Goal: Task Accomplishment & Management: Manage account settings

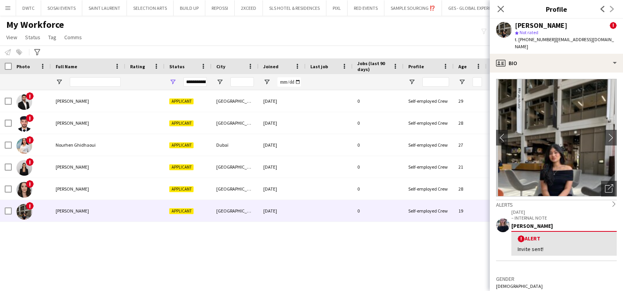
click at [356, 43] on div "My Workforce View Views Default view New view Update view Delete view Edit name…" at bounding box center [311, 32] width 623 height 27
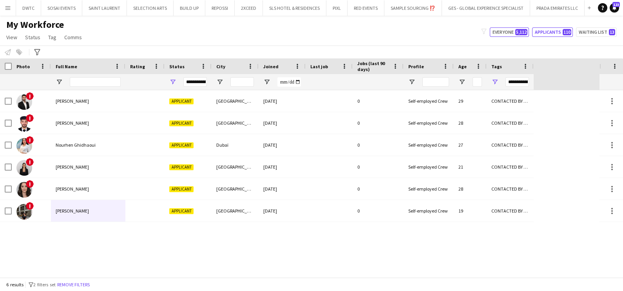
click at [503, 29] on button "Everyone 5,112" at bounding box center [509, 31] width 39 height 9
type input "**********"
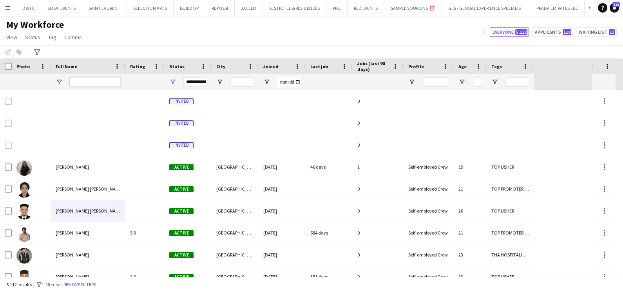
click at [105, 80] on input "Full Name Filter Input" at bounding box center [95, 81] width 51 height 9
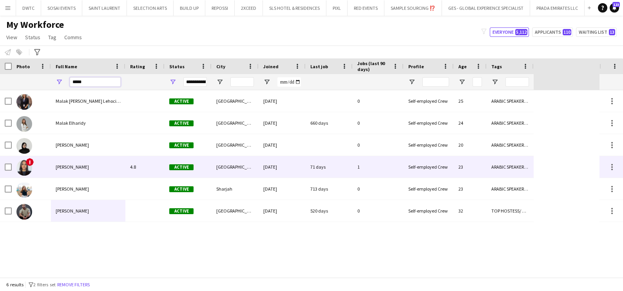
type input "*****"
drag, startPoint x: 91, startPoint y: 163, endPoint x: 92, endPoint y: 169, distance: 6.7
click at [91, 163] on div "[PERSON_NAME]" at bounding box center [88, 167] width 74 height 22
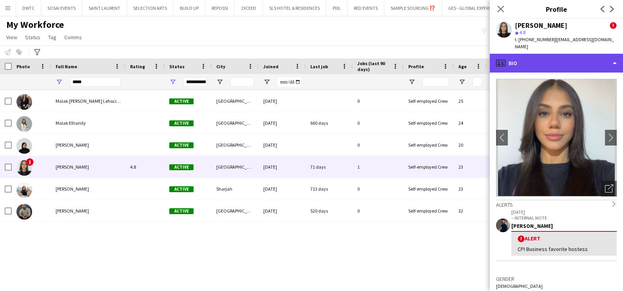
click at [552, 58] on div "profile Bio" at bounding box center [556, 63] width 133 height 19
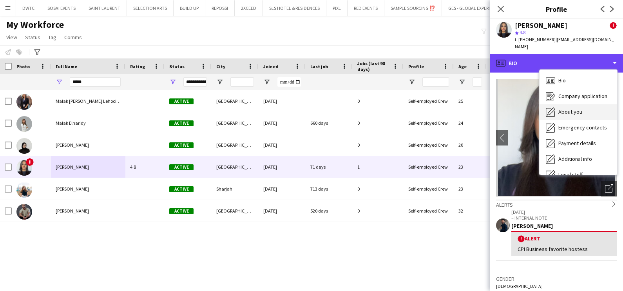
scroll to position [42, 0]
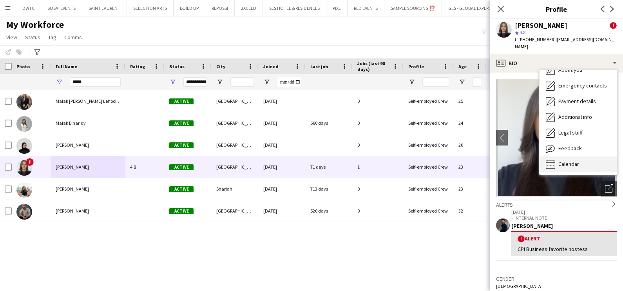
click at [575, 164] on span "Calendar" at bounding box center [568, 163] width 21 height 7
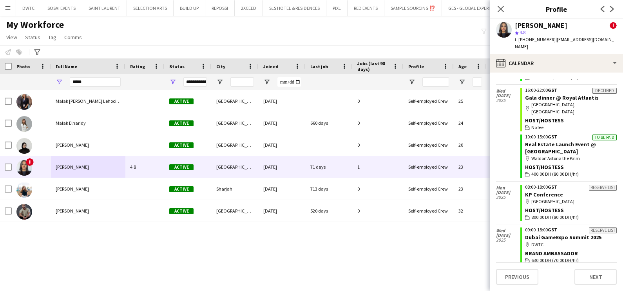
scroll to position [1204, 0]
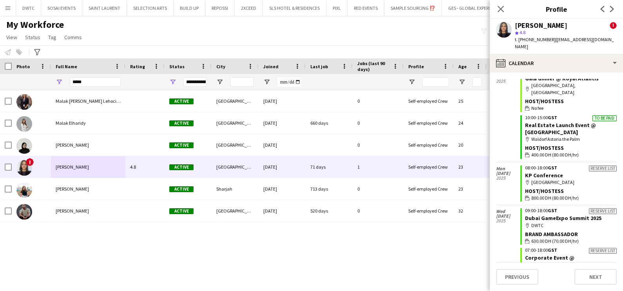
drag, startPoint x: 561, startPoint y: 26, endPoint x: 507, endPoint y: 27, distance: 53.7
click at [507, 27] on div "Malak Mahmoud ! star 4.8 t. +971528776220 | malak_mahmoud02@hotmail.com" at bounding box center [556, 36] width 133 height 35
copy div "[PERSON_NAME]"
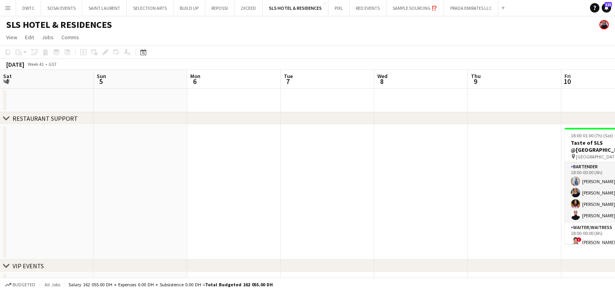
scroll to position [0, 314]
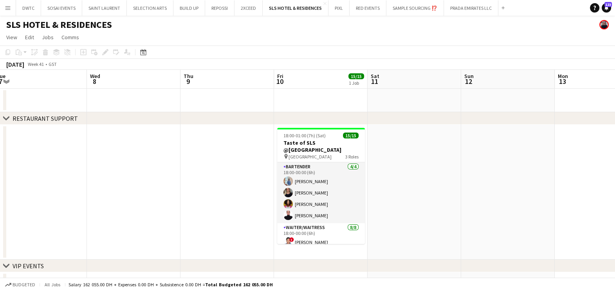
drag, startPoint x: 417, startPoint y: 170, endPoint x: 89, endPoint y: 170, distance: 328.2
click at [78, 171] on app-calendar-viewport "Sat 4 Sun 5 Mon 6 Tue 7 Wed 8 Thu 9 Fri 10 15/15 1 Job Sat 11 Sun 12 Mon 13 Tue…" at bounding box center [307, 183] width 615 height 226
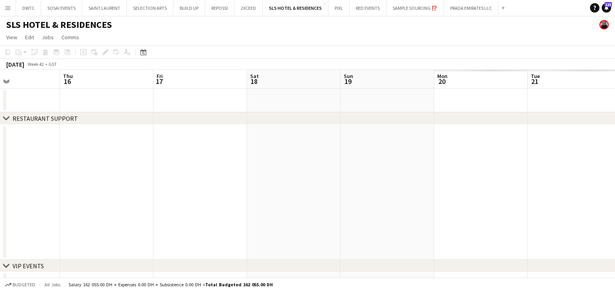
drag, startPoint x: 418, startPoint y: 163, endPoint x: 382, endPoint y: 170, distance: 37.1
click at [23, 171] on app-calendar-viewport "Sun 12 Mon 13 Tue 14 Wed 15 Thu 16 Fri 17 Sat 18 Sun 19 Mon 20 Tue 21 Wed 22 Th…" at bounding box center [307, 183] width 615 height 226
drag, startPoint x: 351, startPoint y: 177, endPoint x: 115, endPoint y: 179, distance: 236.1
click at [92, 179] on app-calendar-viewport "Sun 12 Mon 13 Tue 14 Wed 15 Thu 16 Fri 17 Sat 18 Sun 19 Mon 20 Tue 21 Wed 22 Th…" at bounding box center [307, 183] width 615 height 226
drag, startPoint x: 471, startPoint y: 179, endPoint x: 450, endPoint y: 185, distance: 21.9
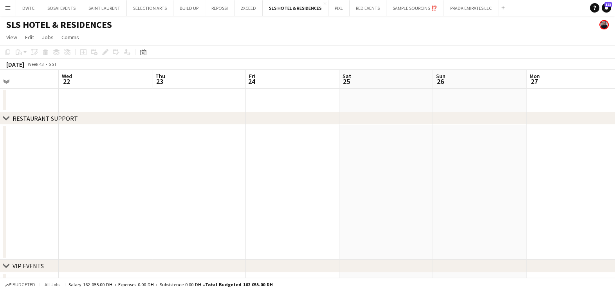
click at [83, 185] on app-calendar-viewport "Sat 18 Sun 19 Mon 20 Tue 21 Wed 22 Thu 23 Fri 24 Sat 25 Sun 26 Mon 27 Tue 28 We…" at bounding box center [307, 183] width 615 height 226
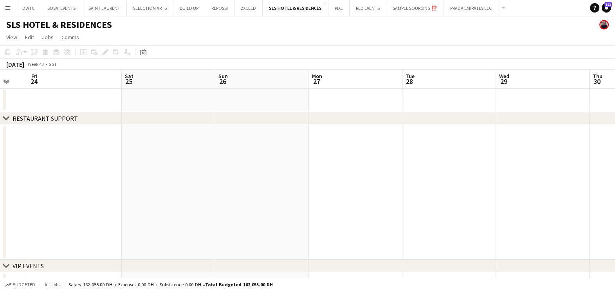
drag, startPoint x: 234, startPoint y: 189, endPoint x: 72, endPoint y: 192, distance: 161.8
click at [69, 190] on app-calendar-viewport "Mon 20 Tue 21 Wed 22 Thu 23 Fri 24 Sat 25 Sun 26 Mon 27 Tue 28 Wed 29 Thu 30 Fr…" at bounding box center [307, 183] width 615 height 226
drag, startPoint x: 464, startPoint y: 194, endPoint x: 93, endPoint y: 194, distance: 371.6
click at [93, 194] on app-calendar-viewport "Sat 25 Sun 26 Mon 27 Tue 28 Wed 29 Thu 30 Fri 31 Sat 1 Sun 2 Mon 3 Tue 4 Wed 5" at bounding box center [307, 183] width 615 height 226
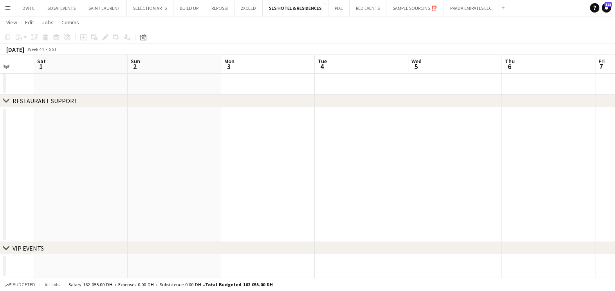
click at [270, 267] on app-date-cell at bounding box center [268, 265] width 94 height 23
click at [79, 39] on div "Add job" at bounding box center [83, 37] width 9 height 9
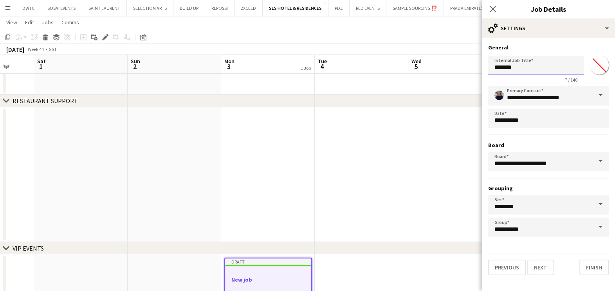
click at [536, 65] on input "*******" at bounding box center [536, 66] width 96 height 20
paste input "**********"
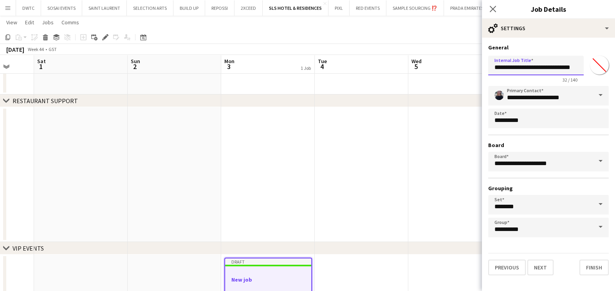
type input "**********"
click at [599, 66] on input "*******" at bounding box center [599, 65] width 28 height 28
type input "*******"
click at [542, 265] on button "Next" at bounding box center [540, 267] width 26 height 16
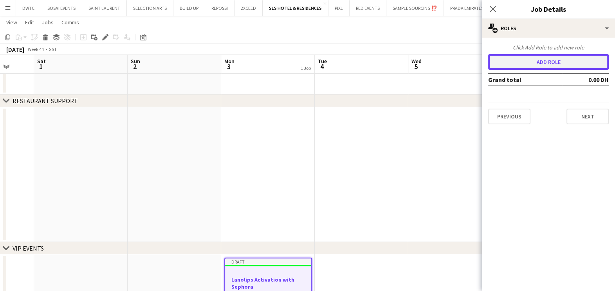
click at [529, 56] on button "Add role" at bounding box center [548, 62] width 121 height 16
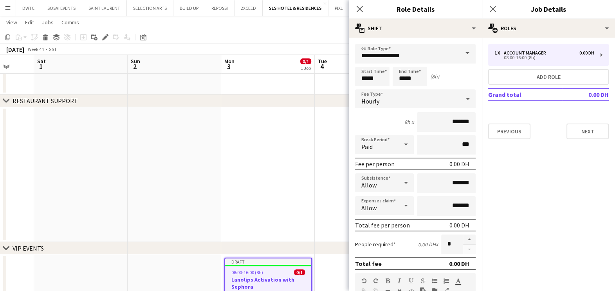
click at [10, 245] on div "chevron-right VIP EVENTS" at bounding box center [307, 248] width 615 height 13
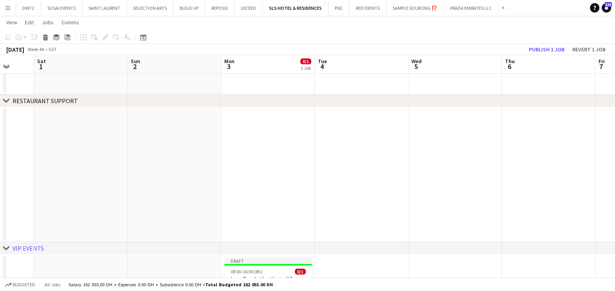
click at [7, 248] on icon "chevron-right" at bounding box center [6, 248] width 6 height 6
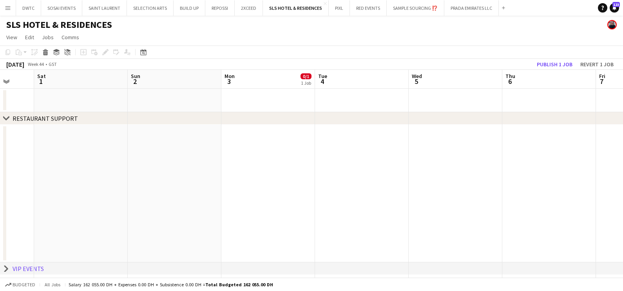
click at [6, 267] on icon at bounding box center [6, 269] width 3 height 6
click at [22, 267] on div "VIP EVENTS" at bounding box center [28, 266] width 31 height 8
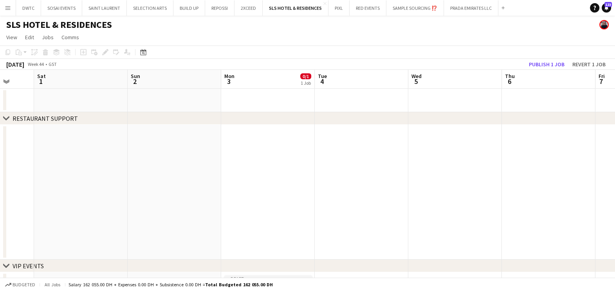
click at [23, 268] on div "VIP EVENTS" at bounding box center [28, 266] width 31 height 8
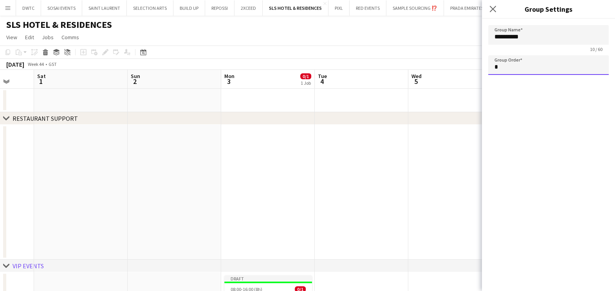
click at [501, 67] on input "*" at bounding box center [548, 65] width 121 height 20
click at [327, 188] on app-date-cell at bounding box center [362, 192] width 94 height 135
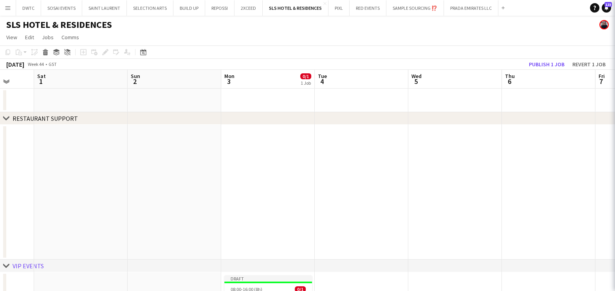
type input "*"
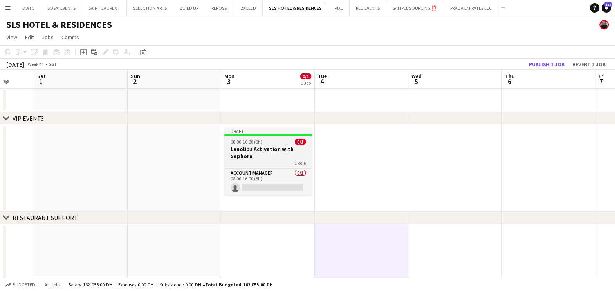
click at [280, 145] on div "08:00-16:00 (8h) 0/1" at bounding box center [268, 142] width 88 height 6
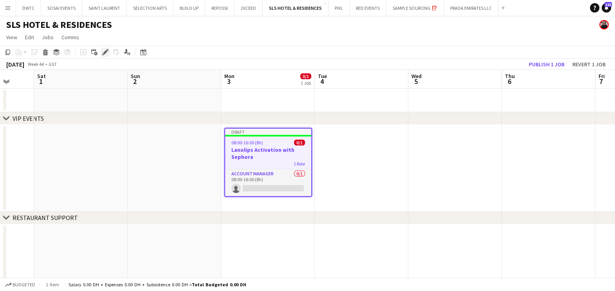
click at [102, 49] on icon "Edit" at bounding box center [105, 52] width 6 height 6
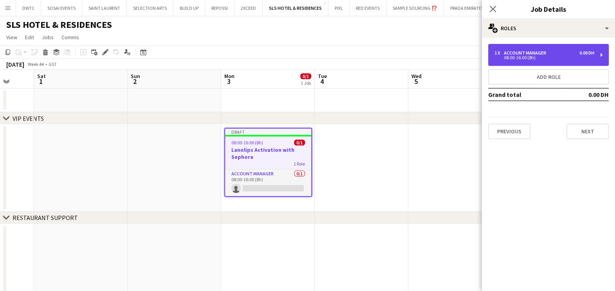
click at [546, 54] on div "Account Manager" at bounding box center [526, 52] width 45 height 5
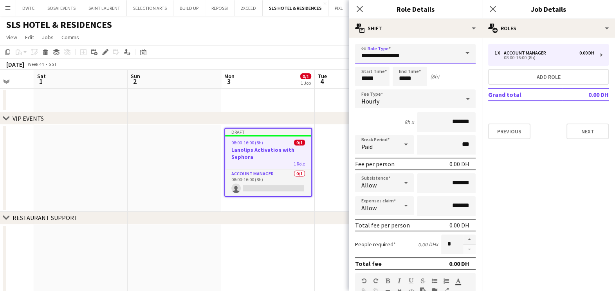
click at [414, 53] on input "**********" at bounding box center [415, 54] width 121 height 20
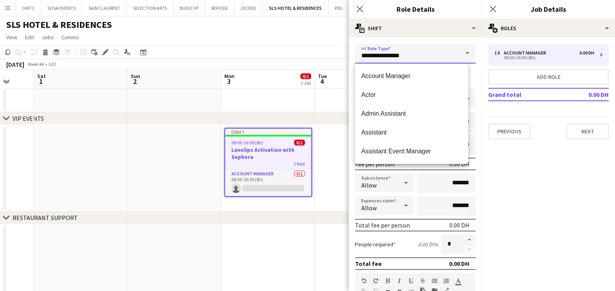
click at [414, 53] on input "**********" at bounding box center [415, 54] width 121 height 20
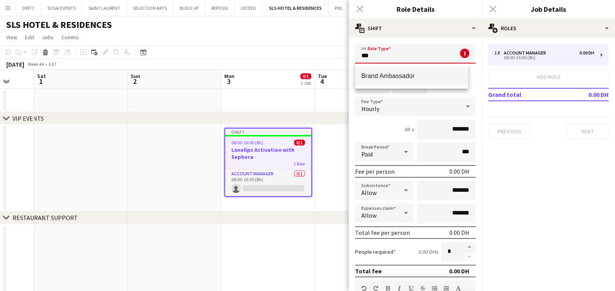
click at [412, 75] on span "Brand Ambassador" at bounding box center [411, 75] width 101 height 7
type input "**********"
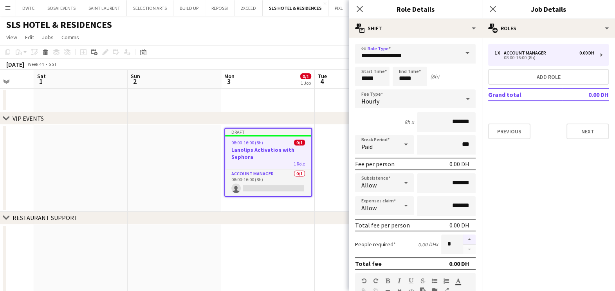
click at [463, 239] on button "button" at bounding box center [469, 239] width 13 height 10
type input "*"
click at [435, 124] on input "*******" at bounding box center [446, 122] width 59 height 20
type input "********"
click at [378, 74] on input "*****" at bounding box center [372, 77] width 34 height 20
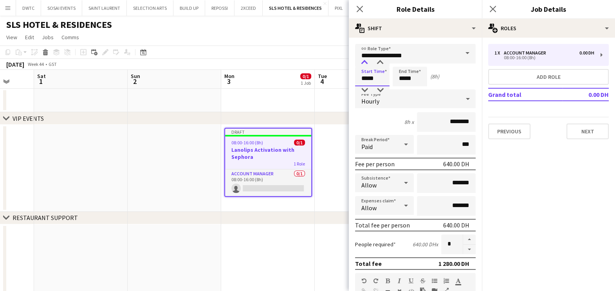
type input "*****"
click at [365, 63] on div at bounding box center [365, 63] width 16 height 8
drag, startPoint x: 417, startPoint y: 76, endPoint x: 408, endPoint y: 70, distance: 10.9
click at [416, 76] on input "*****" at bounding box center [410, 77] width 34 height 20
click at [401, 64] on div at bounding box center [402, 63] width 16 height 8
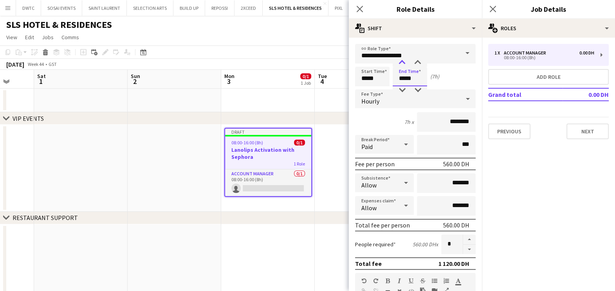
type input "*****"
click at [401, 64] on div at bounding box center [402, 63] width 16 height 8
click at [331, 191] on app-date-cell at bounding box center [362, 168] width 94 height 87
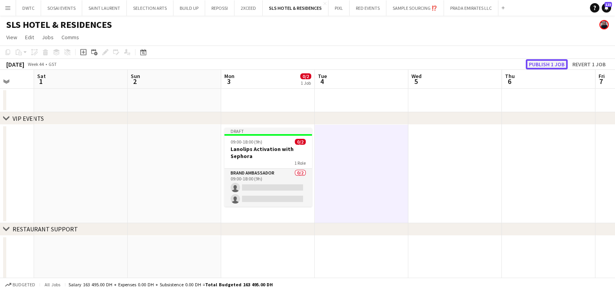
click at [550, 63] on button "Publish 1 job" at bounding box center [547, 64] width 42 height 10
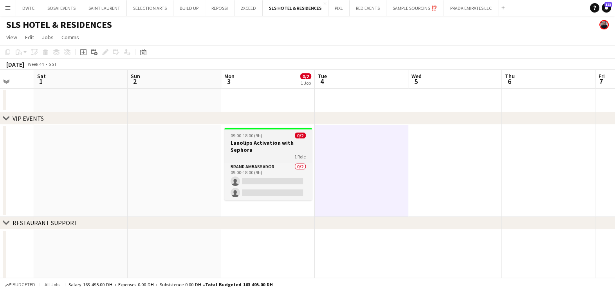
click at [280, 143] on h3 "Lanolips Activation with Sephora" at bounding box center [268, 146] width 88 height 14
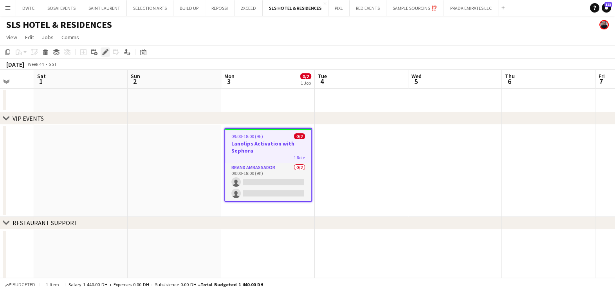
click at [105, 53] on icon "Edit" at bounding box center [105, 52] width 6 height 6
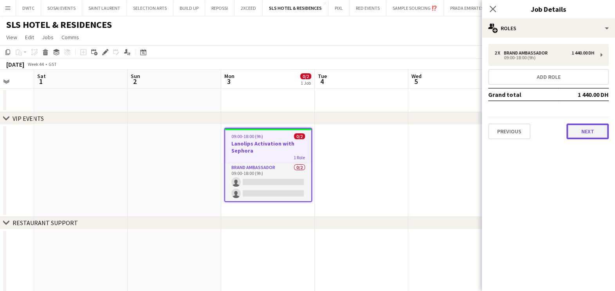
click at [592, 136] on button "Next" at bounding box center [588, 131] width 42 height 16
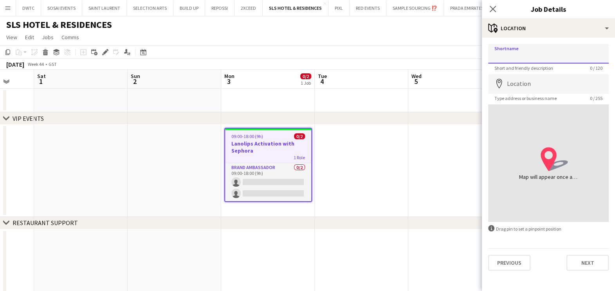
click at [520, 55] on input "Shortname" at bounding box center [548, 54] width 121 height 20
drag, startPoint x: 520, startPoint y: 55, endPoint x: 519, endPoint y: 59, distance: 4.3
click at [519, 59] on input "Shortname" at bounding box center [548, 54] width 121 height 20
paste input "**********"
click at [498, 55] on input "**********" at bounding box center [548, 54] width 121 height 20
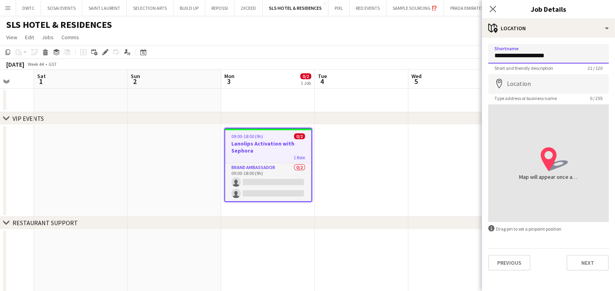
type input "**********"
click at [523, 85] on input "Location" at bounding box center [548, 84] width 121 height 20
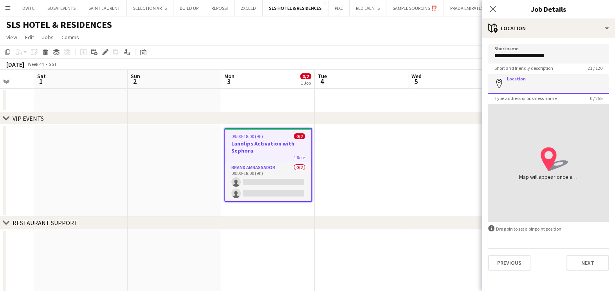
paste input "**********"
type input "**********"
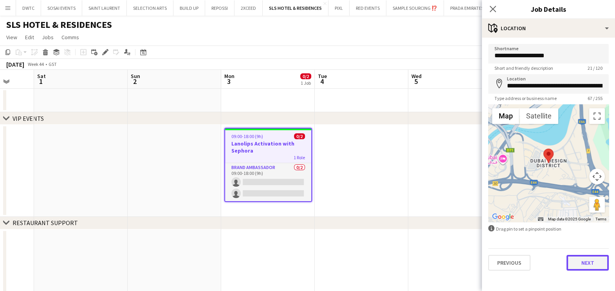
click at [597, 262] on button "Next" at bounding box center [588, 263] width 42 height 16
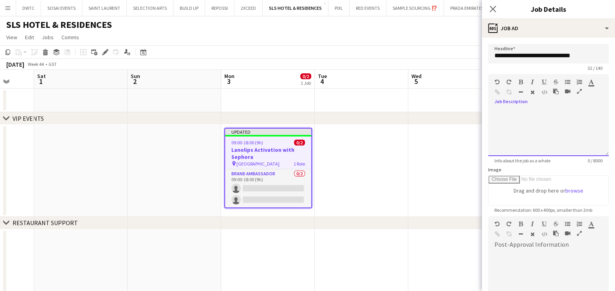
click at [523, 135] on div at bounding box center [548, 132] width 121 height 47
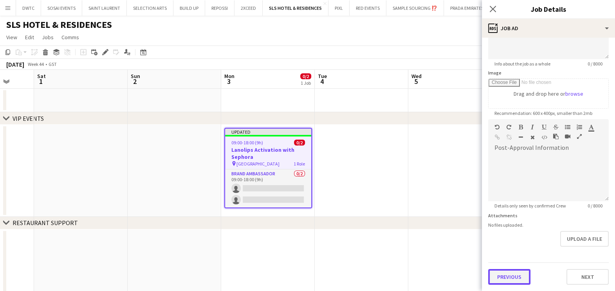
scroll to position [96, 0]
click at [510, 249] on form "**********" at bounding box center [548, 116] width 133 height 337
click at [497, 275] on button "Previous" at bounding box center [509, 278] width 42 height 16
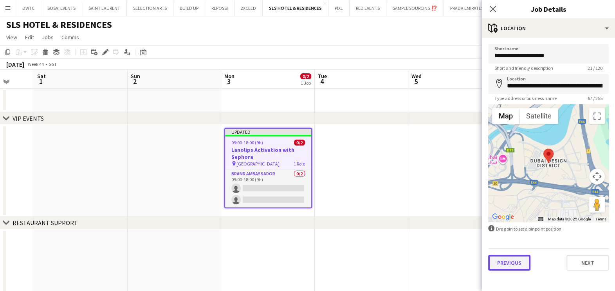
click at [522, 260] on button "Previous" at bounding box center [509, 263] width 42 height 16
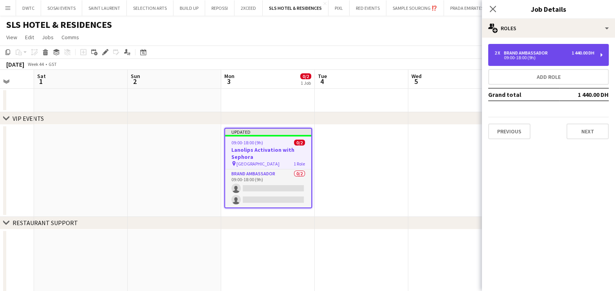
click at [527, 52] on div "Brand Ambassador" at bounding box center [527, 52] width 47 height 5
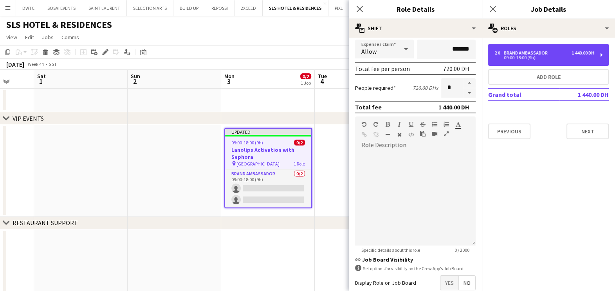
scroll to position [195, 0]
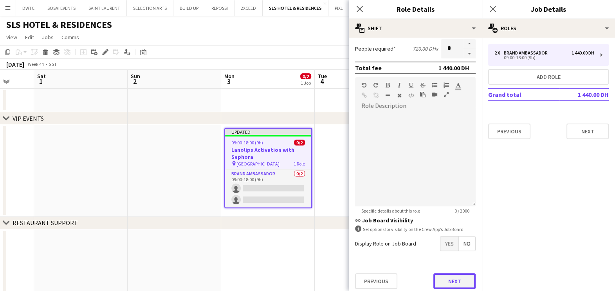
click at [439, 275] on button "Next" at bounding box center [455, 281] width 42 height 16
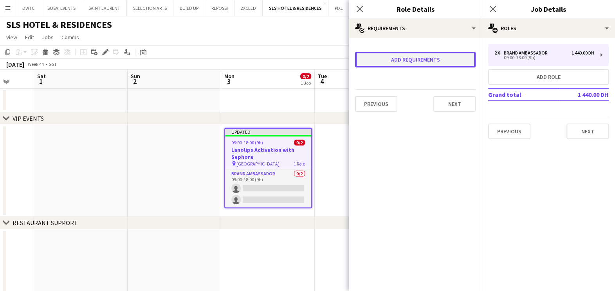
click at [405, 57] on button "Add requirements" at bounding box center [415, 60] width 121 height 16
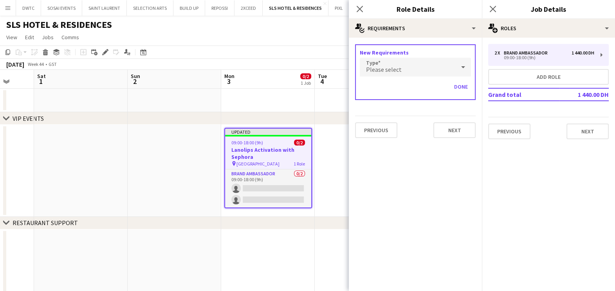
click at [411, 74] on div "Please select" at bounding box center [408, 67] width 96 height 19
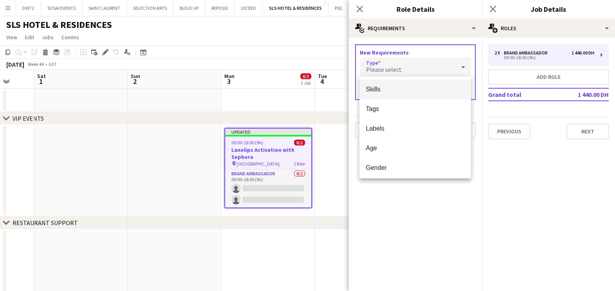
click at [407, 89] on span "Skills" at bounding box center [415, 88] width 99 height 7
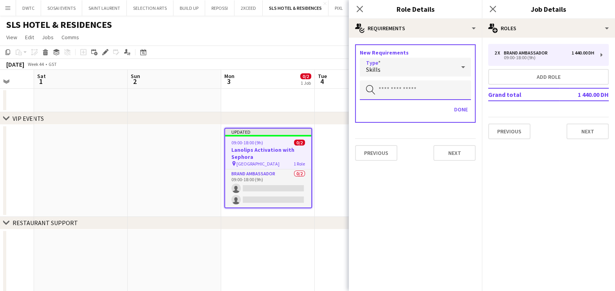
click at [407, 94] on input "text" at bounding box center [415, 90] width 111 height 20
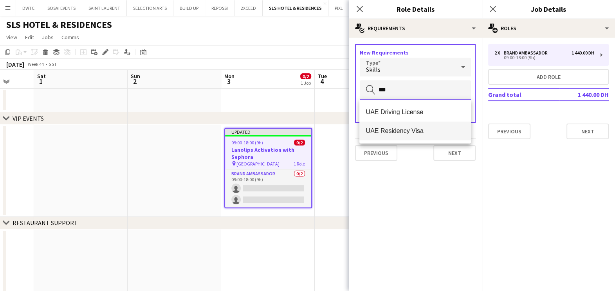
type input "***"
click at [411, 133] on span "UAE Residency Visa" at bounding box center [415, 130] width 99 height 7
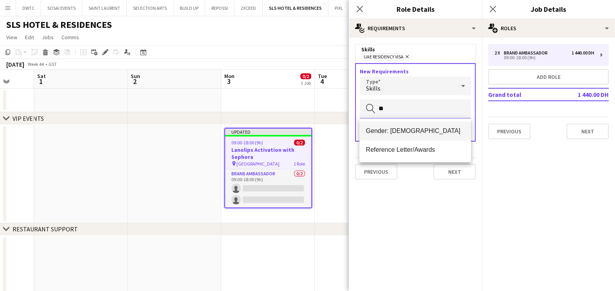
type input "**"
click at [394, 126] on mat-option "Gender: [DEMOGRAPHIC_DATA]" at bounding box center [415, 130] width 112 height 19
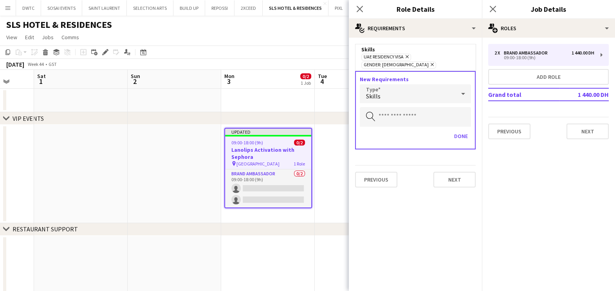
click at [399, 88] on div "Skills" at bounding box center [408, 93] width 96 height 19
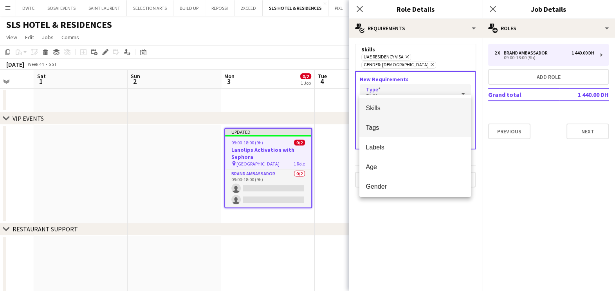
click at [401, 130] on span "Tags" at bounding box center [415, 127] width 99 height 7
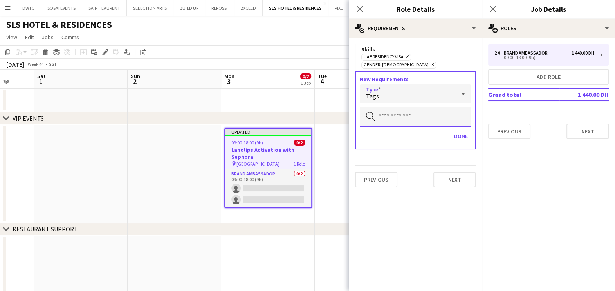
click at [394, 107] on input "text" at bounding box center [415, 117] width 111 height 20
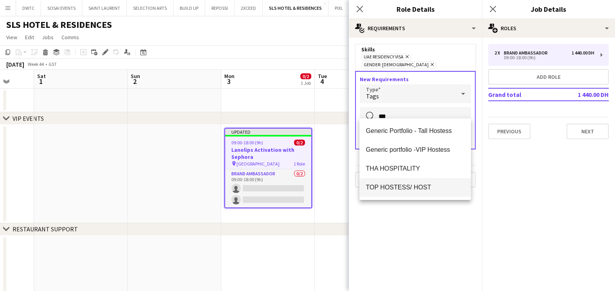
type input "***"
click at [392, 192] on mat-option "TOP HOSTESS/ HOST" at bounding box center [415, 187] width 112 height 19
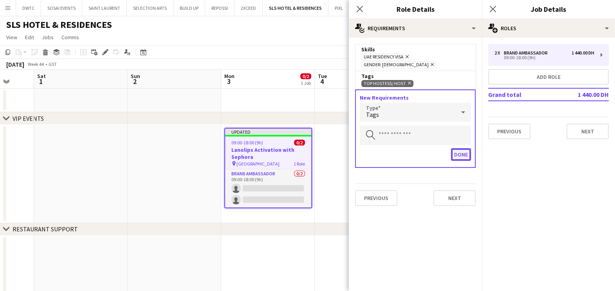
click at [460, 148] on button "Done" at bounding box center [461, 154] width 20 height 13
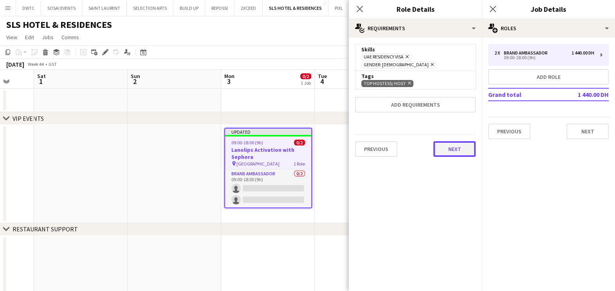
click at [450, 141] on button "Next" at bounding box center [455, 149] width 42 height 16
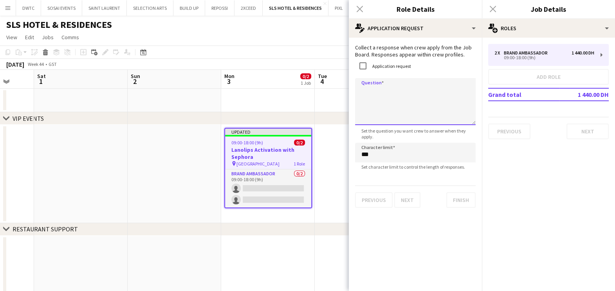
click at [374, 94] on textarea "Question" at bounding box center [415, 101] width 121 height 47
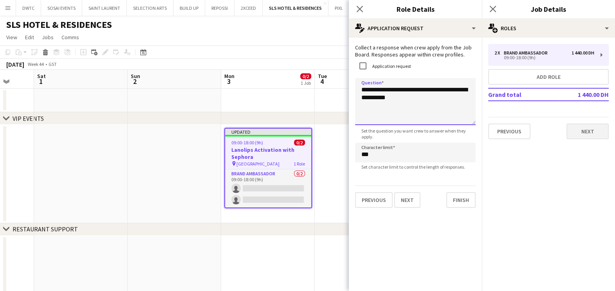
type textarea "**********"
click at [586, 136] on button "Next" at bounding box center [588, 131] width 42 height 16
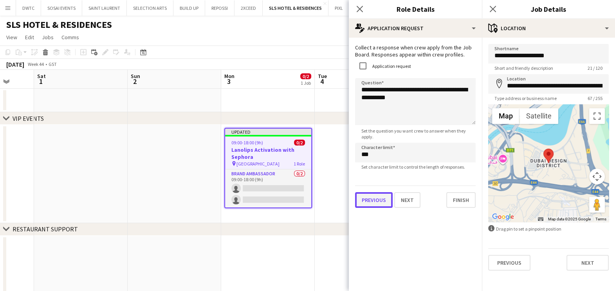
click at [372, 199] on button "Previous" at bounding box center [374, 200] width 38 height 16
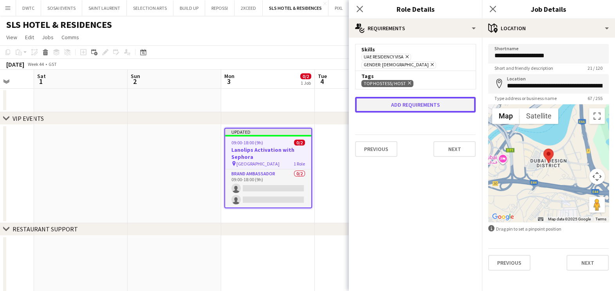
click at [421, 97] on button "Add requirements" at bounding box center [415, 105] width 121 height 16
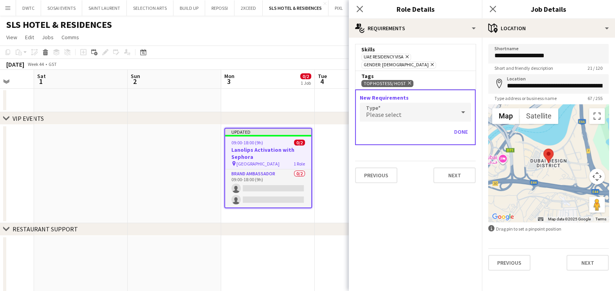
click at [416, 107] on div "Please select" at bounding box center [408, 112] width 96 height 19
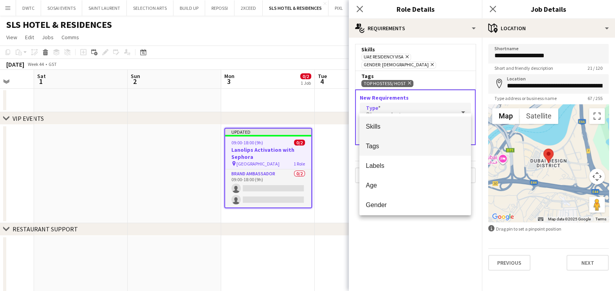
click at [405, 149] on span "Tags" at bounding box center [415, 145] width 99 height 7
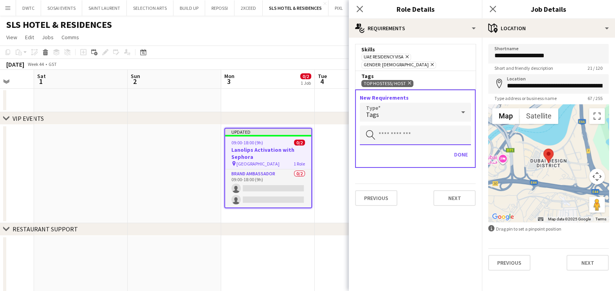
click at [396, 126] on input "text" at bounding box center [415, 135] width 111 height 20
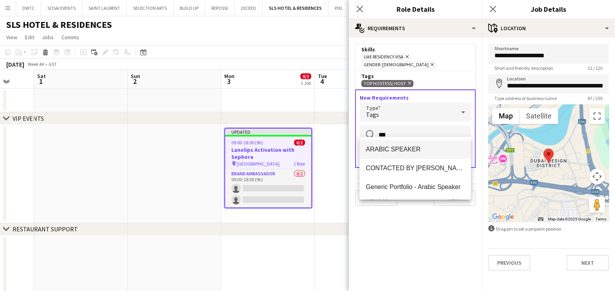
type input "***"
click at [401, 143] on mat-option "ARABIC SPEAKER" at bounding box center [415, 149] width 112 height 19
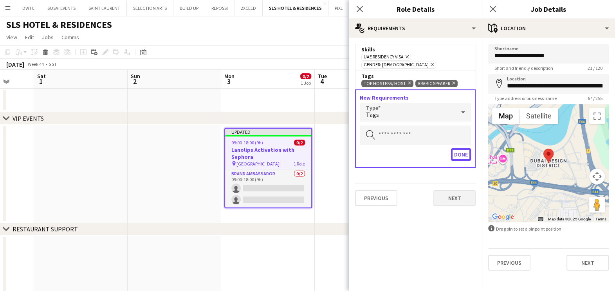
drag, startPoint x: 467, startPoint y: 141, endPoint x: 463, endPoint y: 145, distance: 6.1
click at [464, 148] on button "Done" at bounding box center [461, 154] width 20 height 13
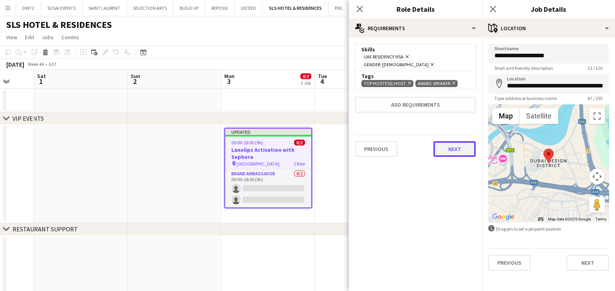
click at [449, 141] on button "Next" at bounding box center [455, 149] width 42 height 16
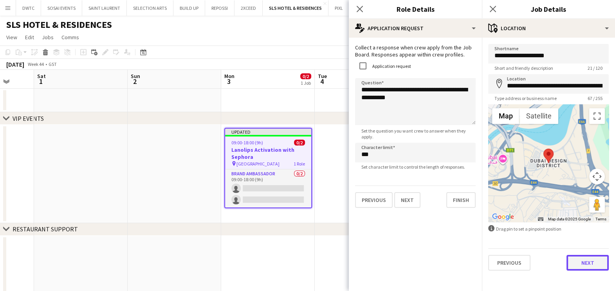
click at [583, 260] on button "Next" at bounding box center [588, 263] width 42 height 16
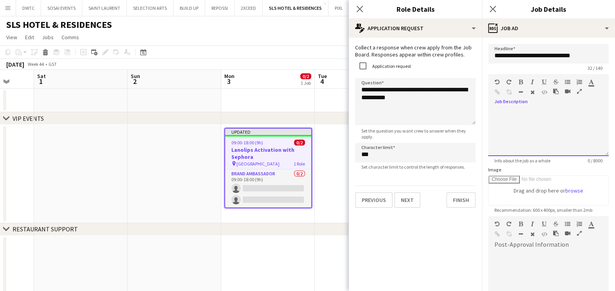
click at [529, 121] on div at bounding box center [548, 132] width 121 height 47
paste div
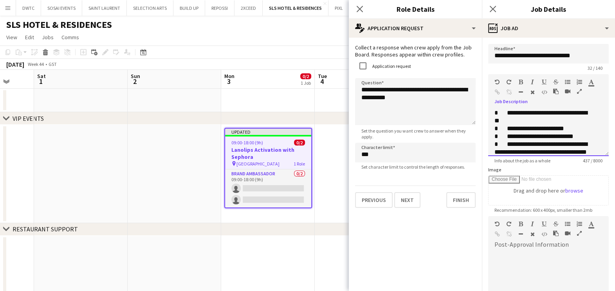
scroll to position [79, 0]
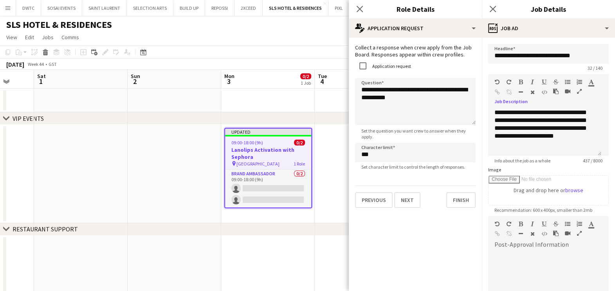
click at [578, 91] on icon "button" at bounding box center [579, 91] width 5 height 5
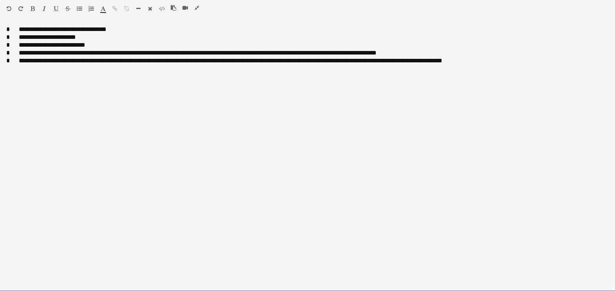
click at [15, 29] on span at bounding box center [14, 29] width 9 height 6
click at [23, 30] on div "**********" at bounding box center [307, 29] width 603 height 8
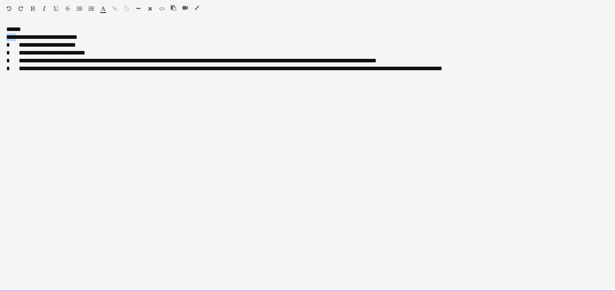
drag, startPoint x: 22, startPoint y: 37, endPoint x: -2, endPoint y: 37, distance: 23.5
click at [20, 27] on div "******" at bounding box center [307, 29] width 603 height 8
click at [44, 39] on div "**********" at bounding box center [307, 37] width 603 height 8
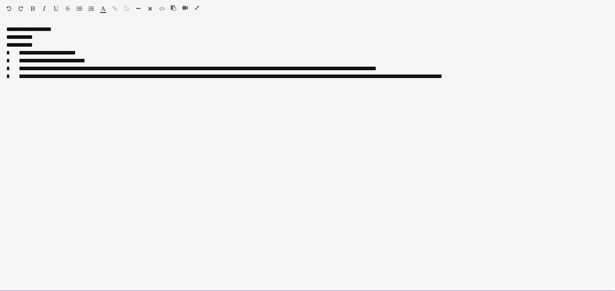
click at [43, 39] on div "**********" at bounding box center [307, 37] width 603 height 8
click at [47, 47] on div "**********" at bounding box center [307, 45] width 603 height 8
drag, startPoint x: 5, startPoint y: 53, endPoint x: 94, endPoint y: 56, distance: 89.0
click at [92, 56] on div "**********" at bounding box center [307, 158] width 615 height 266
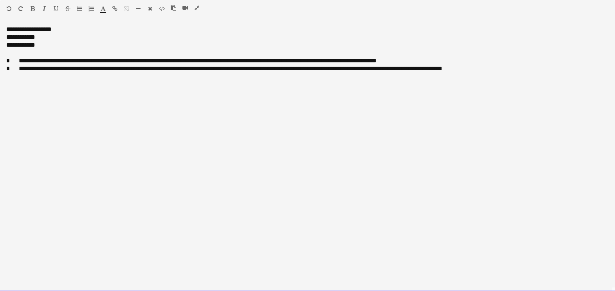
click at [17, 61] on div "**********" at bounding box center [307, 61] width 603 height 8
click at [16, 69] on span at bounding box center [14, 68] width 9 height 6
click at [145, 70] on div "**********" at bounding box center [307, 69] width 603 height 8
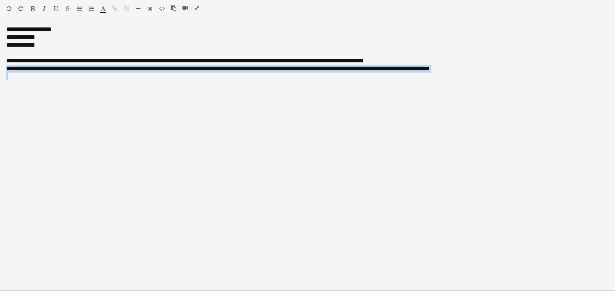
click at [145, 70] on div "**********" at bounding box center [307, 69] width 603 height 8
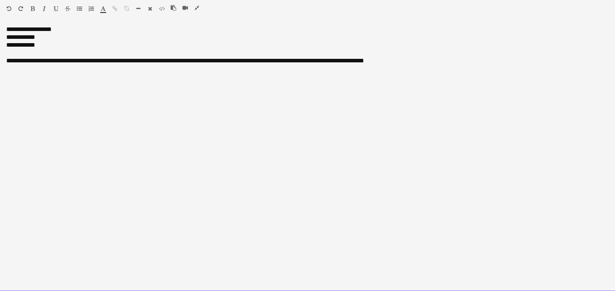
click at [52, 63] on div "**********" at bounding box center [307, 61] width 603 height 8
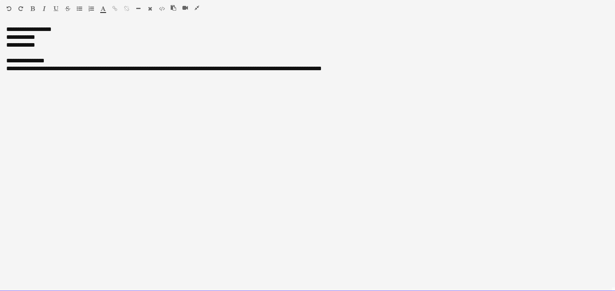
click at [18, 61] on div "**********" at bounding box center [307, 61] width 603 height 8
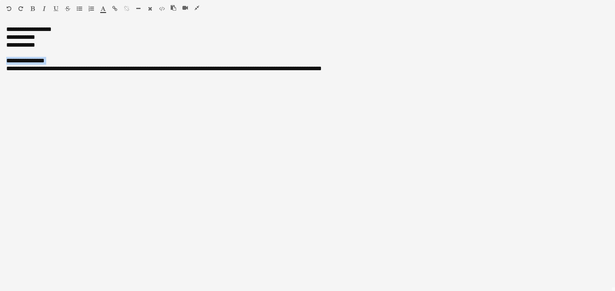
click at [33, 8] on icon "button" at bounding box center [33, 8] width 4 height 5
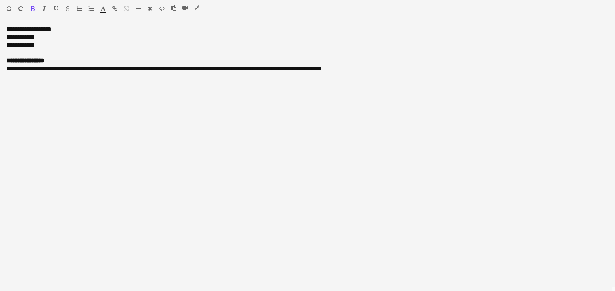
click at [23, 30] on div "**********" at bounding box center [307, 29] width 603 height 8
click at [32, 4] on div "Standard Heading 1 Heading 2 Heading 3 Heading 4 Heading 5 Heading 6 Heading 7 …" at bounding box center [307, 10] width 615 height 20
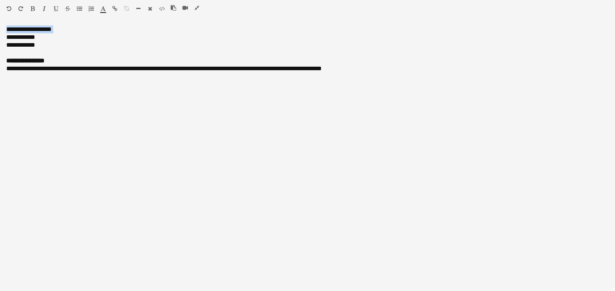
click at [32, 7] on icon "button" at bounding box center [33, 8] width 4 height 5
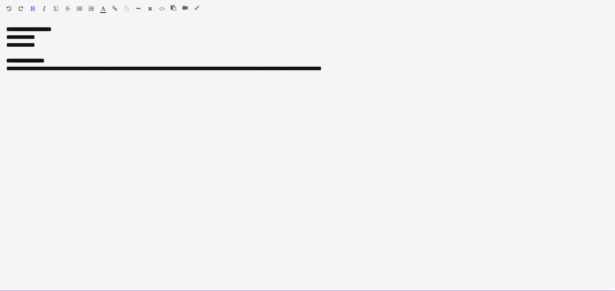
click at [51, 35] on div "**********" at bounding box center [307, 37] width 603 height 8
click at [69, 47] on div "**********" at bounding box center [307, 45] width 603 height 8
click at [64, 29] on div "**********" at bounding box center [307, 29] width 603 height 8
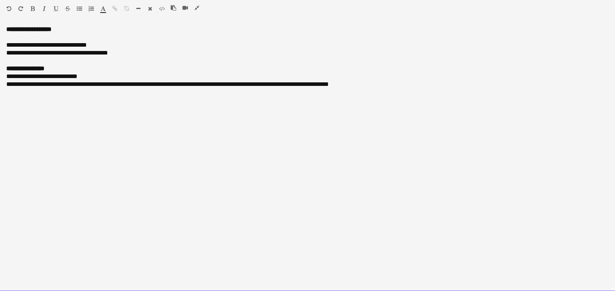
click at [213, 84] on div "**********" at bounding box center [307, 84] width 603 height 8
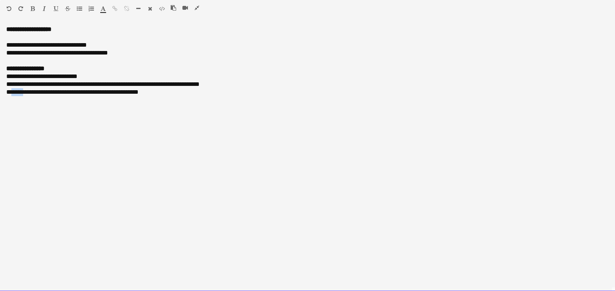
drag, startPoint x: 23, startPoint y: 92, endPoint x: 9, endPoint y: 94, distance: 14.2
click at [9, 94] on div "**********" at bounding box center [307, 92] width 603 height 8
click at [156, 94] on div "**********" at bounding box center [307, 92] width 603 height 8
click at [171, 61] on div at bounding box center [307, 61] width 603 height 8
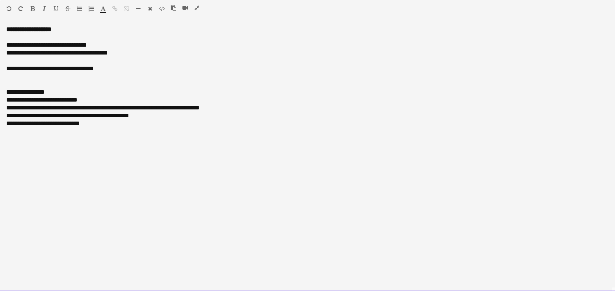
click at [90, 66] on div "**********" at bounding box center [307, 69] width 603 height 8
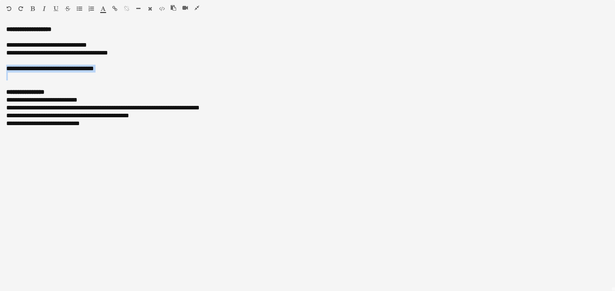
click at [56, 7] on icon "button" at bounding box center [56, 8] width 5 height 5
click at [44, 9] on icon "button" at bounding box center [44, 8] width 3 height 5
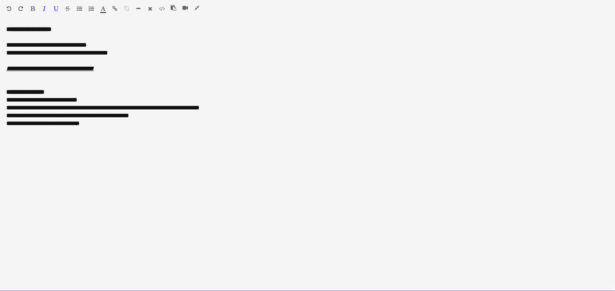
click at [31, 84] on div at bounding box center [307, 84] width 603 height 8
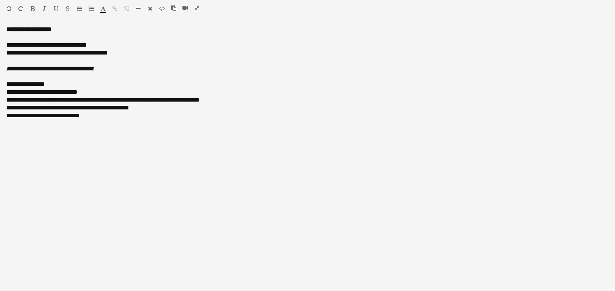
click at [199, 9] on icon "button" at bounding box center [197, 7] width 5 height 5
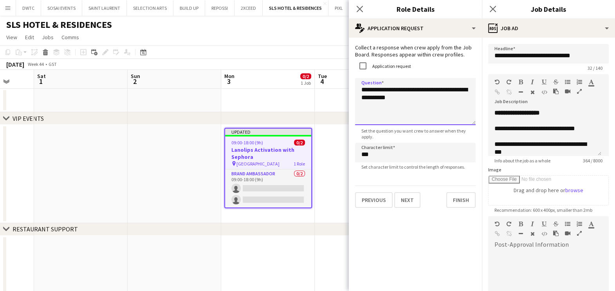
drag, startPoint x: 405, startPoint y: 93, endPoint x: 371, endPoint y: 96, distance: 34.2
click at [371, 96] on textarea "**********" at bounding box center [415, 101] width 121 height 47
drag, startPoint x: 416, startPoint y: 97, endPoint x: 350, endPoint y: 88, distance: 66.0
click at [351, 88] on form "**********" at bounding box center [415, 126] width 133 height 164
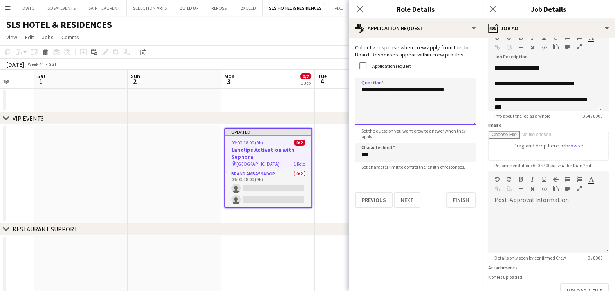
scroll to position [96, 0]
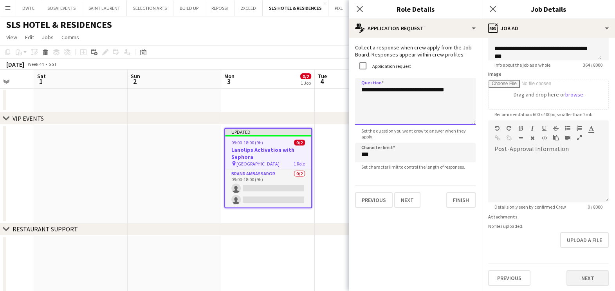
type textarea "**********"
click at [578, 281] on button "Next" at bounding box center [588, 278] width 42 height 16
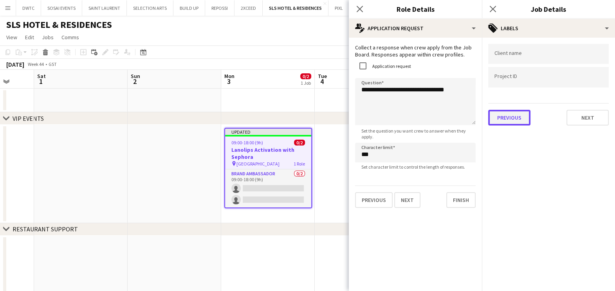
click at [519, 115] on button "Previous" at bounding box center [509, 118] width 42 height 16
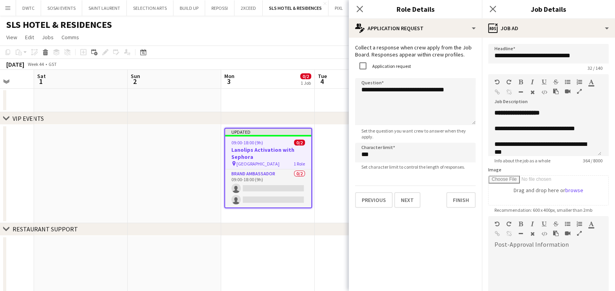
click at [579, 92] on icon "button" at bounding box center [579, 91] width 5 height 5
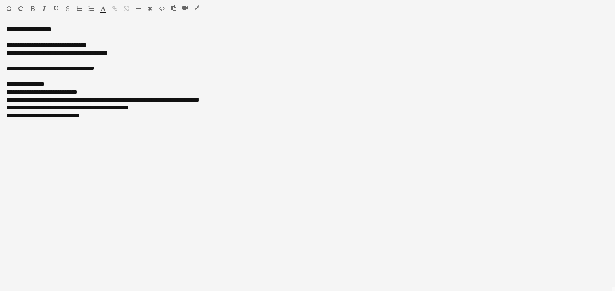
click at [196, 10] on icon "button" at bounding box center [197, 7] width 5 height 5
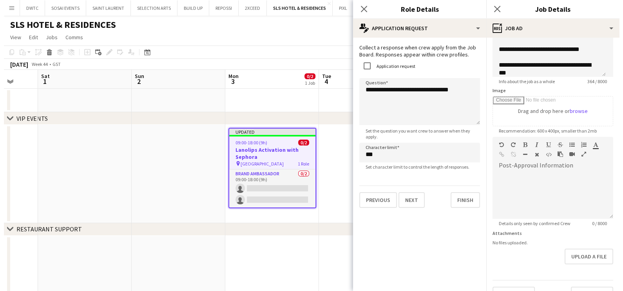
scroll to position [96, 0]
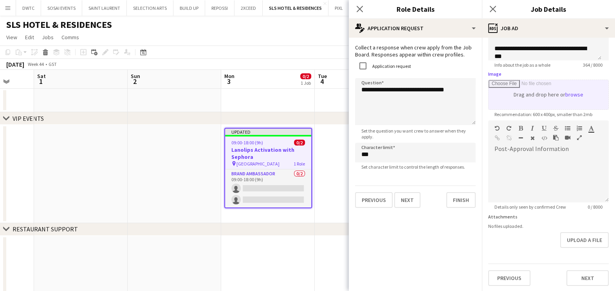
click at [570, 94] on input "Image" at bounding box center [549, 94] width 120 height 29
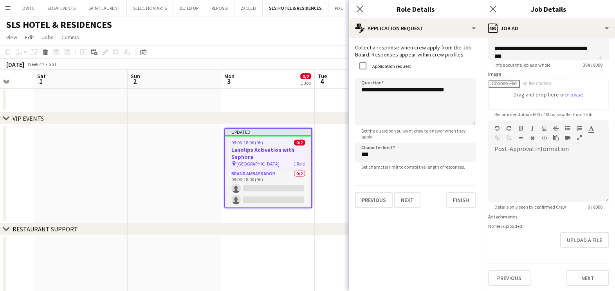
click at [323, 90] on app-date-cell at bounding box center [362, 100] width 94 height 23
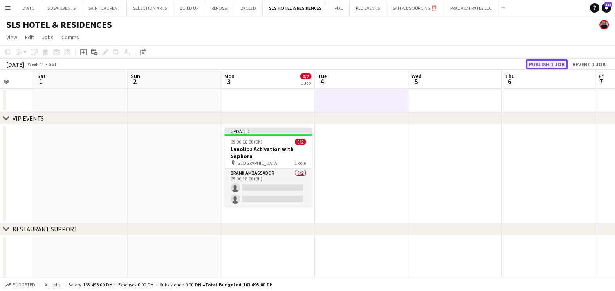
click at [555, 64] on button "Publish 1 job" at bounding box center [547, 64] width 42 height 10
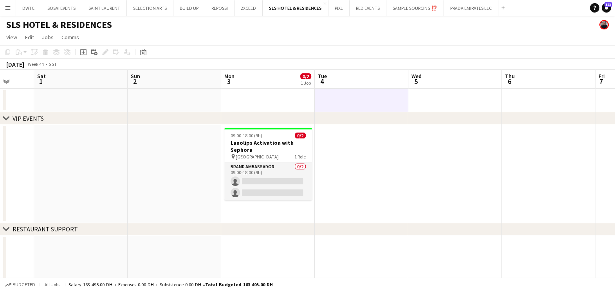
click at [506, 5] on div "Add" at bounding box center [503, 8] width 9 height 16
click at [502, 8] on app-icon "Add" at bounding box center [503, 7] width 3 height 3
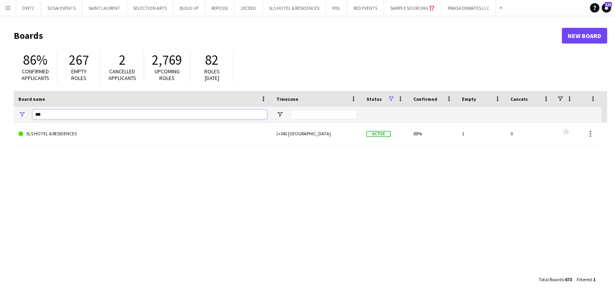
click at [134, 113] on input "***" at bounding box center [150, 114] width 235 height 9
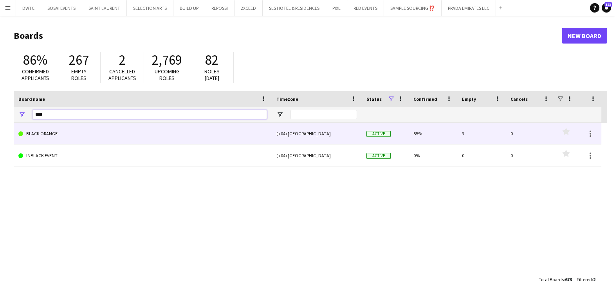
type input "****"
click at [123, 127] on link "BLACK ORANGE" at bounding box center [142, 134] width 249 height 22
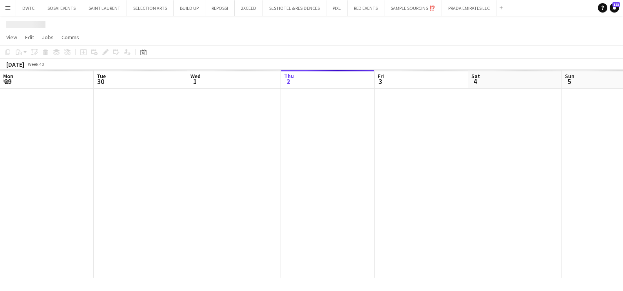
scroll to position [0, 187]
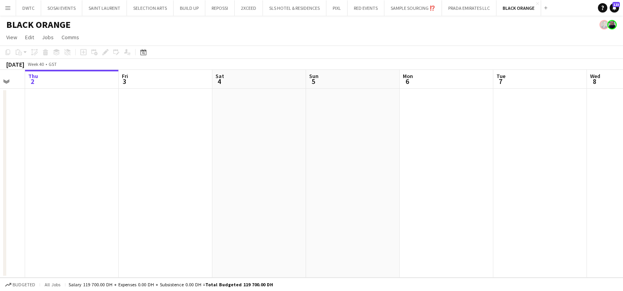
drag, startPoint x: 531, startPoint y: 146, endPoint x: 50, endPoint y: 164, distance: 480.8
click at [54, 160] on app-calendar-viewport "Mon 29 Tue 30 Wed 1 Thu 2 Fri 3 Sat 4 Sun 5 Mon 6 Tue 7 Wed 8 Thu 9 Fri 10" at bounding box center [311, 174] width 623 height 208
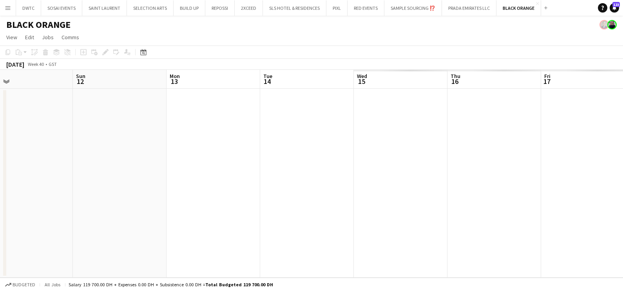
drag, startPoint x: 151, startPoint y: 166, endPoint x: 435, endPoint y: 172, distance: 284.8
click at [0, 177] on html "Menu Boards Boards Boards All jobs Status Workforce Workforce My Workforce Recr…" at bounding box center [311, 145] width 623 height 291
drag, startPoint x: -2, startPoint y: 191, endPoint x: 343, endPoint y: 191, distance: 345.0
click at [23, 191] on app-calendar-viewport "Wed 8 Thu 9 Fri 10 Sat 11 Sun 12 Mon 13 Tue 14 Wed 15 Thu 16 Fri 17 Sat 18 Sun …" at bounding box center [311, 174] width 623 height 208
drag, startPoint x: -2, startPoint y: 199, endPoint x: 23, endPoint y: 201, distance: 25.5
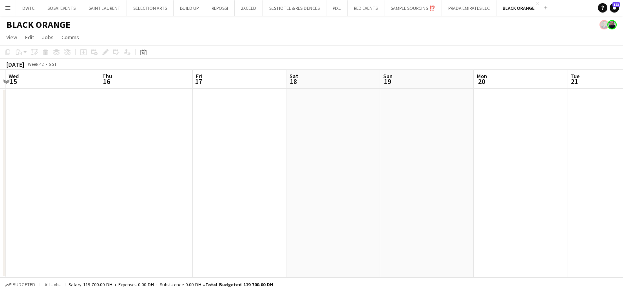
click at [8, 201] on app-calendar-viewport "Sun 12 Mon 13 Tue 14 Wed 15 Thu 16 Fri 17 Sat 18 Sun 19 Mon 20 Tue 21 Wed 22 Th…" at bounding box center [311, 174] width 623 height 208
drag, startPoint x: 22, startPoint y: 162, endPoint x: 16, endPoint y: 163, distance: 6.3
click at [16, 163] on app-calendar-viewport "Thu 23 Fri 24 Sat 25 Sun 26 Mon 27 Tue 28 Wed 29 Thu 30 Fri 31 Sat 1 Sun 2 Mon 3" at bounding box center [311, 174] width 623 height 208
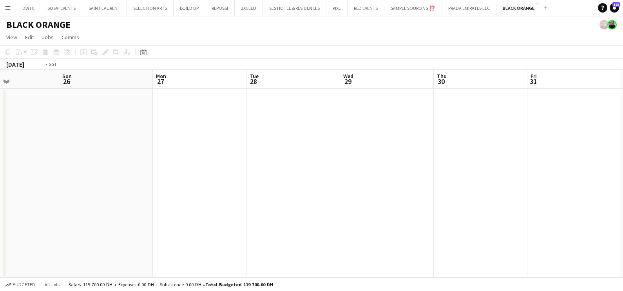
drag, startPoint x: 413, startPoint y: 164, endPoint x: 15, endPoint y: 167, distance: 397.9
click at [15, 167] on app-calendar-viewport "Thu 23 Fri 24 Sat 25 Sun 26 Mon 27 Tue 28 Wed 29 Thu 30 Fri 31 Sat 1 Sun 2 Mon 3" at bounding box center [311, 174] width 623 height 208
drag, startPoint x: 0, startPoint y: 186, endPoint x: 7, endPoint y: 191, distance: 8.5
click at [0, 188] on html "Menu Boards Boards Boards All jobs Status Workforce Workforce My Workforce Recr…" at bounding box center [311, 145] width 623 height 291
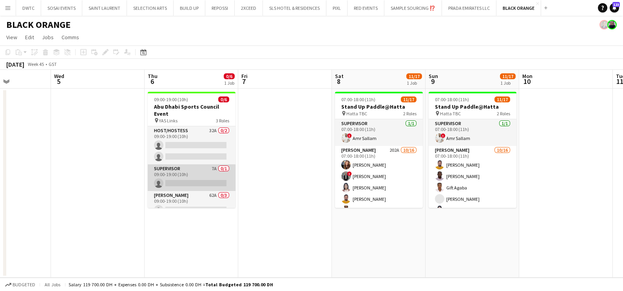
scroll to position [32, 0]
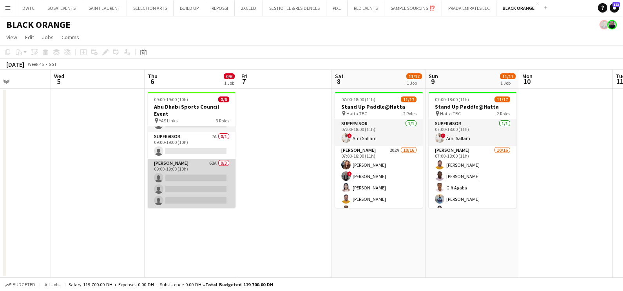
click at [187, 176] on app-card-role "Usher 62A 0/3 09:00-19:00 (10h) single-neutral-actions single-neutral-actions s…" at bounding box center [192, 183] width 88 height 49
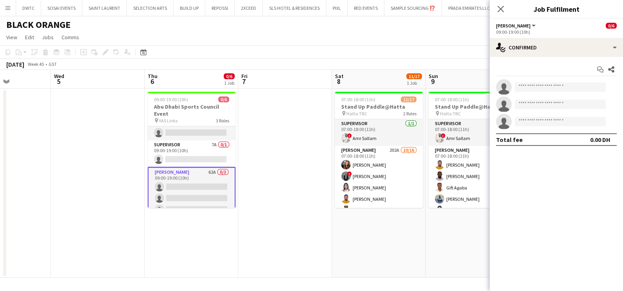
scroll to position [33, 0]
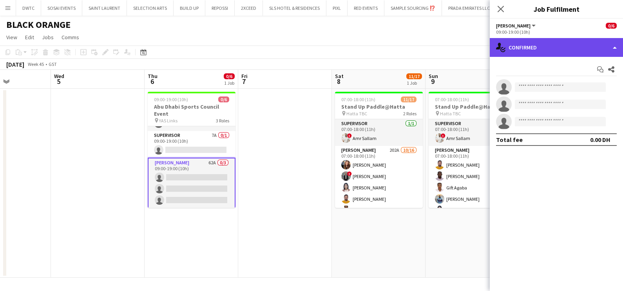
click at [544, 46] on div "single-neutral-actions-check-2 Confirmed" at bounding box center [556, 47] width 133 height 19
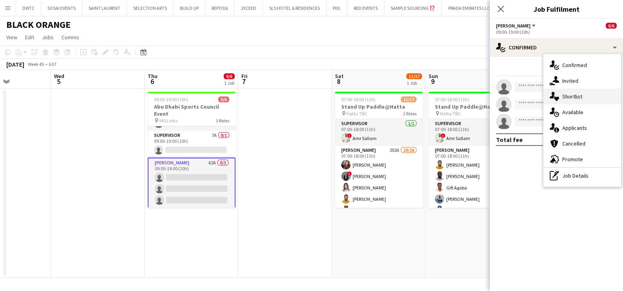
click at [576, 93] on span "Shortlist" at bounding box center [572, 96] width 20 height 7
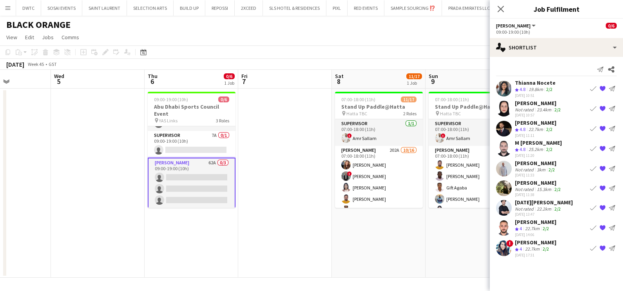
click at [591, 126] on app-icon "Book crew" at bounding box center [593, 128] width 6 height 6
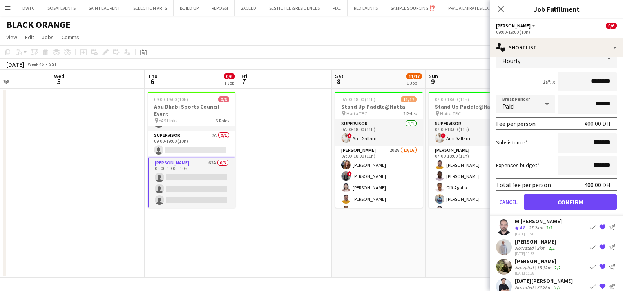
scroll to position [149, 0]
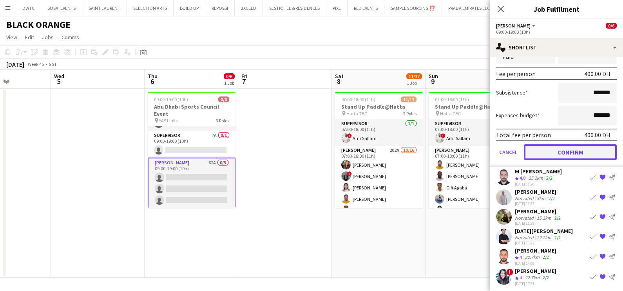
click at [567, 147] on button "Confirm" at bounding box center [570, 152] width 93 height 16
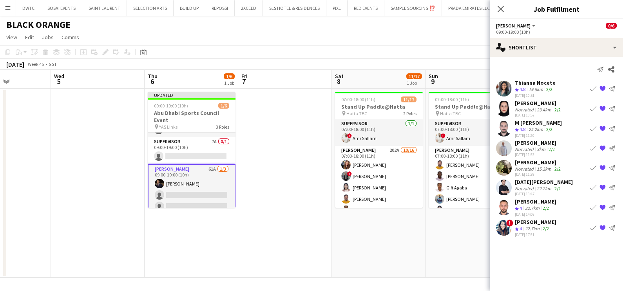
scroll to position [0, 0]
click at [591, 168] on app-icon "Book crew" at bounding box center [593, 167] width 6 height 6
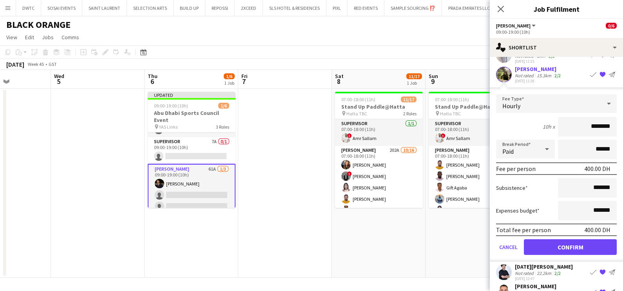
scroll to position [129, 0]
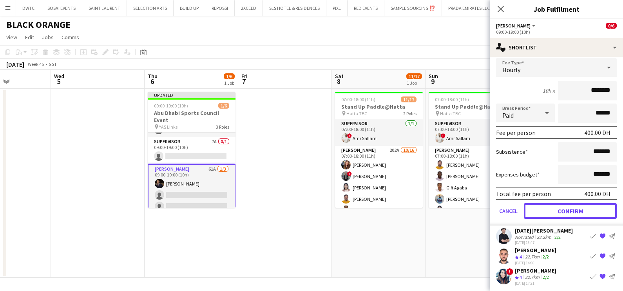
click at [553, 208] on button "Confirm" at bounding box center [570, 211] width 93 height 16
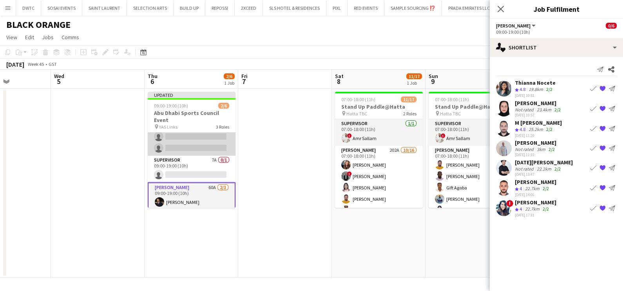
scroll to position [0, 0]
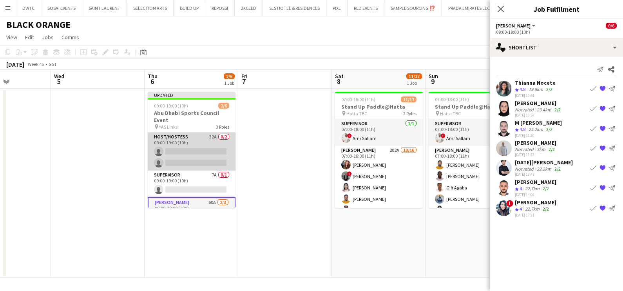
click at [194, 148] on app-card-role "Host/Hostess 32A 0/2 09:00-19:00 (10h) single-neutral-actions single-neutral-ac…" at bounding box center [192, 151] width 88 height 38
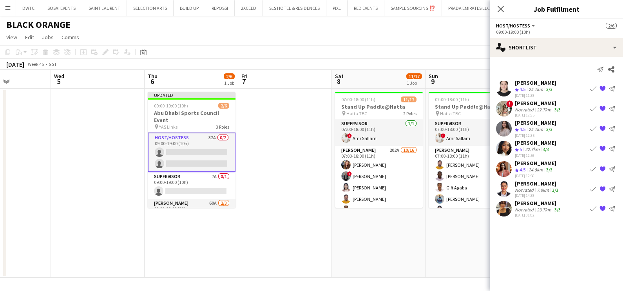
click at [590, 145] on app-icon "Book crew" at bounding box center [593, 148] width 6 height 6
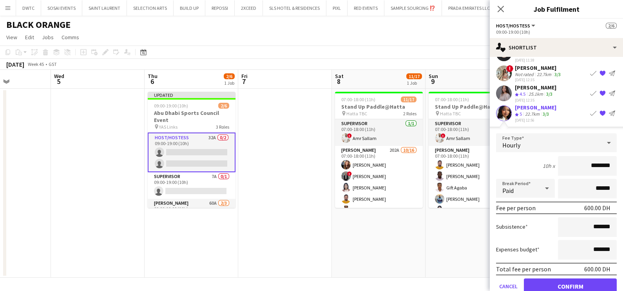
scroll to position [49, 0]
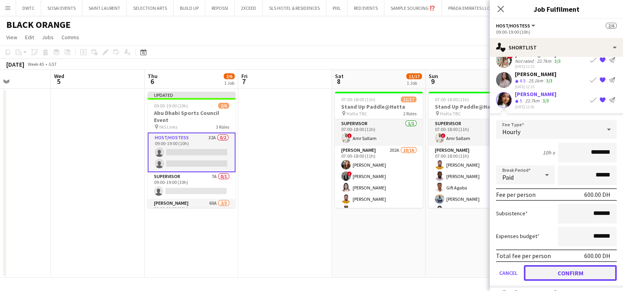
click at [552, 267] on button "Confirm" at bounding box center [570, 273] width 93 height 16
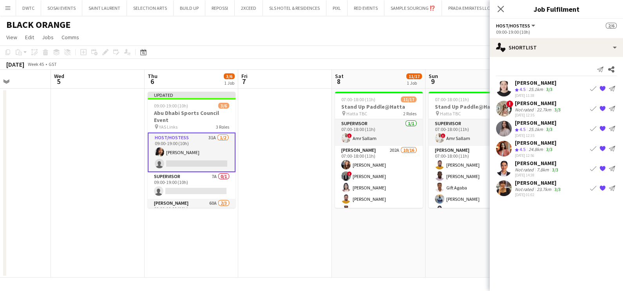
scroll to position [0, 0]
click at [592, 167] on app-icon "Book crew" at bounding box center [593, 168] width 6 height 6
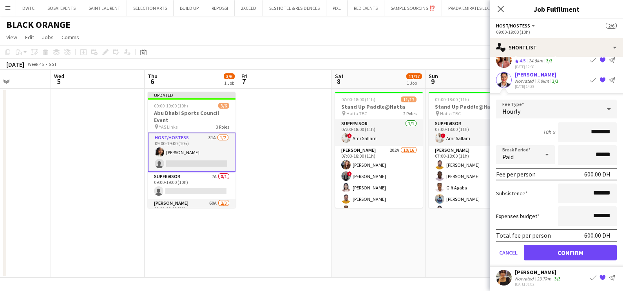
scroll to position [90, 0]
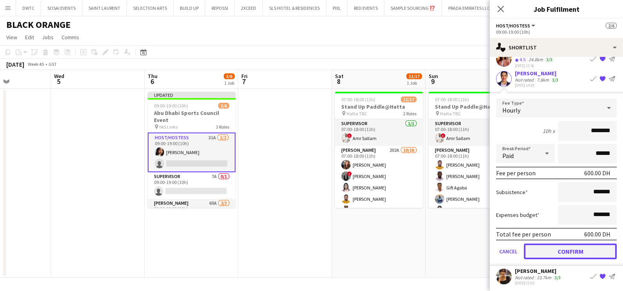
click at [567, 246] on button "Confirm" at bounding box center [570, 251] width 93 height 16
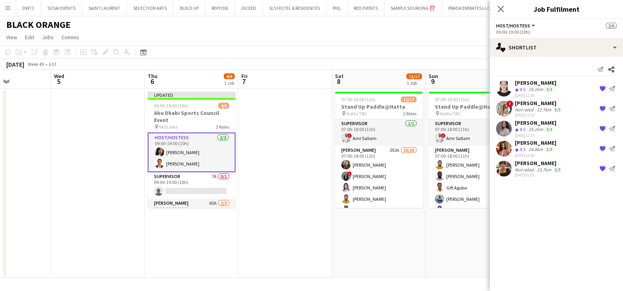
scroll to position [0, 0]
click at [191, 153] on app-card-role "Host/Hostess 2/2 09:00-19:00 (10h) Mai Mohamed Hasnae Lakhal Benfilali" at bounding box center [192, 152] width 88 height 40
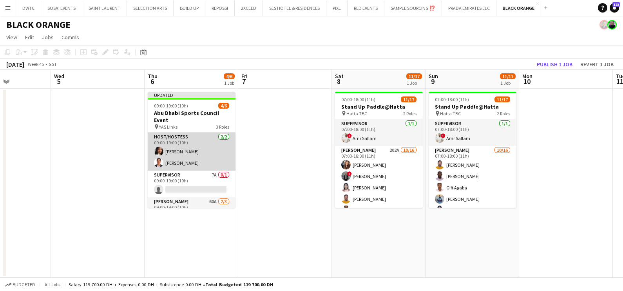
click at [179, 147] on app-card-role "Host/Hostess 2/2 09:00-19:00 (10h) Mai Mohamed Hasnae Lakhal Benfilali" at bounding box center [192, 151] width 88 height 38
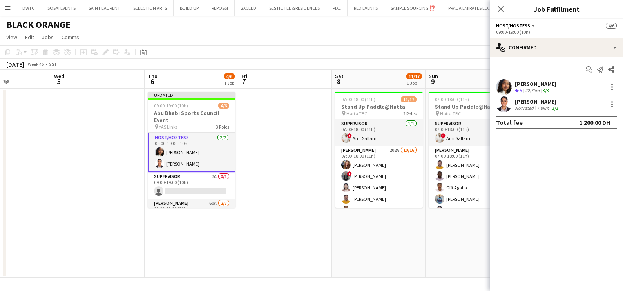
click at [531, 81] on div "[PERSON_NAME]" at bounding box center [536, 83] width 42 height 7
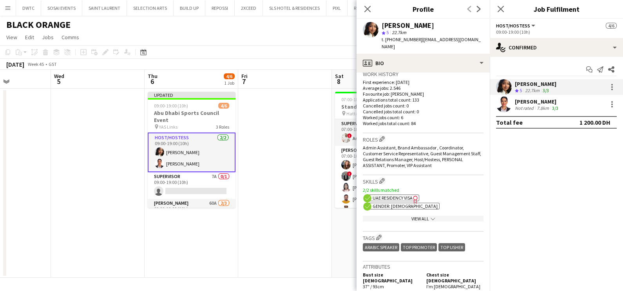
scroll to position [342, 0]
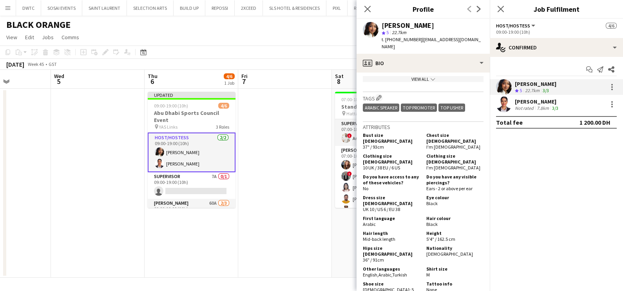
click at [535, 104] on div "[PERSON_NAME]" at bounding box center [537, 101] width 45 height 7
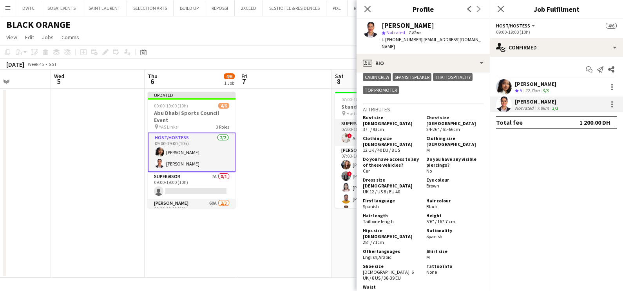
click at [284, 195] on app-date-cell at bounding box center [285, 183] width 94 height 189
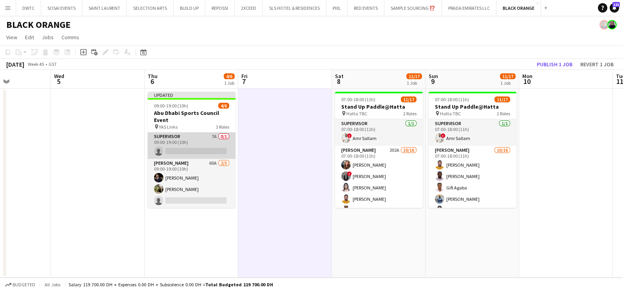
click at [195, 143] on app-card-role "Supervisor 7A 0/1 09:00-19:00 (10h) single-neutral-actions" at bounding box center [192, 145] width 88 height 27
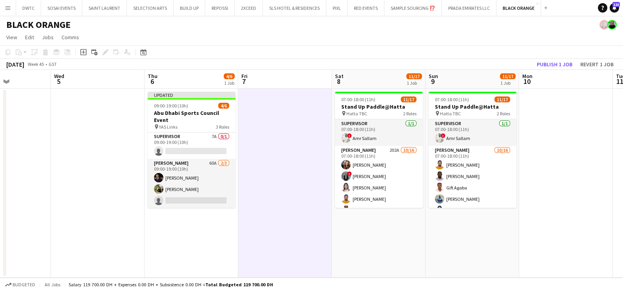
scroll to position [39, 0]
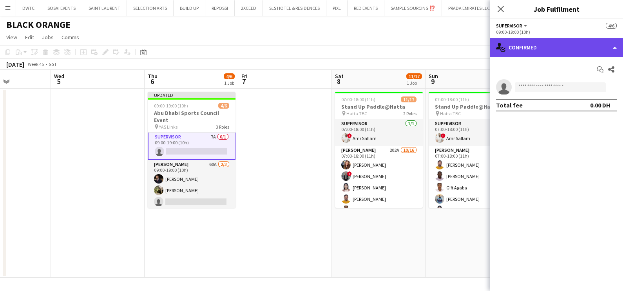
click at [564, 53] on div "single-neutral-actions-check-2 Confirmed" at bounding box center [556, 47] width 133 height 19
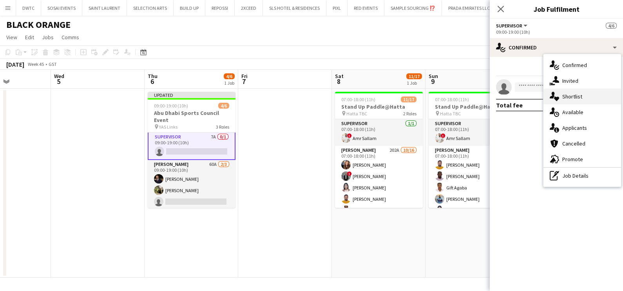
click at [570, 99] on span "Shortlist" at bounding box center [572, 96] width 20 height 7
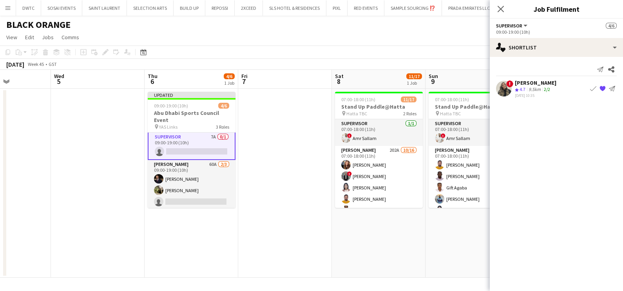
click at [588, 88] on button "Book crew" at bounding box center [592, 88] width 9 height 9
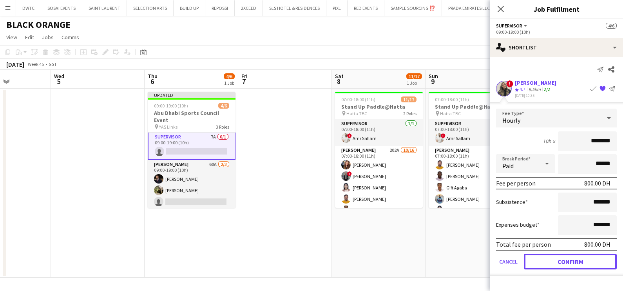
drag, startPoint x: 546, startPoint y: 258, endPoint x: 529, endPoint y: 251, distance: 19.0
click at [546, 258] on button "Confirm" at bounding box center [570, 261] width 93 height 16
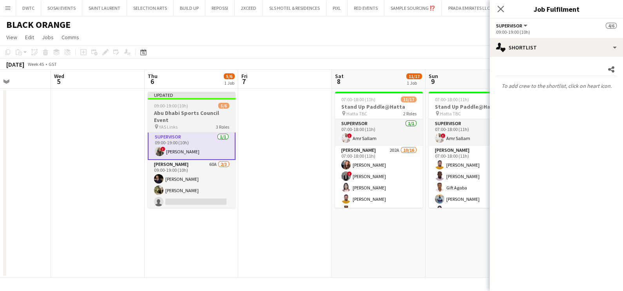
click at [188, 108] on div "09:00-19:00 (10h) 5/6" at bounding box center [192, 106] width 88 height 6
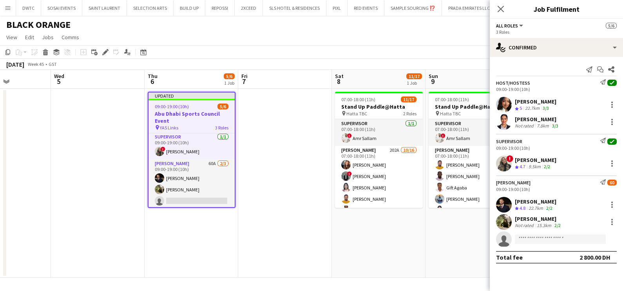
scroll to position [38, 0]
click at [103, 54] on icon "Edit" at bounding box center [105, 52] width 6 height 6
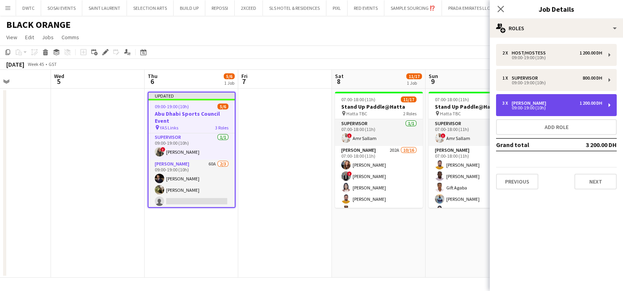
click at [558, 106] on div "09:00-19:00 (10h)" at bounding box center [552, 108] width 100 height 4
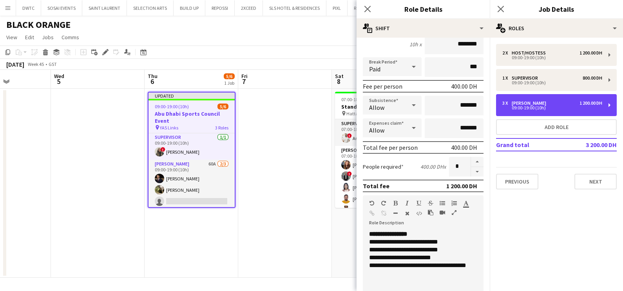
scroll to position [147, 0]
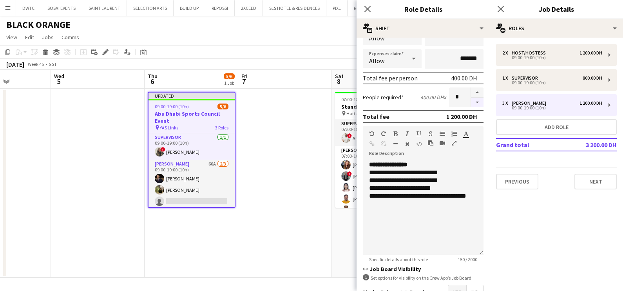
click at [471, 102] on button "button" at bounding box center [477, 103] width 13 height 10
type input "*"
click at [253, 215] on app-date-cell at bounding box center [285, 183] width 94 height 189
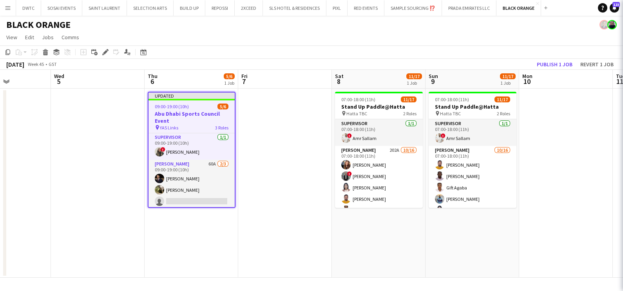
scroll to position [27, 0]
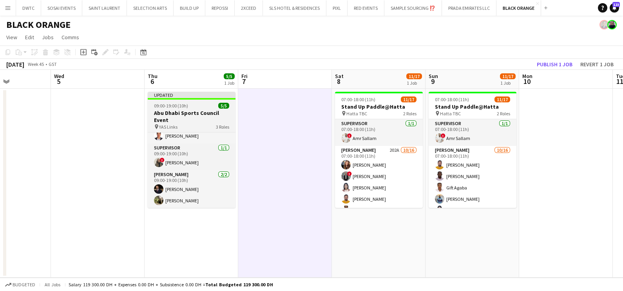
click at [194, 109] on app-job-card "Updated 09:00-19:00 (10h) 5/5 Abu Dhabi Sports Council Event pin YAS Links 3 Ro…" at bounding box center [192, 150] width 88 height 116
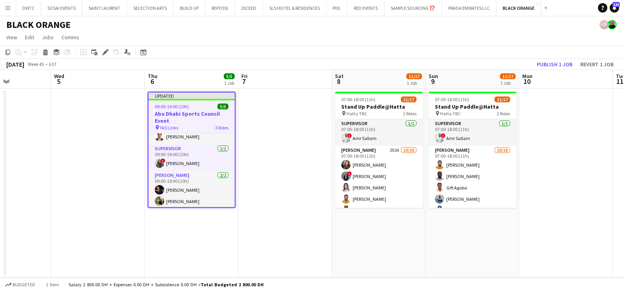
scroll to position [28, 0]
click at [10, 51] on icon "Copy" at bounding box center [8, 52] width 6 height 6
click at [281, 130] on app-date-cell at bounding box center [285, 183] width 94 height 189
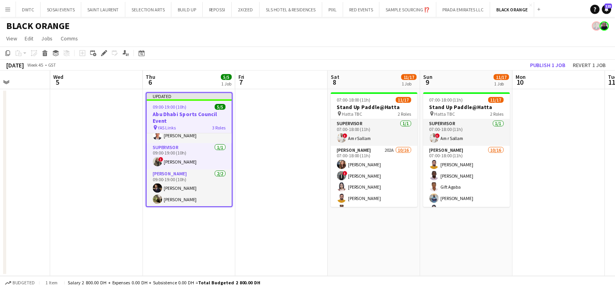
scroll to position [27, 0]
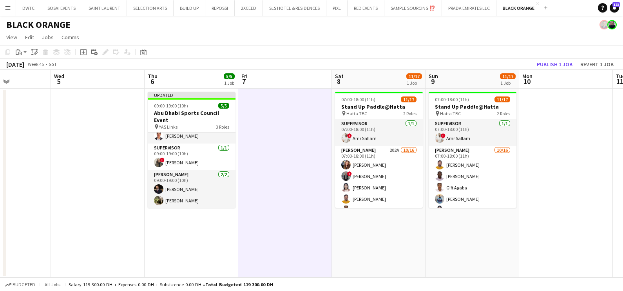
click at [381, 248] on app-date-cell "07:00-18:00 (11h) 11/17 Stand Up Paddle@Hatta pin Hatta TBC 2 Roles Supervisor …" at bounding box center [379, 183] width 94 height 189
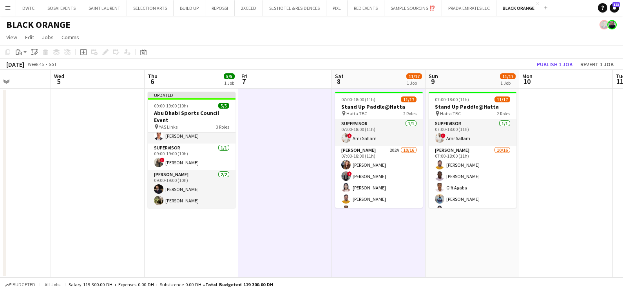
click at [457, 249] on app-date-cell "07:00-18:00 (11h) 11/17 Stand Up Paddle@Hatta pin Hatta TBC 2 Roles Supervisor …" at bounding box center [472, 183] width 94 height 189
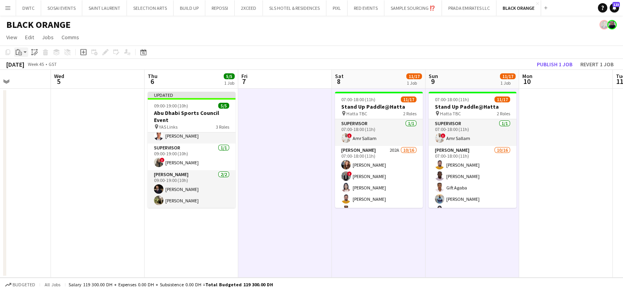
click at [23, 53] on app-action-btn "Paste" at bounding box center [21, 51] width 14 height 9
click at [38, 83] on link "Paste with crew Ctrl+Shift+V" at bounding box center [58, 80] width 74 height 7
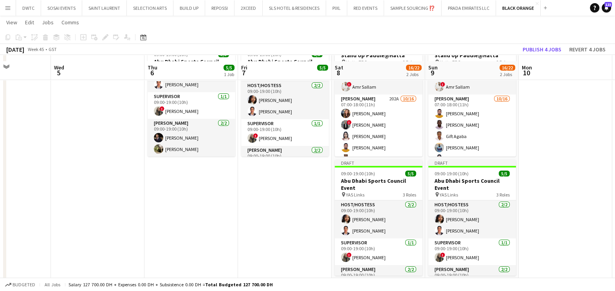
scroll to position [64, 0]
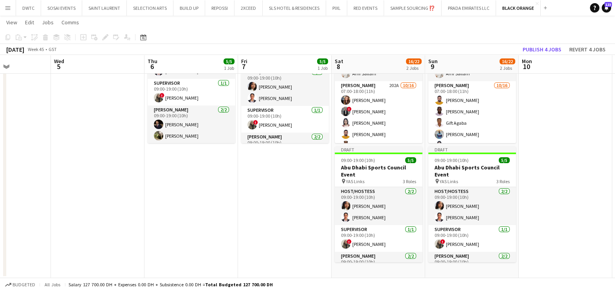
click at [542, 41] on app-toolbar "Copy Paste Paste Ctrl+V Paste with crew Ctrl+Shift+V Paste linked Job Delete Gr…" at bounding box center [307, 37] width 615 height 13
click at [541, 47] on button "Publish 4 jobs" at bounding box center [542, 49] width 45 height 10
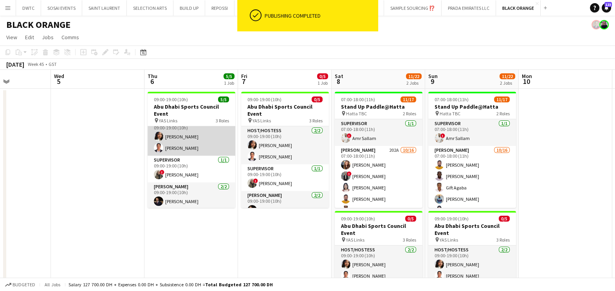
scroll to position [0, 0]
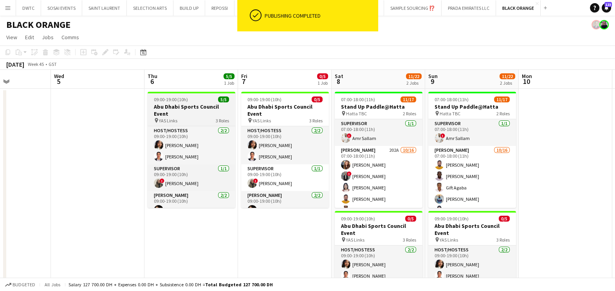
click at [182, 110] on h3 "Abu Dhabi Sports Council Event" at bounding box center [192, 110] width 88 height 14
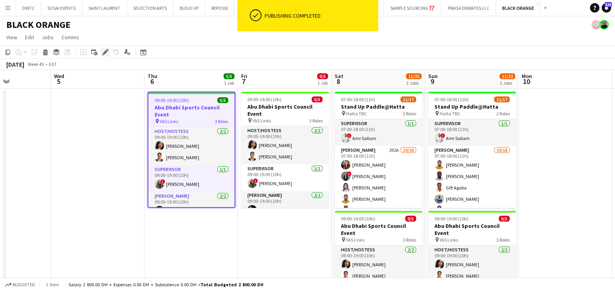
click at [103, 52] on icon "Edit" at bounding box center [105, 52] width 6 height 6
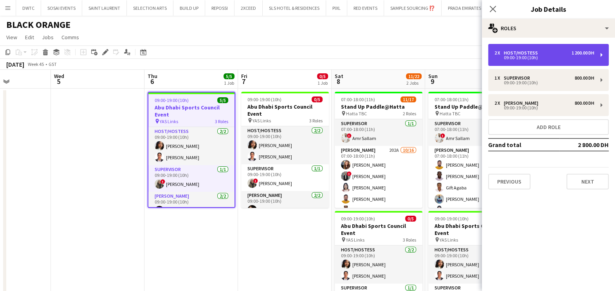
click at [534, 54] on div "Host/Hostess" at bounding box center [522, 52] width 37 height 5
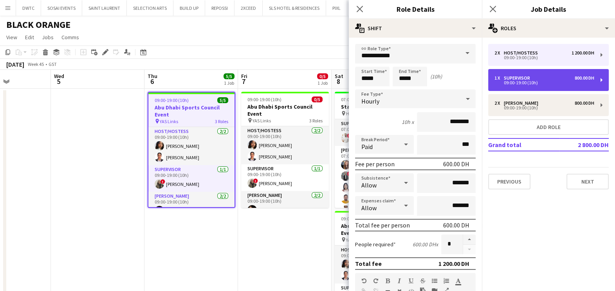
click at [535, 85] on div "09:00-19:00 (10h)" at bounding box center [545, 83] width 100 height 4
type input "**********"
type input "********"
type input "*"
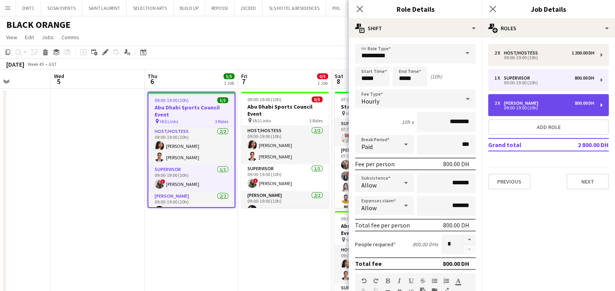
click at [533, 110] on div "2 x Usher 800.00 DH 09:00-19:00 (10h)" at bounding box center [548, 105] width 121 height 22
type input "*****"
type input "********"
type input "*"
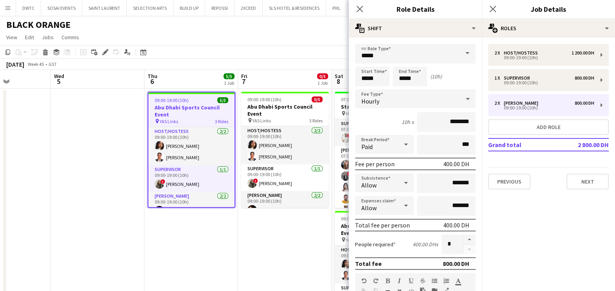
click at [239, 271] on app-date-cell "09:00-19:00 (10h) 0/5 Abu Dhabi Sports Council Event pin YAS Links 3 Roles Host…" at bounding box center [285, 216] width 94 height 254
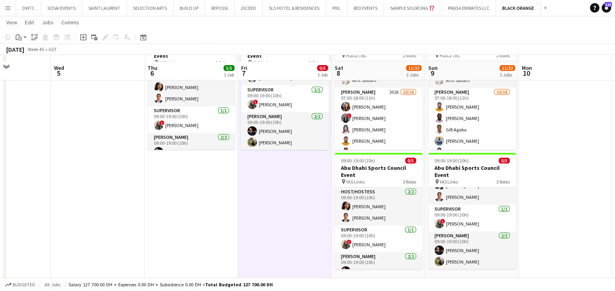
scroll to position [64, 0]
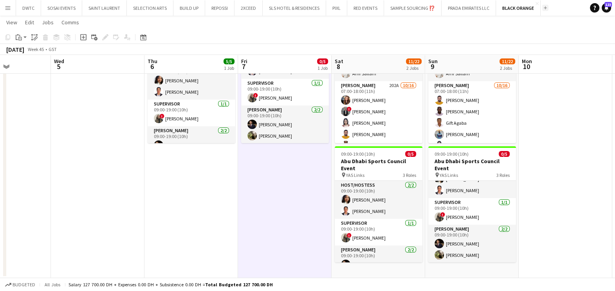
click at [547, 8] on button "Add" at bounding box center [545, 8] width 6 height 6
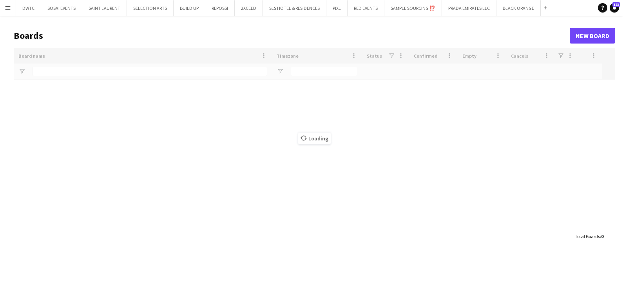
click at [147, 73] on div "Loading" at bounding box center [314, 138] width 601 height 181
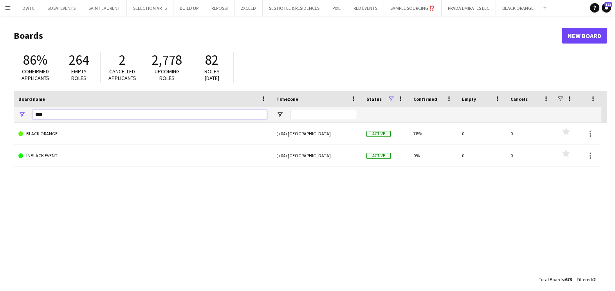
click at [112, 114] on input "****" at bounding box center [150, 114] width 235 height 9
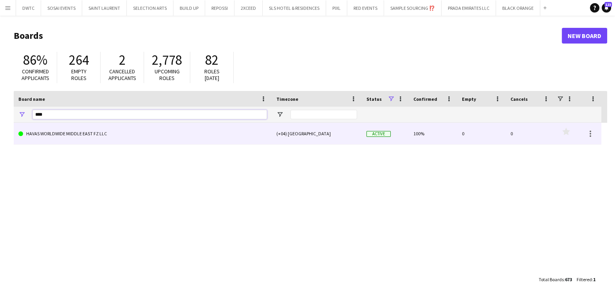
type input "****"
click at [84, 133] on link "HAVAS WORLDWIDE MIDDLE EAST FZ LLC" at bounding box center [142, 134] width 249 height 22
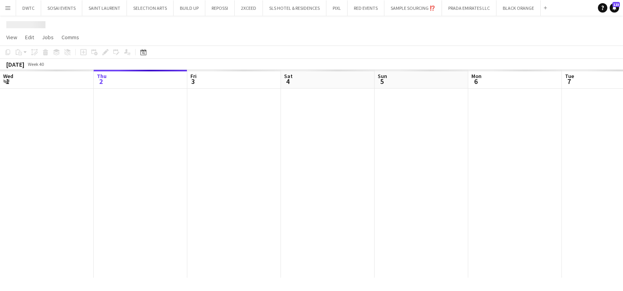
scroll to position [0, 49]
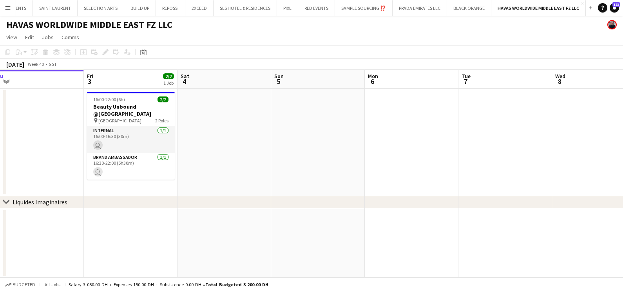
drag, startPoint x: 491, startPoint y: 174, endPoint x: 325, endPoint y: 174, distance: 166.0
click at [325, 174] on app-calendar-viewport "Mon 29 Tue 30 Wed 1 Thu 2 Fri 3 2/2 1 Job Sat 4 Sun 5 Mon 6 Tue 7 Wed 8 Thu 9 F…" at bounding box center [311, 174] width 623 height 208
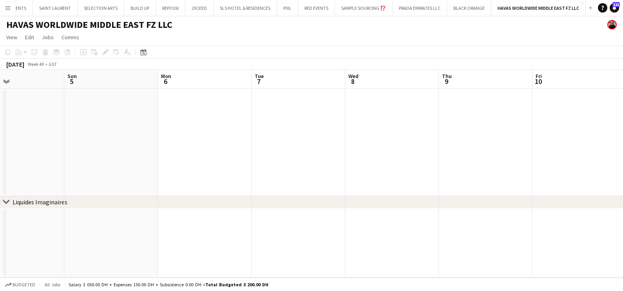
drag, startPoint x: 303, startPoint y: 175, endPoint x: 367, endPoint y: 175, distance: 64.2
click at [137, 173] on app-calendar-viewport "Wed 1 Thu 2 Fri 3 2/2 1 Job Sat 4 Sun 5 Mon 6 Tue 7 Wed 8 Thu 9 Fri 10 Sat 11 S…" at bounding box center [311, 174] width 623 height 208
drag, startPoint x: 429, startPoint y: 176, endPoint x: 63, endPoint y: 178, distance: 366.5
click at [60, 177] on app-calendar-viewport "Thu 2 Fri 3 2/2 1 Job Sat 4 Sun 5 Mon 6 Tue 7 Wed 8 Thu 9 Fri 10 Sat 11 Sun 12 …" at bounding box center [311, 174] width 623 height 208
drag, startPoint x: 110, startPoint y: 180, endPoint x: 435, endPoint y: 182, distance: 324.3
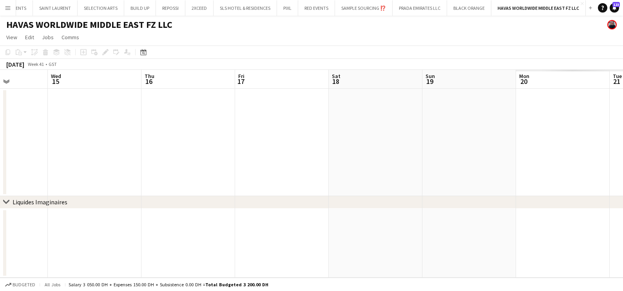
click at [17, 181] on app-calendar-viewport "Sat 11 Sun 12 Mon 13 Tue 14 Wed 15 Thu 16 Fri 17 Sat 18 Sun 19 Mon 20 Tue 21 We…" at bounding box center [311, 174] width 623 height 208
drag, startPoint x: 105, startPoint y: 183, endPoint x: 146, endPoint y: 183, distance: 40.7
click at [39, 183] on app-calendar-viewport "Sun 12 Mon 13 Tue 14 Wed 15 Thu 16 Fri 17 Sat 18 Sun 19 Mon 20 Tue 21 Wed 22 Th…" at bounding box center [311, 174] width 623 height 208
drag, startPoint x: 405, startPoint y: 186, endPoint x: 454, endPoint y: 181, distance: 48.8
click at [130, 186] on app-calendar-viewport "Sun 19 Mon 20 Tue 21 Wed 22 Thu 23 Fri 24 Sat 25 Sun 26 Mon 27 Tue 28 Wed 29 Th…" at bounding box center [311, 174] width 623 height 208
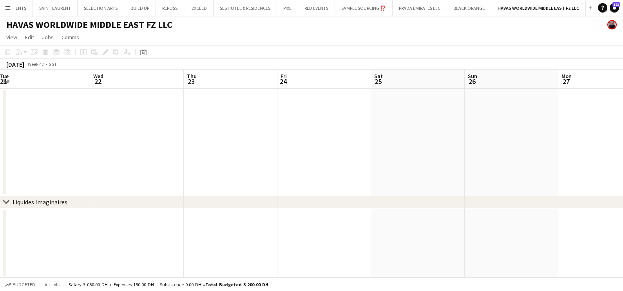
drag, startPoint x: 265, startPoint y: 180, endPoint x: 112, endPoint y: 181, distance: 153.1
click at [112, 181] on app-calendar-viewport "Sun 19 Mon 20 Tue 21 Wed 22 Thu 23 Fri 24 Sat 25 Sun 26 Mon 27 Tue 28 Wed 29 Th…" at bounding box center [311, 174] width 623 height 208
click at [117, 183] on app-calendar-viewport "Fri 24 Sat 25 Sun 26 Mon 27 Tue 28 Wed 29 Thu 30 Fri 31 Sat 1 Sun 2 Mon 3 Tue 4" at bounding box center [311, 174] width 623 height 208
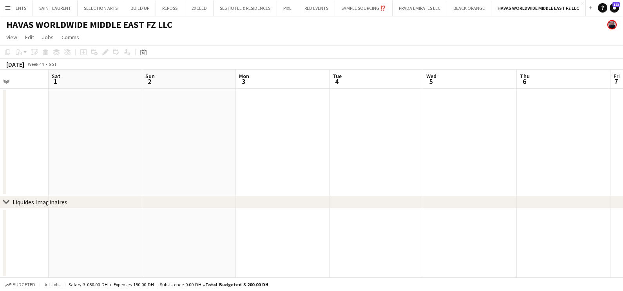
drag, startPoint x: 190, startPoint y: 182, endPoint x: 503, endPoint y: 182, distance: 313.3
click at [125, 182] on app-calendar-viewport "Wed 29 Thu 30 Fri 31 Sat 1 Sun 2 Mon 3 Tue 4 Wed 5 Thu 6 Fri 7 Sat 8 Sun 9" at bounding box center [311, 174] width 623 height 208
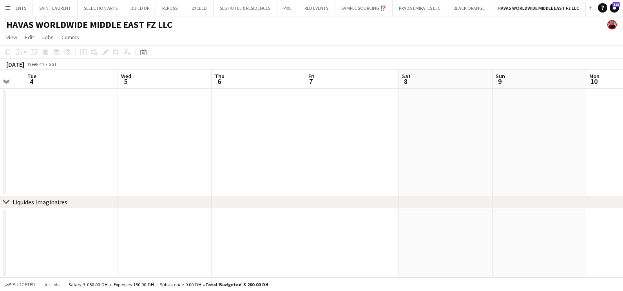
drag, startPoint x: 229, startPoint y: 164, endPoint x: 166, endPoint y: 166, distance: 63.1
click at [167, 165] on app-calendar-viewport "Fri 31 Sat 1 Sun 2 Mon 3 Tue 4 Wed 5 Thu 6 Fri 7 Sat 8 Sun 9 Mon 10 Tue 11" at bounding box center [311, 174] width 623 height 208
drag, startPoint x: 279, startPoint y: 164, endPoint x: 194, endPoint y: 161, distance: 85.4
click at [172, 164] on app-calendar-viewport "Fri 7 Sat 8 Sun 9 Mon 10 Tue 11 Wed 12 Thu 13 Fri 14 Sat 15 Sun 16 Mon 17 Tue 18" at bounding box center [311, 174] width 623 height 208
drag, startPoint x: 136, startPoint y: 143, endPoint x: 396, endPoint y: 148, distance: 259.3
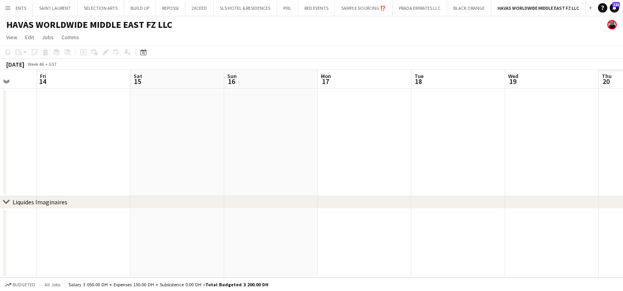
click at [105, 146] on app-calendar-viewport "Tue 11 Wed 12 Thu 13 Fri 14 Sat 15 Sun 16 Mon 17 Tue 18 Wed 19 Thu 20 Fri 21 Sa…" at bounding box center [311, 174] width 623 height 208
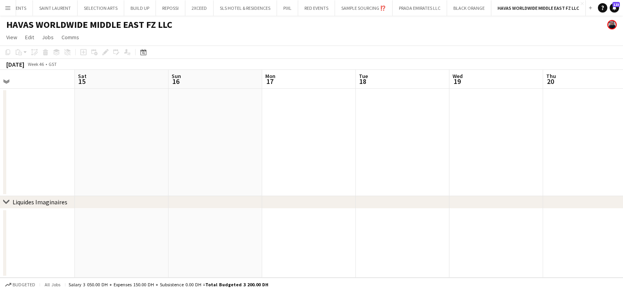
drag, startPoint x: 477, startPoint y: 150, endPoint x: 166, endPoint y: 157, distance: 310.6
click at [166, 157] on app-calendar-viewport "Tue 11 Wed 12 Thu 13 Fri 14 Sat 15 Sun 16 Mon 17 Tue 18 Wed 19 Thu 20 Fri 21 Sa…" at bounding box center [311, 174] width 623 height 208
drag, startPoint x: 138, startPoint y: 146, endPoint x: 595, endPoint y: 151, distance: 457.0
click at [589, 151] on app-calendar-viewport "Sat 15 Sun 16 Mon 17 Tue 18 Wed 19 Thu 20 Fri 21 Sat 22 Sun 23 Mon 24 Tue 25 We…" at bounding box center [311, 174] width 623 height 208
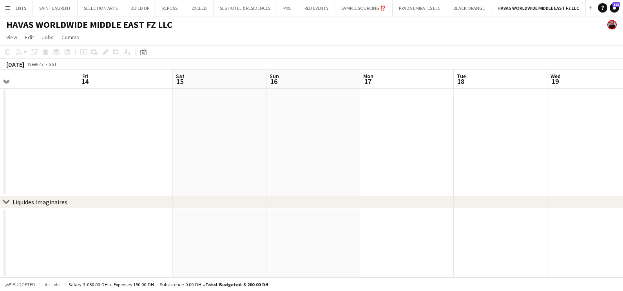
drag, startPoint x: 476, startPoint y: 159, endPoint x: 546, endPoint y: 159, distance: 70.5
click at [547, 159] on app-calendar-viewport "Tue 11 Wed 12 Thu 13 Fri 14 Sat 15 Sun 16 Mon 17 Tue 18 Wed 19 Thu 20 Fri 21 Sa…" at bounding box center [311, 174] width 623 height 208
drag, startPoint x: 198, startPoint y: 164, endPoint x: 486, endPoint y: 166, distance: 287.8
click at [507, 167] on app-calendar-viewport "Wed 5 Thu 6 Fri 7 Sat 8 Sun 9 Mon 10 Tue 11 Wed 12 Thu 13 Fri 14 Sat 15 Sun 16" at bounding box center [311, 174] width 623 height 208
drag, startPoint x: 92, startPoint y: 168, endPoint x: 460, endPoint y: 180, distance: 367.9
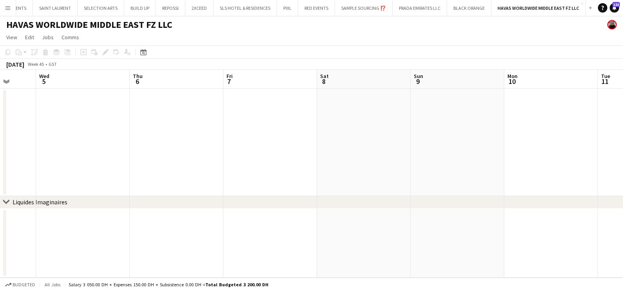
click at [461, 181] on app-calendar-viewport "Sun 2 Mon 3 Tue 4 Wed 5 Thu 6 Fri 7 Sat 8 Sun 9 Mon 10 Tue 11 Wed 12 Thu 13" at bounding box center [311, 174] width 623 height 208
drag, startPoint x: 17, startPoint y: 178, endPoint x: 2, endPoint y: 180, distance: 15.4
click at [0, 179] on html "Menu Boards Boards Boards All jobs Status Workforce Workforce My Workforce Recr…" at bounding box center [311, 145] width 623 height 291
drag, startPoint x: 191, startPoint y: 173, endPoint x: 85, endPoint y: 181, distance: 106.8
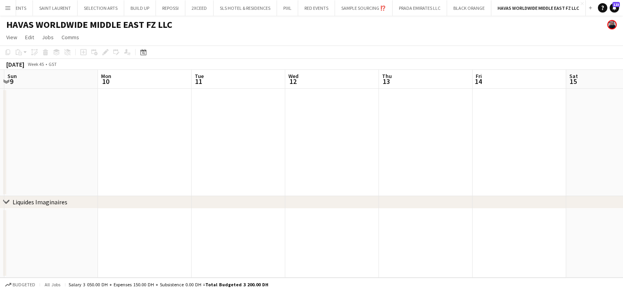
click at [0, 180] on html "Menu Boards Boards Boards All jobs Status Workforce Workforce My Workforce Recr…" at bounding box center [311, 145] width 623 height 291
drag, startPoint x: 57, startPoint y: 179, endPoint x: 473, endPoint y: 185, distance: 416.7
click at [0, 186] on html "Menu Boards Boards Boards All jobs Status Workforce Workforce My Workforce Recr…" at bounding box center [311, 145] width 623 height 291
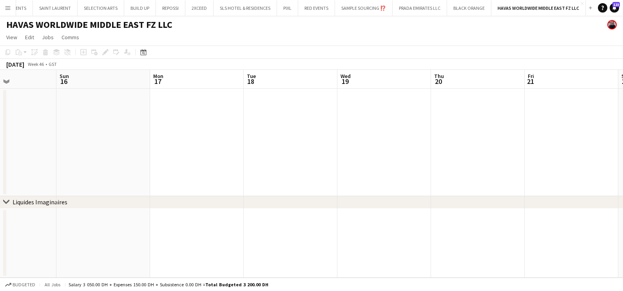
drag, startPoint x: 318, startPoint y: 197, endPoint x: 211, endPoint y: 201, distance: 107.0
click at [0, 201] on div "chevron-right Liquides Imaginaires Wed 12 Thu 13 Fri 14 Sat 15 Sun 16 Mon 17 Tu…" at bounding box center [311, 174] width 623 height 208
drag, startPoint x: 378, startPoint y: 172, endPoint x: -2, endPoint y: 172, distance: 379.9
click at [0, 172] on html "Menu Boards Boards Boards All jobs Status Workforce Workforce My Workforce Recr…" at bounding box center [311, 145] width 623 height 291
drag, startPoint x: 255, startPoint y: 138, endPoint x: 11, endPoint y: 157, distance: 244.7
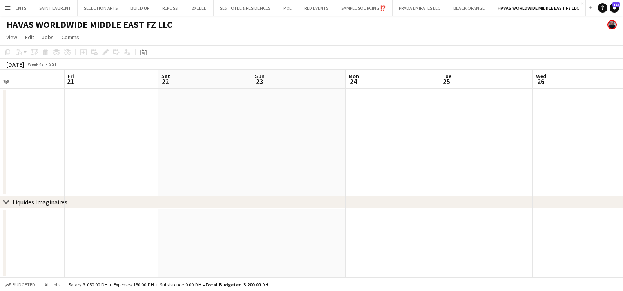
click at [0, 157] on html "Menu Boards Boards Boards All jobs Status Workforce Workforce My Workforce Recr…" at bounding box center [311, 145] width 623 height 291
drag, startPoint x: 484, startPoint y: 149, endPoint x: -2, endPoint y: 164, distance: 485.8
click at [0, 164] on html "Menu Boards Boards Boards All jobs Status Workforce Workforce My Workforce Recr…" at bounding box center [311, 145] width 623 height 291
drag, startPoint x: 0, startPoint y: 145, endPoint x: 510, endPoint y: 146, distance: 509.9
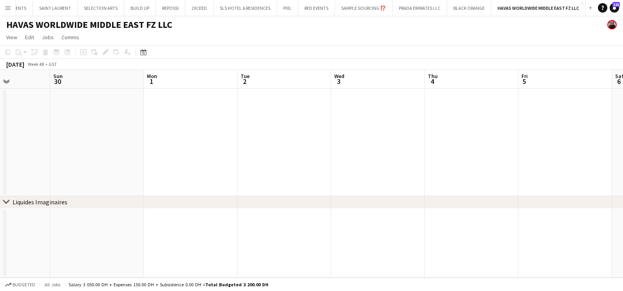
click at [615, 147] on html "Menu Boards Boards Boards All jobs Status Workforce Workforce My Workforce Recr…" at bounding box center [311, 145] width 623 height 291
drag, startPoint x: 110, startPoint y: 161, endPoint x: 574, endPoint y: 155, distance: 464.9
click at [615, 157] on html "Menu Boards Boards Boards All jobs Status Workforce Workforce My Workforce Recr…" at bounding box center [311, 145] width 623 height 291
drag, startPoint x: 243, startPoint y: 171, endPoint x: 491, endPoint y: 164, distance: 248.8
click at [615, 168] on html "Menu Boards Boards Boards All jobs Status Workforce Workforce My Workforce Recr…" at bounding box center [311, 145] width 623 height 291
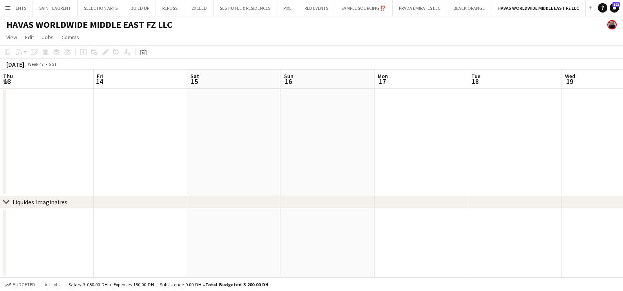
drag, startPoint x: 158, startPoint y: 171, endPoint x: 455, endPoint y: 167, distance: 297.3
click at [526, 168] on app-calendar-viewport "Tue 11 Wed 12 Thu 13 Fri 14 Sat 15 Sun 16 Mon 17 Tue 18 Wed 19 Thu 20 Fri 21 Sa…" at bounding box center [311, 174] width 623 height 208
drag, startPoint x: 251, startPoint y: 172, endPoint x: 547, endPoint y: 158, distance: 296.4
click at [563, 161] on app-calendar-viewport "Wed 5 Thu 6 Fri 7 Sat 8 Sun 9 Mon 10 Tue 11 Wed 12 Thu 13 Fri 14 Sat 15 Sun 16" at bounding box center [311, 174] width 623 height 208
drag, startPoint x: 303, startPoint y: 164, endPoint x: 539, endPoint y: 158, distance: 235.8
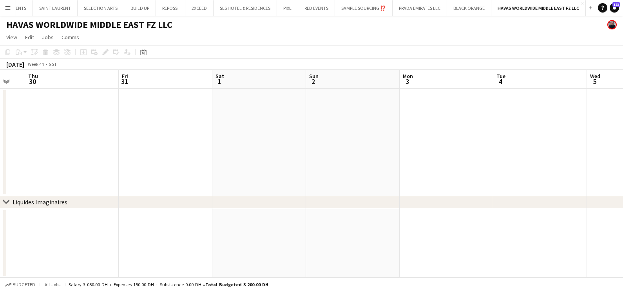
click at [615, 159] on html "Menu Boards Boards Boards All jobs Status Workforce Workforce My Workforce Recr…" at bounding box center [311, 145] width 623 height 291
drag, startPoint x: 208, startPoint y: 157, endPoint x: 624, endPoint y: 153, distance: 415.9
click at [615, 153] on html "Menu Boards Boards Boards All jobs Status Workforce Workforce My Workforce Recr…" at bounding box center [311, 145] width 623 height 291
drag
click at [588, 151] on app-calendar-viewport "Thu 23 Fri 24 Sat 25 Sun 26 Mon 27 Tue 28 Wed 29 Thu 30 Fri 31 Sat 1 Sun 2 Mon 3" at bounding box center [311, 174] width 623 height 208
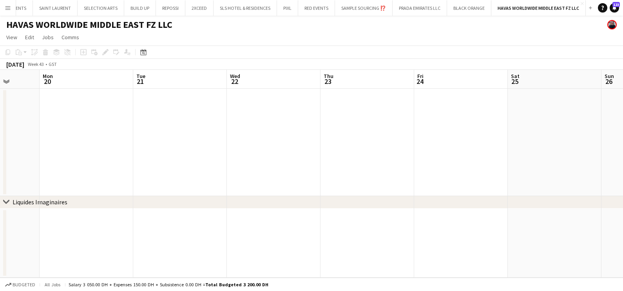
click at [529, 146] on app-calendar-viewport "Fri 17 Sat 18 Sun 19 Mon 20 Tue 21 Wed 22 Thu 23 Fri 24 Sat 25 Sun 26 Mon 27 Tu…" at bounding box center [311, 174] width 623 height 208
click at [615, 153] on html "Menu Boards Boards Boards All jobs Status Workforce Workforce My Workforce Recr…" at bounding box center [311, 145] width 623 height 291
click at [535, 153] on app-calendar-viewport "Fri 10 Sat 11 Sun 12 Mon 13 Tue 14 Wed 15 Thu 16 Fri 17 Sat 18 Sun 19 Mon 20 Tu…" at bounding box center [311, 174] width 623 height 208
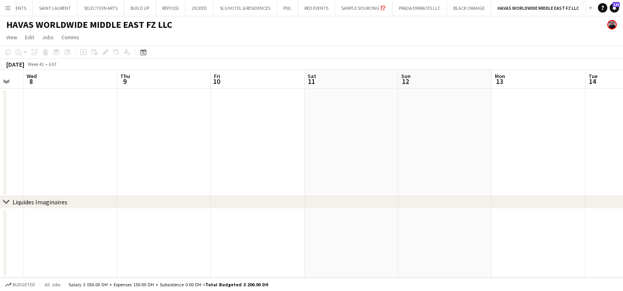
click at [541, 166] on app-calendar-viewport "Mon 6 Tue 7 Wed 8 Thu 9 Fri 10 Sat 11 Sun 12 Mon 13 Tue 14 Wed 15 Thu 16 Fri 17" at bounding box center [311, 174] width 623 height 208
click at [508, 172] on app-calendar-viewport "Thu 2 Fri 3 2/2 1 Job Sat 4 Sun 5 Mon 6 Tue 7 Wed 8 Thu 9 Fri 10 Sat 11 Sun 12 …" at bounding box center [311, 174] width 623 height 208
click at [0, 134] on html "Menu Boards Boards Boards All jobs Status Workforce Workforce My Workforce Recr…" at bounding box center [311, 145] width 623 height 291
click at [0, 139] on html "Menu Boards Boards Boards All jobs Status Workforce Workforce My Workforce Recr…" at bounding box center [311, 145] width 623 height 291
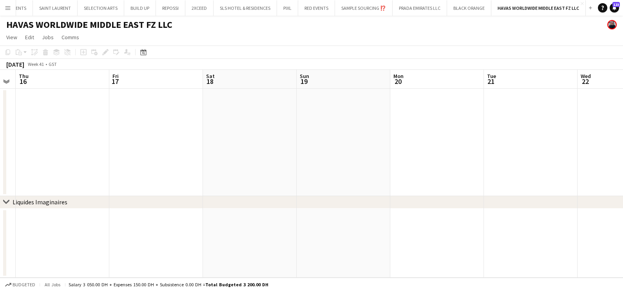
click at [15, 143] on app-calendar-viewport "Mon 13 Tue 14 Wed 15 Thu 16 Fri 17 Sat 18 Sun 19 Mon 20 Tue 21 Wed 22 Thu 23 Fr…" at bounding box center [311, 174] width 623 height 208
click at [32, 152] on app-calendar-viewport "Mon 13 Tue 14 Wed 15 Thu 16 Fri 17 Sat 18 Sun 19 Mon 20 Tue 21 Wed 22 Thu 23 Fr…" at bounding box center [311, 174] width 623 height 208
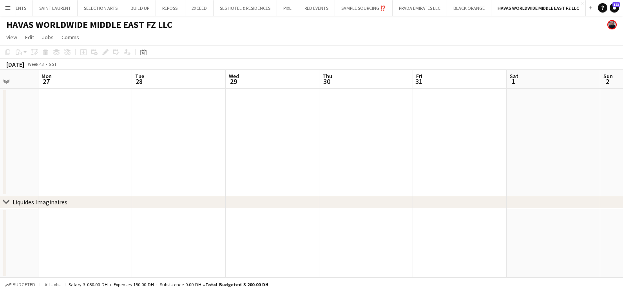
scroll to position [0, 274]
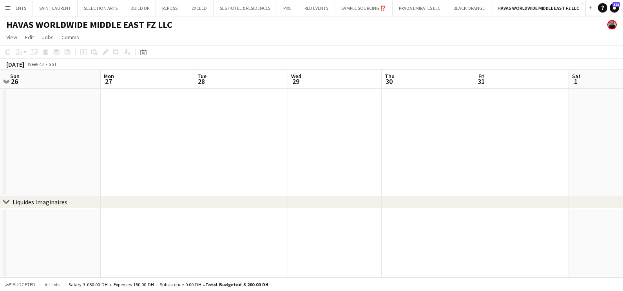
click at [57, 155] on app-calendar-viewport "Thu 23 Fri 24 Sat 25 Sun 26 Mon 27 Tue 28 Wed 29 Thu 30 Fri 31 Sat 1 Sun 2 Mon 3" at bounding box center [311, 174] width 623 height 208
click at [0, 178] on html "Menu Boards Boards Boards All jobs Status Workforce Workforce My Workforce Recr…" at bounding box center [311, 145] width 623 height 291
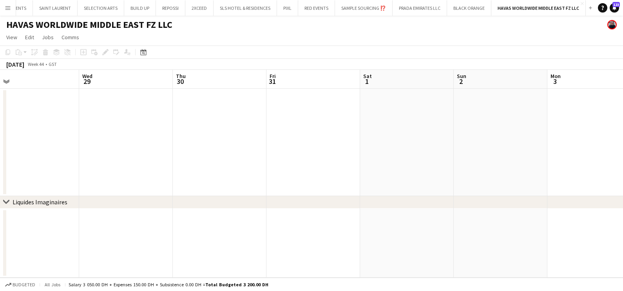
scroll to position [0, 344]
click at [173, 176] on app-calendar-viewport "Tue 28 Wed 29 Thu 30 Fri 31 Sat 1 Sun 2 Mon 3 Tue 4 Wed 5 Thu 6 Fri 7 Sat 8" at bounding box center [311, 174] width 623 height 208
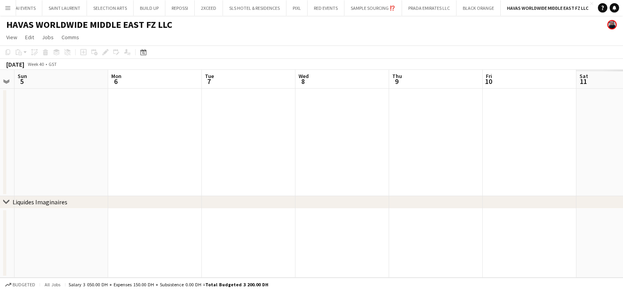
drag, startPoint x: 458, startPoint y: 164, endPoint x: -2, endPoint y: 168, distance: 460.1
click at [0, 168] on html "Menu Boards Boards Boards All jobs Status Workforce Workforce My Workforce Recr…" at bounding box center [311, 145] width 623 height 291
drag, startPoint x: 506, startPoint y: 166, endPoint x: 214, endPoint y: 168, distance: 292.1
click at [0, 168] on html "Menu Boards Boards Boards All jobs Status Workforce Workforce My Workforce Recr…" at bounding box center [311, 145] width 623 height 291
drag, startPoint x: 441, startPoint y: 170, endPoint x: 0, endPoint y: 173, distance: 440.6
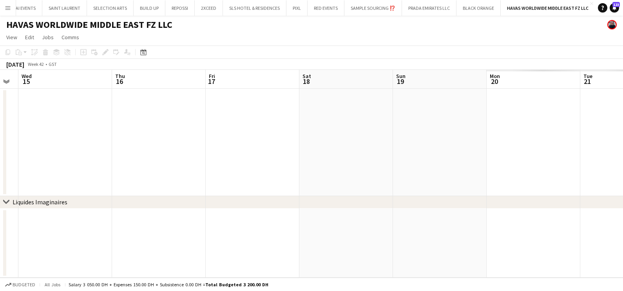
click at [0, 173] on html "Menu Boards Boards Boards All jobs Status Workforce Workforce My Workforce Recr…" at bounding box center [311, 145] width 623 height 291
drag, startPoint x: 284, startPoint y: 180, endPoint x: 14, endPoint y: 182, distance: 270.2
click at [1, 180] on app-calendar-viewport "Fri 17 Sat 18 Sun 19 Mon 20 Tue 21 Wed 22 Thu 23 Fri 24 Sat 25 Sun 26 Mon 27 Tu…" at bounding box center [311, 174] width 623 height 208
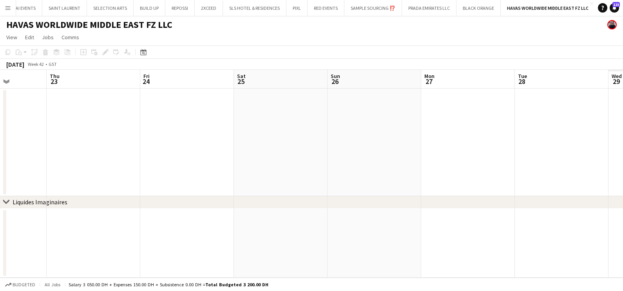
drag, startPoint x: 152, startPoint y: 188, endPoint x: 38, endPoint y: 189, distance: 114.0
click at [37, 189] on app-calendar-viewport "Sun 19 Mon 20 Tue 21 Wed 22 Thu 23 Fri 24 Sat 25 Sun 26 Mon 27 Tue 28 Wed 29 Th…" at bounding box center [311, 174] width 623 height 208
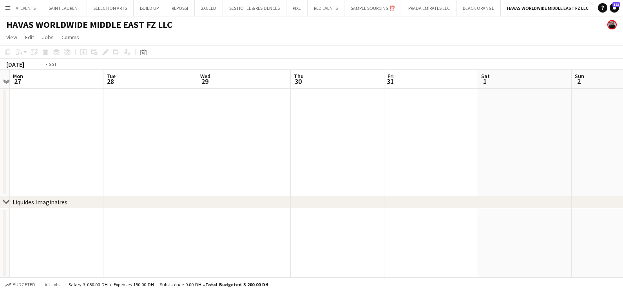
drag, startPoint x: 239, startPoint y: 177, endPoint x: 202, endPoint y: 178, distance: 37.2
click at [202, 178] on app-calendar-viewport "Thu 23 Fri 24 Sat 25 Sun 26 Mon 27 Tue 28 Wed 29 Thu 30 Fri 31 Sat 1 Sun 2 Mon 3" at bounding box center [311, 174] width 623 height 208
click at [471, 12] on button "BLACK ORANGE Close" at bounding box center [478, 7] width 44 height 15
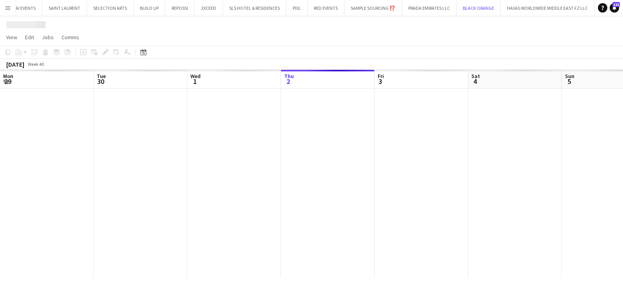
scroll to position [0, 187]
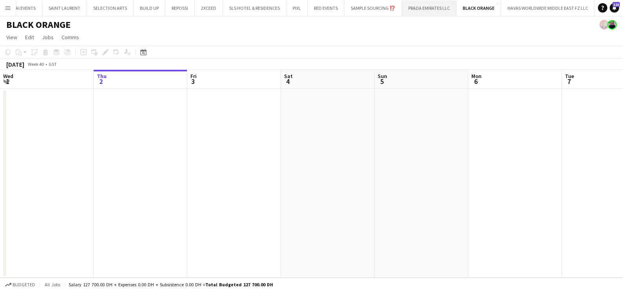
click at [416, 9] on button "PRADA EMIRATES LLC Close" at bounding box center [429, 7] width 54 height 15
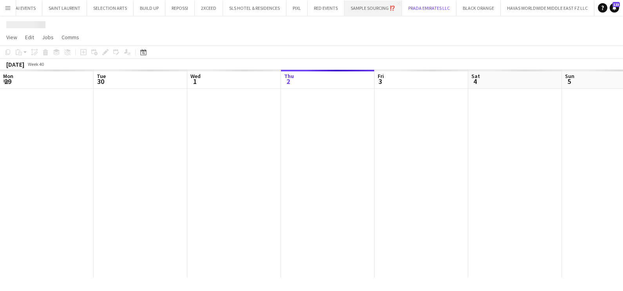
scroll to position [0, 187]
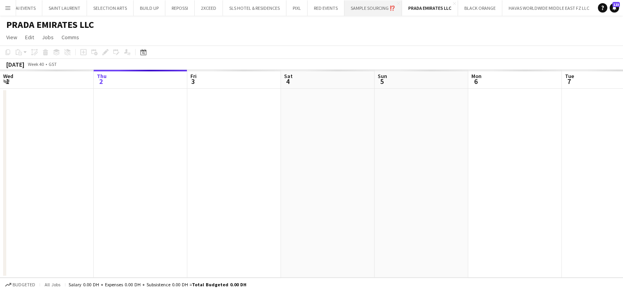
click at [358, 7] on button "SAMPLE SOURCING ⁉️ Close" at bounding box center [373, 7] width 58 height 15
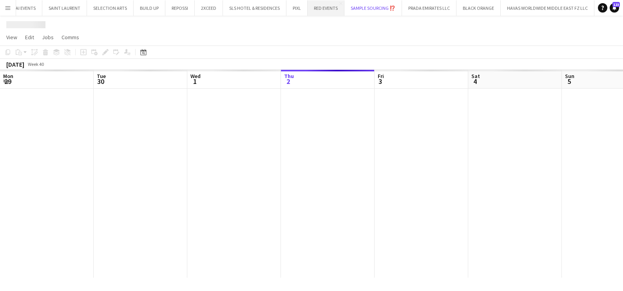
scroll to position [0, 187]
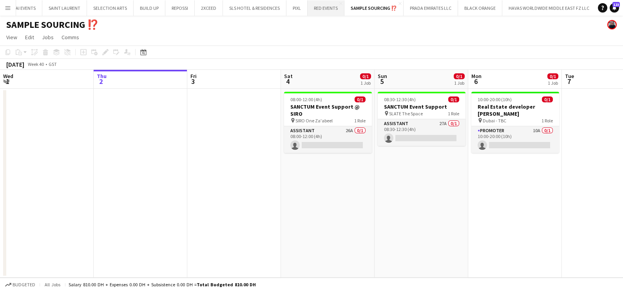
click at [321, 8] on button "RED EVENTS Close" at bounding box center [325, 7] width 37 height 15
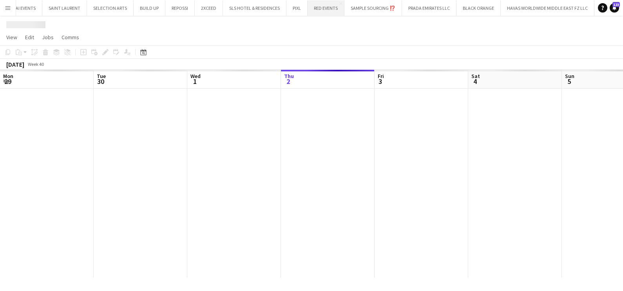
scroll to position [0, 187]
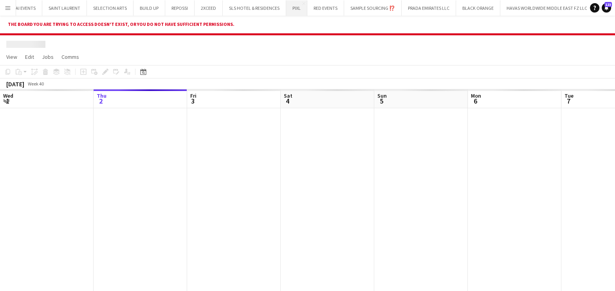
click at [294, 13] on button "PIXL Close" at bounding box center [296, 7] width 21 height 15
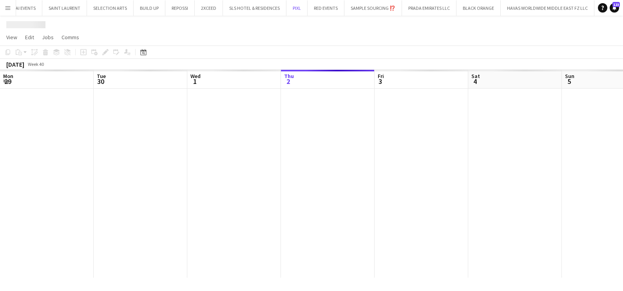
scroll to position [0, 187]
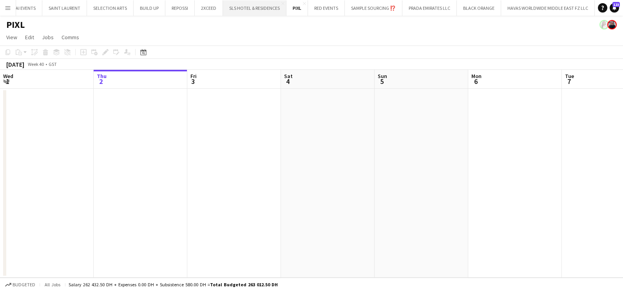
click at [249, 8] on button "SLS HOTEL & RESIDENCES Close" at bounding box center [254, 7] width 63 height 15
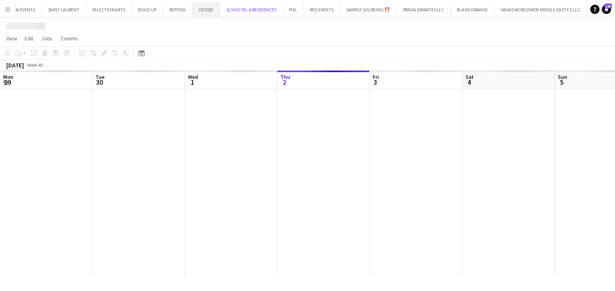
scroll to position [0, 187]
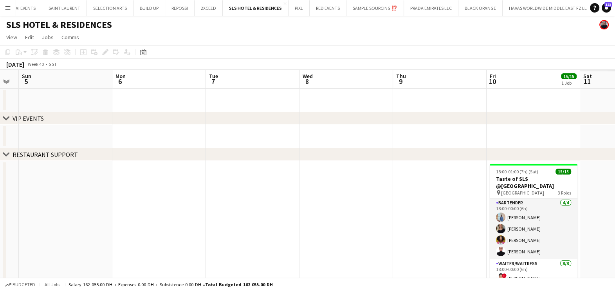
drag, startPoint x: 158, startPoint y: 133, endPoint x: 181, endPoint y: 139, distance: 23.8
click at [40, 134] on app-calendar-viewport "Thu 2 Fri 3 Sat 4 Sun 5 Mon 6 Tue 7 Wed 8 Thu 9 Fri 10 15/15 1 Job Sat 11 Sun 1…" at bounding box center [307, 183] width 615 height 226
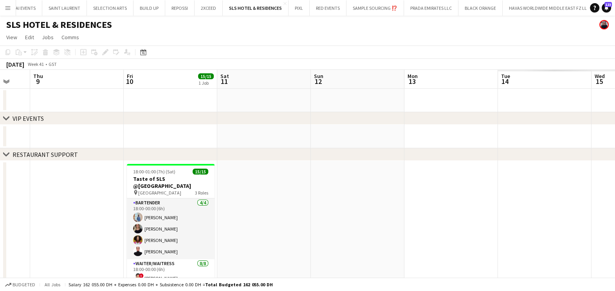
drag, startPoint x: 62, startPoint y: 139, endPoint x: 55, endPoint y: 139, distance: 7.5
click at [55, 139] on app-calendar-viewport "Sun 5 Mon 6 Tue 7 Wed 8 Thu 9 Fri 10 15/15 1 Job Sat 11 Sun 12 Mon 13 Tue 14 We…" at bounding box center [307, 183] width 615 height 226
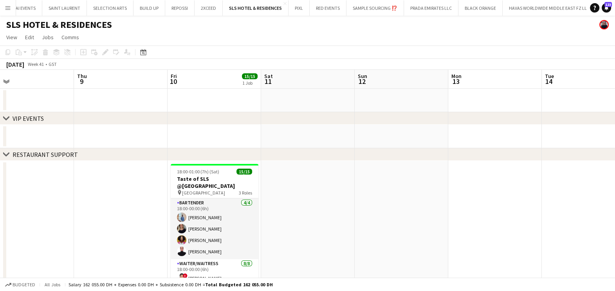
drag, startPoint x: 378, startPoint y: 135, endPoint x: 100, endPoint y: 136, distance: 277.6
click at [78, 135] on app-calendar-viewport "Sun 5 Mon 6 Tue 7 Wed 8 Thu 9 Fri 10 15/15 1 Job Sat 11 Sun 12 Mon 13 Tue 14 We…" at bounding box center [307, 183] width 615 height 226
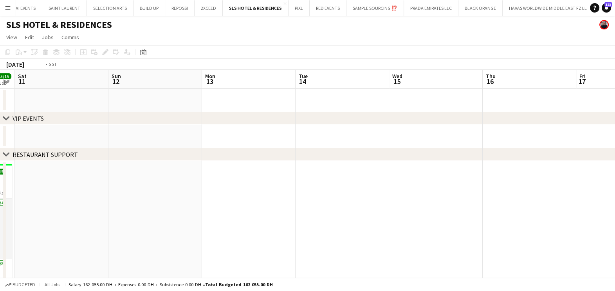
drag, startPoint x: 444, startPoint y: 136, endPoint x: 120, endPoint y: 137, distance: 324.2
click at [87, 136] on app-calendar-viewport "Wed 8 Thu 9 Fri 10 15/15 1 Job Sat 11 Sun 12 Mon 13 Tue 14 Wed 15 Thu 16 Fri 17…" at bounding box center [307, 183] width 615 height 226
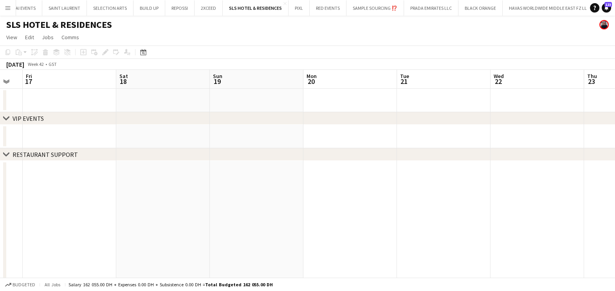
drag, startPoint x: 186, startPoint y: 137, endPoint x: 466, endPoint y: 143, distance: 280.4
click at [45, 138] on app-calendar-viewport "Tue 14 Wed 15 Thu 16 Fri 17 Sat 18 Sun 19 Mon 20 Tue 21 Wed 22 Thu 23 Fri 24 Sa…" at bounding box center [307, 183] width 615 height 226
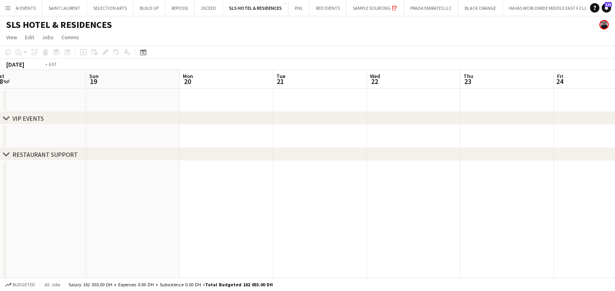
drag, startPoint x: 298, startPoint y: 143, endPoint x: 47, endPoint y: 145, distance: 250.6
click at [47, 145] on app-calendar-viewport "Thu 16 Fri 17 Sat 18 Sun 19 Mon 20 Tue 21 Wed 22 Thu 23 Fri 24 Sat 25 Sun 26 Mo…" at bounding box center [307, 183] width 615 height 226
drag, startPoint x: 453, startPoint y: 146, endPoint x: 251, endPoint y: 147, distance: 201.7
click at [42, 146] on app-calendar-viewport "Tue 21 Wed 22 Thu 23 Fri 24 Sat 25 Sun 26 Mon 27 Tue 28 Wed 29 Thu 30 Fri 31 Sa…" at bounding box center [307, 183] width 615 height 226
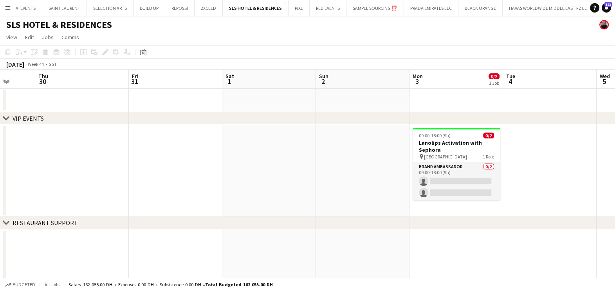
drag, startPoint x: 345, startPoint y: 148, endPoint x: 85, endPoint y: 148, distance: 260.4
click at [85, 148] on app-calendar-viewport "Mon 27 Tue 28 Wed 29 Thu 30 Fri 31 Sat 1 Sun 2 Mon 3 0/2 1 Job Tue 4 Wed 5 Thu …" at bounding box center [307, 217] width 615 height 294
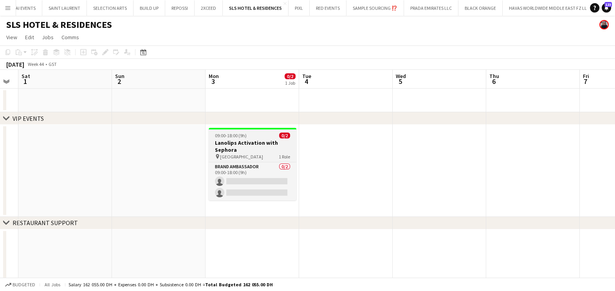
click at [251, 140] on h3 "Lanolips Activation with Sephora" at bounding box center [253, 146] width 88 height 14
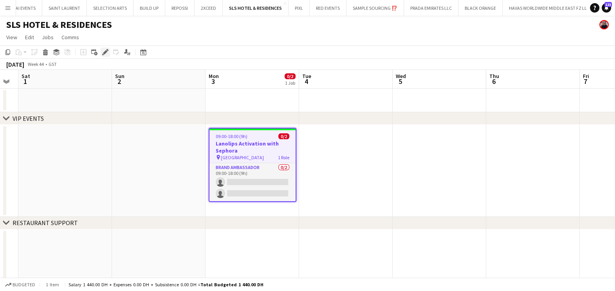
click at [101, 53] on div "Edit" at bounding box center [105, 51] width 9 height 9
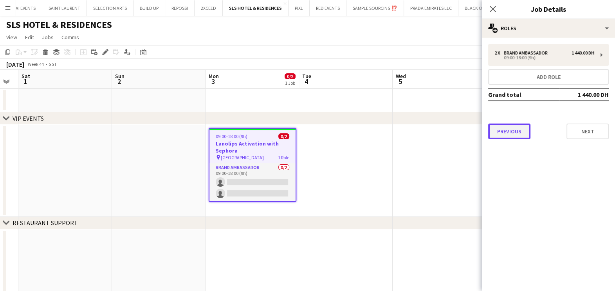
click at [515, 127] on button "Previous" at bounding box center [509, 131] width 42 height 16
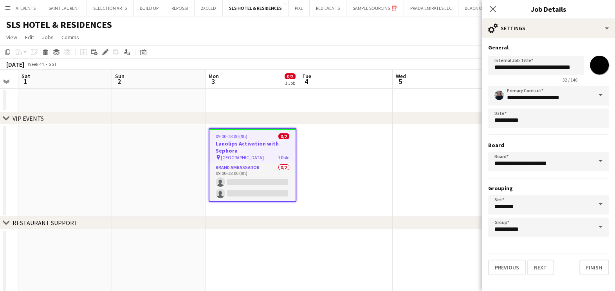
click at [605, 159] on span at bounding box center [600, 161] width 16 height 19
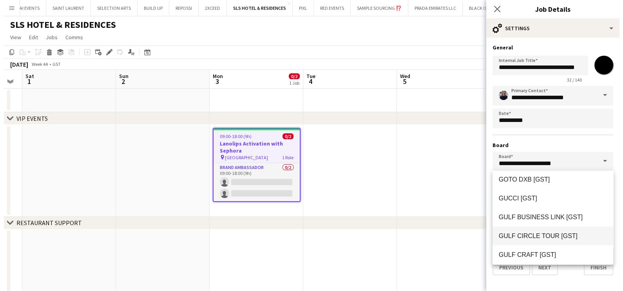
scroll to position [4944, 0]
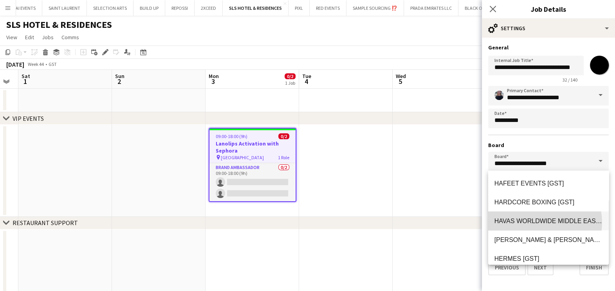
click at [536, 221] on span "HAVAS WORLDWIDE MIDDLE EAST FZ LLC [GST]" at bounding box center [568, 220] width 146 height 7
type input "**********"
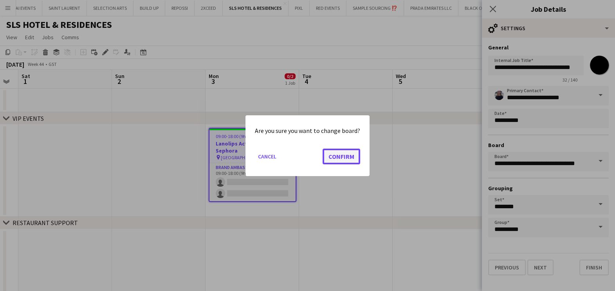
click at [339, 153] on button "Confirm" at bounding box center [342, 156] width 38 height 16
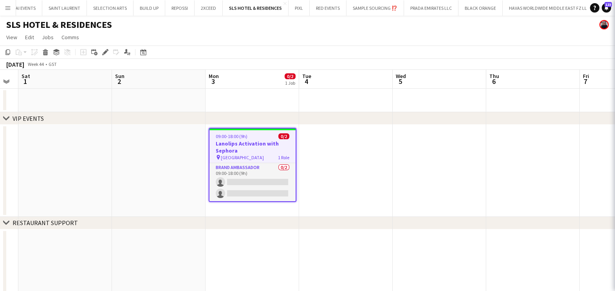
type input "**********"
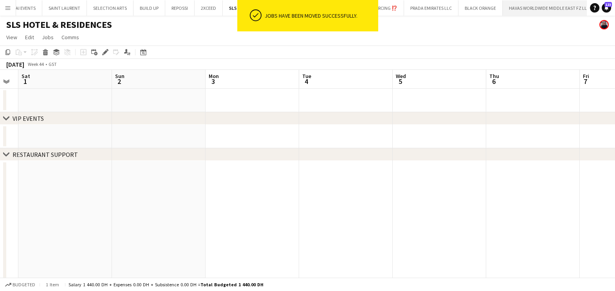
click at [529, 7] on button "HAVAS WORLDWIDE MIDDLE EAST FZ LLC Close" at bounding box center [550, 7] width 94 height 15
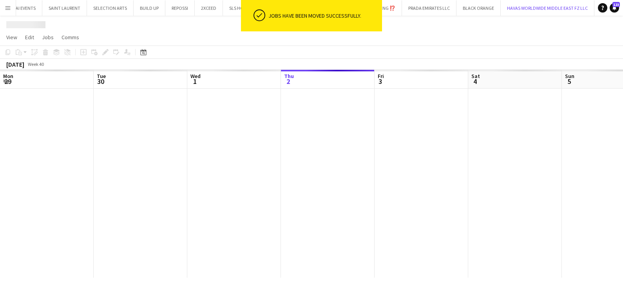
scroll to position [0, 187]
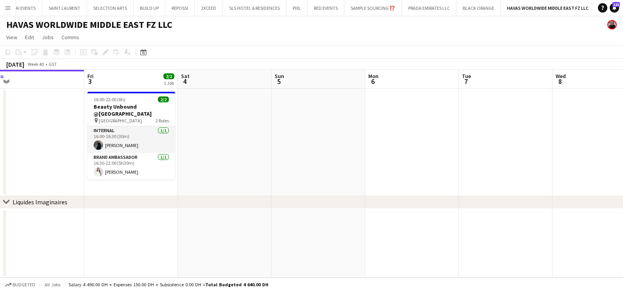
drag, startPoint x: 429, startPoint y: 155, endPoint x: 45, endPoint y: 156, distance: 384.2
click at [143, 155] on app-calendar-viewport "Mon 29 Tue 30 Wed 1 Thu 2 Fri 3 2/2 1 Job Sat 4 Sun 5 Mon 6 Tue 7 Wed 8 Thu 9 F…" at bounding box center [311, 174] width 623 height 208
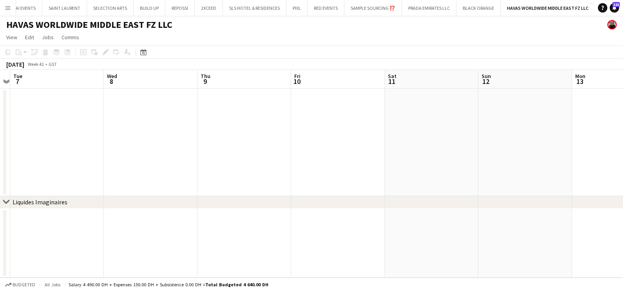
drag, startPoint x: 546, startPoint y: 161, endPoint x: 123, endPoint y: 164, distance: 422.6
click at [75, 162] on app-calendar-viewport "Sat 4 Sun 5 Mon 6 Tue 7 Wed 8 Thu 9 Fri 10 Sat 11 Sun 12 Mon 13 Tue 14 Wed 15" at bounding box center [311, 174] width 623 height 208
click at [0, 166] on html "Menu Boards Boards Boards All jobs Status Workforce Workforce My Workforce Recr…" at bounding box center [311, 145] width 623 height 291
click at [0, 170] on html "Menu Boards Boards Boards All jobs Status Workforce Workforce My Workforce Recr…" at bounding box center [311, 145] width 623 height 291
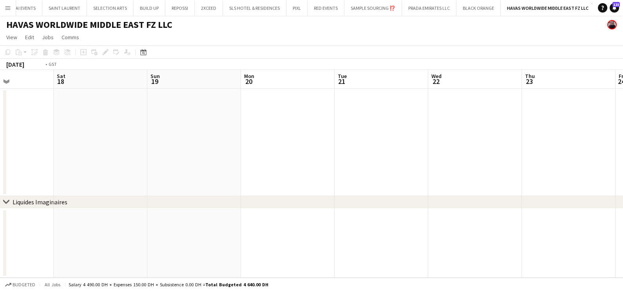
drag, startPoint x: 300, startPoint y: 172, endPoint x: 35, endPoint y: 173, distance: 264.3
click at [35, 173] on app-calendar-viewport "Tue 14 Wed 15 Thu 16 Fri 17 Sat 18 Sun 19 Mon 20 Tue 21 Wed 22 Thu 23 Fri 24 Sa…" at bounding box center [311, 174] width 623 height 208
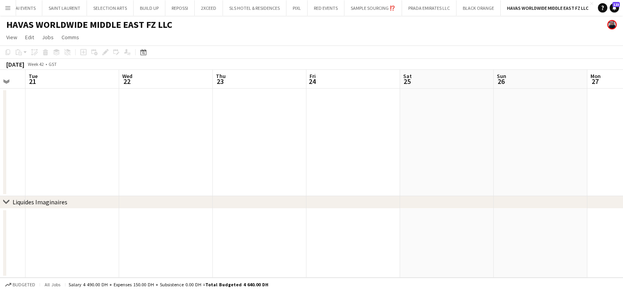
drag, startPoint x: 51, startPoint y: 173, endPoint x: 90, endPoint y: 173, distance: 39.2
click at [51, 173] on app-calendar-viewport "Fri 17 Sat 18 Sun 19 Mon 20 Tue 21 Wed 22 Thu 23 Fri 24 Sat 25 Sun 26 Mon 27 Tu…" at bounding box center [311, 174] width 623 height 208
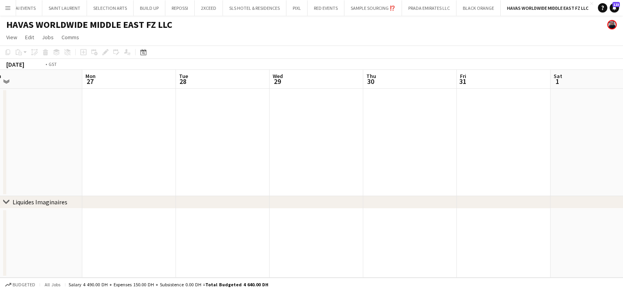
drag, startPoint x: 357, startPoint y: 170, endPoint x: 182, endPoint y: 170, distance: 174.7
click at [161, 170] on app-calendar-viewport "Thu 23 Fri 24 Sat 25 Sun 26 Mon 27 Tue 28 Wed 29 Thu 30 Fri 31 Sat 1 Sun 2 Mon …" at bounding box center [311, 174] width 623 height 208
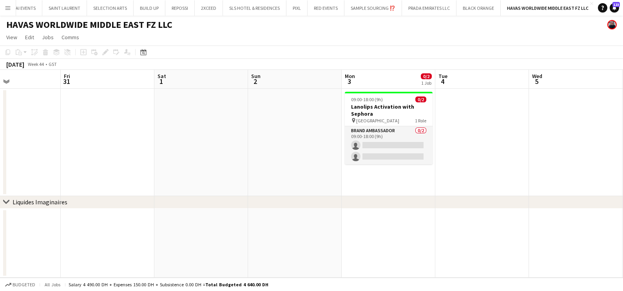
drag, startPoint x: 472, startPoint y: 176, endPoint x: 331, endPoint y: 181, distance: 141.0
click at [331, 180] on app-calendar-viewport "Mon 27 Tue 28 Wed 29 Thu 30 Fri 31 Sat 1 Sun 2 Mon 3 0/2 1 Job Tue 4 Wed 5 Thu …" at bounding box center [311, 174] width 623 height 208
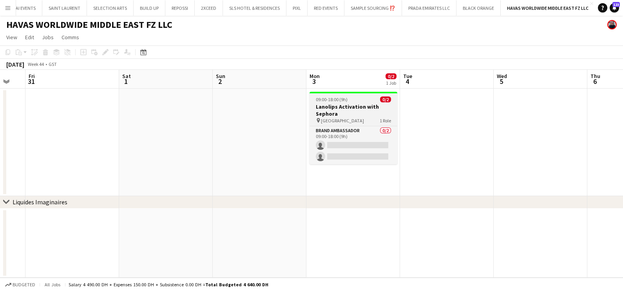
click at [337, 103] on h3 "Lanolips Activation with Sephora" at bounding box center [353, 110] width 88 height 14
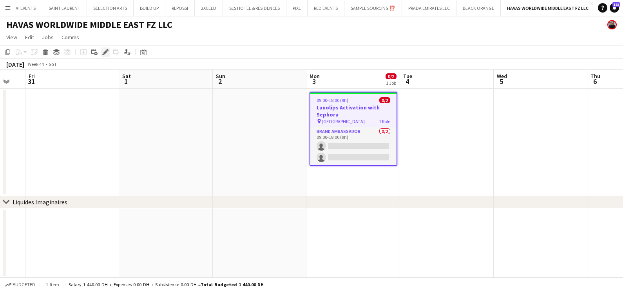
click at [102, 52] on icon "Edit" at bounding box center [105, 52] width 6 height 6
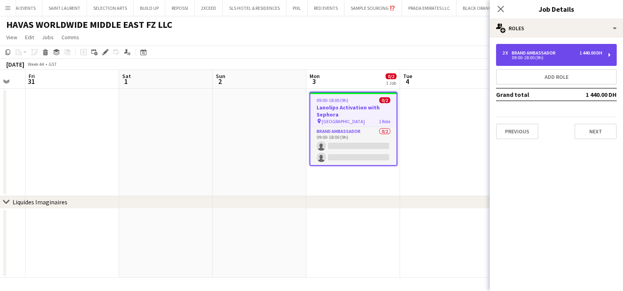
click at [527, 50] on div "Brand Ambassador" at bounding box center [534, 52] width 47 height 5
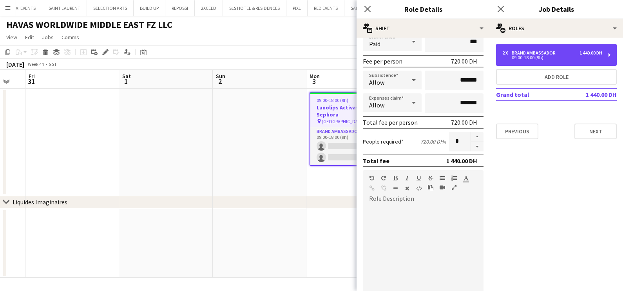
scroll to position [197, 0]
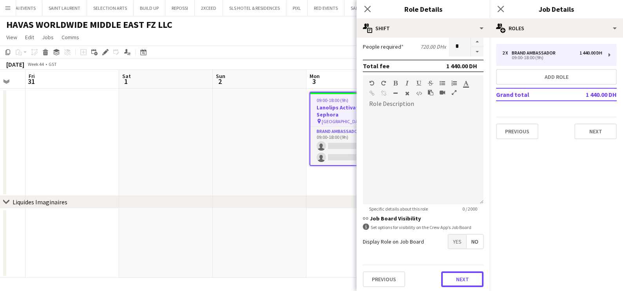
click at [448, 271] on button "Next" at bounding box center [462, 279] width 42 height 16
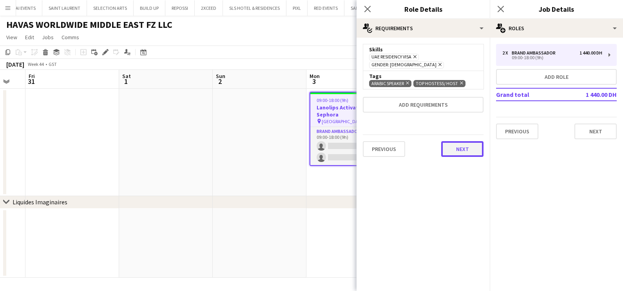
click at [465, 141] on button "Next" at bounding box center [462, 149] width 42 height 16
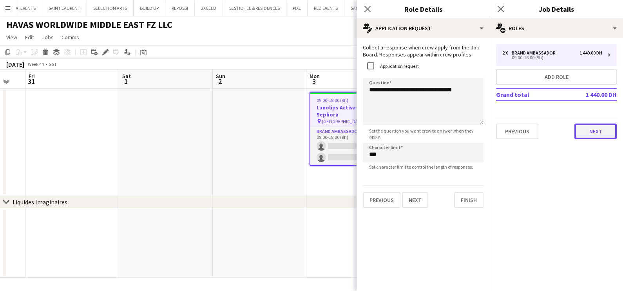
click at [603, 130] on button "Next" at bounding box center [595, 131] width 42 height 16
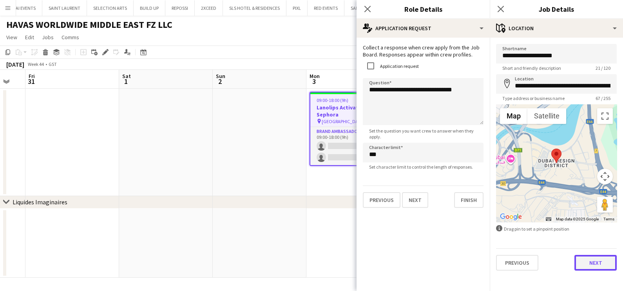
click at [585, 266] on button "Next" at bounding box center [595, 263] width 42 height 16
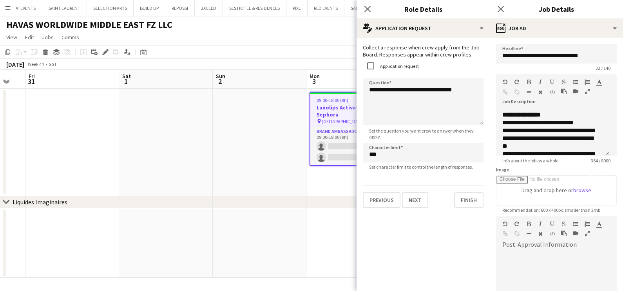
scroll to position [49, 0]
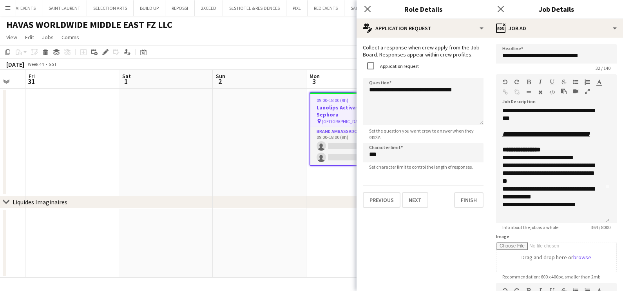
drag, startPoint x: 605, startPoint y: 151, endPoint x: 607, endPoint y: 222, distance: 71.3
click at [608, 221] on div "**********" at bounding box center [552, 166] width 113 height 114
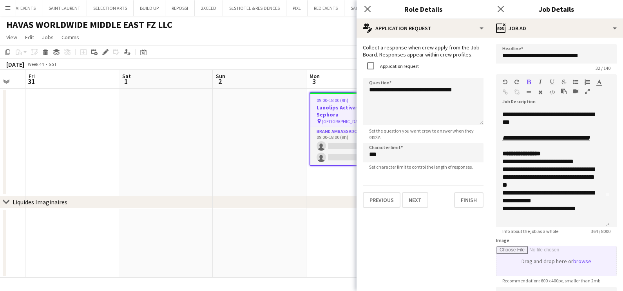
scroll to position [166, 0]
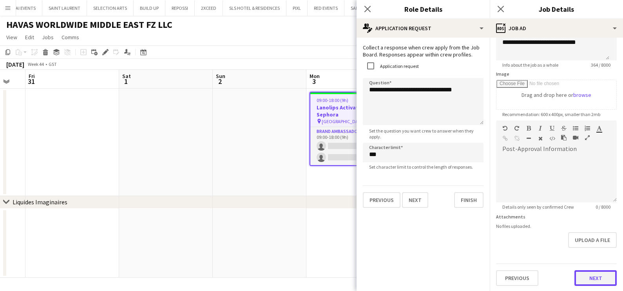
click at [583, 275] on button "Next" at bounding box center [595, 278] width 42 height 16
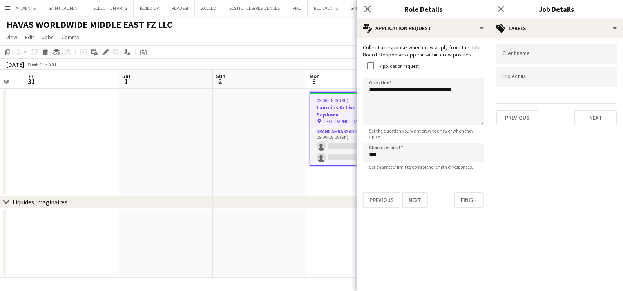
scroll to position [0, 0]
click at [540, 70] on div at bounding box center [556, 77] width 121 height 20
paste input "**********"
type input "**********"
click at [547, 52] on form at bounding box center [556, 53] width 108 height 8
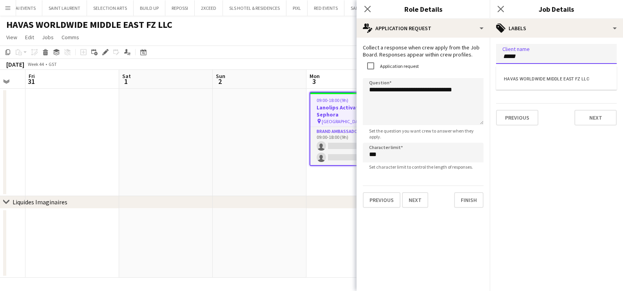
type input "*****"
click at [547, 79] on div "HAVAS WORLDWIDE MIDDLE EAST FZ LLC" at bounding box center [556, 78] width 121 height 19
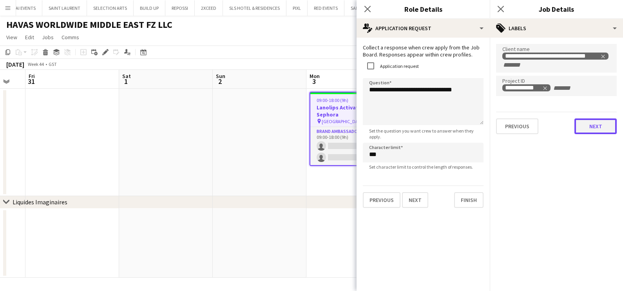
click at [587, 130] on button "Next" at bounding box center [595, 126] width 42 height 16
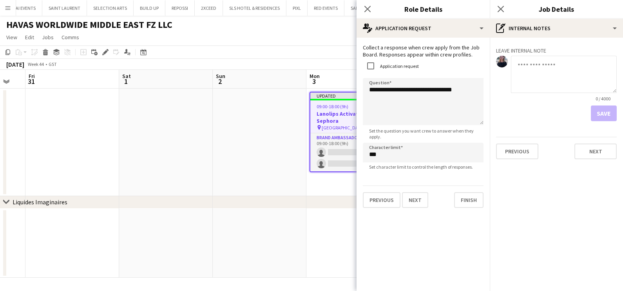
click at [260, 161] on app-date-cell at bounding box center [260, 142] width 94 height 107
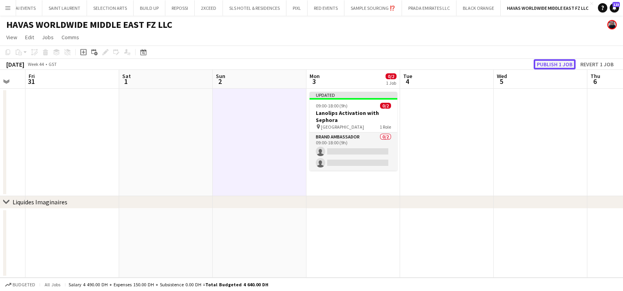
click at [552, 61] on button "Publish 1 job" at bounding box center [554, 64] width 42 height 10
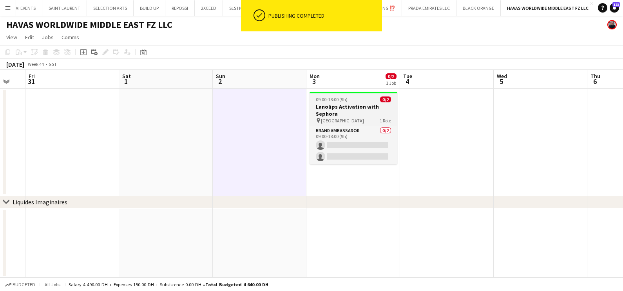
click at [348, 103] on h3 "Lanolips Activation with Sephora" at bounding box center [353, 110] width 88 height 14
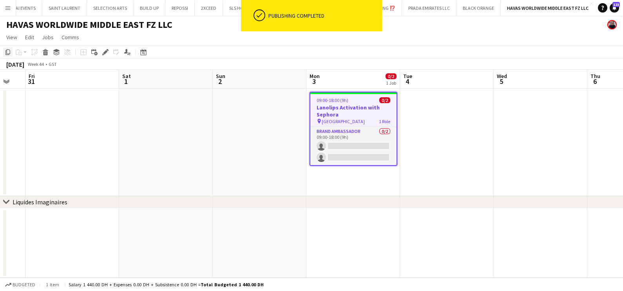
click at [10, 49] on icon "Copy" at bounding box center [8, 52] width 6 height 6
click at [427, 110] on app-date-cell at bounding box center [447, 142] width 94 height 107
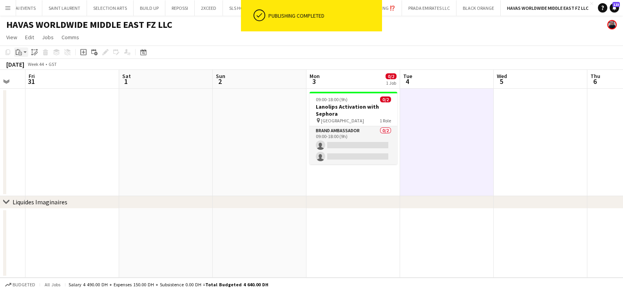
click at [25, 54] on app-action-btn "Paste" at bounding box center [21, 51] width 14 height 9
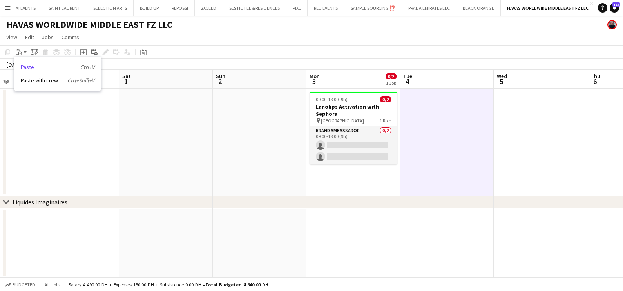
click at [28, 64] on link "Paste Ctrl+V" at bounding box center [58, 66] width 74 height 7
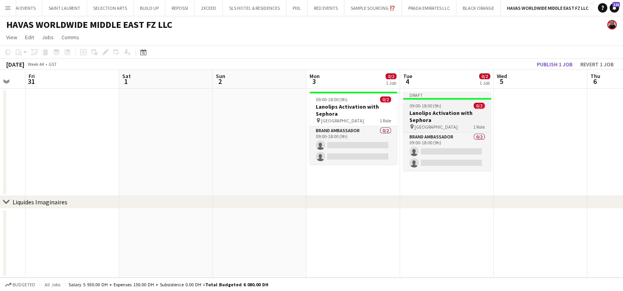
click at [428, 108] on span "09:00-18:00 (9h)" at bounding box center [425, 106] width 32 height 6
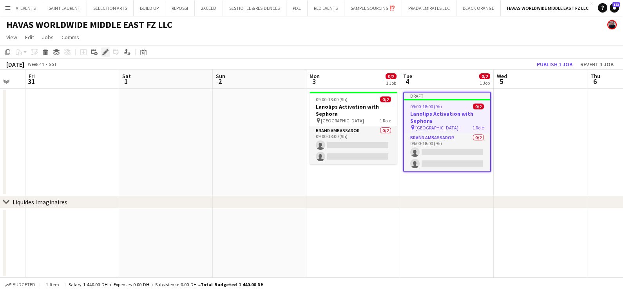
click at [104, 53] on icon at bounding box center [105, 52] width 4 height 4
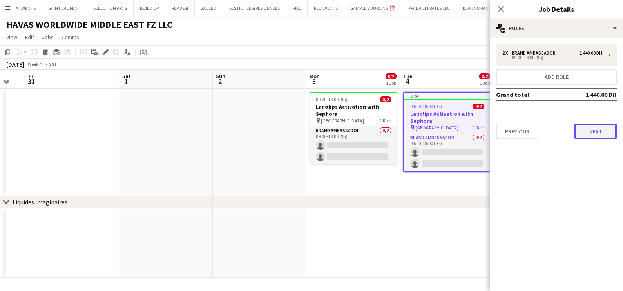
click at [589, 131] on button "Next" at bounding box center [595, 131] width 42 height 16
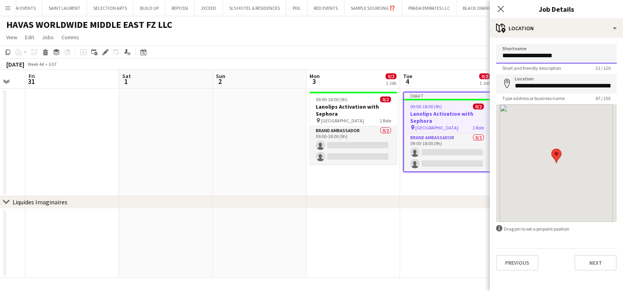
click at [518, 53] on input "**********" at bounding box center [556, 54] width 121 height 20
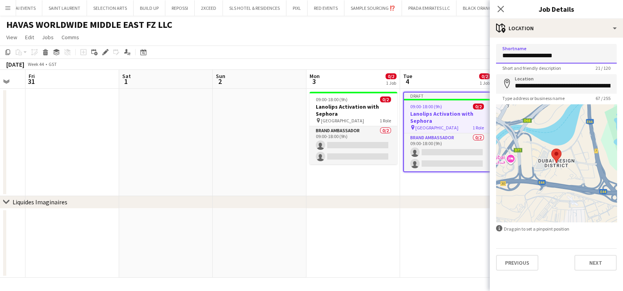
click at [518, 53] on input "**********" at bounding box center [556, 54] width 121 height 20
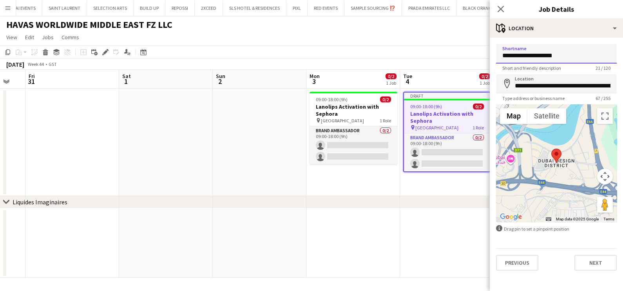
paste input "*********"
type input "**********"
click at [539, 89] on input "**********" at bounding box center [556, 84] width 121 height 20
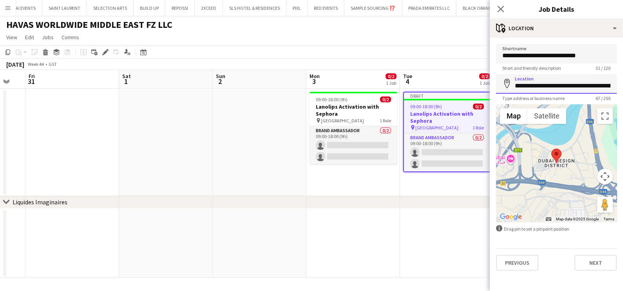
click at [539, 89] on input "**********" at bounding box center [556, 84] width 121 height 20
paste input
type input "**********"
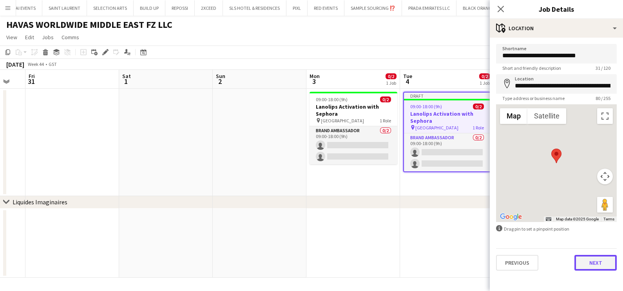
click at [596, 262] on button "Next" at bounding box center [595, 263] width 42 height 16
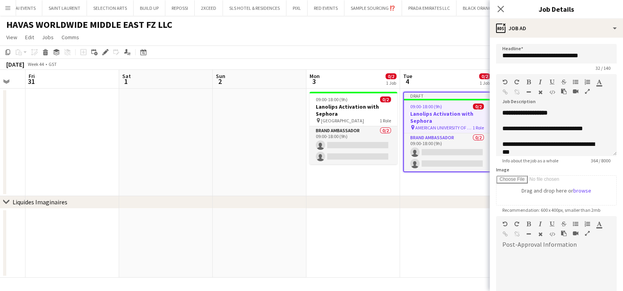
click at [228, 152] on app-date-cell at bounding box center [260, 142] width 94 height 107
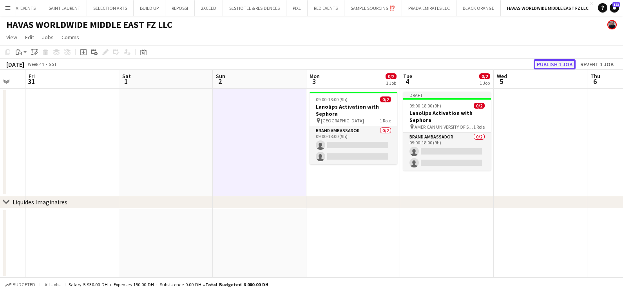
click at [550, 67] on button "Publish 1 job" at bounding box center [554, 64] width 42 height 10
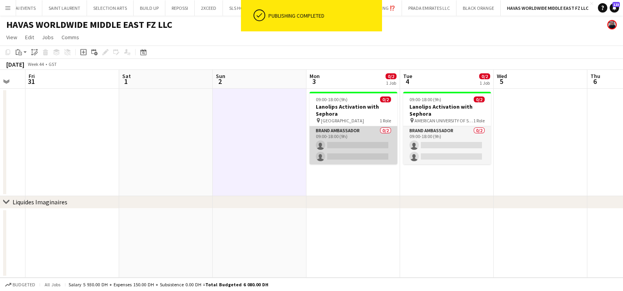
click at [352, 138] on app-card-role "Brand Ambassador 0/2 09:00-18:00 (9h) single-neutral-actions single-neutral-act…" at bounding box center [353, 145] width 88 height 38
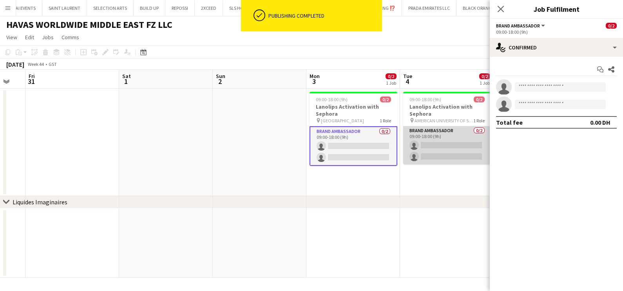
click at [446, 140] on app-card-role "Brand Ambassador 0/2 09:00-18:00 (9h) single-neutral-actions single-neutral-act…" at bounding box center [447, 145] width 88 height 38
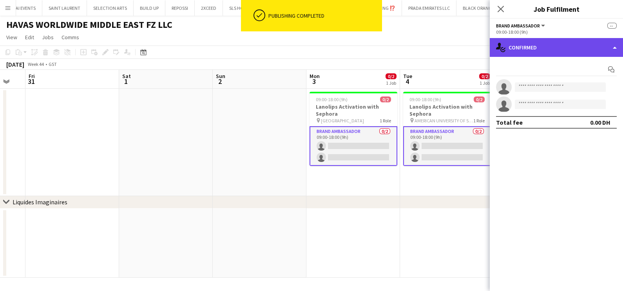
click at [538, 47] on div "single-neutral-actions-check-2 Confirmed" at bounding box center [556, 47] width 133 height 19
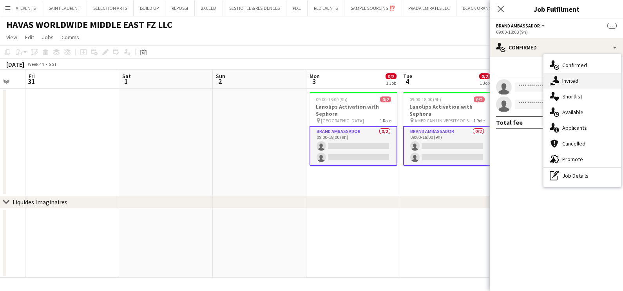
click at [564, 79] on span "Invited" at bounding box center [570, 80] width 16 height 7
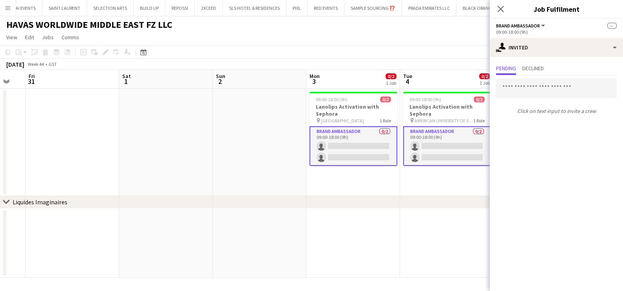
click at [176, 144] on app-date-cell at bounding box center [166, 142] width 94 height 107
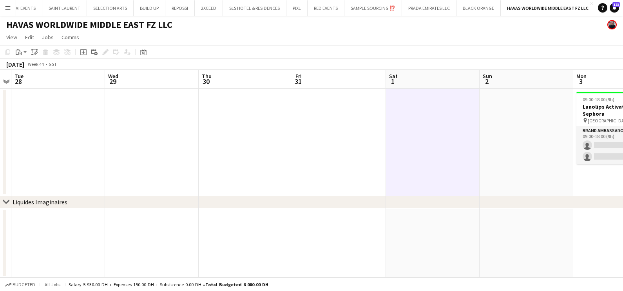
drag, startPoint x: 400, startPoint y: 157, endPoint x: 203, endPoint y: 159, distance: 196.6
click at [434, 155] on app-calendar-viewport "Sun 26 Mon 27 Tue 28 Wed 29 Thu 30 Fri 31 Sat 1 Sun 2 Mon 3 0/2 1 Job Tue 4 0/2…" at bounding box center [311, 174] width 623 height 208
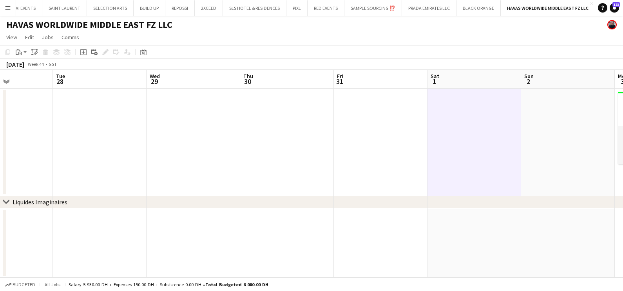
drag, startPoint x: 290, startPoint y: 162, endPoint x: 337, endPoint y: 156, distance: 47.4
click at [490, 158] on app-calendar-viewport "Sat 25 Sun 26 Mon 27 Tue 28 Wed 29 Thu 30 Fri 31 Sat 1 Sun 2 Mon 3 0/2 1 Job Tu…" at bounding box center [311, 174] width 623 height 208
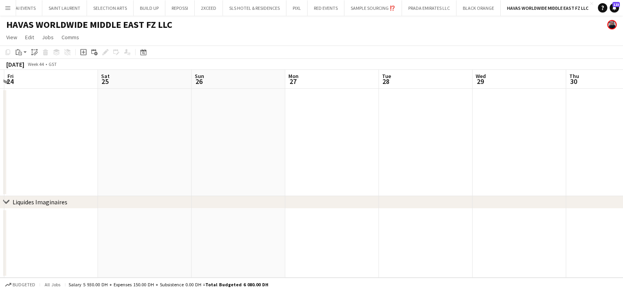
drag, startPoint x: 293, startPoint y: 172, endPoint x: 523, endPoint y: 171, distance: 230.3
click at [530, 172] on app-calendar-viewport "Tue 21 Wed 22 Thu 23 Fri 24 Sat 25 Sun 26 Mon 27 Tue 28 Wed 29 Thu 30 Fri 31 Sa…" at bounding box center [311, 174] width 623 height 208
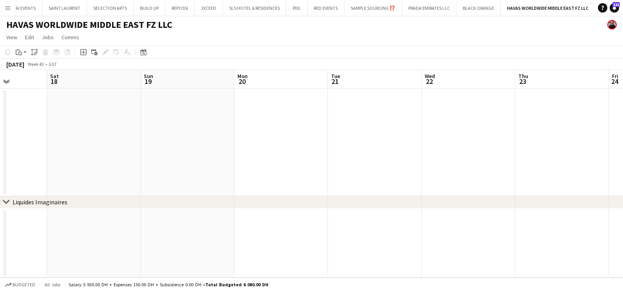
drag, startPoint x: 303, startPoint y: 178, endPoint x: 453, endPoint y: 178, distance: 149.6
click at [553, 178] on app-calendar-viewport "Wed 15 Thu 16 Fri 17 Sat 18 Sun 19 Mon 20 Tue 21 Wed 22 Thu 23 Fri 24 Sat 25 Su…" at bounding box center [311, 174] width 623 height 208
click at [544, 160] on app-calendar-viewport "Sun 12 Mon 13 Tue 14 Wed 15 Thu 16 Fri 17 Sat 18 Sun 19 Mon 20 Tue 21 Wed 22 Th…" at bounding box center [311, 174] width 623 height 208
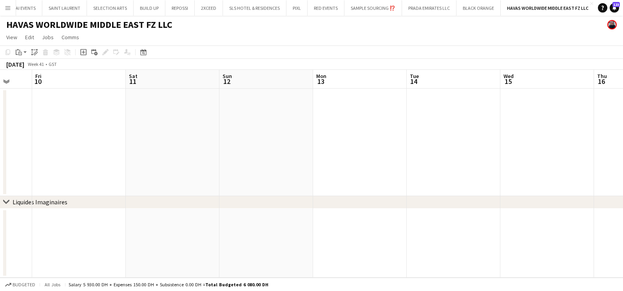
drag, startPoint x: 330, startPoint y: 173, endPoint x: 338, endPoint y: 159, distance: 16.3
click at [551, 159] on app-calendar-viewport "Tue 7 Wed 8 Thu 9 Fri 10 Sat 11 Sun 12 Mon 13 Tue 14 Wed 15 Thu 16 Fri 17 Sat 18" at bounding box center [311, 174] width 623 height 208
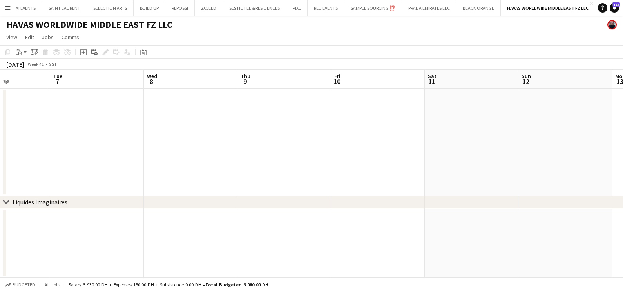
drag, startPoint x: 249, startPoint y: 164, endPoint x: 622, endPoint y: 163, distance: 373.2
click at [622, 164] on html "Menu Boards Boards Boards All jobs Status Workforce Workforce My Workforce Recr…" at bounding box center [311, 145] width 623 height 291
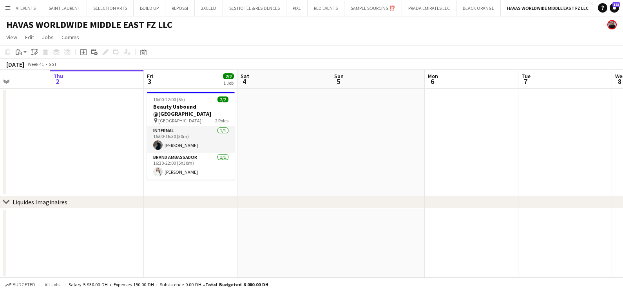
scroll to position [0, 225]
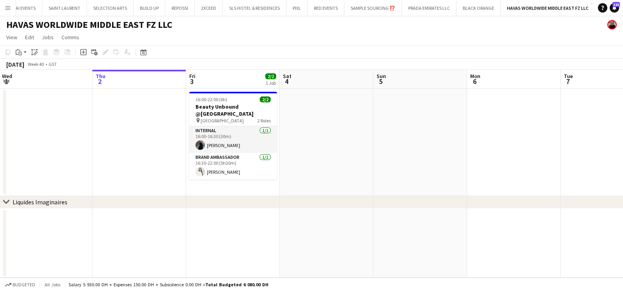
drag, startPoint x: 92, startPoint y: 154, endPoint x: 503, endPoint y: 164, distance: 411.3
click at [503, 164] on app-calendar-viewport "Mon 29 Tue 30 Wed 1 Thu 2 Fri 3 2/2 1 Job Sat 4 Sun 5 Mon 6 Tue 7 Wed 8 Thu 9 F…" at bounding box center [311, 174] width 623 height 208
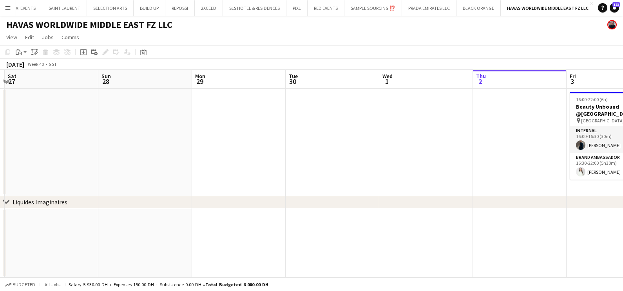
drag, startPoint x: 199, startPoint y: 177, endPoint x: 534, endPoint y: 178, distance: 334.4
click at [533, 177] on app-calendar-viewport "Wed 24 Thu 25 Fri 26 Sat 27 Sun 28 Mon 29 Tue 30 Wed 1 Thu 2 Fri 3 2/2 1 Job Sa…" at bounding box center [311, 174] width 623 height 208
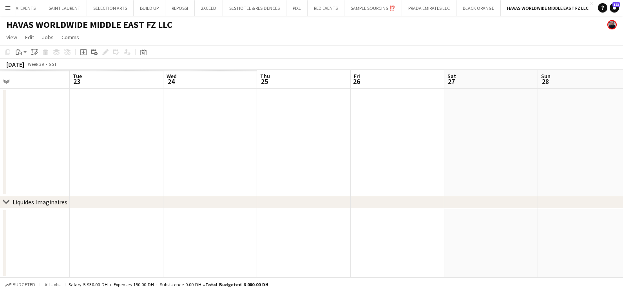
click at [622, 204] on html "Menu Boards Boards Boards All jobs Status Workforce Workforce My Workforce Recr…" at bounding box center [311, 145] width 623 height 291
click at [237, 196] on div "chevron-right Liquides Imaginaires" at bounding box center [311, 202] width 623 height 13
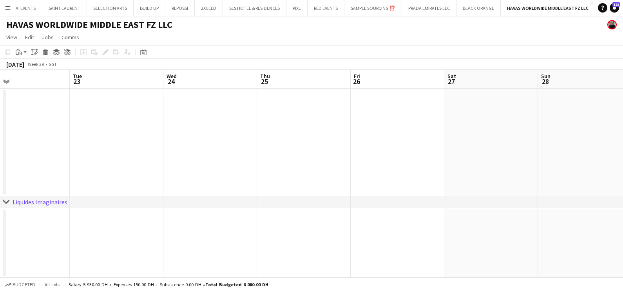
drag, startPoint x: 227, startPoint y: 200, endPoint x: 355, endPoint y: 175, distance: 130.7
click at [500, 203] on div "chevron-right Liquides Imaginaires Sat 20 Sun 21 Mon 22 Tue 23 Wed 24 Thu 25 Fr…" at bounding box center [311, 174] width 623 height 208
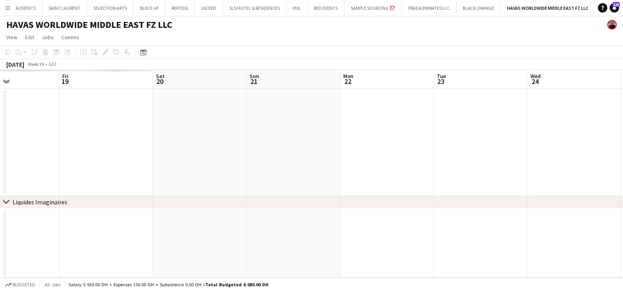
drag, startPoint x: 161, startPoint y: 159, endPoint x: 424, endPoint y: 162, distance: 263.2
click at [536, 162] on app-calendar-viewport "Tue 16 Wed 17 Thu 18 Fri 19 Sat 20 Sun 21 Mon 22 Tue 23 Wed 24 Thu 25 Fri 26 Sa…" at bounding box center [311, 174] width 623 height 208
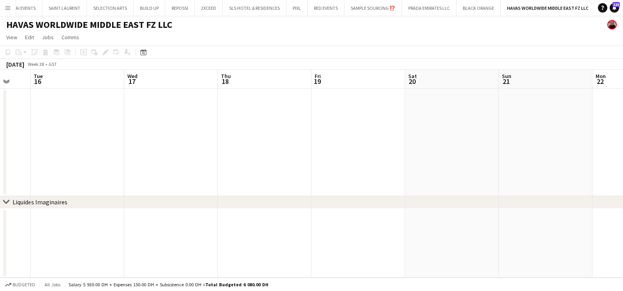
drag, startPoint x: 111, startPoint y: 164, endPoint x: 427, endPoint y: 159, distance: 316.1
click at [479, 164] on app-calendar-viewport "Sun 14 Mon 15 Tue 16 Wed 17 Thu 18 Fri 19 Sat 20 Sun 21 Mon 22 Tue 23 Wed 24 Th…" at bounding box center [311, 174] width 623 height 208
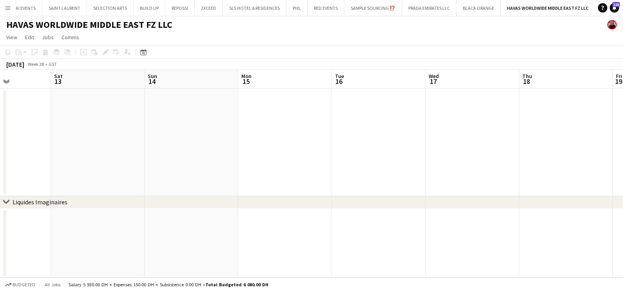
drag, startPoint x: 170, startPoint y: 175, endPoint x: 323, endPoint y: 174, distance: 152.7
click at [468, 176] on app-calendar-viewport "Wed 10 Thu 11 Fri 12 Sat 13 Sun 14 Mon 15 Tue 16 Wed 17 Thu 18 Fri 19 Sat 20 Su…" at bounding box center [311, 174] width 623 height 208
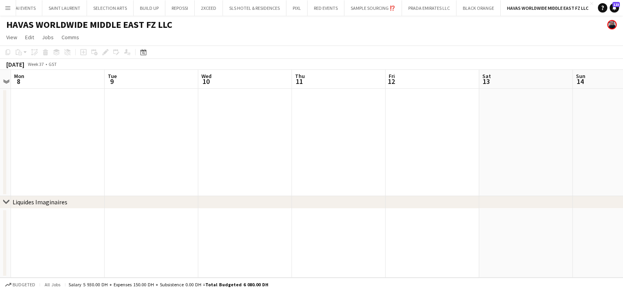
drag, startPoint x: 311, startPoint y: 202, endPoint x: 546, endPoint y: 200, distance: 235.8
click at [554, 201] on div "chevron-right Liquides Imaginaires Sat 6 Sun 7 Mon 8 Tue 9 Wed 10 Thu 11 Fri 12…" at bounding box center [311, 174] width 623 height 208
drag, startPoint x: 419, startPoint y: 166, endPoint x: 365, endPoint y: 155, distance: 55.1
click at [525, 156] on app-calendar-viewport "Sun 31 Mon 1 Tue 2 Wed 3 Thu 4 Fri 5 Sat 6 Sun 7 Mon 8 Tue 9 Wed 10 Thu 11" at bounding box center [311, 174] width 623 height 208
drag, startPoint x: 202, startPoint y: 159, endPoint x: 376, endPoint y: 158, distance: 174.7
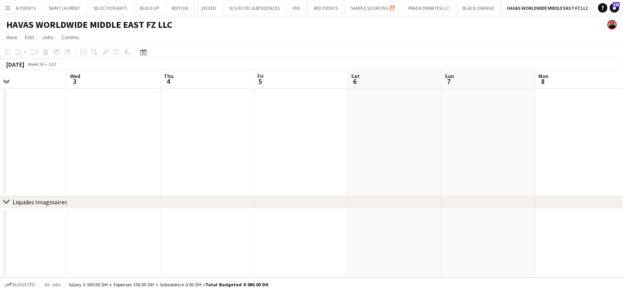
click at [585, 158] on app-calendar-viewport "Sun 31 Mon 1 Tue 2 Wed 3 Thu 4 Fri 5 Sat 6 Sun 7 Mon 8 Tue 9 Wed 10 Thu 11" at bounding box center [311, 174] width 623 height 208
drag, startPoint x: 316, startPoint y: 171, endPoint x: 265, endPoint y: 163, distance: 51.6
click at [561, 163] on app-calendar-viewport "Tue 26 Wed 27 Thu 28 Fri 29 Sat 30 Sun 31 Mon 1 Tue 2 Wed 3 Thu 4 Fri 5 Sat 6" at bounding box center [311, 174] width 623 height 208
drag, startPoint x: 484, startPoint y: 157, endPoint x: 599, endPoint y: 143, distance: 115.6
click at [614, 143] on app-calendar-viewport "Thu 21 Fri 22 Sat 23 Sun 24 Mon 25 Tue 26 Wed 27 Thu 28 Fri 29 Sat 30 Sun 31 Mo…" at bounding box center [311, 174] width 623 height 208
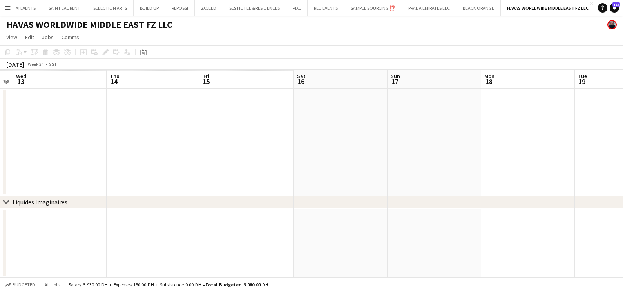
drag, startPoint x: 551, startPoint y: 120, endPoint x: 90, endPoint y: 123, distance: 460.9
click at [589, 119] on app-calendar-viewport "Sun 10 Mon 11 Tue 12 Wed 13 Thu 14 Fri 15 Sat 16 Sun 17 Mon 18 Tue 19 Wed 20 Th…" at bounding box center [311, 174] width 623 height 208
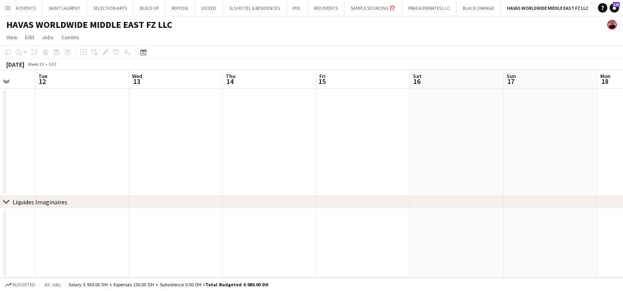
drag, startPoint x: 210, startPoint y: 126, endPoint x: 6, endPoint y: 136, distance: 203.9
click at [548, 126] on app-calendar-viewport "Sat 9 Sun 10 Mon 11 Tue 12 Wed 13 Thu 14 Fri 15 Sat 16 Sun 17 Mon 18 Tue 19 Wed…" at bounding box center [311, 174] width 623 height 208
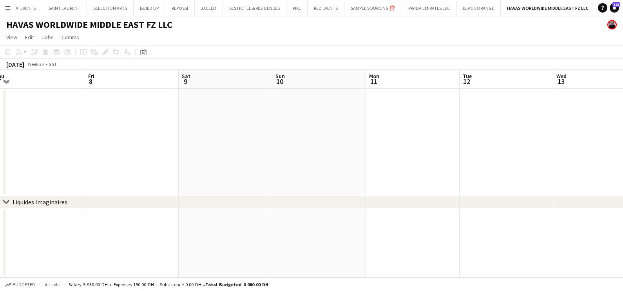
drag, startPoint x: 3, startPoint y: 141, endPoint x: 508, endPoint y: 154, distance: 504.9
click at [507, 153] on div "chevron-right Liquides Imaginaires Tue 5 Wed 6 Thu 7 Fri 8 Sat 9 Sun 10 Mon 11 …" at bounding box center [311, 174] width 623 height 208
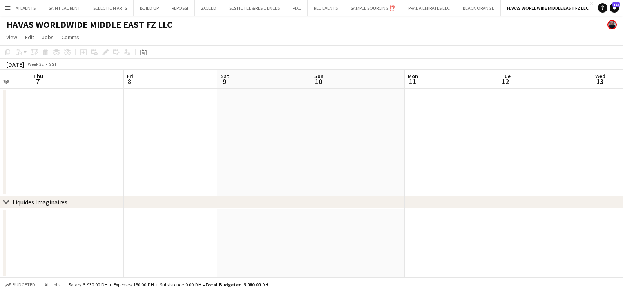
click at [326, 115] on app-calendar-viewport "Tue 5 Wed 6 Thu 7 Fri 8 Sat 9 Sun 10 Mon 11 Tue 12 Wed 13 Thu 14 Fri 15 Sat 16" at bounding box center [311, 174] width 623 height 208
drag, startPoint x: 355, startPoint y: 126, endPoint x: 442, endPoint y: 127, distance: 86.9
click at [442, 127] on app-calendar-viewport "Thu 31 Fri 1 Sat 2 Sun 3 Mon 4 Tue 5 Wed 6 Thu 7 Fri 8 Sat 9 Sun 10 Mon 11" at bounding box center [311, 174] width 623 height 208
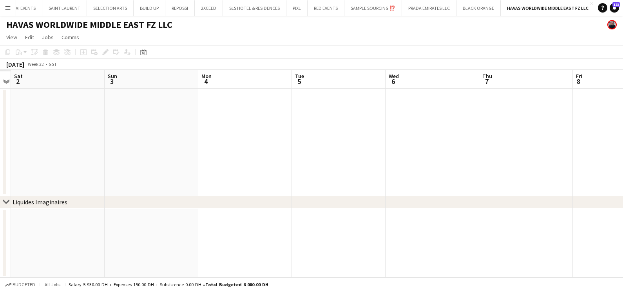
drag, startPoint x: -1, startPoint y: 137, endPoint x: 473, endPoint y: 142, distance: 473.9
click at [473, 142] on app-calendar-viewport "Wed 30 Thu 31 Fri 1 Sat 2 Sun 3 Mon 4 Tue 5 Wed 6 Thu 7 Fri 8 Sat 9 Sun 10" at bounding box center [311, 174] width 623 height 208
drag, startPoint x: 48, startPoint y: 147, endPoint x: 384, endPoint y: 157, distance: 336.5
click at [399, 155] on app-calendar-viewport "Fri 25 Sat 26 Sun 27 Mon 28 Tue 29 Wed 30 Thu 31 Fri 1 Sat 2 Sun 3 Mon 4 Tue 5" at bounding box center [311, 174] width 623 height 208
drag, startPoint x: 20, startPoint y: 161, endPoint x: 473, endPoint y: 161, distance: 453.5
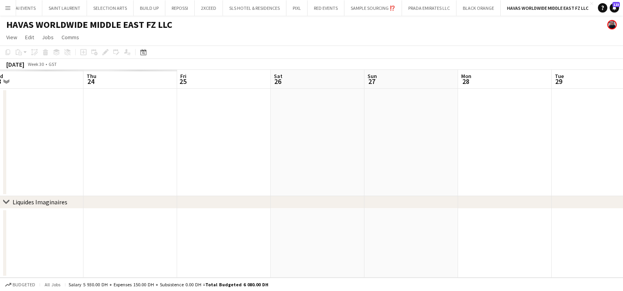
click at [474, 161] on app-calendar-viewport "Mon 21 Tue 22 Wed 23 Thu 24 Fri 25 Sat 26 Sun 27 Mon 28 Tue 29 Wed 30 Thu 31 Fr…" at bounding box center [311, 174] width 623 height 208
drag, startPoint x: 204, startPoint y: 168, endPoint x: 381, endPoint y: 168, distance: 177.4
click at [478, 168] on app-calendar-viewport "Mon 14 Tue 15 Wed 16 Thu 17 Fri 18 Sat 19 Sun 20 Mon 21 Tue 22 Wed 23 Thu 24 Fr…" at bounding box center [311, 174] width 623 height 208
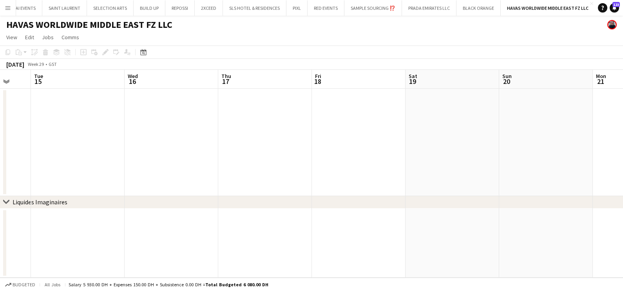
drag, startPoint x: 152, startPoint y: 172, endPoint x: 440, endPoint y: 173, distance: 288.6
click at [493, 173] on app-calendar-viewport "Sat 12 Sun 13 Mon 14 Tue 15 Wed 16 Thu 17 Fri 18 Sat 19 Sun 20 Mon 21 Tue 22 We…" at bounding box center [311, 174] width 623 height 208
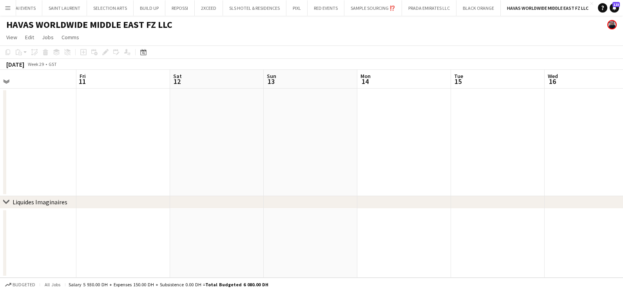
drag, startPoint x: 278, startPoint y: 179, endPoint x: 557, endPoint y: 176, distance: 279.6
click at [551, 179] on app-calendar-viewport "Tue 8 Wed 9 Thu 10 Fri 11 Sat 12 Sun 13 Mon 14 Tue 15 Wed 16 Thu 17 Fri 18 Sat …" at bounding box center [311, 174] width 623 height 208
drag, startPoint x: 296, startPoint y: 178, endPoint x: 507, endPoint y: 164, distance: 211.5
click at [622, 165] on html "Menu Boards Boards Boards All jobs Status Workforce Workforce My Workforce Recr…" at bounding box center [311, 145] width 623 height 291
drag, startPoint x: 130, startPoint y: 165, endPoint x: 421, endPoint y: 163, distance: 291.4
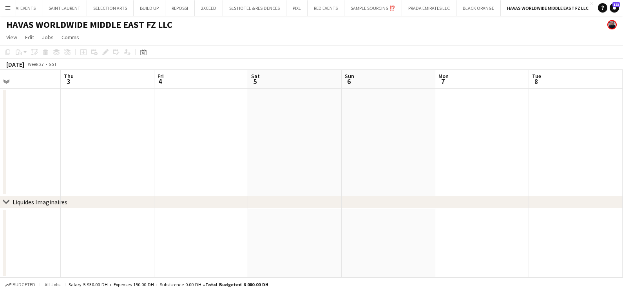
click at [505, 163] on app-calendar-viewport "Mon 30 Tue 1 Wed 2 Thu 3 Fri 4 Sat 5 Sun 6 Mon 7 Tue 8 Wed 9 Thu 10 Fri 11" at bounding box center [311, 174] width 623 height 208
drag, startPoint x: 181, startPoint y: 163, endPoint x: 478, endPoint y: 173, distance: 297.8
click at [591, 173] on app-calendar-viewport "Thu 26 Fri 27 Sat 28 Sun 29 Mon 30 Tue 1 Wed 2 Thu 3 Fri 4 Sat 5 Sun 6 Mon 7" at bounding box center [311, 174] width 623 height 208
drag
click at [567, 161] on app-calendar-viewport "Sat 21 Sun 22 Mon 23 Tue 24 Wed 25 Thu 26 Fri 27 Sat 28 Sun 29 Mon 30 Tue 1 Wed…" at bounding box center [311, 174] width 623 height 208
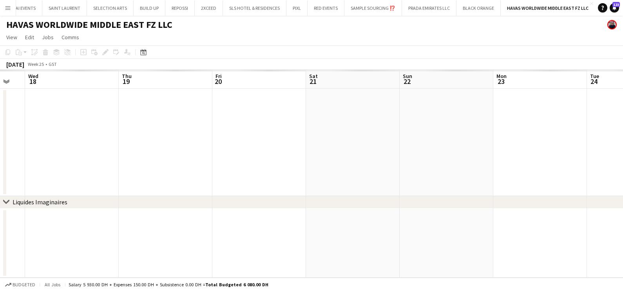
click at [520, 146] on app-calendar-viewport "Mon 16 Tue 17 Wed 18 Thu 19 Fri 20 Sat 21 Sun 22 Mon 23 Tue 24 Wed 25 Thu 26 Fr…" at bounding box center [311, 174] width 623 height 208
click at [440, 153] on app-calendar-viewport "Thu 12 Fri 13 Sat 14 Sun 15 Mon 16 Tue 17 Wed 18 Thu 19 Fri 20 Sat 21 Sun 22 Mo…" at bounding box center [311, 174] width 623 height 208
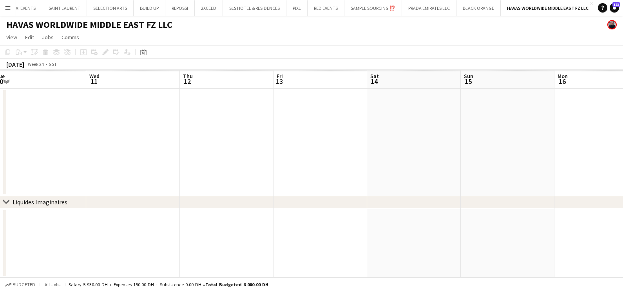
click at [408, 159] on app-calendar-viewport "Sun 8 Mon 9 Tue 10 Wed 11 Thu 12 Fri 13 Sat 14 Sun 15 Mon 16 Tue 17 Wed 18 Thu …" at bounding box center [311, 174] width 623 height 208
click at [459, 148] on app-calendar-viewport "Sun 1 Mon 2 Tue 3 Wed 4 Thu 5 Fri 6 Sat 7 Sun 8 Mon 9 Tue 10 Wed 11 Thu 12" at bounding box center [311, 174] width 623 height 208
click at [468, 153] on app-calendar-viewport "Fri 30 Sat 31 Sun 1 Mon 2 Tue 3 Wed 4 Thu 5 Fri 6 Sat 7 Sun 8 Mon 9 Tue 10" at bounding box center [311, 174] width 623 height 208
click at [486, 171] on app-calendar-viewport "Sun 25 Mon 26 Tue 27 Wed 28 Thu 29 Fri 30 Sat 31 Sun 1 Mon 2 Tue 3 Wed 4 Thu 5" at bounding box center [311, 174] width 623 height 208
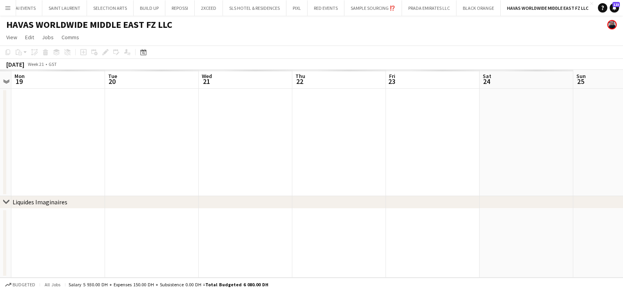
click at [427, 170] on app-calendar-viewport "Sat 17 Sun 18 Mon 19 Tue 20 Wed 21 Thu 22 Fri 23 Sat 24 Sun 25 Mon 26 Tue 27 We…" at bounding box center [311, 174] width 623 height 208
click at [350, 178] on app-calendar-viewport "Fri 16 Sat 17 Sun 18 Mon 19 Tue 20 Wed 21 Thu 22 Fri 23 Sat 24 Sun 25 Mon 26 Tu…" at bounding box center [311, 174] width 623 height 208
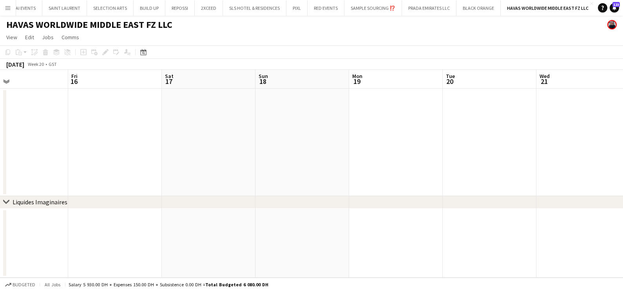
click at [515, 189] on app-calendar-viewport "Tue 13 Wed 14 Thu 15 Fri 16 Sat 17 Sun 18 Mon 19 Tue 20 Wed 21 Thu 22 Fri 23 Sa…" at bounding box center [311, 174] width 623 height 208
click at [450, 196] on div "chevron-right Liquides Imaginaires Thu 8 Fri 9 Sat 10 Sun 11 Mon 12 Tue 13 Wed …" at bounding box center [311, 174] width 623 height 208
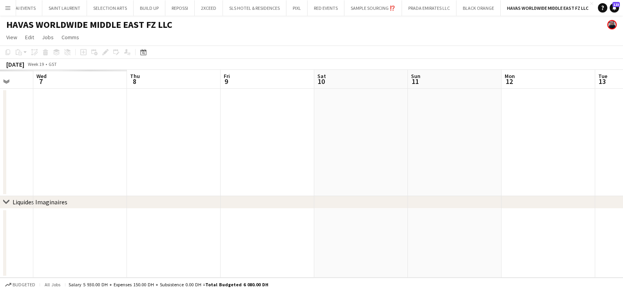
click at [609, 184] on app-calendar-viewport "Sun 4 Mon 5 Tue 6 Wed 7 Thu 8 Fri 9 Sat 10 Sun 11 Mon 12 Tue 13 Wed 14 Thu 15" at bounding box center [311, 174] width 623 height 208
click at [488, 146] on app-calendar-viewport "Sat 3 Sun 4 Mon 5 Tue 6 Wed 7 Thu 8 Fri 9 Sat 10 Sun 11 Mon 12 Tue 13 Wed 14" at bounding box center [311, 174] width 623 height 208
click at [544, 141] on app-calendar-viewport "Sat 26 Sun 27 Mon 28 Tue 29 Wed 30 Thu 1 Fri 2 Sat 3 Sun 4 Mon 5 Tue 6 Wed 7" at bounding box center [311, 174] width 623 height 208
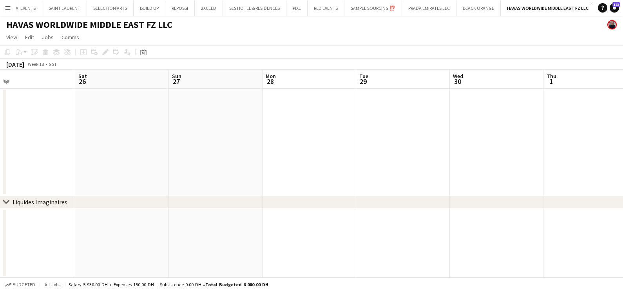
click at [587, 155] on app-calendar-viewport "Wed 23 Thu 24 Fri 25 Sat 26 Sun 27 Mon 28 Tue 29 Wed 30 Thu 1 Fri 2 Sat 3 Sun 4" at bounding box center [311, 174] width 623 height 208
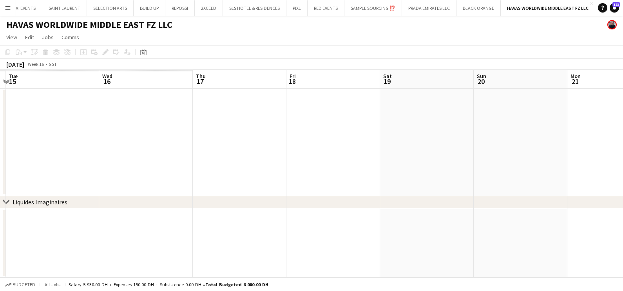
click at [465, 152] on app-calendar-viewport "Sat 12 Sun 13 Mon 14 Tue 15 Wed 16 Thu 17 Fri 18 Sat 19 Sun 20 Mon 21 Tue 22 We…" at bounding box center [311, 174] width 623 height 208
click at [584, 173] on app-calendar-viewport "Sat 12 Sun 13 Mon 14 Tue 15 Wed 16 Thu 17 Fri 18 Sat 19 Sun 20 Mon 21 Tue 22 We…" at bounding box center [311, 174] width 623 height 208
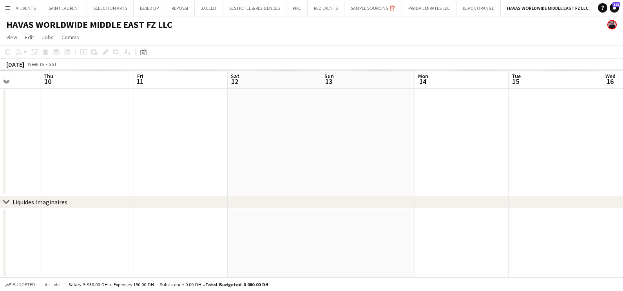
click at [564, 186] on app-calendar-viewport "Mon 7 Tue 8 Wed 9 Thu 10 Fri 11 Sat 12 Sun 13 Mon 14 Tue 15 Wed 16 Thu 17 Fri 18" at bounding box center [311, 174] width 623 height 208
click at [518, 179] on app-calendar-viewport "Mon 31 Tue 1 Wed 2 Thu 3 Fri 4 Sat 5 Sun 6 Mon 7 Tue 8 Wed 9 Thu 10 Fri 11" at bounding box center [311, 174] width 623 height 208
click at [473, 143] on app-calendar-viewport "Fri 28 Sat 29 Sun 30 Mon 31 Tue 1 Wed 2 Thu 3 Fri 4 Sat 5 Sun 6 Mon 7 Tue 8" at bounding box center [311, 174] width 623 height 208
click at [409, 140] on app-calendar-viewport "Sun 23 Mon 24 Tue 25 Wed 26 Thu 27 Fri 28 Sat 29 Sun 30 Mon 31 Tue 1 Wed 2 Thu 3" at bounding box center [311, 174] width 623 height 208
click at [481, 143] on app-calendar-viewport "Wed 19 Thu 20 Fri 21 Sat 22 Sun 23 Mon 24 Tue 25 Wed 26 Thu 27 Fri 28 Sat 29 Su…" at bounding box center [311, 174] width 623 height 208
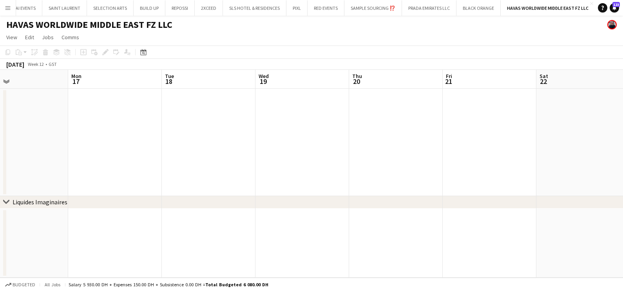
click at [441, 149] on app-calendar-viewport "Fri 14 Sat 15 Sun 16 Mon 17 Tue 18 Wed 19 Thu 20 Fri 21 Sat 22 Sun 23 Mon 24 Tu…" at bounding box center [311, 174] width 623 height 208
click at [453, 140] on app-calendar-viewport "Fri 7 Sat 8 Sun 9 Mon 10 Tue 11 Wed 12 Thu 13 Fri 14 Sat 15 Sun 16 Mon 17 Tue 18" at bounding box center [311, 174] width 623 height 208
click at [396, 147] on app-calendar-viewport "Wed 5 Thu 6 Fri 7 Sat 8 Sun 9 Mon 10 Tue 11 Wed 12 Thu 13 Fri 14 Sat 15 Sun 16" at bounding box center [311, 174] width 623 height 208
click at [345, 150] on app-calendar-viewport "Thu 27 Fri 28 Sat 1 Sun 2 Mon 3 Tue 4 Wed 5 Thu 6 Fri 7 Sat 8 Sun 9 Mon 10" at bounding box center [311, 174] width 623 height 208
click at [503, 153] on app-calendar-viewport "Tue 25 Wed 26 Thu 27 Fri 28 Sat 1 Sun 2 Mon 3 Tue 4 Wed 5 Thu 6 Fri 7 Sat 8" at bounding box center [311, 174] width 623 height 208
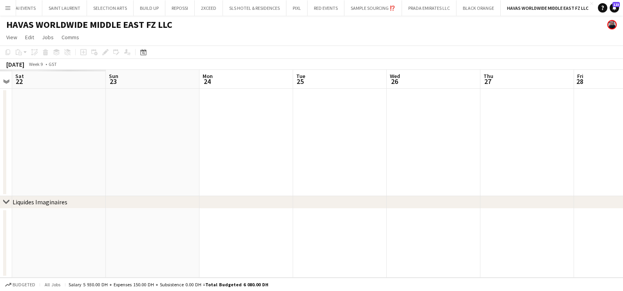
scroll to position [0, 235]
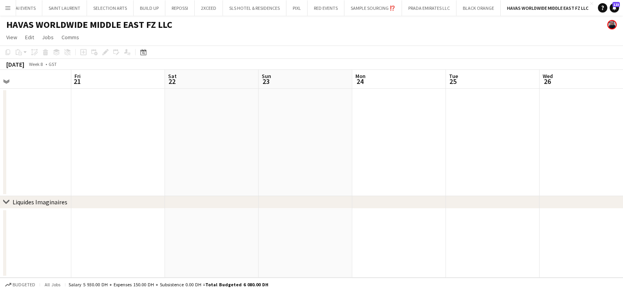
click at [560, 146] on app-calendar-viewport "Tue 18 Wed 19 Thu 20 Fri 21 Sat 22 Sun 23 Mon 24 Tue 25 Wed 26 Thu 27 Fri 28 Sa…" at bounding box center [311, 174] width 623 height 208
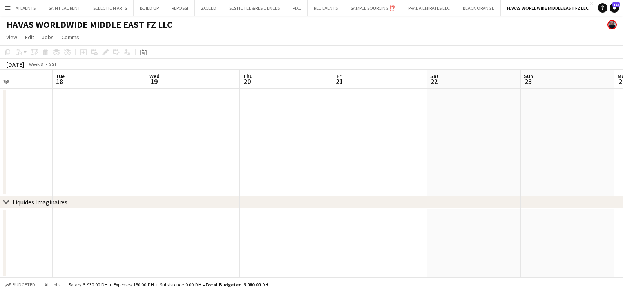
click at [519, 152] on app-calendar-viewport "Sat 15 Sun 16 Mon 17 Tue 18 Wed 19 Thu 20 Fri 21 Sat 22 Sun 23 Mon 24 Tue 25 We…" at bounding box center [311, 174] width 623 height 208
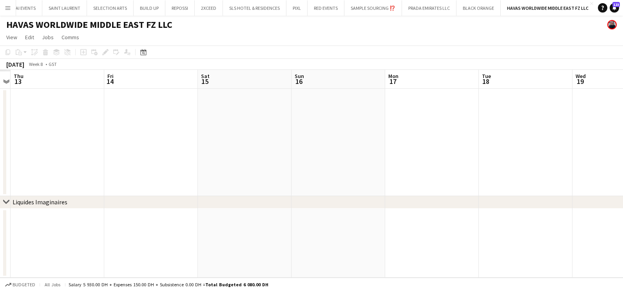
click at [500, 162] on app-calendar-viewport "Mon 10 Tue 11 Wed 12 Thu 13 Fri 14 Sat 15 Sun 16 Mon 17 Tue 18 Wed 19 Thu 20 Fr…" at bounding box center [311, 174] width 623 height 208
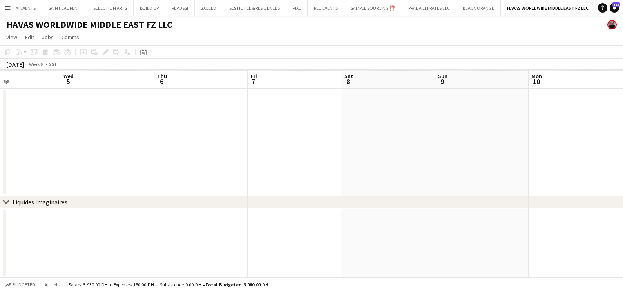
click at [521, 161] on app-calendar-viewport "Sun 2 Mon 3 Tue 4 Wed 5 Thu 6 Fri 7 Sat 8 Sun 9 Mon 10 Tue 11 Wed 12 Thu 13" at bounding box center [311, 174] width 623 height 208
click at [504, 163] on app-calendar-viewport "Fri 31 Sat 1 Sun 2 Mon 3 Tue 4 Wed 5 Thu 6 Fri 7 Sat 8 Sun 9 Mon 10 Tue 11" at bounding box center [311, 174] width 623 height 208
click at [460, 166] on app-calendar-viewport "Mon 27 Tue 28 Wed 29 Thu 30 Fri 31 Sat 1 Sun 2 Mon 3 Tue 4 Wed 5 Thu 6 Fri 7" at bounding box center [311, 174] width 623 height 208
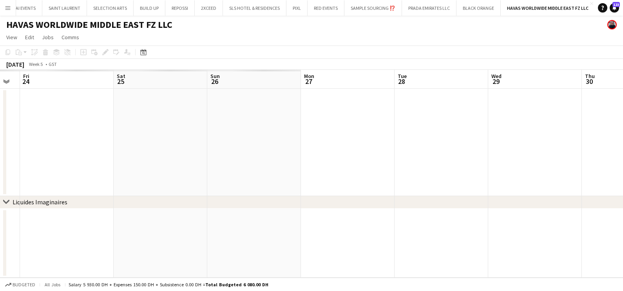
click at [500, 163] on app-calendar-viewport "Wed 22 Thu 23 Fri 24 Sat 25 Sun 26 Mon 27 Tue 28 Wed 29 Thu 30 Fri 31 Sat 1 Sun…" at bounding box center [311, 174] width 623 height 208
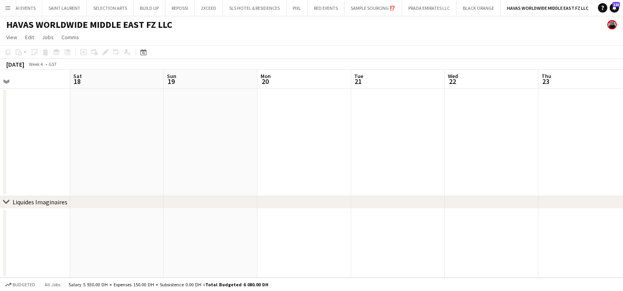
click at [478, 166] on app-calendar-viewport "Wed 15 Thu 16 Fri 17 Sat 18 Sun 19 Mon 20 Tue 21 Wed 22 Thu 23 Fri 24 Sat 25 Su…" at bounding box center [311, 174] width 623 height 208
click at [513, 170] on app-calendar-viewport "Mon 13 Tue 14 Wed 15 Thu 16 Fri 17 Sat 18 Sun 19 Mon 20 Tue 21 Wed 22 Thu 23 Fr…" at bounding box center [311, 174] width 623 height 208
click at [548, 170] on app-calendar-viewport "Thu 9 Fri 10 Sat 11 Sun 12 Mon 13 Tue 14 Wed 15 Thu 16 Fri 17 Sat 18 Sun 19 Mon…" at bounding box center [311, 174] width 623 height 208
click at [459, 165] on app-calendar-viewport "Thu 2 Fri 3 Sat 4 Sun 5 Mon 6 Tue 7 Wed 8 Thu 9 Fri 10 Sat 11 Sun 12 Mon 13" at bounding box center [311, 174] width 623 height 208
click at [454, 166] on app-calendar-viewport "Tue 31 Wed 1 Thu 2 Fri 3 Sat 4 Sun 5 Mon 6 Tue 7 Wed 8 Thu 9 Fri 10 Sat 11" at bounding box center [311, 174] width 623 height 208
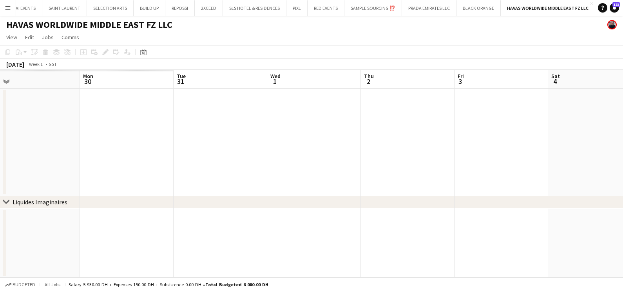
click at [476, 168] on app-calendar-viewport "Fri 27 Sat 28 Sun 29 Mon 30 Tue 31 Wed 1 Thu 2 Fri 3 Sat 4 Sun 5 Mon 6 Tue 7" at bounding box center [311, 174] width 623 height 208
click at [542, 155] on app-calendar-viewport "Mon 23 Tue 24 Wed 25 Thu 26 Fri 27 Sat 28 Sun 29 Mon 30 Tue 31 Wed 1 Thu 2 Fri 3" at bounding box center [311, 174] width 623 height 208
click at [439, 158] on app-calendar-viewport "Mon 16 Tue 17 Wed 18 Thu 19 Fri 20 Sat 21 Sun 22 Mon 23 Tue 24 Wed 25 Thu 26 Fr…" at bounding box center [311, 174] width 623 height 208
click at [485, 169] on app-calendar-viewport "Sat 14 Sun 15 Mon 16 Tue 17 Wed 18 Thu 19 Fri 20 Sat 21 Sun 22 Mon 23 Tue 24 We…" at bounding box center [311, 174] width 623 height 208
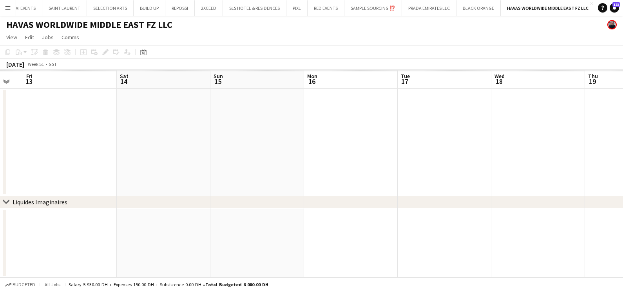
click at [406, 186] on app-calendar-viewport "Tue 10 Wed 11 Thu 12 Fri 13 Sat 14 Sun 15 Mon 16 Tue 17 Wed 18 Thu 19 Fri 20 Sa…" at bounding box center [311, 174] width 623 height 208
click at [411, 192] on app-calendar-viewport "Mon 2 Tue 3 Wed 4 Thu 5 Fri 6 Sat 7 Sun 8 Mon 9 Tue 10 Wed 11 Thu 12 Fri 13" at bounding box center [311, 174] width 623 height 208
click at [406, 191] on app-calendar-viewport "Mon 2 Tue 3 Wed 4 Thu 5 Fri 6 Sat 7 Sun 8 Mon 9 Tue 10 Wed 11 Thu 12 Fri 13" at bounding box center [311, 174] width 623 height 208
click at [462, 202] on div "chevron-right Liquides Imaginaires Thu 28 Fri 29 Sat 30 Sun 1 Mon 2 Tue 3 Wed 4…" at bounding box center [311, 174] width 623 height 208
click at [421, 213] on app-calendar-viewport "Thu 28 Fri 29 Sat 30 Sun 1 Mon 2 Tue 3 Wed 4 Thu 5 Fri 6 Sat 7 Sun 8 Mon 9" at bounding box center [311, 174] width 623 height 208
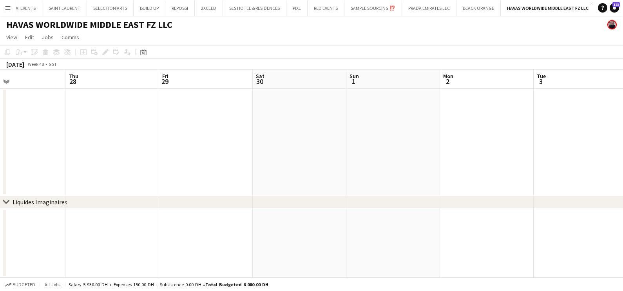
click at [431, 175] on app-calendar-viewport "Mon 25 Tue 26 Wed 27 Thu 28 Fri 29 Sat 30 Sun 1 Mon 2 Tue 3 Wed 4 Thu 5 Fri 6" at bounding box center [311, 174] width 623 height 208
click at [358, 166] on app-calendar-viewport "Thu 21 Fri 22 Sat 23 Sun 24 Mon 25 Tue 26 Wed 27 Thu 28 Fri 29 Sat 30 Sun 1 Mon…" at bounding box center [311, 174] width 623 height 208
click at [394, 137] on app-calendar-viewport "Mon 18 Tue 19 Wed 20 Thu 21 Fri 22 Sat 23 Sun 24 Mon 25 Tue 26 Wed 27 Thu 28 Fr…" at bounding box center [311, 174] width 623 height 208
click at [404, 130] on app-calendar-viewport "Sat 16 Sun 17 Mon 18 Tue 19 Wed 20 Thu 21 Fri 22 Sat 23 Sun 24 Mon 25 Tue 26 We…" at bounding box center [311, 174] width 623 height 208
click at [378, 134] on app-calendar-viewport "Mon 11 Tue 12 Wed 13 Thu 14 Fri 15 Sat 16 Sun 17 Mon 18 Tue 19 Wed 20 Thu 21 Fr…" at bounding box center [311, 174] width 623 height 208
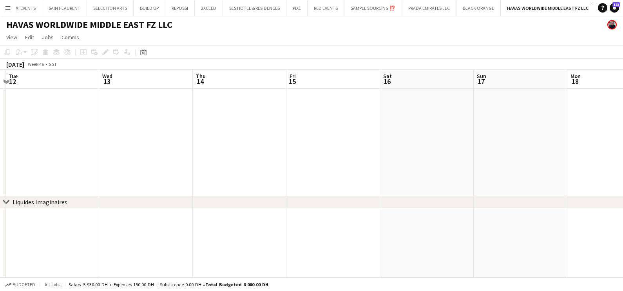
click at [414, 135] on app-calendar-viewport "Sun 10 Mon 11 Tue 12 Wed 13 Thu 14 Fri 15 Sat 16 Sun 17 Mon 18 Tue 19 Wed 20 Th…" at bounding box center [311, 174] width 623 height 208
click at [453, 137] on app-calendar-viewport "Tue 5 Wed 6 Thu 7 Fri 8 Sat 9 Sun 10 Mon 11 Tue 12 Wed 13 Thu 14 Fri 15 Sat 16" at bounding box center [311, 174] width 623 height 208
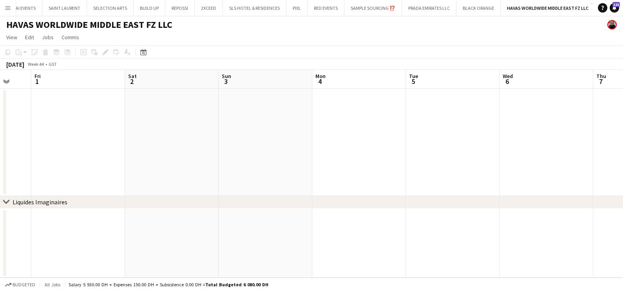
click at [500, 139] on app-calendar-viewport "Tue 29 Wed 30 Thu 31 Fri 1 Sat 2 Sun 3 Mon 4 Tue 5 Wed 6 Thu 7 Fri 8 Sat 9" at bounding box center [311, 174] width 623 height 208
click at [523, 139] on app-calendar-viewport "Sun 27 Mon 28 Tue 29 Wed 30 Thu 31 Fri 1 Sat 2 Sun 3 Mon 4 Tue 5 Wed 6 Thu 7" at bounding box center [311, 174] width 623 height 208
click at [496, 142] on app-calendar-viewport "Sat 19 Sun 20 Mon 21 Tue 22 Wed 23 Thu 24 Fri 25 Sat 26 Sun 27 Mon 28 Tue 29 We…" at bounding box center [311, 174] width 623 height 208
click at [403, 145] on app-calendar-viewport "Thu 17 Fri 18 Sat 19 Sun 20 Mon 21 Tue 22 Wed 23 Thu 24 Fri 25 Sat 26 Sun 27 Mo…" at bounding box center [311, 174] width 623 height 208
click at [317, 146] on app-calendar-viewport "Mon 14 Tue 15 Wed 16 Thu 17 Fri 18 Sat 19 Sun 20 Mon 21 Tue 22 Wed 23 Thu 24 Fr…" at bounding box center [311, 174] width 623 height 208
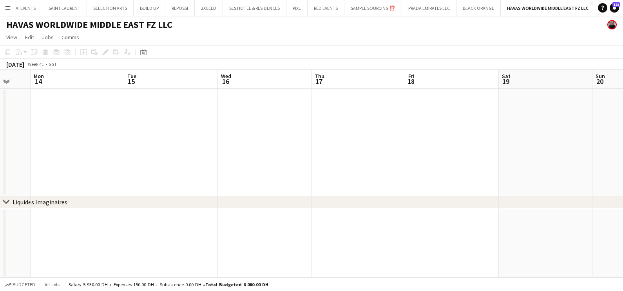
click at [341, 143] on app-calendar-viewport "Fri 11 Sat 12 Sun 13 Mon 14 Tue 15 Wed 16 Thu 17 Fri 18 Sat 19 Sun 20 Mon 21 Tu…" at bounding box center [311, 174] width 623 height 208
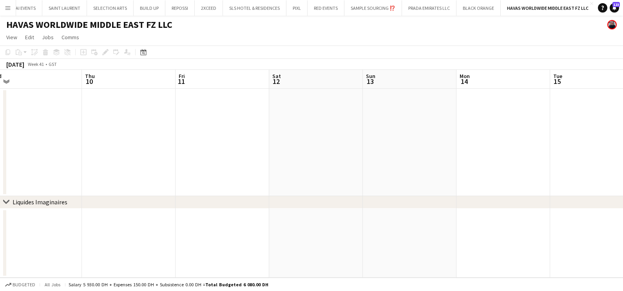
click at [396, 148] on app-calendar-viewport "Mon 7 Tue 8 Wed 9 Thu 10 Fri 11 Sat 12 Sun 13 Mon 14 Tue 15 Wed 16 Thu 17 Fri 18" at bounding box center [311, 174] width 623 height 208
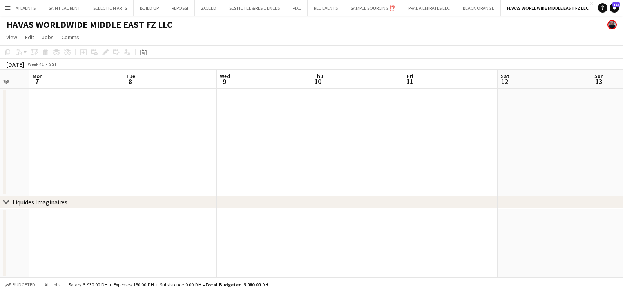
click at [369, 154] on div "chevron-right Liquides Imaginaires Fri 4 Sat 5 Sun 6 Mon 7 Tue 8 Wed 9 Thu 10 F…" at bounding box center [311, 174] width 623 height 208
click at [453, 146] on app-calendar-viewport "Thu 3 Fri 4 Sat 5 Sun 6 Mon 7 Tue 8 Wed 9 Thu 10 Fri 11 Sat 12 Sun 13 Mon 14" at bounding box center [311, 174] width 623 height 208
click at [430, 148] on app-calendar-viewport "Sun 29 Mon 30 Tue 1 Wed 2 Thu 3 Fri 4 Sat 5 Sun 6 Mon 7 Tue 8 Wed 9 Thu 10" at bounding box center [311, 174] width 623 height 208
click at [397, 151] on app-calendar-viewport "Thu 26 Fri 27 Sat 28 Sun 29 Mon 30 Tue 1 Wed 2 Thu 3 Fri 4 Sat 5 Sun 6 Mon 7" at bounding box center [311, 174] width 623 height 208
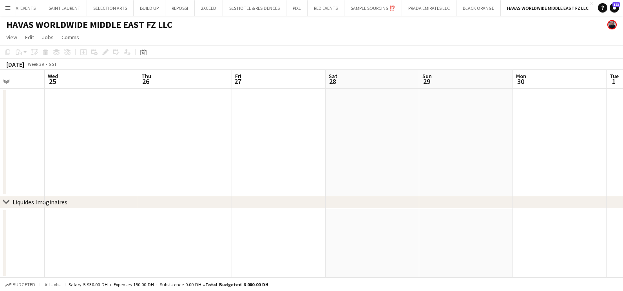
click at [397, 153] on app-calendar-viewport "Sun 22 Mon 23 Tue 24 Wed 25 Thu 26 Fri 27 Sat 28 Sun 29 Mon 30 Tue 1 Wed 2 Thu 3" at bounding box center [311, 174] width 623 height 208
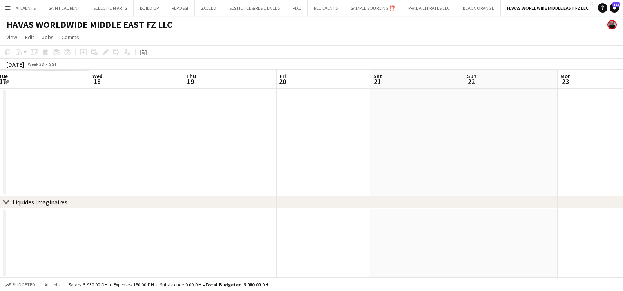
click at [427, 157] on app-calendar-viewport "Sun 15 Mon 16 Tue 17 Wed 18 Thu 19 Fri 20 Sat 21 Sun 22 Mon 23 Tue 24 Wed 25 Th…" at bounding box center [311, 174] width 623 height 208
click at [381, 159] on app-calendar-viewport "Fri 13 Sat 14 Sun 15 Mon 16 Tue 17 Wed 18 Thu 19 Fri 20 Sat 21 Sun 22 Mon 23 Tu…" at bounding box center [311, 174] width 623 height 208
click at [393, 147] on app-calendar-viewport "Mon 9 Tue 10 Wed 11 Thu 12 Fri 13 Sat 14 Sun 15 Mon 16 Tue 17 Wed 18 Thu 19 Fri…" at bounding box center [311, 174] width 623 height 208
click at [390, 142] on app-calendar-viewport "Sun 1 Mon 2 Tue 3 Wed 4 Thu 5 Fri 6 Sat 7 Sun 8 Mon 9 Tue 10 Wed 11 Thu 12" at bounding box center [311, 174] width 623 height 208
click at [475, 157] on app-calendar-viewport "Wed 28 Thu 29 Fri 30 Sat 31 Sun 1 Mon 2 Tue 3 Wed 4 Thu 5 Fri 6 Sat 7 Sun 8" at bounding box center [311, 174] width 623 height 208
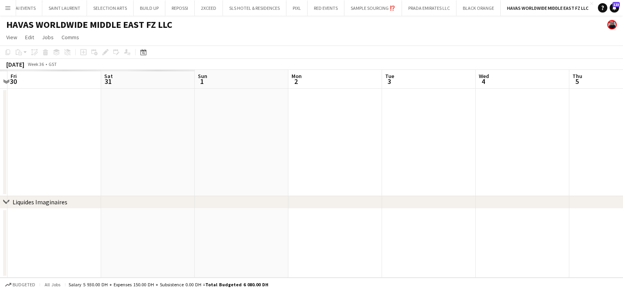
click at [85, 163] on app-date-cell at bounding box center [54, 142] width 94 height 107
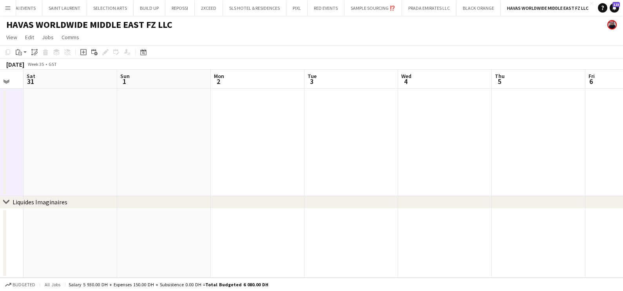
click at [482, 174] on app-calendar-viewport "Wed 28 Thu 29 Fri 30 Sat 31 Sun 1 Mon 2 Tue 3 Wed 4 Thu 5 Fri 6 Sat 7 Sun 8" at bounding box center [311, 174] width 623 height 208
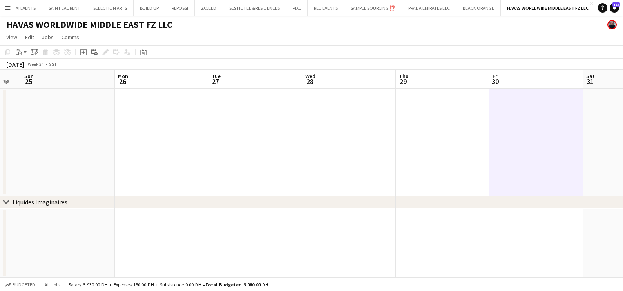
click at [509, 178] on app-calendar-viewport "Fri 23 Sat 24 Sun 25 Mon 26 Tue 27 Wed 28 Thu 29 Fri 30 Sat 31 Sun 1 Mon 2 Tue 3" at bounding box center [311, 174] width 623 height 208
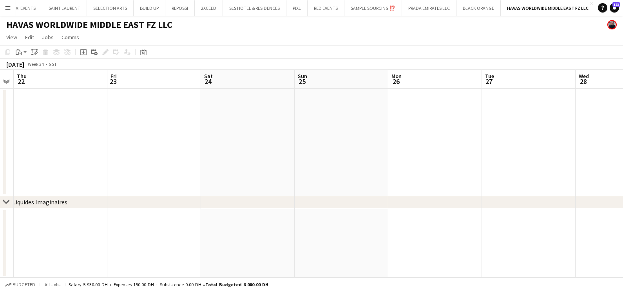
click at [507, 178] on app-calendar-viewport "Mon 19 Tue 20 Wed 21 Thu 22 Fri 23 Sat 24 Sun 25 Mon 26 Tue 27 Wed 28 Thu 29 Fr…" at bounding box center [311, 174] width 623 height 208
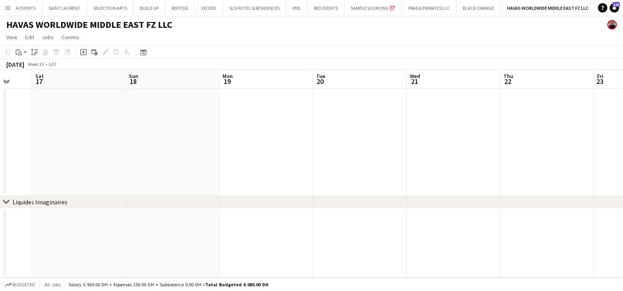
click at [574, 176] on app-calendar-viewport "Wed 14 Thu 15 Fri 16 Sat 17 Sun 18 Mon 19 Tue 20 Wed 21 Thu 22 Fri 23 Sat 24 Su…" at bounding box center [311, 174] width 623 height 208
click at [560, 175] on app-calendar-viewport "Thu 8 Fri 9 Sat 10 Sun 11 Mon 12 Tue 13 Wed 14 Thu 15 Fri 16 Sat 17 Sun 18 Mon …" at bounding box center [311, 174] width 623 height 208
click at [530, 163] on app-calendar-viewport "Thu 1 Fri 2 Sat 3 Sun 4 Mon 5 Tue 6 Wed 7 Thu 8 Fri 9 Sat 10 Sun 11 Mon 12" at bounding box center [311, 174] width 623 height 208
click at [561, 163] on app-calendar-viewport "Thu 25 Fri 26 Sat 27 Sun 28 Mon 29 Tue 30 Wed 31 Thu 1 Fri 2 Sat 3 Sun 4 Mon 5" at bounding box center [311, 174] width 623 height 208
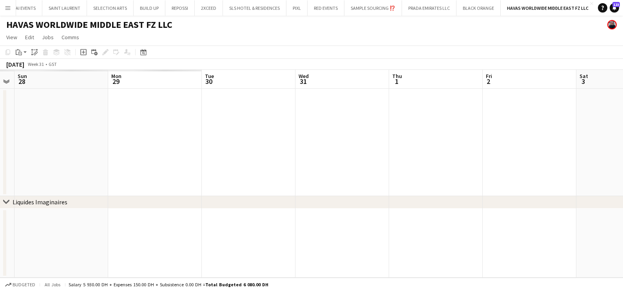
click at [566, 161] on app-calendar-viewport "Thu 25 Fri 26 Sat 27 Sun 28 Mon 29 Tue 30 Wed 31 Thu 1 Fri 2 Sat 3 Sun 4 Mon 5" at bounding box center [311, 174] width 623 height 208
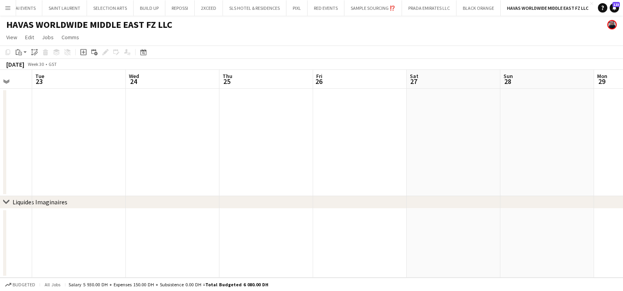
click at [618, 123] on app-calendar-viewport "Sat 20 Sun 21 Mon 22 Tue 23 Wed 24 Thu 25 Fri 26 Sat 27 Sun 28 Mon 29 Tue 30 We…" at bounding box center [311, 174] width 623 height 208
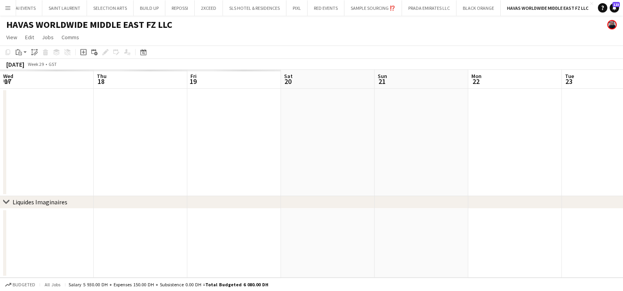
click at [622, 118] on html "Menu Boards Boards Boards All jobs Status Workforce Workforce My Workforce Recr…" at bounding box center [311, 145] width 623 height 291
click at [590, 149] on app-calendar-viewport "Tue 9 Wed 10 Thu 11 Fri 12 Sat 13 Sun 14 Mon 15 Tue 16 Wed 17 Thu 18 Fri 19 Sat…" at bounding box center [311, 174] width 623 height 208
click at [622, 142] on html "Menu Boards Boards Boards All jobs Status Workforce Workforce My Workforce Recr…" at bounding box center [311, 145] width 623 height 291
click at [622, 143] on html "Menu Boards Boards Boards All jobs Status Workforce Workforce My Workforce Recr…" at bounding box center [311, 145] width 623 height 291
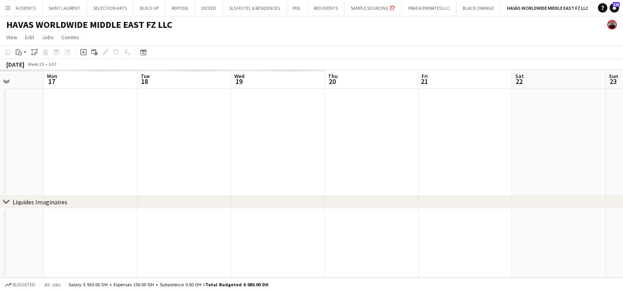
click at [622, 151] on html "Menu Boards Boards Boards All jobs Status Workforce Workforce My Workforce Recr…" at bounding box center [311, 145] width 623 height 291
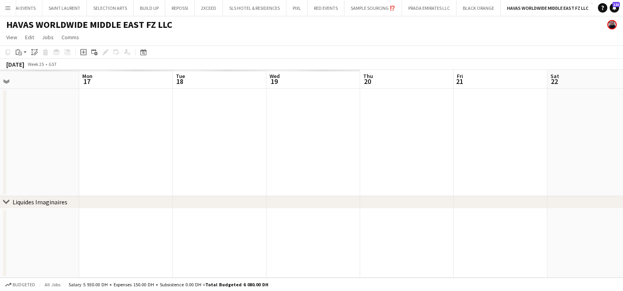
click at [622, 147] on html "Menu Boards Boards Boards All jobs Status Workforce Workforce My Workforce Recr…" at bounding box center [311, 145] width 623 height 291
click at [560, 166] on div "chevron-right Liquides Imaginaires Sat 8 Sun 9 Mon 10 Tue 11 Wed 12 Thu 13 Fri …" at bounding box center [311, 174] width 623 height 208
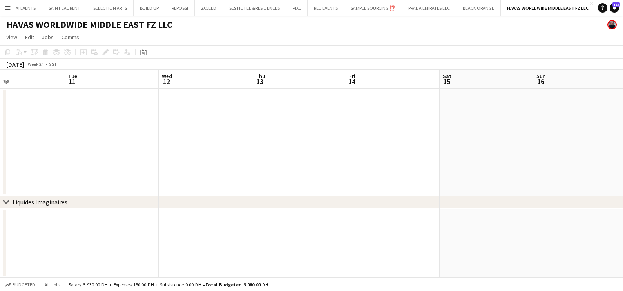
click at [542, 164] on app-calendar-viewport "Sat 8 Sun 9 Mon 10 Tue 11 Wed 12 Thu 13 Fri 14 Sat 15 Sun 16 Mon 17 Tue 18 Wed …" at bounding box center [311, 174] width 623 height 208
click at [509, 156] on app-calendar-viewport "Mon 3 Tue 4 Wed 5 Thu 6 Fri 7 Sat 8 Sun 9 Mon 10 Tue 11 Wed 12 Thu 13 Fri 14" at bounding box center [311, 174] width 623 height 208
click at [446, 158] on app-calendar-viewport "Sat 25 Sun 26 Mon 27 Tue 28 Wed 29 Thu 30 Fri 31 Sat 1 Sun 2 Mon 3 Tue 4 Wed 5" at bounding box center [311, 174] width 623 height 208
click at [498, 168] on app-calendar-viewport "Sat 25 Sun 26 Mon 27 Tue 28 Wed 29 Thu 30 Fri 31 Sat 1 Sun 2 Mon 3 Tue 4 Wed 5" at bounding box center [311, 174] width 623 height 208
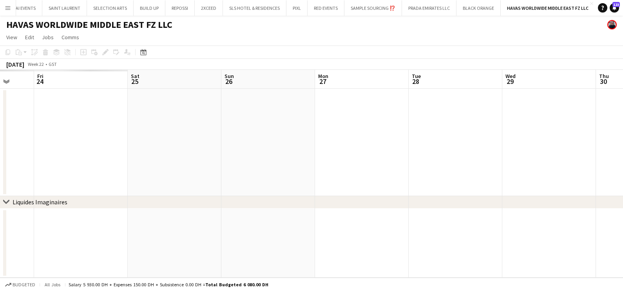
click at [464, 197] on div "chevron-right Liquides Imaginaires Tue 21 Wed 22 Thu 23 Fri 24 Sat 25 Sun 26 Mo…" at bounding box center [311, 174] width 623 height 208
click at [461, 208] on div "chevron-right Liquides Imaginaires Sun 19 Mon 20 Tue 21 Wed 22 Thu 23 Fri 24 Sa…" at bounding box center [311, 174] width 623 height 208
click at [491, 206] on div "chevron-right Liquides Imaginaires" at bounding box center [311, 202] width 623 height 13
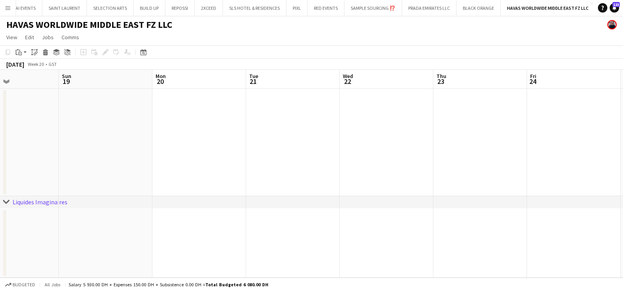
click at [540, 189] on app-calendar-viewport "Thu 16 Fri 17 Sat 18 Sun 19 Mon 20 Tue 21 Wed 22 Thu 23 Fri 24 Sat 25 Sun 26 Mo…" at bounding box center [311, 174] width 623 height 208
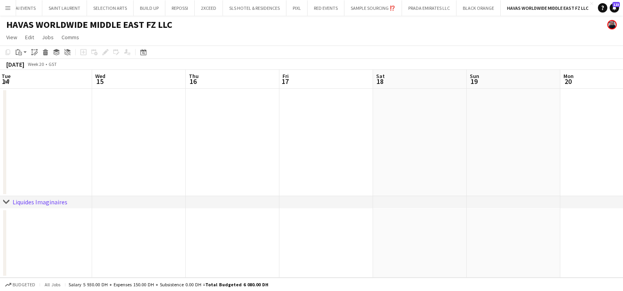
click at [571, 156] on app-calendar-viewport "Sun 12 Mon 13 Tue 14 Wed 15 Thu 16 Fri 17 Sat 18 Sun 19 Mon 20 Tue 21 Wed 22 Th…" at bounding box center [311, 174] width 623 height 208
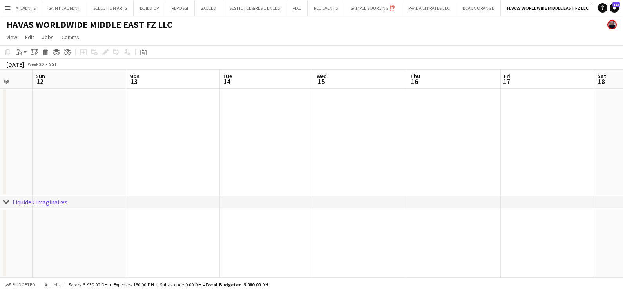
click at [561, 134] on app-calendar-viewport "Thu 9 Fri 10 Sat 11 Sun 12 Mon 13 Tue 14 Wed 15 Thu 16 Fri 17 Sat 18 Sun 19 Mon…" at bounding box center [311, 174] width 623 height 208
click at [621, 137] on app-calendar-viewport "Fri 3 Sat 4 Sun 5 Mon 6 Tue 7 Wed 8 Thu 9 Fri 10 Sat 11 Sun 12 Mon 13 Tue 14" at bounding box center [311, 174] width 623 height 208
click at [571, 132] on app-calendar-viewport "Mon 29 Tue 30 Wed 1 Thu 2 Fri 3 Sat 4 Sun 5 Mon 6 Tue 7 Wed 8 Thu 9 Fri 10" at bounding box center [311, 174] width 623 height 208
click at [587, 131] on app-calendar-viewport "Sun 21 Mon 22 Tue 23 Wed 24 Thu 25 Fri 26 Sat 27 Sun 28 Mon 29 Tue 30 Wed 1 Thu…" at bounding box center [311, 174] width 623 height 208
click at [492, 166] on app-calendar-viewport "Fri 19 Sat 20 Sun 21 Mon 22 Tue 23 Wed 24 Thu 25 Fri 26 Sat 27 Sun 28 Mon 29 Tu…" at bounding box center [311, 174] width 623 height 208
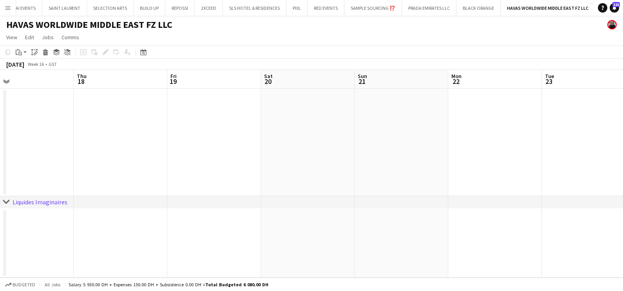
scroll to position [0, 269]
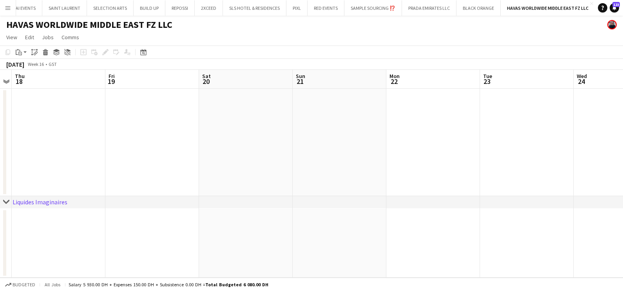
click at [622, 162] on html "Menu Boards Boards Boards All jobs Status Workforce Workforce My Workforce Recr…" at bounding box center [311, 145] width 623 height 291
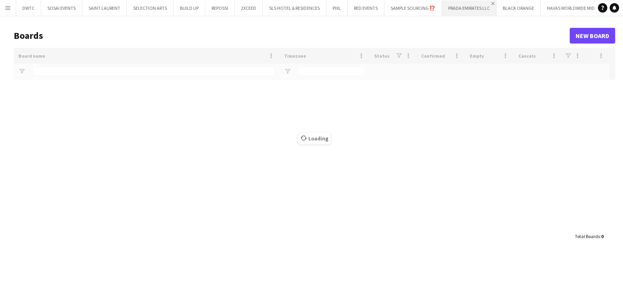
drag, startPoint x: 494, startPoint y: 2, endPoint x: 488, endPoint y: 4, distance: 5.7
click at [493, 2] on app-icon "Close" at bounding box center [492, 3] width 3 height 3
click at [0, 0] on app-icon "Close" at bounding box center [0, 0] width 0 height 0
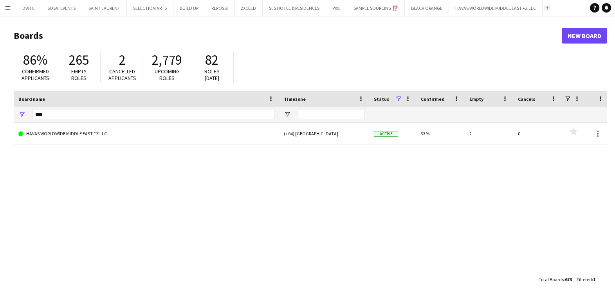
click at [547, 8] on app-icon "Add" at bounding box center [547, 7] width 3 height 3
click at [131, 119] on input "****" at bounding box center [154, 114] width 242 height 9
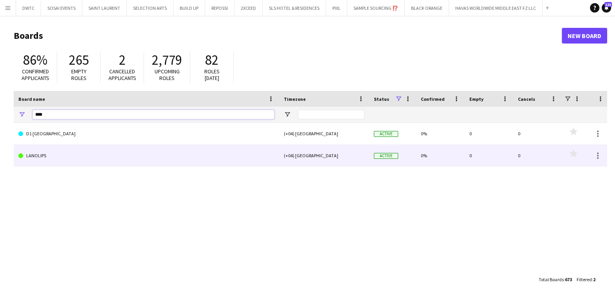
type input "****"
click at [84, 158] on link "LANOLIPS" at bounding box center [146, 156] width 256 height 22
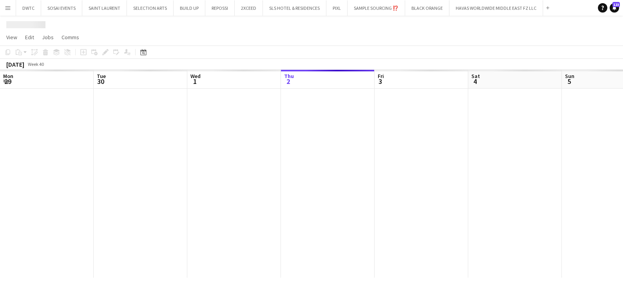
scroll to position [0, 187]
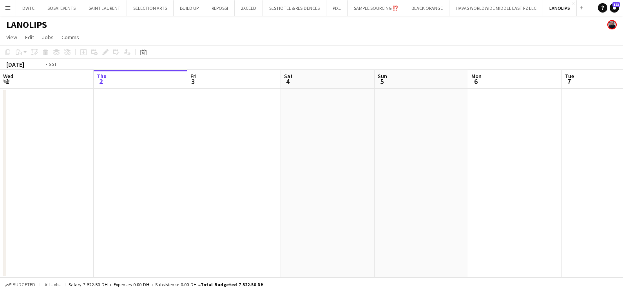
drag, startPoint x: 337, startPoint y: 253, endPoint x: 519, endPoint y: 251, distance: 181.7
click at [495, 253] on app-calendar-viewport "Mon 29 Tue 30 Wed 1 Thu 2 Fri 3 Sat 4 Sun 5 Mon 6 Tue 7 Wed 8 Thu 9 Fri 10" at bounding box center [311, 174] width 623 height 208
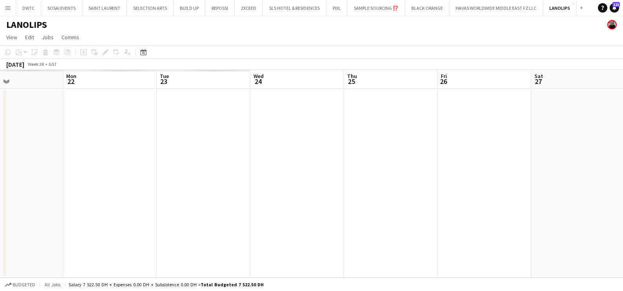
drag, startPoint x: 503, startPoint y: 234, endPoint x: 134, endPoint y: 231, distance: 368.5
click at [529, 232] on app-calendar-viewport "Fri 19 Sat 20 Sun 21 Mon 22 Tue 23 Wed 24 Thu 25 Fri 26 Sat 27 Sun 28 Mon 29 Tu…" at bounding box center [311, 174] width 623 height 208
drag, startPoint x: 134, startPoint y: 231, endPoint x: 589, endPoint y: 238, distance: 455.1
click at [595, 239] on app-calendar-viewport "Wed 17 Thu 18 Fri 19 Sat 20 Sun 21 Mon 22 Tue 23 Wed 24 Thu 25 Fri 26 Sat 27 Su…" at bounding box center [311, 174] width 623 height 208
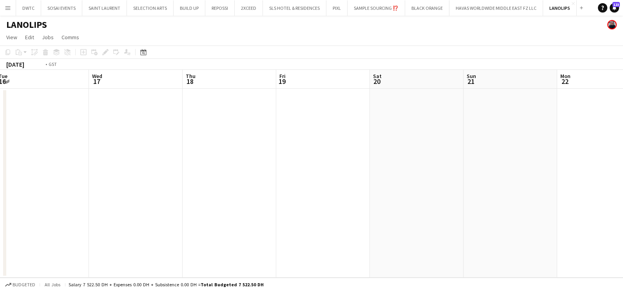
drag, startPoint x: 161, startPoint y: 213, endPoint x: 338, endPoint y: 208, distance: 177.1
click at [622, 213] on html "Menu Boards Boards Boards All jobs Status Workforce Workforce My Workforce Recr…" at bounding box center [311, 145] width 623 height 291
click at [145, 51] on icon at bounding box center [143, 52] width 6 height 6
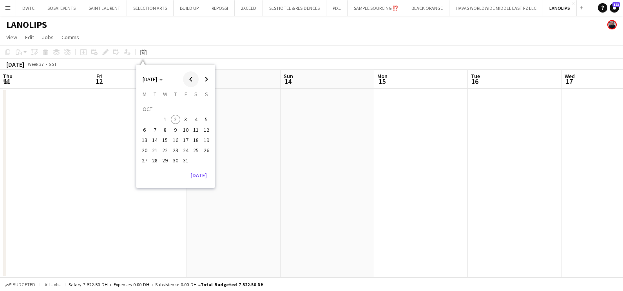
click at [192, 76] on span "Previous month" at bounding box center [191, 79] width 16 height 16
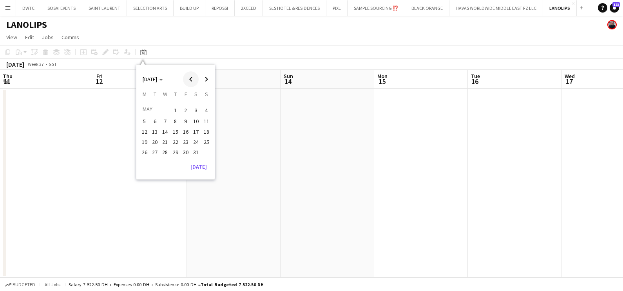
click at [192, 76] on span "Previous month" at bounding box center [191, 79] width 16 height 16
click at [206, 78] on span "Next month" at bounding box center [207, 79] width 16 height 16
click at [173, 110] on span "1" at bounding box center [175, 110] width 9 height 11
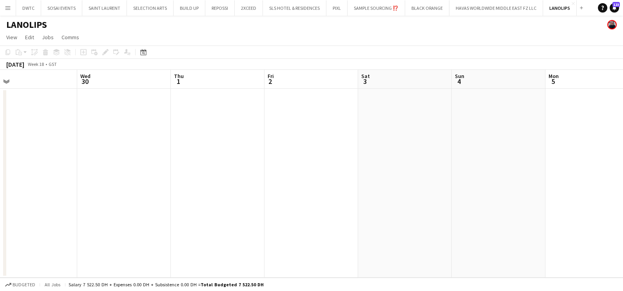
drag, startPoint x: 429, startPoint y: 155, endPoint x: 155, endPoint y: 165, distance: 274.3
click at [54, 169] on app-calendar-viewport "Sat 26 Sun 27 Mon 28 Tue 29 Wed 30 Thu 1 Fri 2 Sat 3 Sun 4 Mon 5 Tue 6 Wed 7" at bounding box center [311, 174] width 623 height 208
drag, startPoint x: 401, startPoint y: 169, endPoint x: 1, endPoint y: 174, distance: 400.6
click at [1, 174] on app-calendar-viewport "Sat 3 Sun 4 Mon 5 Tue 6 Wed 7 Thu 8 Fri 9 Sat 10 Sun 11 Mon 12 Tue 13 Wed 14" at bounding box center [311, 174] width 623 height 208
drag, startPoint x: 114, startPoint y: 173, endPoint x: 74, endPoint y: 174, distance: 39.2
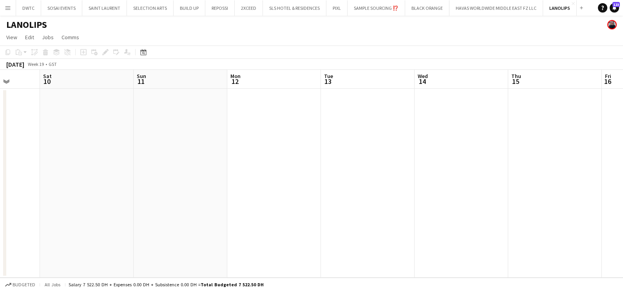
click at [22, 173] on app-calendar-viewport "Wed 7 Thu 8 Fri 9 Sat 10 Sun 11 Mon 12 Tue 13 Wed 14 Thu 15 Fri 16 Sat 17 Sun 18" at bounding box center [311, 174] width 623 height 208
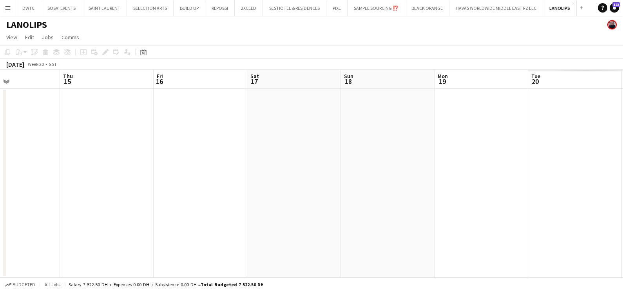
drag, startPoint x: 112, startPoint y: 185, endPoint x: 109, endPoint y: 182, distance: 4.5
click at [2, 183] on app-calendar-viewport "Mon 12 Tue 13 Wed 14 Thu 15 Fri 16 Sat 17 Sun 18 Mon 19 Tue 20 Wed 21 Thu 22 Fr…" at bounding box center [311, 174] width 623 height 208
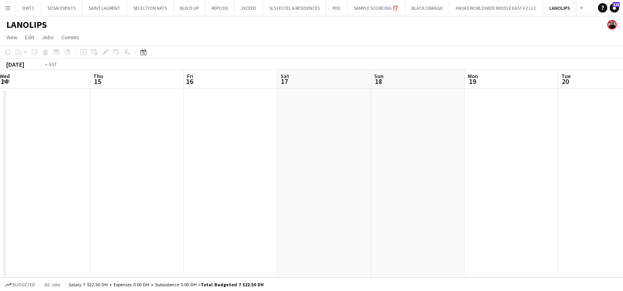
drag, startPoint x: 94, startPoint y: 184, endPoint x: -2, endPoint y: 184, distance: 95.6
click at [0, 184] on html "Menu Boards Boards Boards All jobs Status Workforce Workforce My Workforce Recr…" at bounding box center [311, 145] width 623 height 291
drag, startPoint x: -2, startPoint y: 180, endPoint x: 0, endPoint y: 172, distance: 8.1
click at [0, 176] on html "Menu Boards Boards Boards All jobs Status Workforce Workforce My Workforce Recr…" at bounding box center [311, 145] width 623 height 291
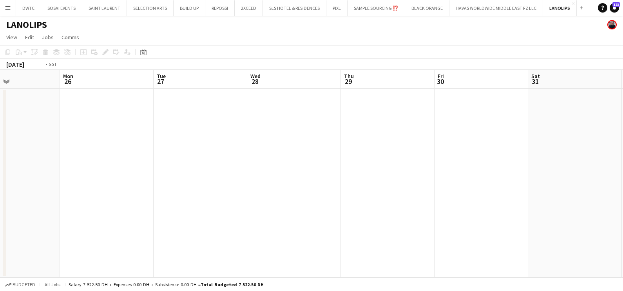
drag, startPoint x: 43, startPoint y: 164, endPoint x: 11, endPoint y: 164, distance: 32.5
click at [0, 164] on html "Menu Boards Boards Boards All jobs Status Workforce Workforce My Workforce Recr…" at bounding box center [311, 145] width 623 height 291
drag, startPoint x: 550, startPoint y: 164, endPoint x: -2, endPoint y: 164, distance: 551.8
click at [0, 164] on html "Menu Boards Boards Boards All jobs Status Workforce Workforce My Workforce Recr…" at bounding box center [311, 145] width 623 height 291
drag, startPoint x: 410, startPoint y: 169, endPoint x: 71, endPoint y: 169, distance: 338.3
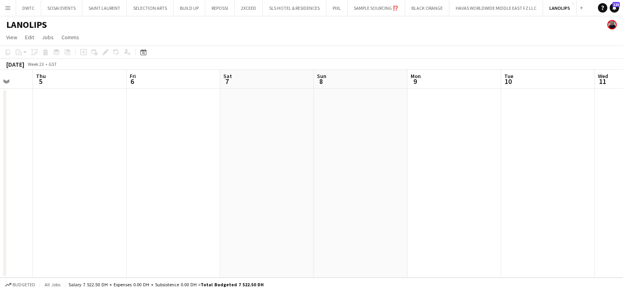
click at [72, 169] on app-calendar-viewport "Mon 2 Tue 3 Wed 4 Thu 5 Fri 6 Sat 7 Sun 8 Mon 9 Tue 10 Wed 11 Thu 12 Fri 13" at bounding box center [311, 174] width 623 height 208
drag, startPoint x: 238, startPoint y: 166, endPoint x: 173, endPoint y: 150, distance: 66.4
click at [13, 167] on app-calendar-viewport "Wed 11 Thu 12 Fri 13 Sat 14 Sun 15 Mon 16 Tue 17 Wed 18 Thu 19 Fri 20 Sat 21 Su…" at bounding box center [311, 174] width 623 height 208
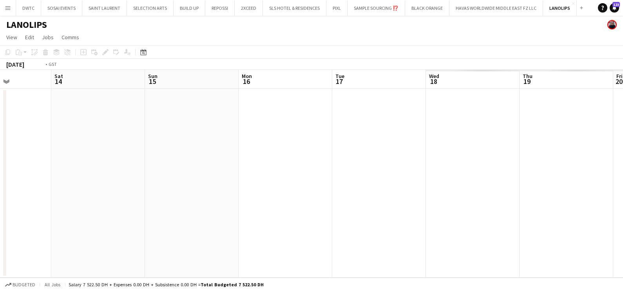
click at [0, 163] on html "Menu Boards Boards Boards All jobs Status Workforce Workforce My Workforce Recr…" at bounding box center [311, 145] width 623 height 291
drag, startPoint x: 239, startPoint y: 175, endPoint x: 214, endPoint y: 129, distance: 52.8
click at [0, 186] on html "Menu Boards Boards Boards All jobs Status Workforce Workforce My Workforce Recr…" at bounding box center [311, 145] width 623 height 291
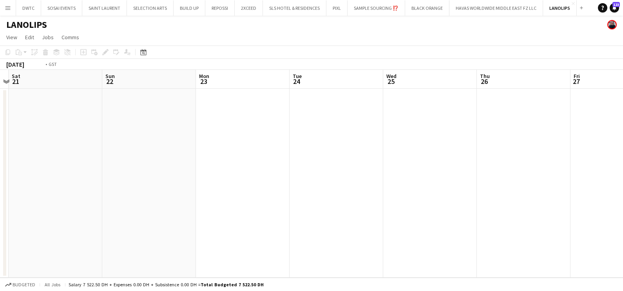
drag, startPoint x: 413, startPoint y: 131, endPoint x: 48, endPoint y: 136, distance: 365.0
click at [47, 136] on app-calendar-viewport "Wed 18 Thu 19 Fri 20 Sat 21 Sun 22 Mon 23 Tue 24 Wed 25 Thu 26 Fri 27 Sat 28 Su…" at bounding box center [311, 174] width 623 height 208
drag, startPoint x: 410, startPoint y: 125, endPoint x: 202, endPoint y: 152, distance: 210.2
click at [57, 154] on app-calendar-viewport "Mon 23 Tue 24 Wed 25 Thu 26 Fri 27 Sat 28 Sun 29 Mon 30 Tue 1 Wed 2 Thu 3 Fri 4" at bounding box center [311, 174] width 623 height 208
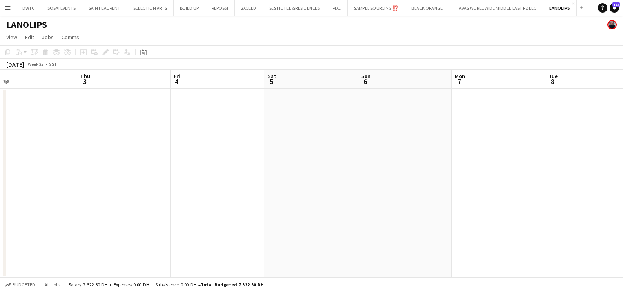
drag, startPoint x: 184, startPoint y: 177, endPoint x: 397, endPoint y: 174, distance: 213.1
click at [46, 178] on app-calendar-viewport "Mon 30 Tue 1 Wed 2 Thu 3 Fri 4 Sat 5 Sun 6 Mon 7 Tue 8 Wed 9 Thu 10 Fri 11" at bounding box center [311, 174] width 623 height 208
drag, startPoint x: 499, startPoint y: 177, endPoint x: 169, endPoint y: 179, distance: 330.1
click at [169, 179] on app-calendar-viewport "Wed 2 Thu 3 Fri 4 Sat 5 Sun 6 Mon 7 Tue 8 Wed 9 Thu 10 Fri 11 Sat 12 Sun 13" at bounding box center [311, 174] width 623 height 208
drag, startPoint x: 343, startPoint y: 173, endPoint x: 214, endPoint y: 172, distance: 128.8
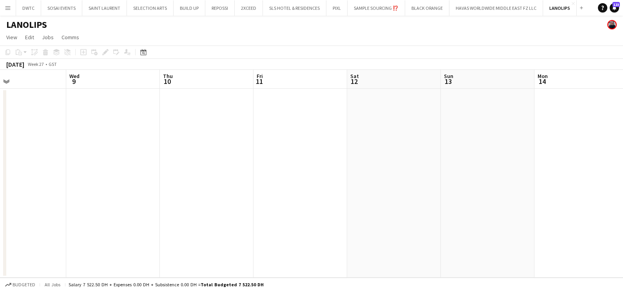
click at [208, 175] on app-calendar-viewport "Sat 5 Sun 6 Mon 7 Tue 8 Wed 9 Thu 10 Fri 11 Sat 12 Sun 13 Mon 14 Tue 15 Wed 16" at bounding box center [311, 174] width 623 height 208
drag, startPoint x: 491, startPoint y: 159, endPoint x: 322, endPoint y: 158, distance: 169.6
click at [108, 159] on app-calendar-viewport "Tue 8 Wed 9 Thu 10 Fri 11 Sat 12 Sun 13 Mon 14 Tue 15 Wed 16 Thu 17 Fri 18 Sat …" at bounding box center [311, 174] width 623 height 208
drag, startPoint x: 321, startPoint y: 164, endPoint x: 0, endPoint y: 165, distance: 321.1
click at [0, 166] on html "Menu Boards Boards Boards All jobs Status Workforce Workforce My Workforce Recr…" at bounding box center [311, 145] width 623 height 291
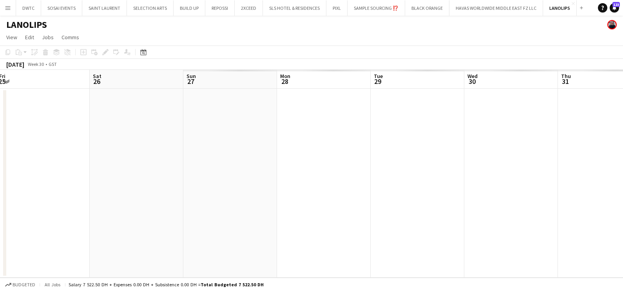
drag, startPoint x: 216, startPoint y: 148, endPoint x: 117, endPoint y: 147, distance: 99.1
click at [58, 147] on app-calendar-viewport "Wed 23 Thu 24 Fri 25 Sat 26 Sun 27 Mon 28 Tue 29 Wed 30 Thu 31 Fri 1 Sat 2 Sun 3" at bounding box center [311, 174] width 623 height 208
drag, startPoint x: 426, startPoint y: 149, endPoint x: -2, endPoint y: 139, distance: 427.7
click at [0, 139] on html "Menu Boards Boards Boards All jobs Status Workforce Workforce My Workforce Recr…" at bounding box center [311, 145] width 623 height 291
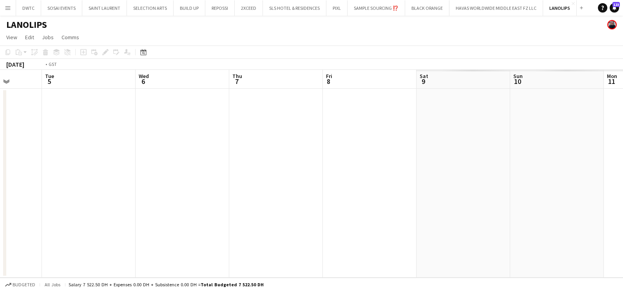
drag, startPoint x: 232, startPoint y: 188, endPoint x: 587, endPoint y: 161, distance: 356.6
click at [116, 160] on app-calendar-viewport "Fri 1 Sat 2 Sun 3 Mon 4 Tue 5 Wed 6 Thu 7 Fri 8 Sat 9 Sun 10 Mon 11 Tue 12" at bounding box center [311, 174] width 623 height 208
drag, startPoint x: 228, startPoint y: 178, endPoint x: 243, endPoint y: 172, distance: 16.3
click at [60, 172] on app-calendar-viewport "Sun 3 Mon 4 Tue 5 Wed 6 Thu 7 Fri 8 Sat 9 Sun 10 Mon 11 Tue 12 Wed 13 Thu 14" at bounding box center [311, 174] width 623 height 208
drag, startPoint x: 148, startPoint y: 141, endPoint x: 324, endPoint y: 118, distance: 177.2
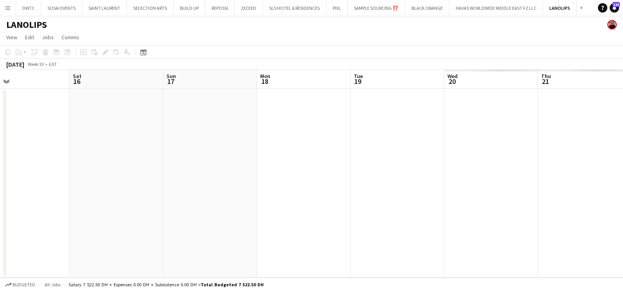
click at [43, 104] on app-calendar-viewport "Wed 13 Thu 14 Fri 15 Sat 16 Sun 17 Mon 18 Tue 19 Wed 20 Thu 21 Fri 22 Sat 23 Su…" at bounding box center [311, 174] width 623 height 208
drag, startPoint x: 414, startPoint y: 182, endPoint x: 187, endPoint y: 107, distance: 239.1
click at [21, 107] on app-calendar-viewport "Wed 13 Thu 14 Fri 15 Sat 16 Sun 17 Mon 18 Tue 19 Wed 20 Thu 21 Fri 22 Sat 23 Su…" at bounding box center [311, 174] width 623 height 208
drag, startPoint x: 16, startPoint y: 112, endPoint x: 69, endPoint y: 107, distance: 53.1
click at [3, 103] on div "Tue 19 Wed 20 Thu 21 Fri 22 Sat 23 Sun 24 Mon 25 Tue 26 Wed 27 Thu 28 Fri 29 Sa…" at bounding box center [311, 174] width 623 height 208
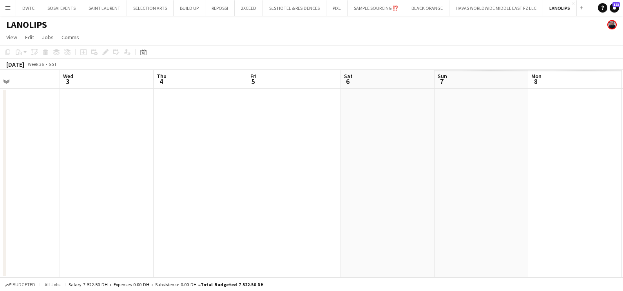
drag
click at [61, 149] on app-calendar-viewport "Sun 31 Mon 1 Tue 2 Wed 3 Thu 4 Fri 5 Sat 6 Sun 7 Mon 8 Tue 9 Wed 10 Thu 11" at bounding box center [311, 174] width 623 height 208
click at [43, 141] on app-calendar-viewport "Sun 31 Mon 1 Tue 2 Wed 3 Thu 4 Fri 5 Sat 6 Sun 7 Mon 8 Tue 9 Wed 10 Thu 11" at bounding box center [311, 174] width 623 height 208
click at [56, 172] on app-calendar-viewport "Sat 6 Sun 7 Mon 8 Tue 9 Wed 10 Thu 11 Fri 12 Sat 13 Sun 14 Mon 15 Tue 16 Wed 17" at bounding box center [311, 174] width 623 height 208
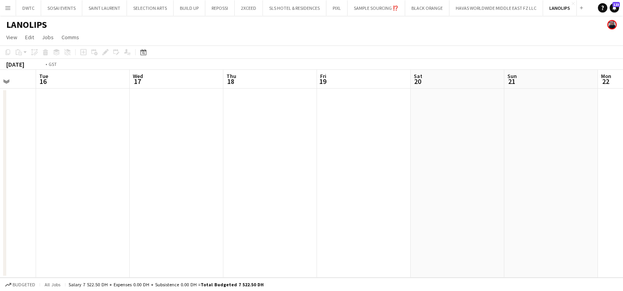
click at [8, 189] on app-calendar-viewport "Fri 12 Sat 13 Sun 14 Mon 15 Tue 16 Wed 17 Thu 18 Fri 19 Sat 20 Sun 21 Mon 22 Tu…" at bounding box center [311, 174] width 623 height 208
click at [2, 174] on app-calendar-viewport "Sun 21 Mon 22 Tue 23 Wed 24 Thu 25 Fri 26 Sat 27 Sun 28 Mon 29 Tue 30 Wed 1 Thu…" at bounding box center [311, 174] width 623 height 208
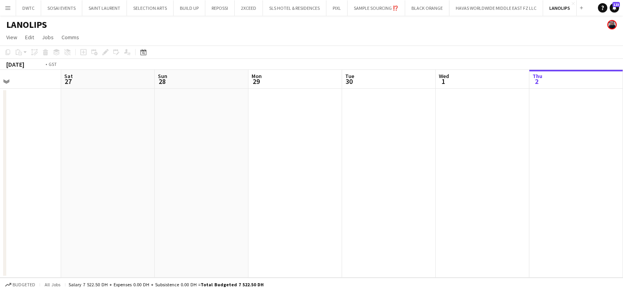
click at [0, 185] on app-calendar-viewport "Wed 24 Thu 25 Fri 26 Sat 27 Sun 28 Mon 29 Tue 30 Wed 1 Thu 2 Fri 3 Sat 4 Sun 5" at bounding box center [311, 174] width 623 height 208
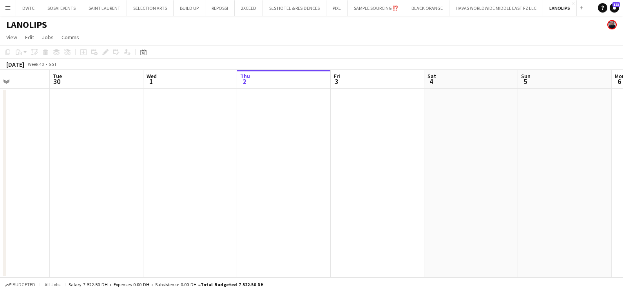
click at [5, 189] on div "Sat 27 Sun 28 Mon 29 Tue 30 Wed 1 Thu 2 Fri 3 Sat 4 Sun 5 Mon 6 Tue 7 Wed 8" at bounding box center [311, 174] width 623 height 208
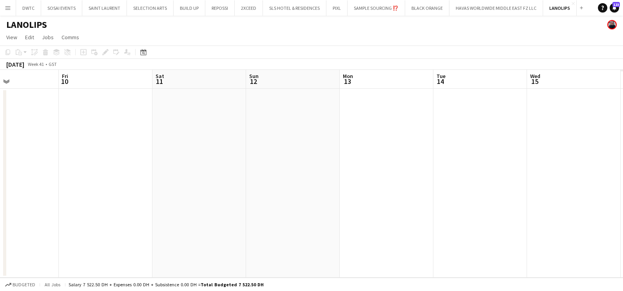
click at [95, 190] on app-calendar-viewport "Tue 7 Wed 8 Thu 9 Fri 10 Sat 11 Sun 12 Mon 13 Tue 14 Wed 15 Thu 16 Fri 17 Sat 18" at bounding box center [311, 174] width 623 height 208
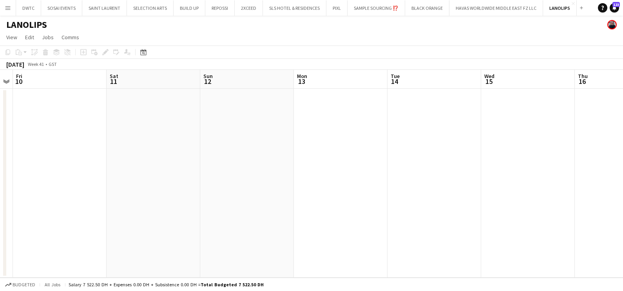
click at [586, 176] on div "Tue 7 Wed 8 Thu 9 Fri 10 Sat 11 Sun 12 Mon 13 Tue 14 Wed 15 Thu 16 Fri 17 Sat 18" at bounding box center [311, 174] width 623 height 208
click at [504, 6] on button "HAVAS WORLDWIDE MIDDLE EAST FZ LLC Close" at bounding box center [496, 7] width 94 height 15
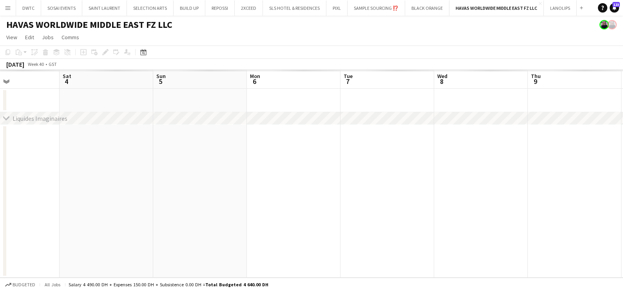
click at [222, 195] on app-calendar-viewport "Tue 30 Wed 1 Thu 2 Fri 3 Sat 4 Sun 5 Mon 6 Tue 7 Wed 8 Thu 9 Fri 10 Sat 11" at bounding box center [311, 174] width 623 height 208
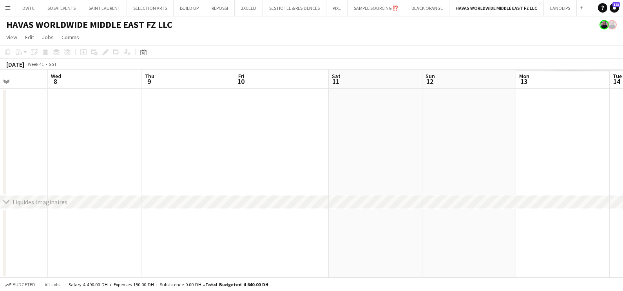
click at [39, 226] on app-calendar-viewport "Sun 5 Mon 6 Tue 7 Wed 8 Thu 9 Fri 10 Sat 11 Sun 12 Mon 13 Tue 14 Wed 15 Thu 16" at bounding box center [311, 174] width 623 height 208
click at [0, 135] on html "Menu Boards Boards Boards All jobs Status Workforce Workforce My Workforce Recr…" at bounding box center [311, 145] width 623 height 291
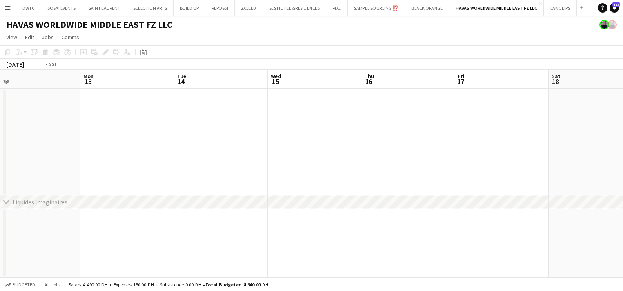
click at [23, 163] on app-calendar-viewport "Fri 10 Sat 11 Sun 12 Mon 13 Tue 14 Wed 15 Thu 16 Fri 17 Sat 18 Sun 19 Mon 20 Tu…" at bounding box center [311, 174] width 623 height 208
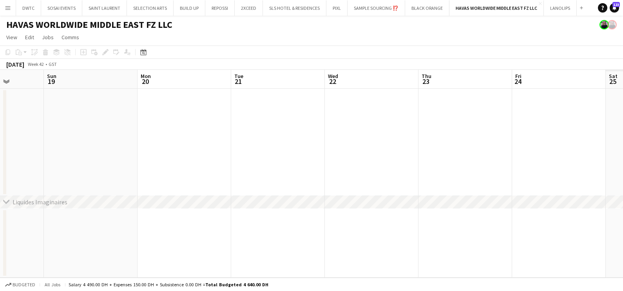
click at [93, 201] on div "chevron-right Liquides Imaginaires Wed 15 Thu 16 Fri 17 Sat 18 Sun 19 Mon 20 Tu…" at bounding box center [311, 174] width 623 height 208
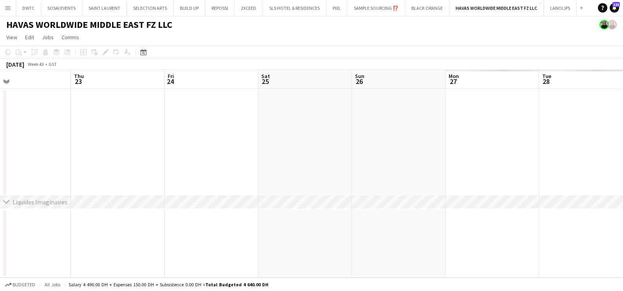
click at [112, 175] on app-calendar-viewport "Sun 19 Mon 20 Tue 21 Wed 22 Thu 23 Fri 24 Sat 25 Sun 26 Mon 27 Tue 28 Wed 29 Th…" at bounding box center [311, 174] width 623 height 208
click at [131, 156] on app-calendar-viewport "Mon 20 Tue 21 Wed 22 Thu 23 Fri 24 Sat 25 Sun 26 Mon 27 Tue 28 Wed 29 Thu 30 Fr…" at bounding box center [311, 174] width 623 height 208
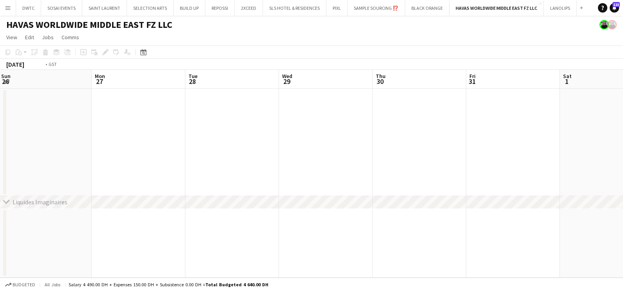
click at [108, 168] on app-calendar-viewport "Fri 24 Sat 25 Sun 26 Mon 27 Tue 28 Wed 29 Thu 30 Fri 31 Sat 1 Sun 2 Mon 3 0/2 1…" at bounding box center [311, 174] width 623 height 208
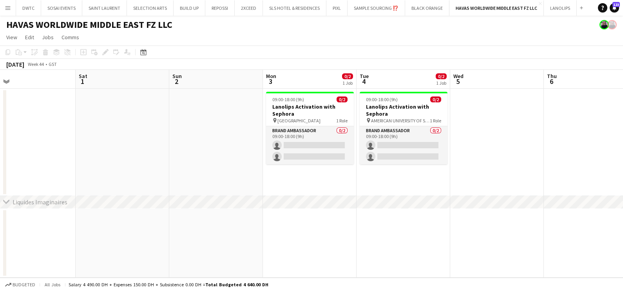
scroll to position [0, 277]
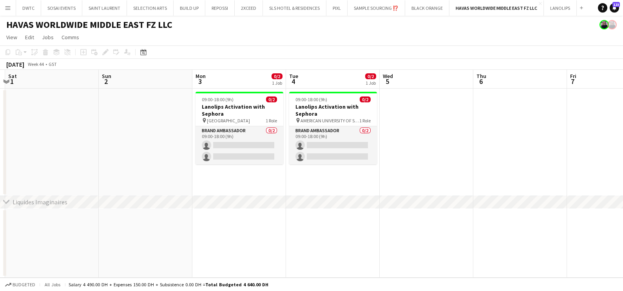
click at [367, 153] on app-calendar-viewport "Wed 29 Thu 30 Fri 31 Sat 1 Sun 2 Mon 3 0/2 1 Job Tue 4 0/2 1 Job Wed 5 Thu 6 Fr…" at bounding box center [311, 174] width 623 height 208
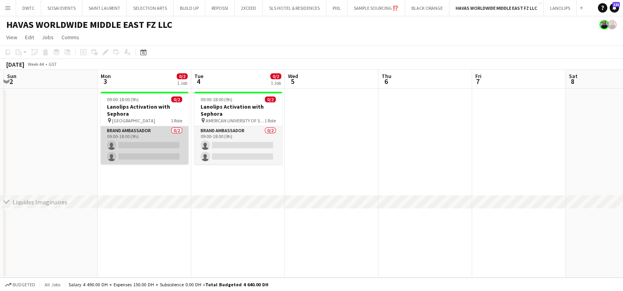
click at [172, 143] on app-card-role "Brand Ambassador 0/2 09:00-18:00 (9h) single-neutral-actions single-neutral-act…" at bounding box center [145, 145] width 88 height 38
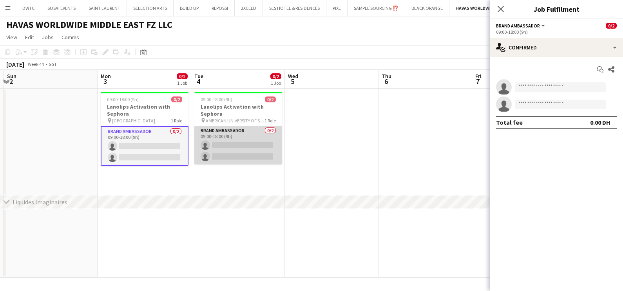
click at [232, 141] on app-card-role "Brand Ambassador 0/2 09:00-18:00 (9h) single-neutral-actions single-neutral-act…" at bounding box center [238, 145] width 88 height 38
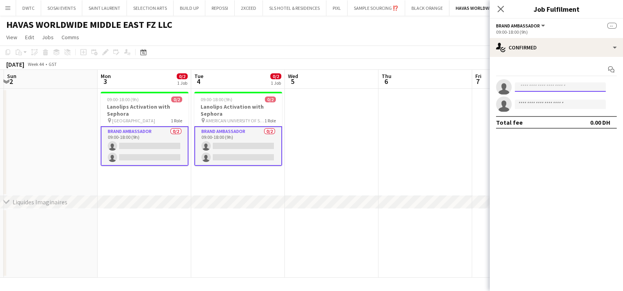
click at [515, 86] on input at bounding box center [560, 86] width 91 height 9
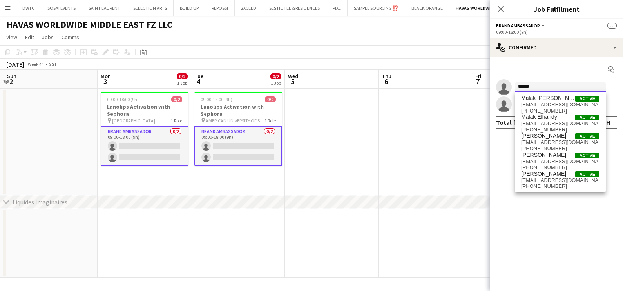
click at [537, 84] on input "*****" at bounding box center [560, 86] width 91 height 9
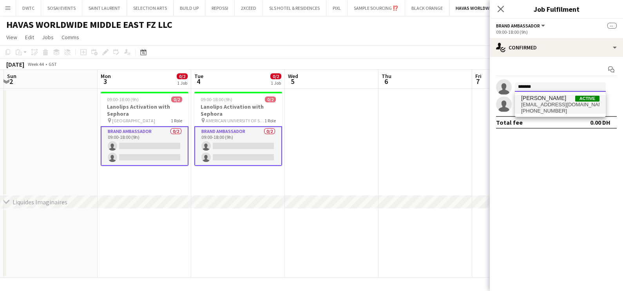
type input "*******"
click at [536, 100] on span "[PERSON_NAME]" at bounding box center [543, 98] width 45 height 7
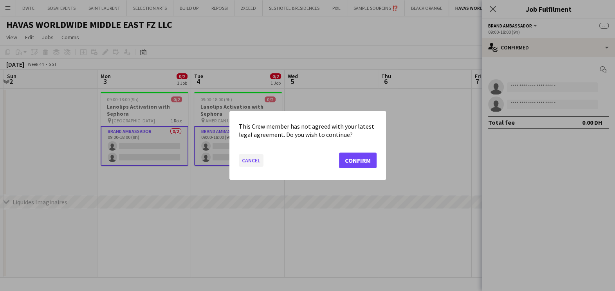
click at [255, 164] on button "Cancel" at bounding box center [251, 160] width 25 height 13
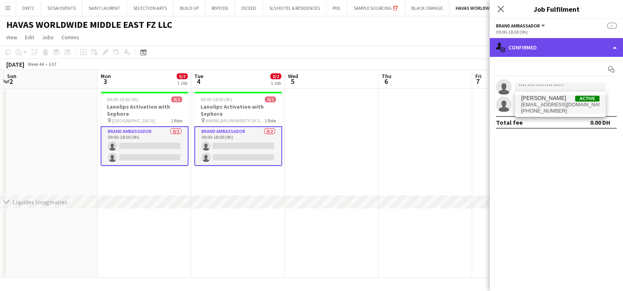
click at [538, 38] on div "single-neutral-actions-check-2 Confirmed" at bounding box center [556, 47] width 133 height 19
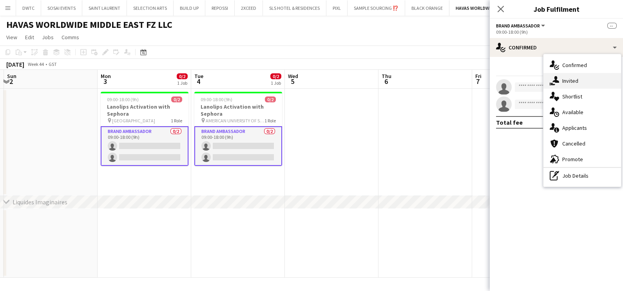
click at [562, 82] on span "Invited" at bounding box center [570, 80] width 16 height 7
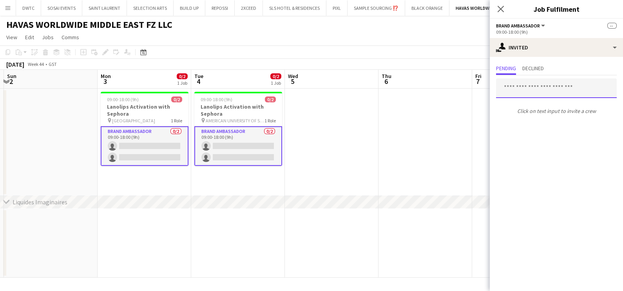
click at [542, 89] on input "text" at bounding box center [556, 88] width 121 height 20
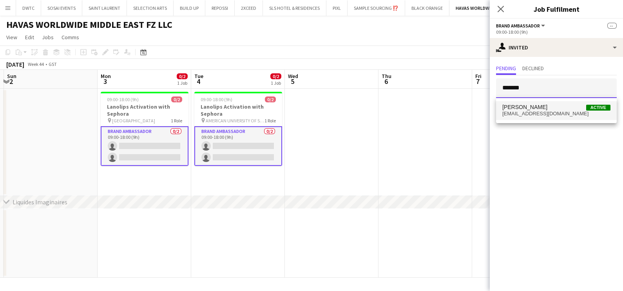
type input "*******"
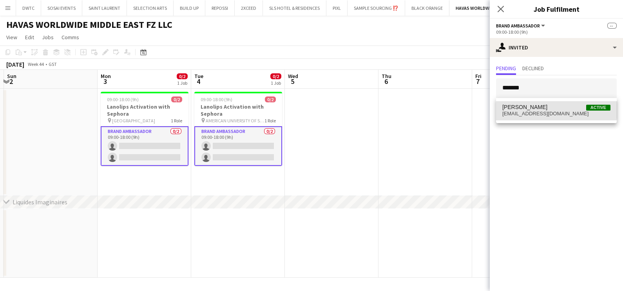
drag, startPoint x: 539, startPoint y: 104, endPoint x: 540, endPoint y: 108, distance: 4.3
click at [540, 104] on span "Youssra Abdien" at bounding box center [524, 107] width 45 height 7
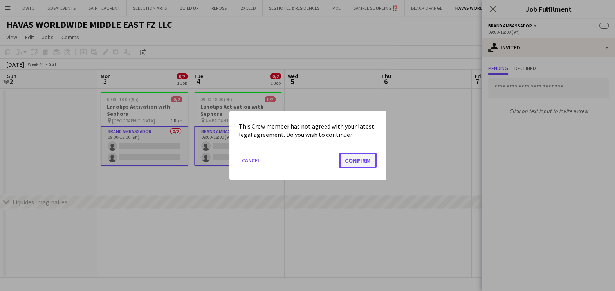
click at [361, 161] on button "Confirm" at bounding box center [358, 160] width 38 height 16
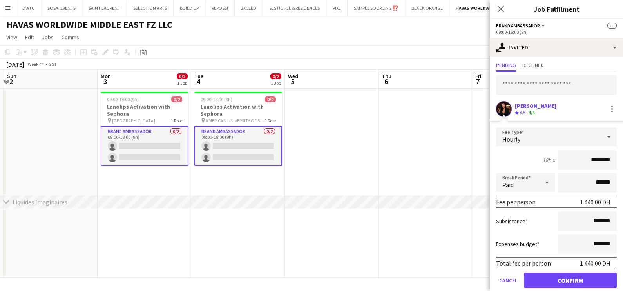
scroll to position [29, 0]
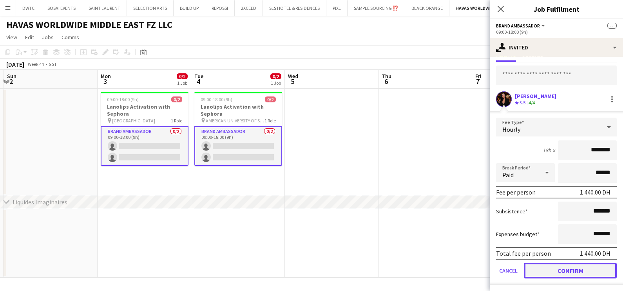
click at [558, 270] on button "Confirm" at bounding box center [570, 270] width 93 height 16
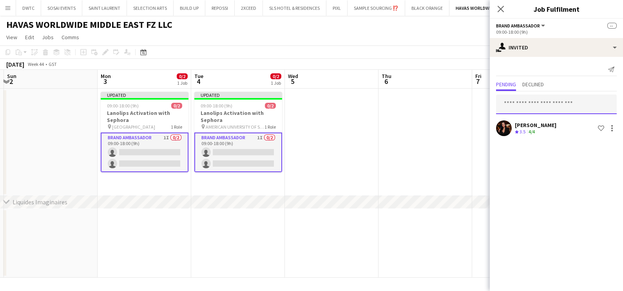
click at [519, 109] on input "text" at bounding box center [556, 104] width 121 height 20
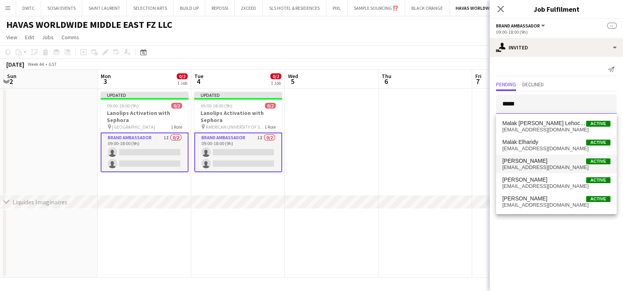
type input "*****"
click at [535, 167] on span "malakimim6@gmail.com" at bounding box center [556, 167] width 108 height 6
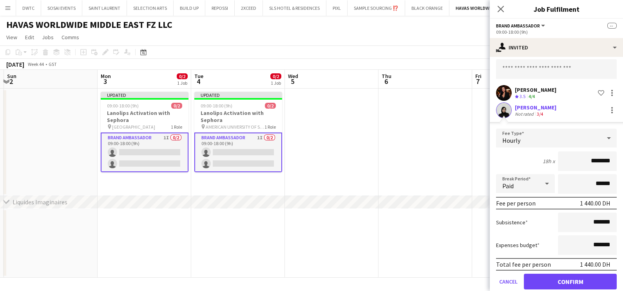
scroll to position [46, 0]
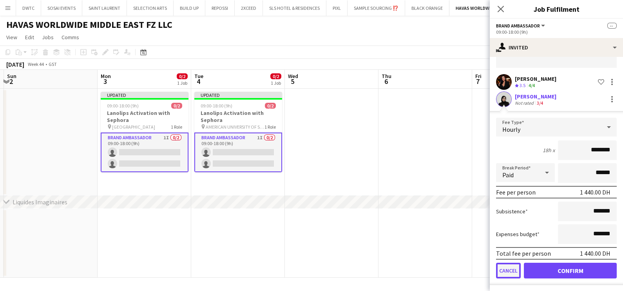
click at [506, 270] on button "Cancel" at bounding box center [508, 270] width 25 height 16
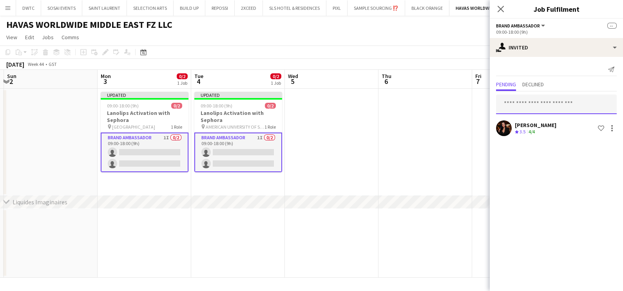
click at [536, 99] on input "text" at bounding box center [556, 104] width 121 height 20
paste input "**********"
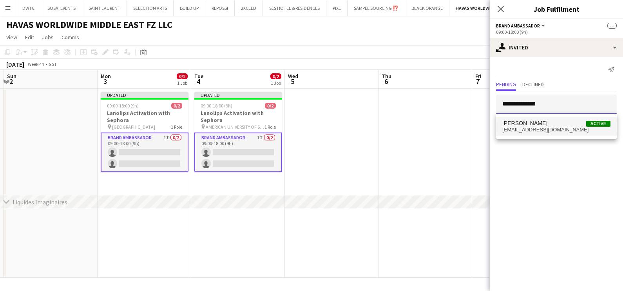
type input "**********"
click at [530, 122] on span "Malak Mahmoud" at bounding box center [524, 123] width 45 height 7
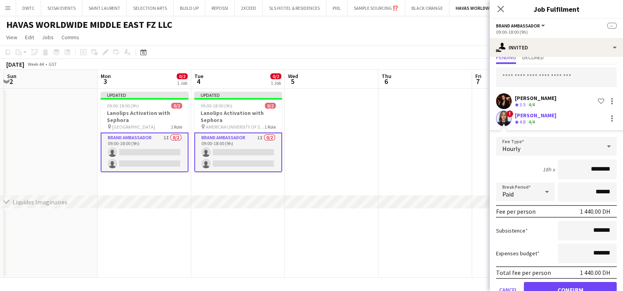
scroll to position [46, 0]
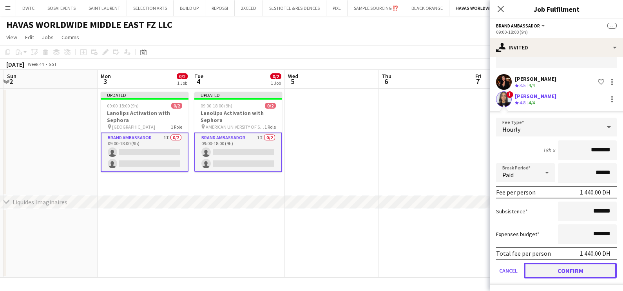
click at [565, 269] on button "Confirm" at bounding box center [570, 270] width 93 height 16
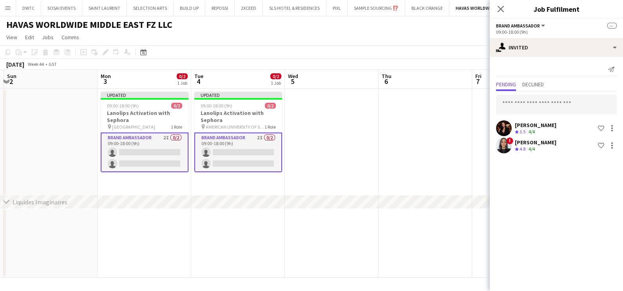
scroll to position [0, 0]
click at [369, 132] on app-date-cell at bounding box center [332, 142] width 94 height 107
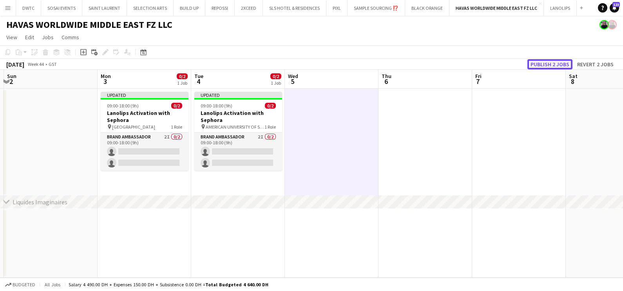
click at [551, 62] on button "Publish 2 jobs" at bounding box center [549, 64] width 45 height 10
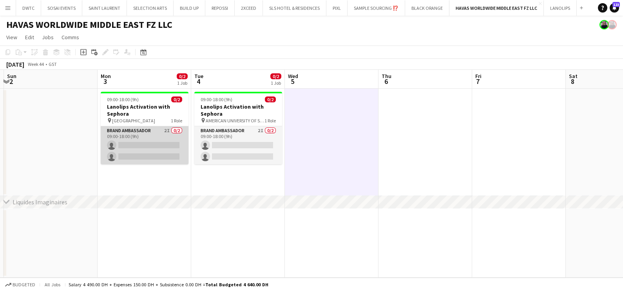
click at [160, 135] on app-card-role "Brand Ambassador 2I 0/2 09:00-18:00 (9h) single-neutral-actions single-neutral-…" at bounding box center [145, 145] width 88 height 38
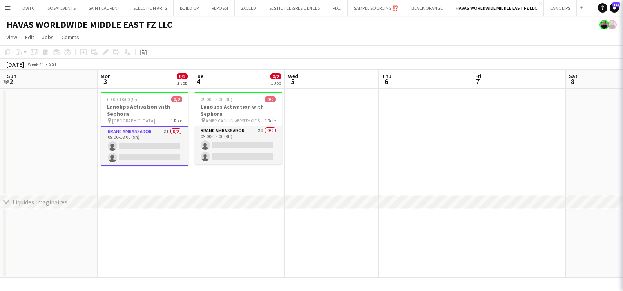
scroll to position [0, 275]
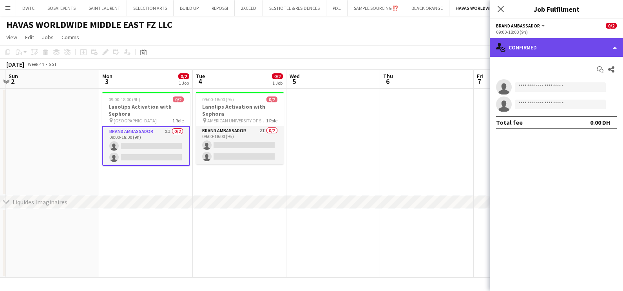
click at [537, 41] on div "single-neutral-actions-check-2 Confirmed" at bounding box center [556, 47] width 133 height 19
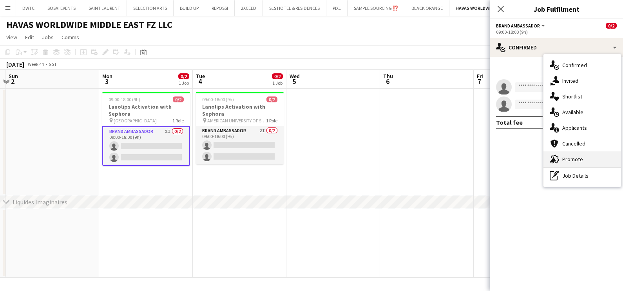
click at [576, 155] on span "Promote" at bounding box center [572, 158] width 21 height 7
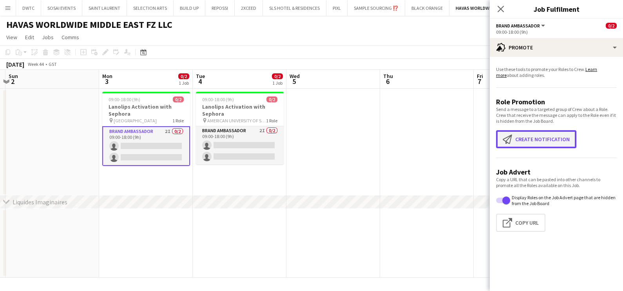
click at [528, 147] on button "Create notification Create notification" at bounding box center [536, 139] width 80 height 18
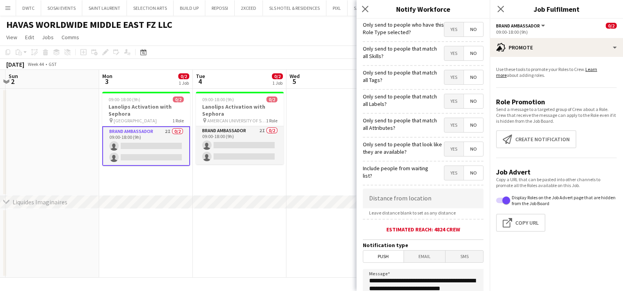
click at [446, 52] on span "Yes" at bounding box center [453, 53] width 19 height 14
click at [444, 83] on span "Yes" at bounding box center [453, 77] width 19 height 14
click at [444, 105] on span "Yes" at bounding box center [453, 101] width 19 height 14
click at [445, 129] on span "Yes" at bounding box center [453, 125] width 19 height 14
click at [449, 148] on span "Yes" at bounding box center [453, 149] width 19 height 14
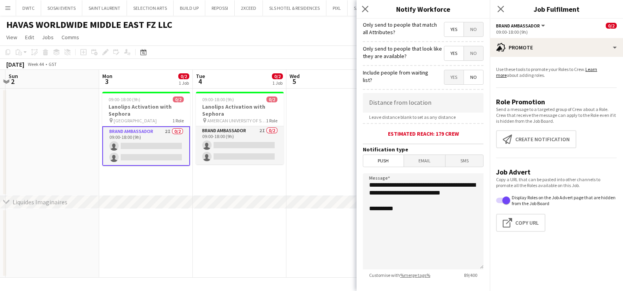
scroll to position [139, 0]
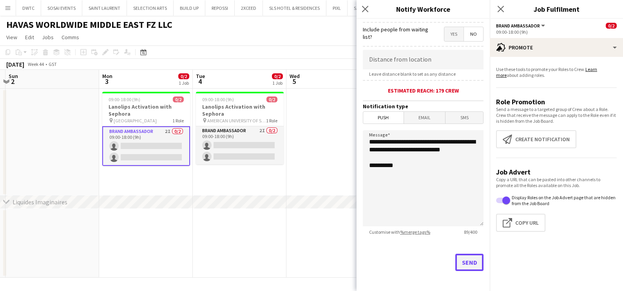
click at [464, 256] on button "Send" at bounding box center [469, 261] width 28 height 17
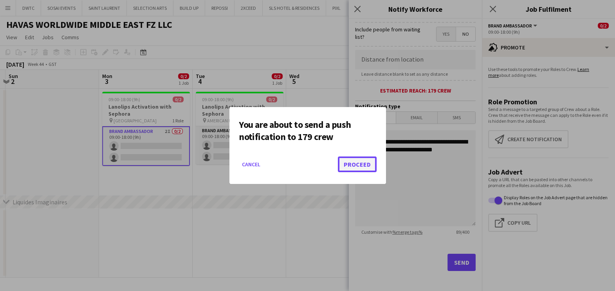
click at [354, 165] on button "Proceed" at bounding box center [357, 164] width 39 height 16
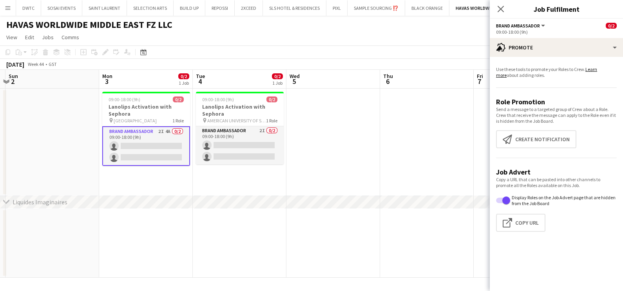
click at [367, 48] on app-toolbar "Copy Paste Paste Ctrl+V Paste with crew Ctrl+Shift+V Paste linked Job Delete Gr…" at bounding box center [311, 51] width 623 height 13
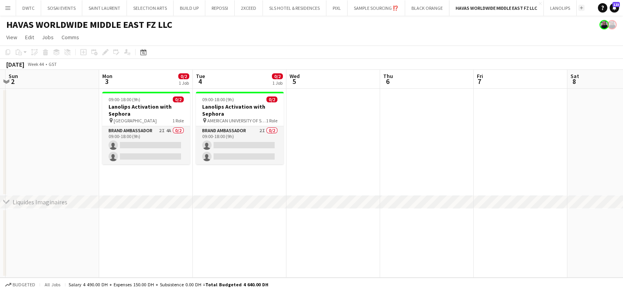
click at [580, 9] on app-icon "Add" at bounding box center [581, 7] width 3 height 3
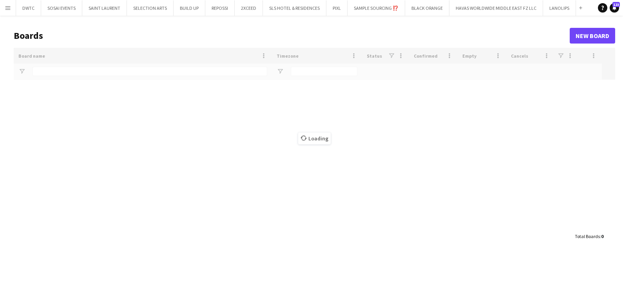
click at [120, 70] on div "Loading" at bounding box center [314, 138] width 601 height 181
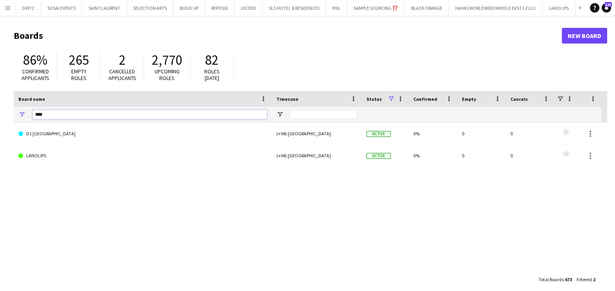
click at [114, 110] on input "****" at bounding box center [150, 114] width 235 height 9
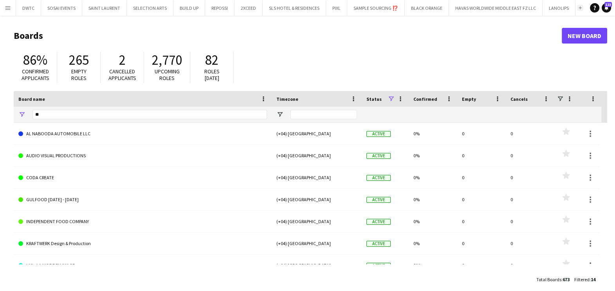
click at [578, 10] on button "Add" at bounding box center [580, 8] width 6 height 6
click at [579, 5] on button "Add" at bounding box center [580, 8] width 6 height 6
click at [7, 10] on app-icon "Menu" at bounding box center [8, 8] width 6 height 6
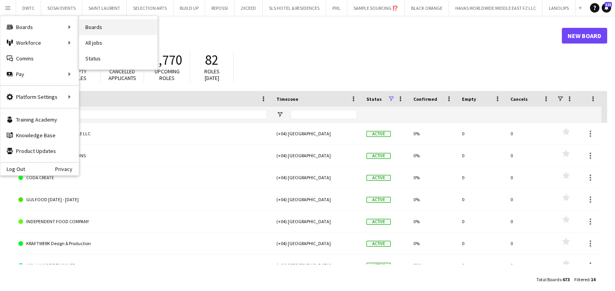
click at [115, 28] on link "Boards" at bounding box center [118, 27] width 78 height 16
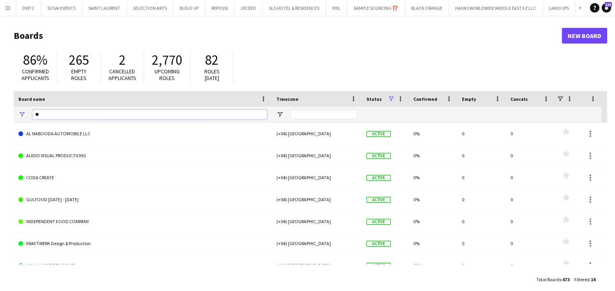
click at [63, 112] on input "**" at bounding box center [150, 114] width 235 height 9
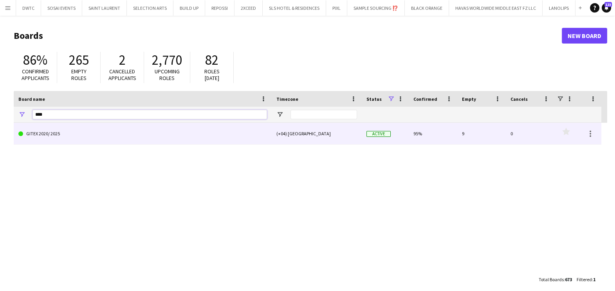
type input "****"
click at [59, 136] on link "GITEX 2020/ 2025" at bounding box center [142, 134] width 249 height 22
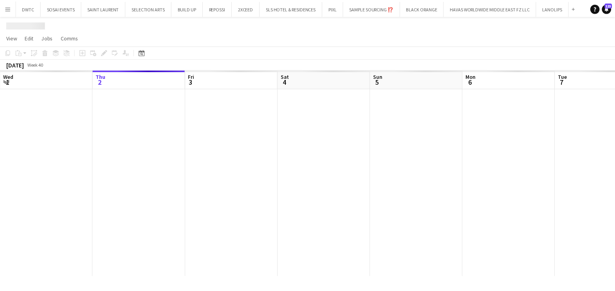
scroll to position [0, 36]
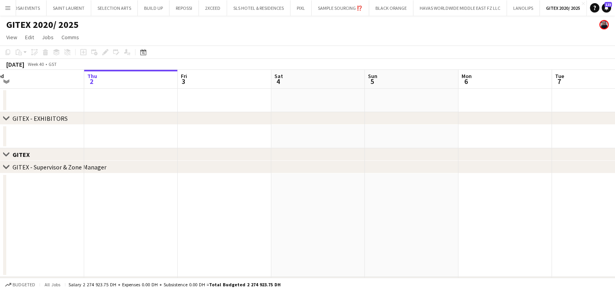
drag, startPoint x: 368, startPoint y: 127, endPoint x: 0, endPoint y: 137, distance: 368.6
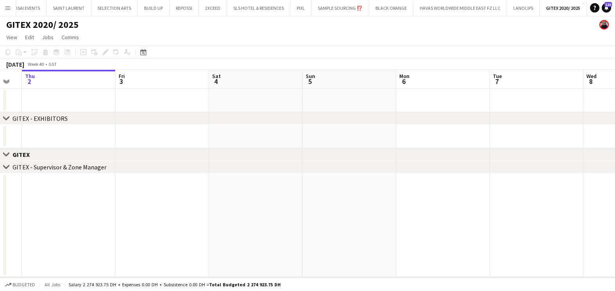
drag, startPoint x: 215, startPoint y: 141, endPoint x: 150, endPoint y: 145, distance: 65.1
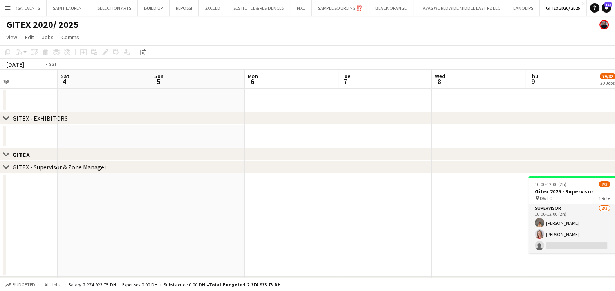
drag, startPoint x: 260, startPoint y: 136, endPoint x: 247, endPoint y: 137, distance: 12.2
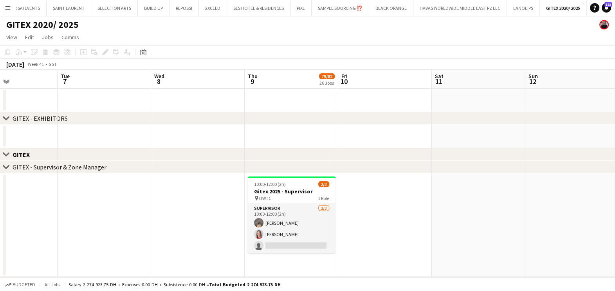
scroll to position [0, 240]
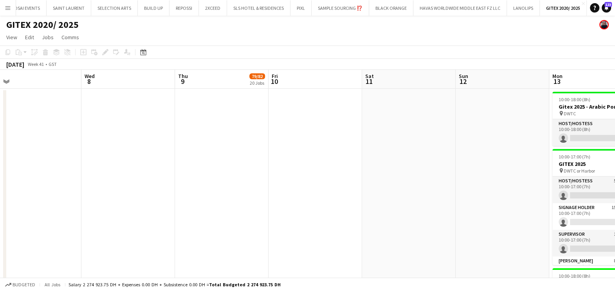
drag, startPoint x: 354, startPoint y: 163, endPoint x: 153, endPoint y: 167, distance: 201.7
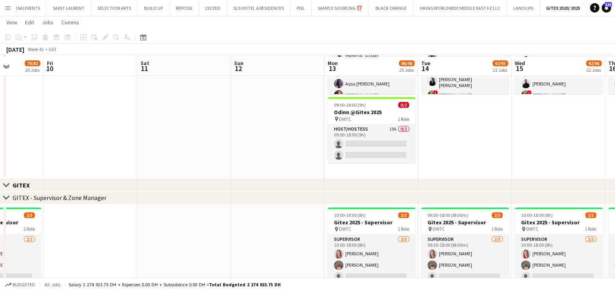
scroll to position [391, 0]
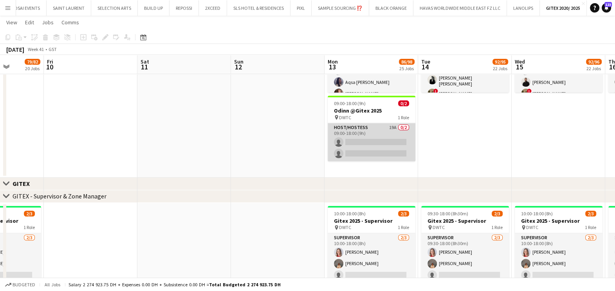
click at [399, 128] on app-card-role "Host/Hostess 19A 0/2 09:00-18:00 (9h) single-neutral-actions single-neutral-act…" at bounding box center [372, 142] width 88 height 38
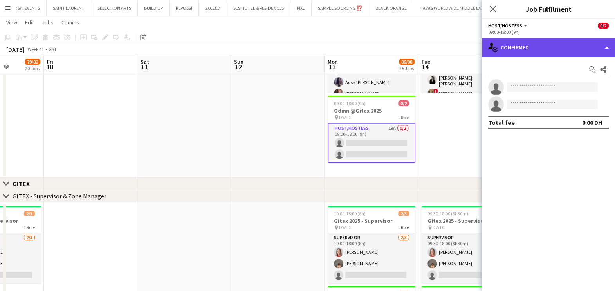
click at [530, 45] on div "single-neutral-actions-check-2 Confirmed" at bounding box center [548, 47] width 133 height 19
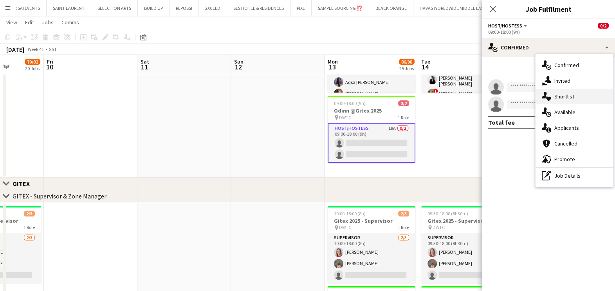
click at [563, 94] on span "Shortlist" at bounding box center [565, 96] width 20 height 7
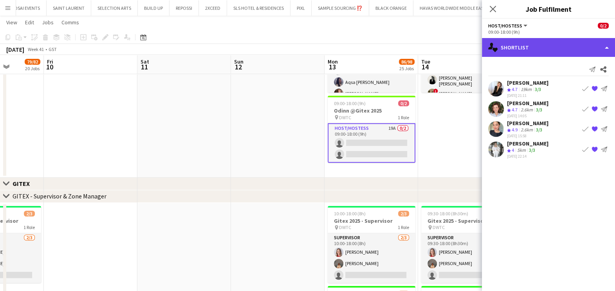
click at [534, 47] on div "single-neutral-actions-heart Shortlist" at bounding box center [548, 47] width 133 height 19
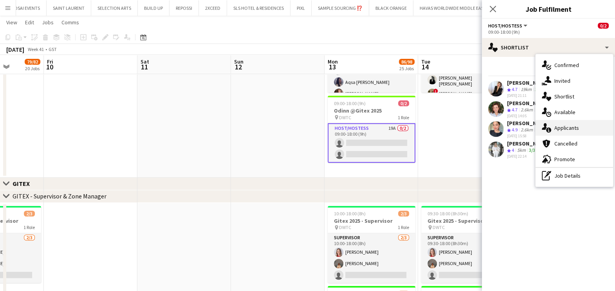
click at [560, 126] on span "Applicants" at bounding box center [567, 127] width 25 height 7
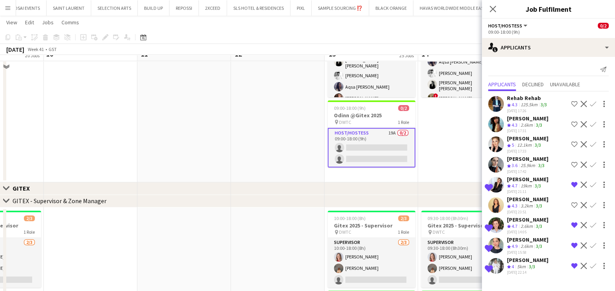
scroll to position [342, 0]
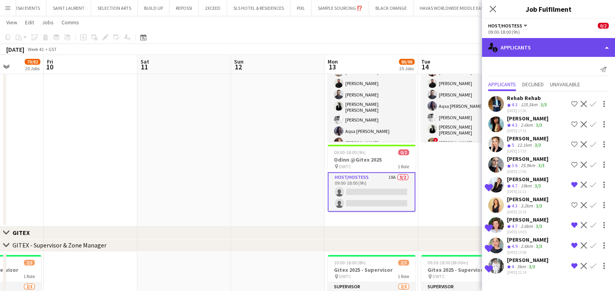
click at [527, 51] on div "single-neutral-actions-information Applicants" at bounding box center [548, 47] width 133 height 19
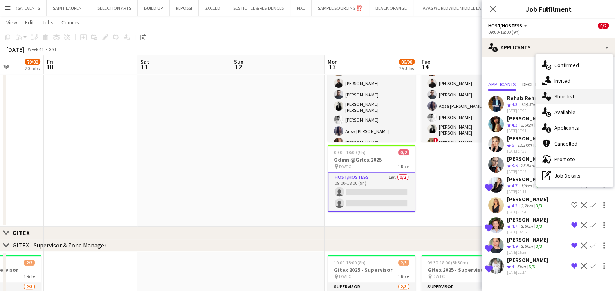
click at [567, 93] on span "Shortlist" at bounding box center [565, 96] width 20 height 7
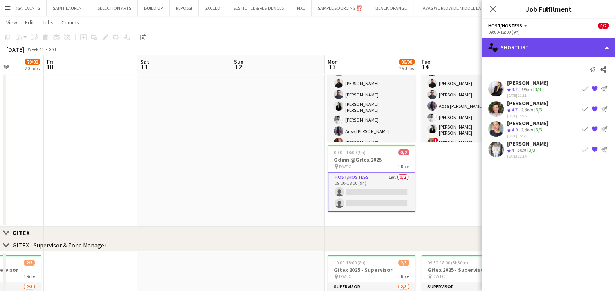
click at [530, 49] on div "single-neutral-actions-heart Shortlist" at bounding box center [548, 47] width 133 height 19
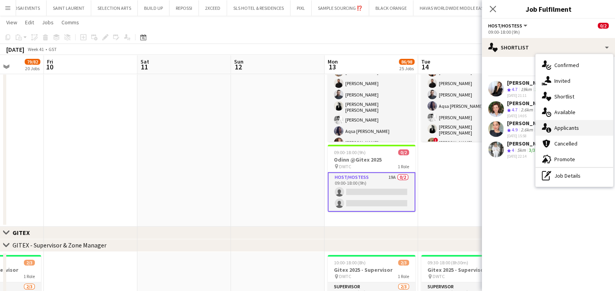
click at [556, 126] on span "Applicants" at bounding box center [567, 127] width 25 height 7
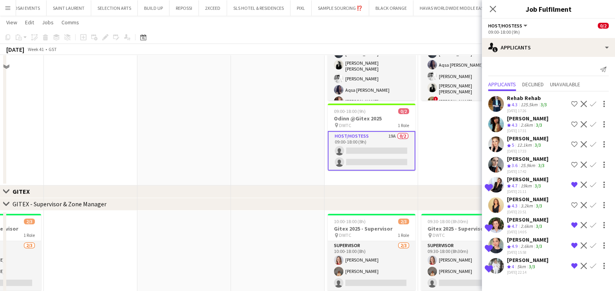
scroll to position [391, 0]
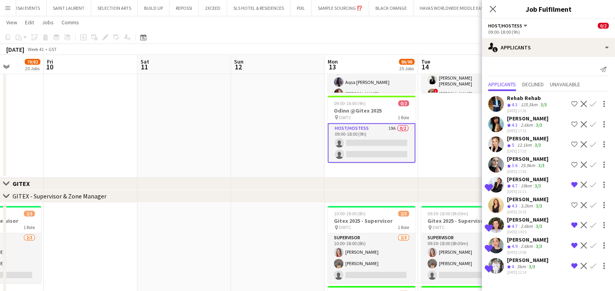
click at [511, 139] on div "[PERSON_NAME]" at bounding box center [528, 138] width 42 height 7
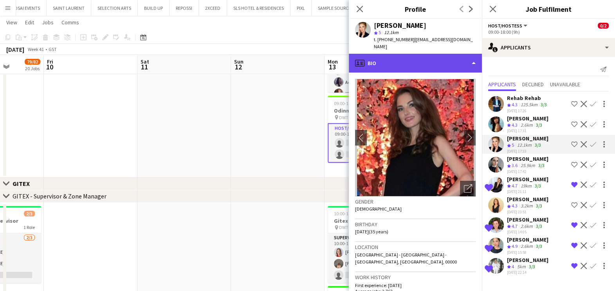
click at [401, 54] on div "profile Bio" at bounding box center [415, 63] width 133 height 19
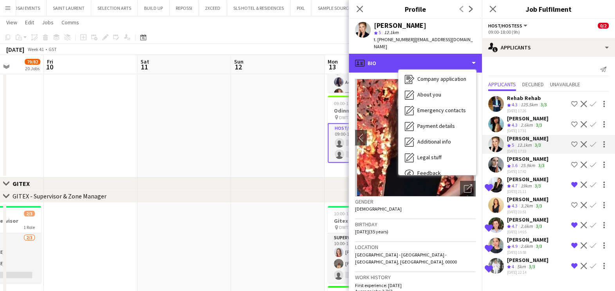
scroll to position [58, 0]
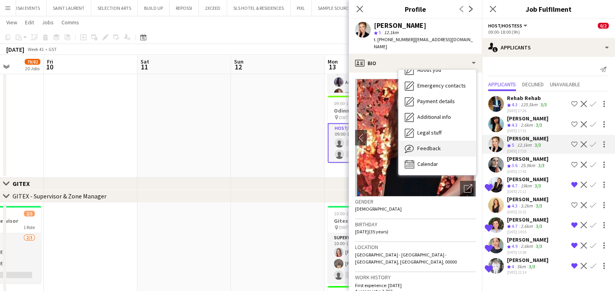
click at [429, 145] on span "Feedback" at bounding box center [428, 148] width 23 height 7
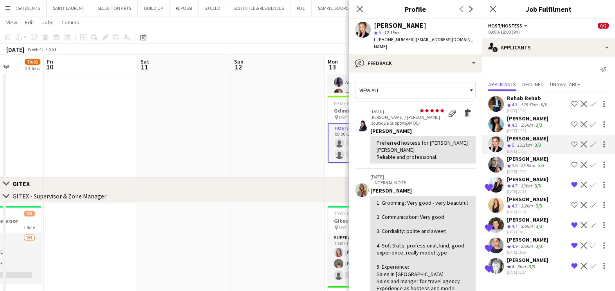
click at [573, 143] on app-icon "Shortlist crew" at bounding box center [574, 144] width 6 height 6
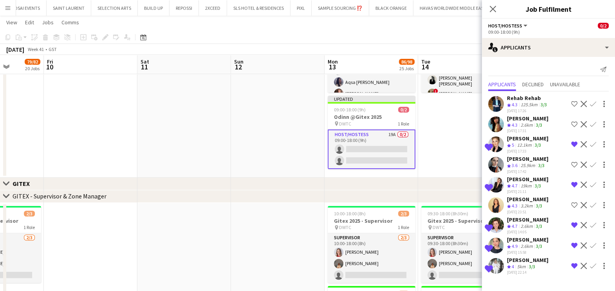
click at [281, 168] on app-date-cell at bounding box center [278, 75] width 94 height 204
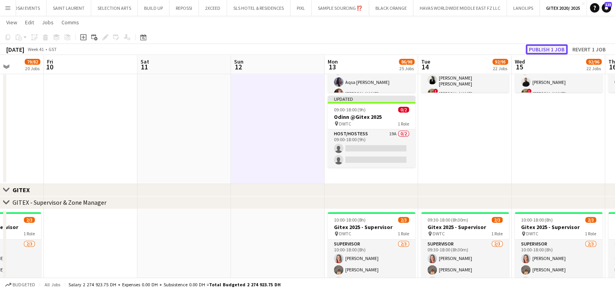
click at [555, 49] on button "Publish 1 job" at bounding box center [547, 49] width 42 height 10
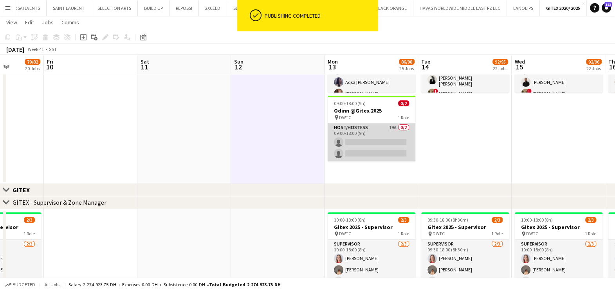
click at [389, 133] on app-card-role "Host/Hostess 19A 0/2 09:00-18:00 (9h) single-neutral-actions single-neutral-act…" at bounding box center [372, 142] width 88 height 38
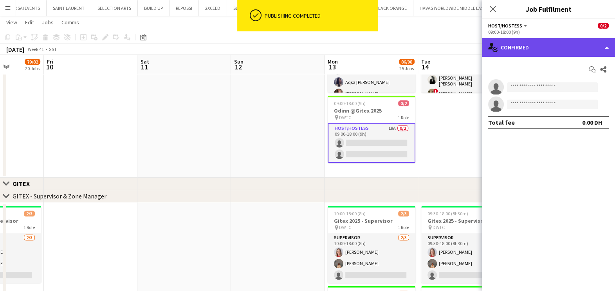
click at [549, 49] on div "single-neutral-actions-check-2 Confirmed" at bounding box center [548, 47] width 133 height 19
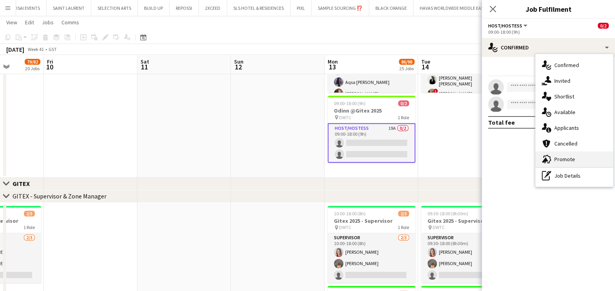
click at [576, 158] on div "advertising-megaphone Promote" at bounding box center [575, 159] width 78 height 16
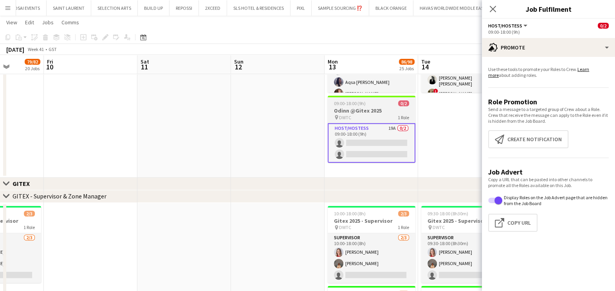
click at [374, 111] on h3 "Odinn @Gitex 2025" at bounding box center [372, 110] width 88 height 7
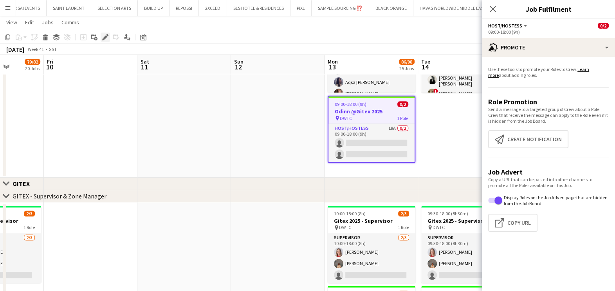
click at [103, 36] on icon "Edit" at bounding box center [105, 37] width 6 height 6
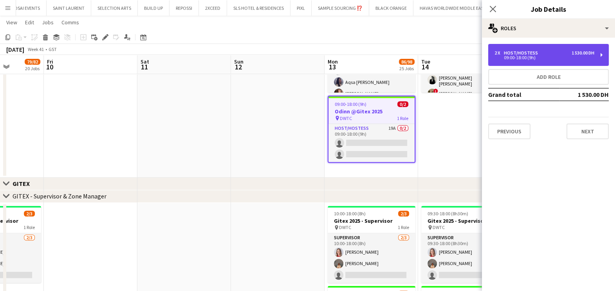
click at [488, 51] on div "2 x Host/Hostess 1 530.00 DH 09:00-18:00 (9h)" at bounding box center [548, 55] width 121 height 22
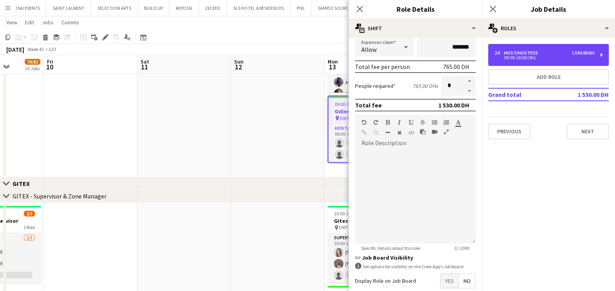
scroll to position [197, 0]
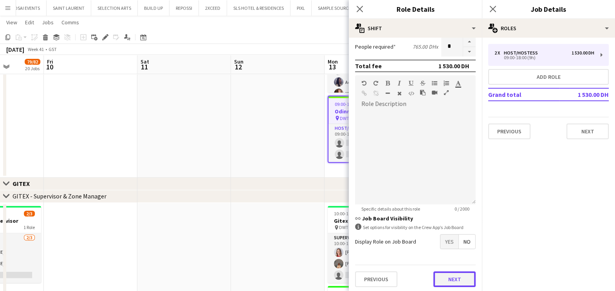
click at [452, 278] on button "Next" at bounding box center [455, 279] width 42 height 16
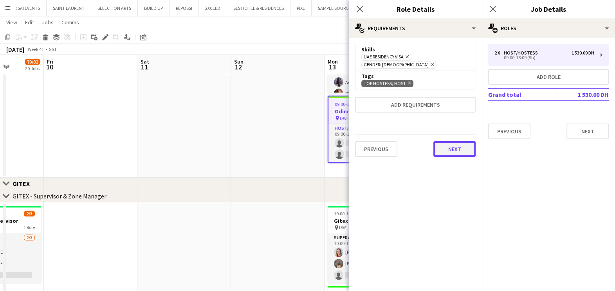
click at [456, 141] on button "Next" at bounding box center [455, 149] width 42 height 16
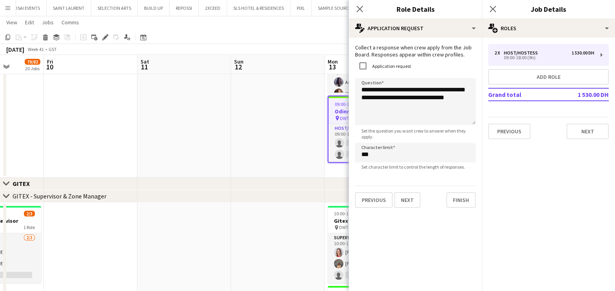
click at [249, 125] on app-date-cell at bounding box center [278, 75] width 94 height 204
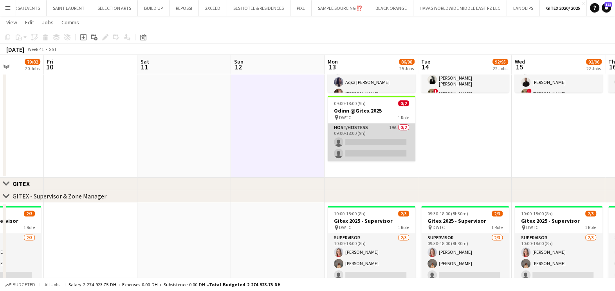
click at [389, 139] on app-card-role "Host/Hostess 19A 0/2 09:00-18:00 (9h) single-neutral-actions single-neutral-act…" at bounding box center [372, 142] width 88 height 38
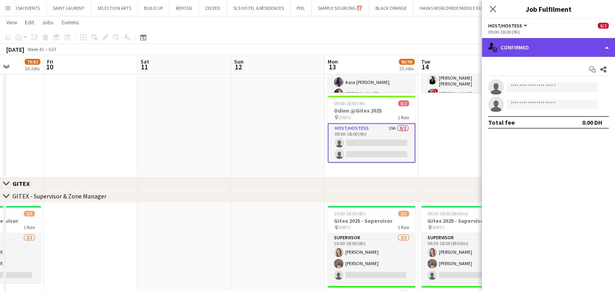
click at [556, 47] on div "single-neutral-actions-check-2 Confirmed" at bounding box center [548, 47] width 133 height 19
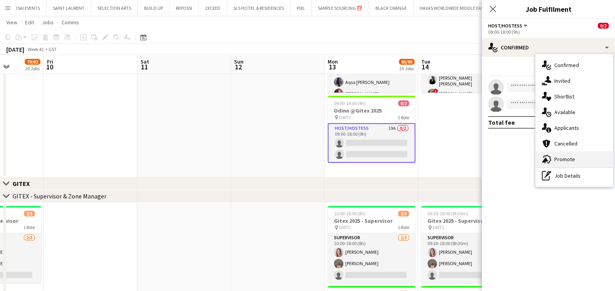
click at [570, 159] on span "Promote" at bounding box center [565, 158] width 21 height 7
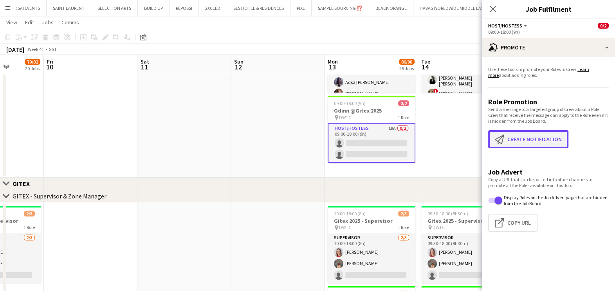
click at [529, 135] on button "Create notification Create notification" at bounding box center [528, 139] width 80 height 18
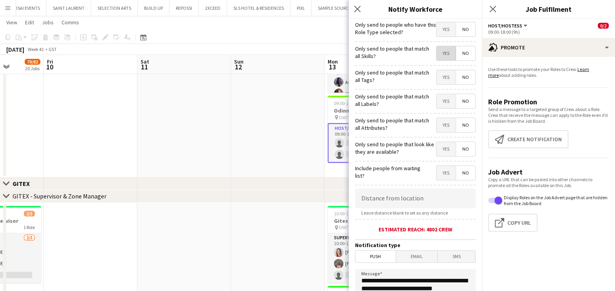
click at [437, 56] on span "Yes" at bounding box center [446, 53] width 19 height 14
drag, startPoint x: 439, startPoint y: 78, endPoint x: 439, endPoint y: 103, distance: 24.3
click at [439, 79] on span "Yes" at bounding box center [446, 77] width 19 height 14
click at [439, 103] on span "Yes" at bounding box center [446, 101] width 19 height 14
click at [437, 126] on span "Yes" at bounding box center [446, 125] width 19 height 14
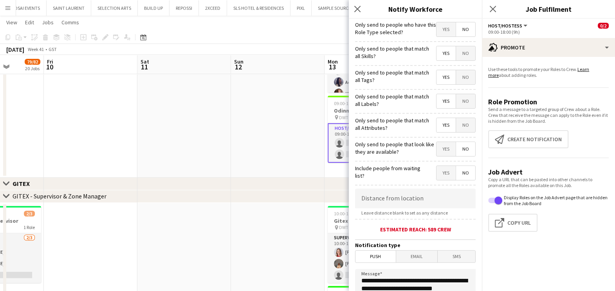
click at [439, 146] on span "Yes" at bounding box center [446, 149] width 19 height 14
drag, startPoint x: 275, startPoint y: 149, endPoint x: 231, endPoint y: 149, distance: 43.1
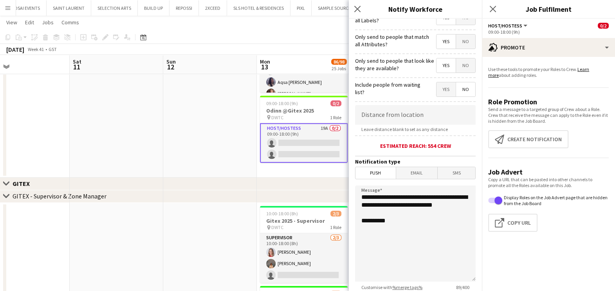
scroll to position [139, 0]
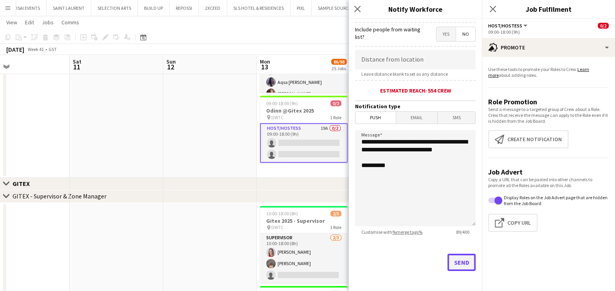
click at [455, 264] on button "Send" at bounding box center [462, 261] width 28 height 17
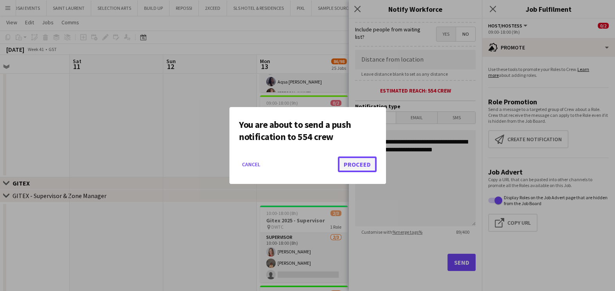
click at [350, 163] on button "Proceed" at bounding box center [357, 164] width 39 height 16
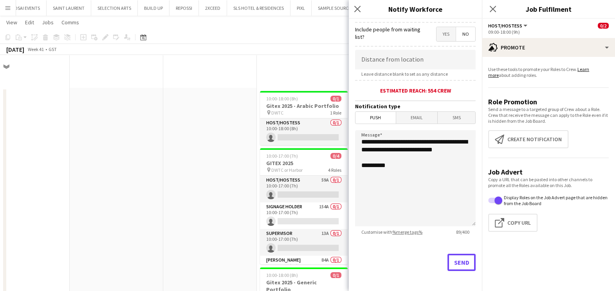
scroll to position [391, 0]
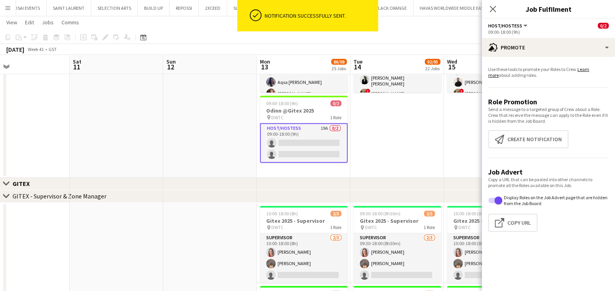
click at [317, 130] on app-card-role "Host/Hostess 19A 0/2 09:00-18:00 (9h) single-neutral-actions single-neutral-act…" at bounding box center [304, 143] width 88 height 40
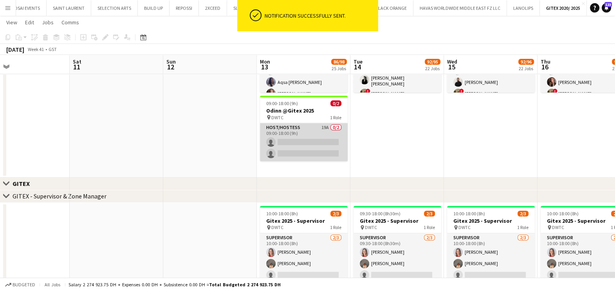
click at [334, 126] on app-card-role "Host/Hostess 19A 0/2 09:00-18:00 (9h) single-neutral-actions single-neutral-act…" at bounding box center [304, 142] width 88 height 38
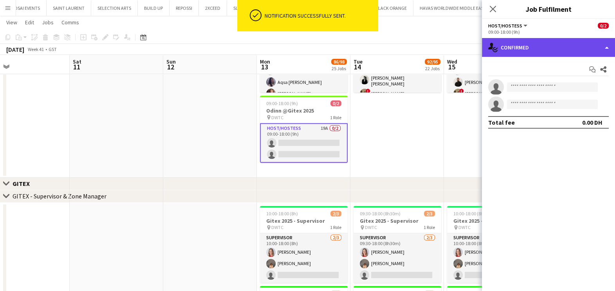
click at [525, 41] on div "single-neutral-actions-check-2 Confirmed" at bounding box center [548, 47] width 133 height 19
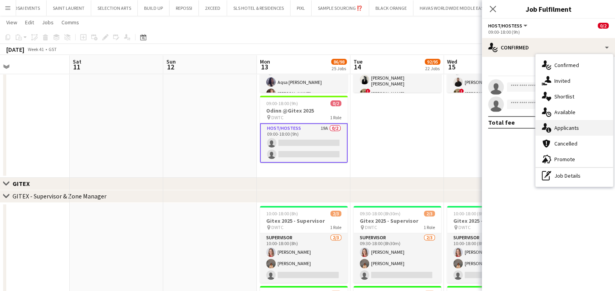
click at [572, 127] on span "Applicants" at bounding box center [567, 127] width 25 height 7
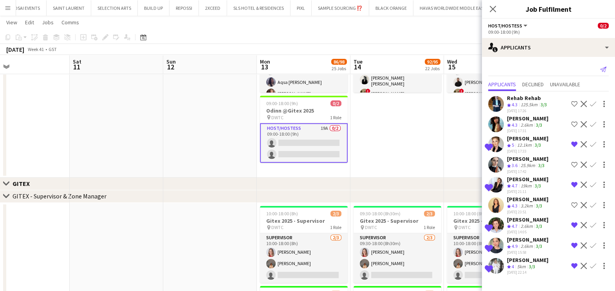
click at [600, 69] on icon at bounding box center [603, 69] width 6 height 5
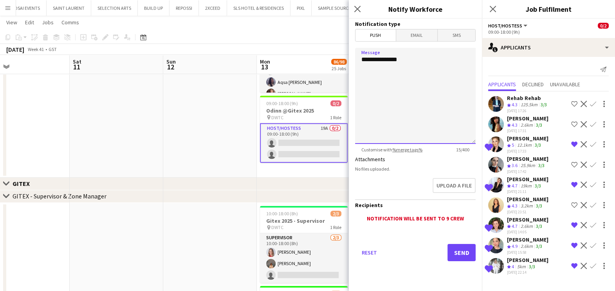
click at [455, 69] on textarea "**********" at bounding box center [415, 96] width 121 height 96
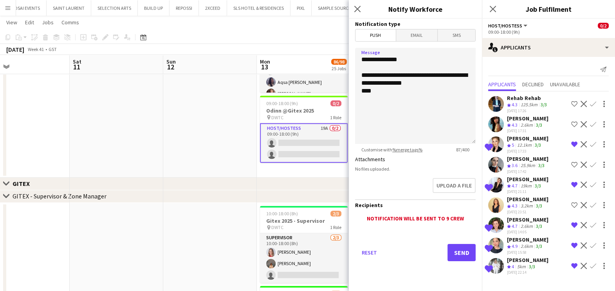
click at [571, 124] on app-icon "Shortlist crew" at bounding box center [574, 124] width 6 height 6
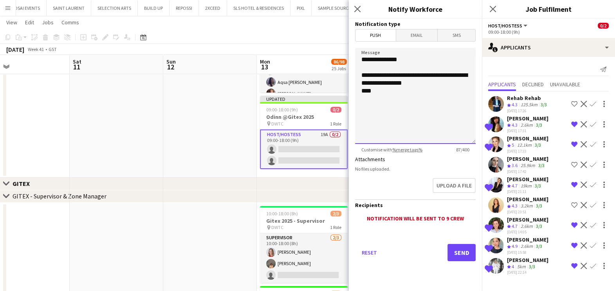
click at [392, 93] on textarea "**********" at bounding box center [415, 96] width 121 height 96
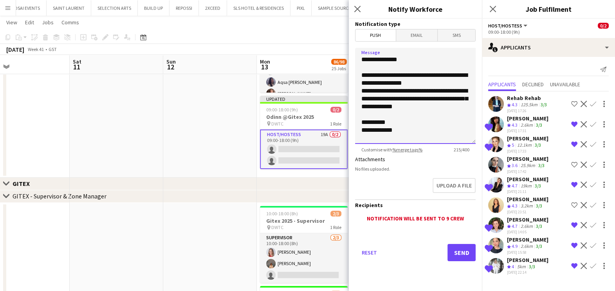
type textarea "**********"
click at [467, 253] on button "Send" at bounding box center [462, 252] width 28 height 17
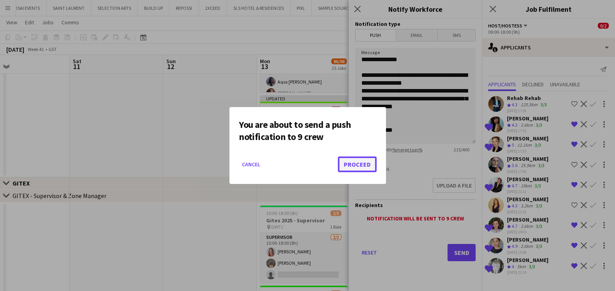
click at [362, 167] on button "Proceed" at bounding box center [357, 164] width 39 height 16
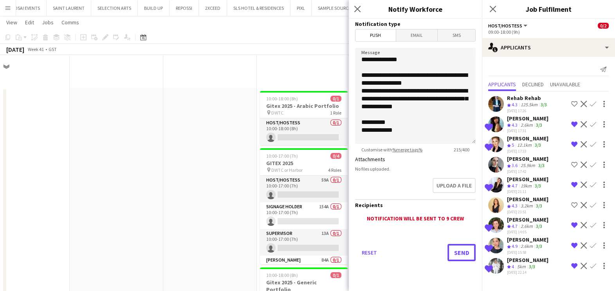
scroll to position [391, 0]
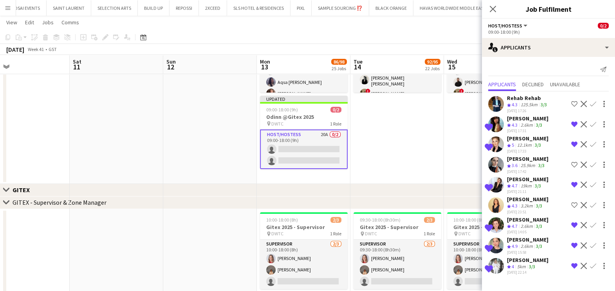
click at [531, 200] on div "Dorsa Ahmadi Pishkouhi" at bounding box center [528, 198] width 42 height 7
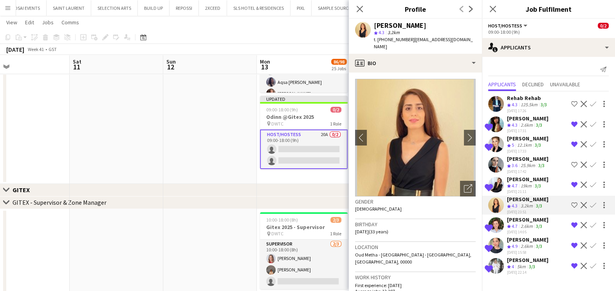
click at [573, 204] on app-icon "Shortlist crew" at bounding box center [574, 205] width 6 height 6
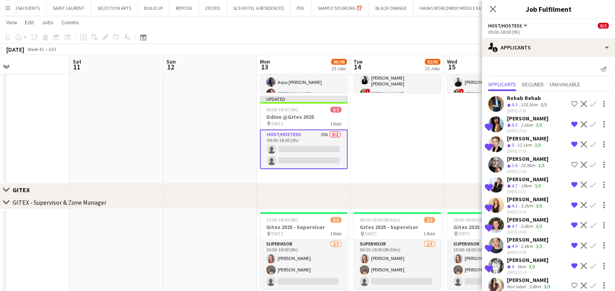
click at [531, 202] on div "Dorsa Ahmadi Pishkouhi" at bounding box center [528, 198] width 42 height 7
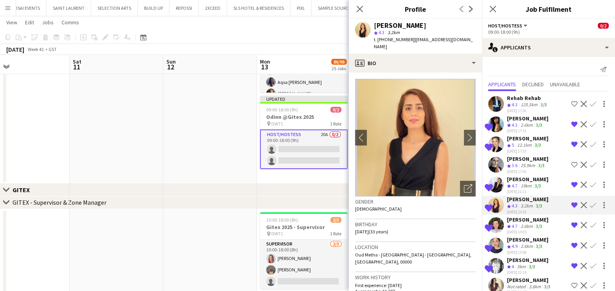
click at [571, 206] on app-icon "Remove crew from shortlist" at bounding box center [574, 205] width 6 height 6
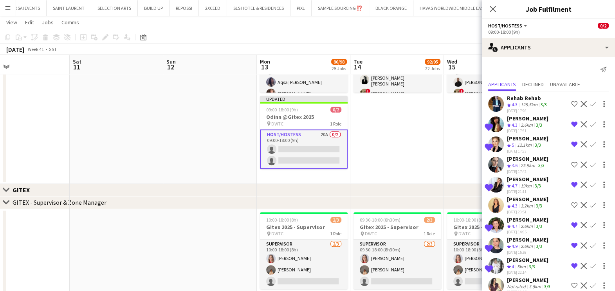
click at [424, 150] on app-date-cell "09:30-19:00 (9h30m) 8/8 Oracle @Gitex 2025 pin DWTC 2 Roles Host/Hostess 7/7 09…" at bounding box center [397, 78] width 94 height 210
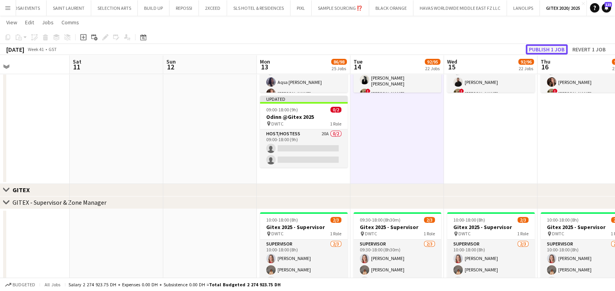
click at [548, 48] on button "Publish 1 job" at bounding box center [547, 49] width 42 height 10
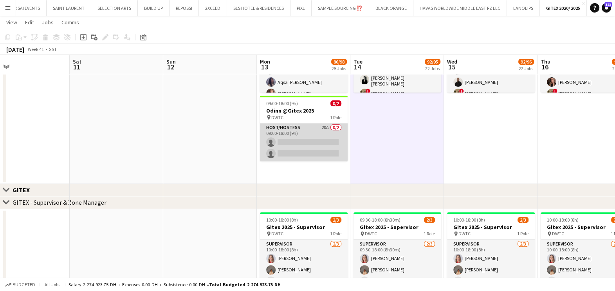
click at [316, 142] on app-card-role "Host/Hostess 20A 0/2 09:00-18:00 (9h) single-neutral-actions single-neutral-act…" at bounding box center [304, 142] width 88 height 38
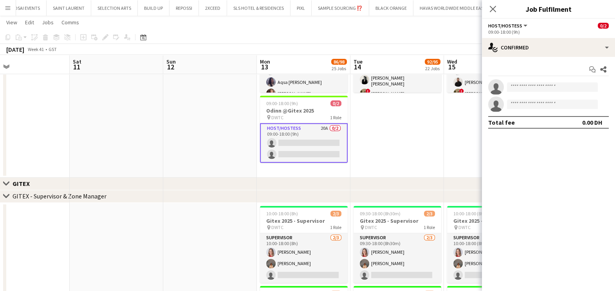
click at [522, 35] on div "09:00-18:00 (9h)" at bounding box center [548, 32] width 121 height 6
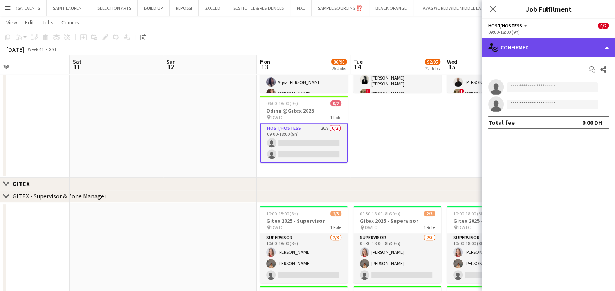
click at [523, 43] on div "single-neutral-actions-check-2 Confirmed" at bounding box center [548, 47] width 133 height 19
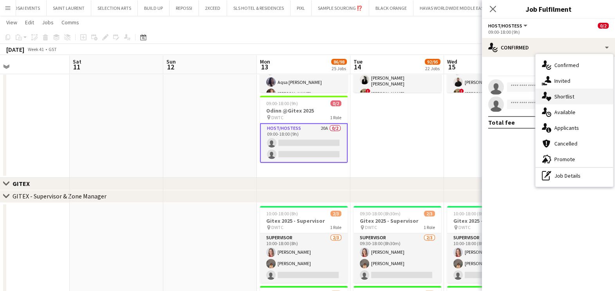
click at [562, 97] on span "Shortlist" at bounding box center [565, 96] width 20 height 7
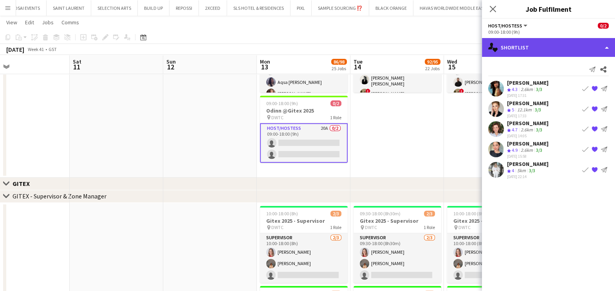
click at [536, 45] on div "single-neutral-actions-heart Shortlist" at bounding box center [548, 47] width 133 height 19
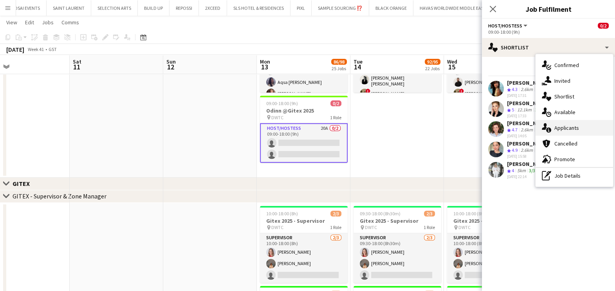
click at [575, 127] on span "Applicants" at bounding box center [567, 127] width 25 height 7
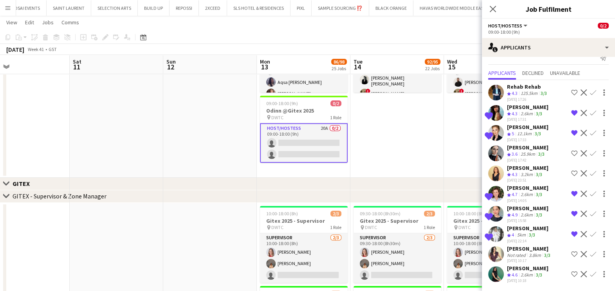
scroll to position [17, 0]
click at [520, 272] on div "2.6km" at bounding box center [526, 274] width 15 height 7
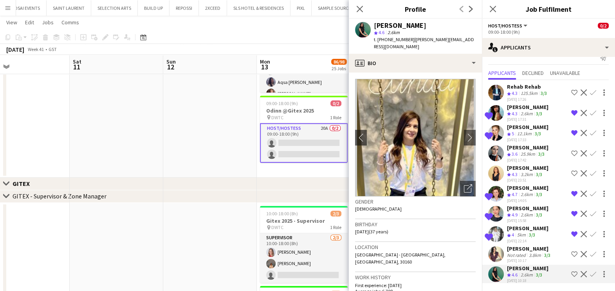
click at [571, 274] on app-icon "Shortlist crew" at bounding box center [574, 274] width 6 height 6
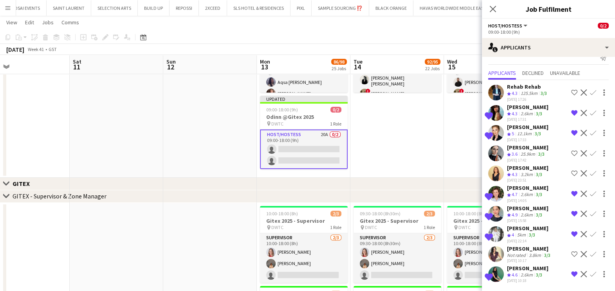
click at [505, 245] on div "Sara Miller Not rated 3.8km 3/3 02-10-2025 10:17 Shortlist crew Decline Confirm" at bounding box center [548, 254] width 133 height 18
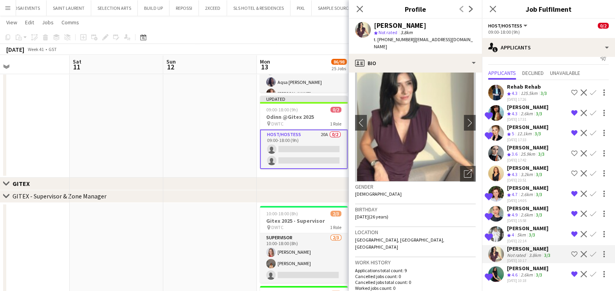
scroll to position [0, 0]
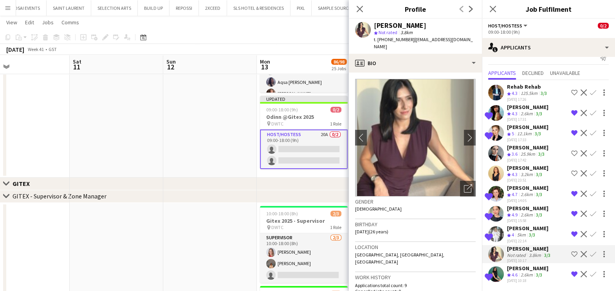
click at [407, 41] on span "t. +971505044385" at bounding box center [394, 39] width 41 height 6
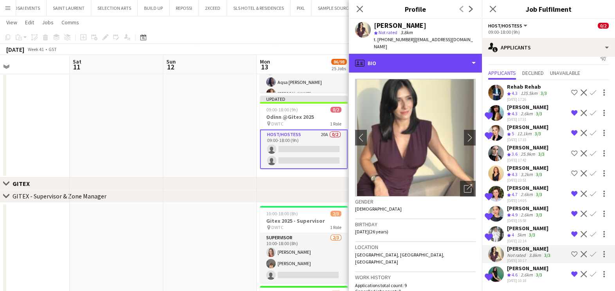
drag, startPoint x: 407, startPoint y: 54, endPoint x: 409, endPoint y: 63, distance: 8.8
click at [407, 55] on div "profile Bio" at bounding box center [415, 63] width 133 height 19
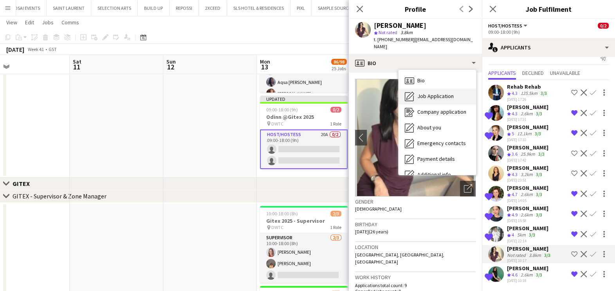
click at [433, 92] on span "Job Application" at bounding box center [435, 95] width 36 height 7
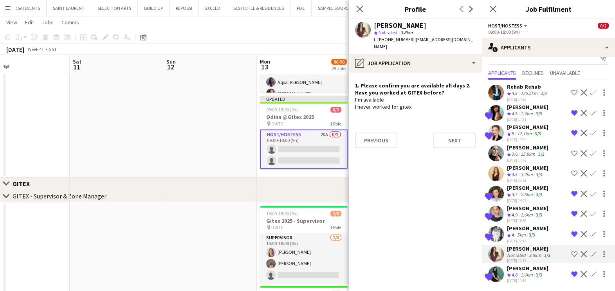
click at [523, 276] on div "2.6km" at bounding box center [526, 274] width 15 height 7
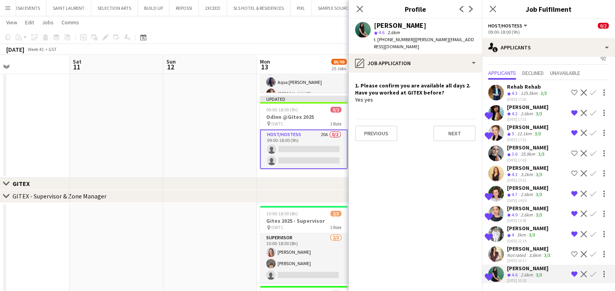
click at [208, 155] on app-date-cell at bounding box center [210, 75] width 94 height 204
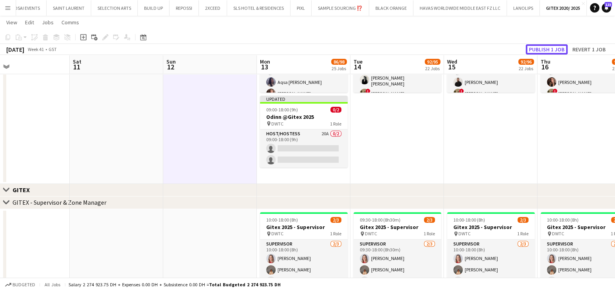
drag, startPoint x: 546, startPoint y: 50, endPoint x: 544, endPoint y: 60, distance: 10.3
click at [546, 50] on button "Publish 1 job" at bounding box center [547, 49] width 42 height 10
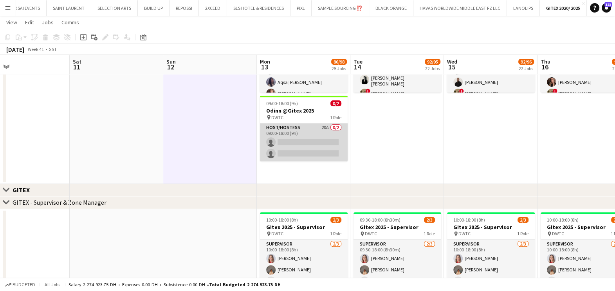
click at [318, 138] on app-card-role "Host/Hostess 20A 0/2 09:00-18:00 (9h) single-neutral-actions single-neutral-act…" at bounding box center [304, 142] width 88 height 38
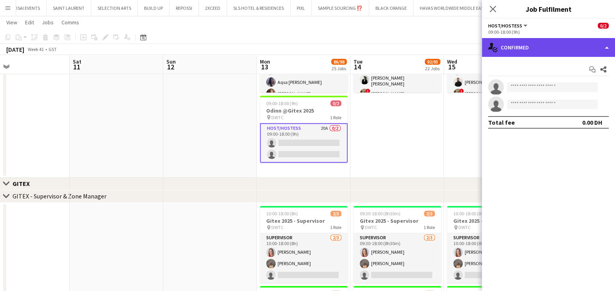
click at [545, 47] on div "single-neutral-actions-check-2 Confirmed" at bounding box center [548, 47] width 133 height 19
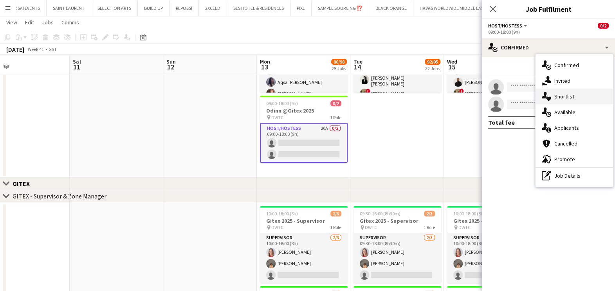
click at [571, 96] on span "Shortlist" at bounding box center [565, 96] width 20 height 7
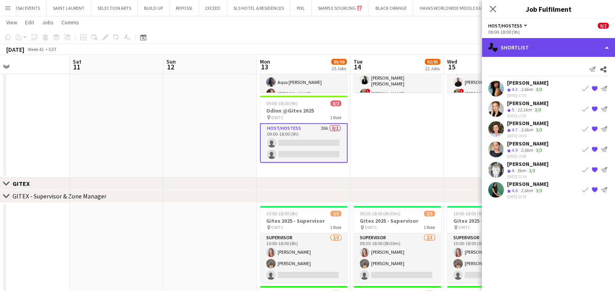
click at [546, 39] on div "single-neutral-actions-heart Shortlist" at bounding box center [548, 47] width 133 height 19
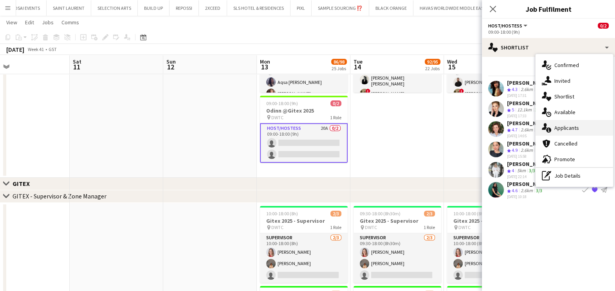
click at [571, 129] on span "Applicants" at bounding box center [567, 127] width 25 height 7
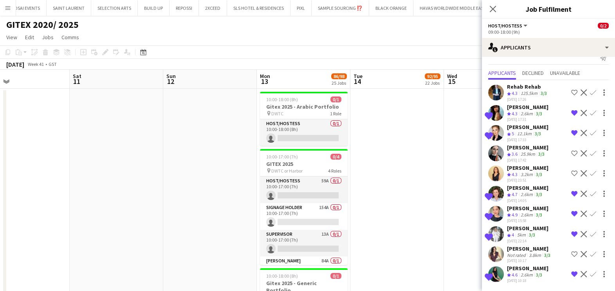
click at [407, 178] on app-date-cell at bounding box center [397, 221] width 94 height 264
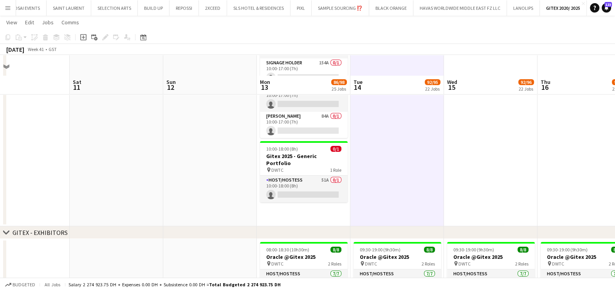
scroll to position [147, 0]
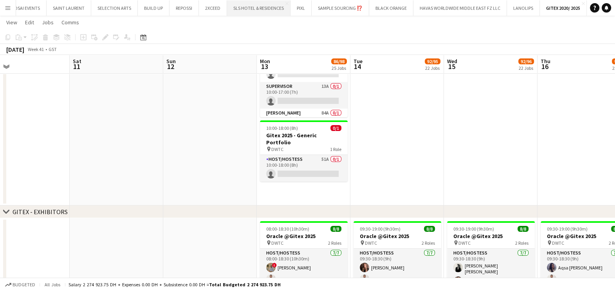
click at [249, 12] on button "SLS HOTEL & RESIDENCES Close" at bounding box center [258, 7] width 63 height 15
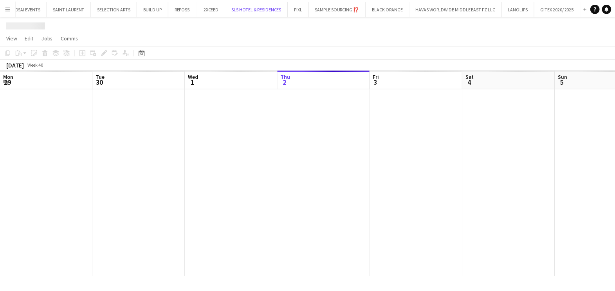
scroll to position [0, 187]
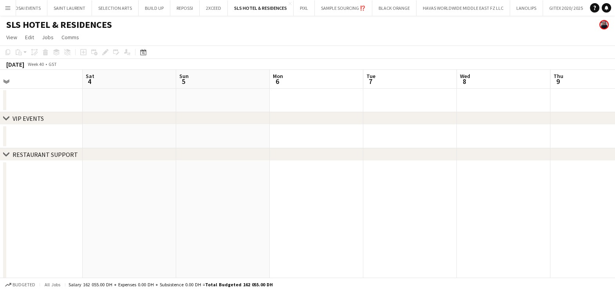
drag, startPoint x: 504, startPoint y: 210, endPoint x: 78, endPoint y: 211, distance: 425.7
click at [67, 211] on app-calendar-viewport "Mon 29 Tue 30 Wed 1 Thu 2 Fri 3 Sat 4 Sun 5 Mon 6 Tue 7 Wed 8 Thu 9 Fri 10 15/1…" at bounding box center [307, 183] width 615 height 226
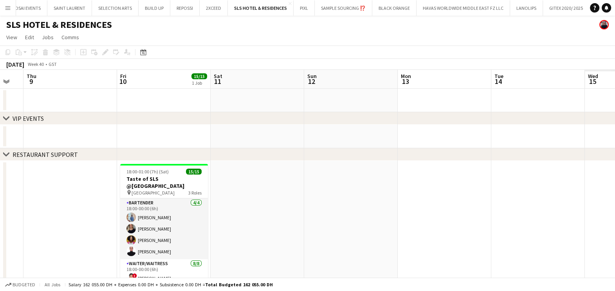
scroll to position [0, 336]
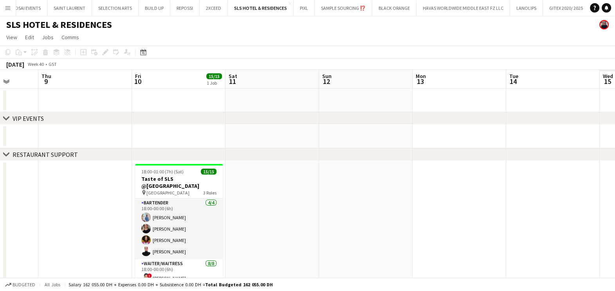
drag, startPoint x: 282, startPoint y: 211, endPoint x: 0, endPoint y: 208, distance: 282.0
click at [0, 208] on html "Menu Boards Boards Boards All jobs Status Workforce Workforce My Workforce Recr…" at bounding box center [307, 154] width 615 height 309
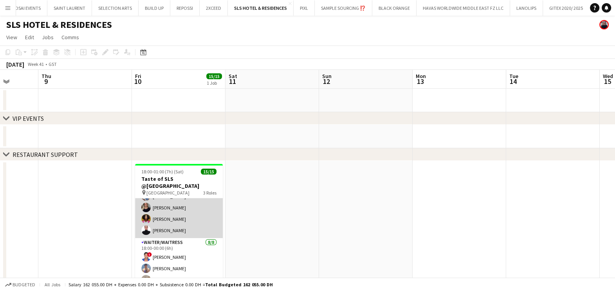
scroll to position [0, 0]
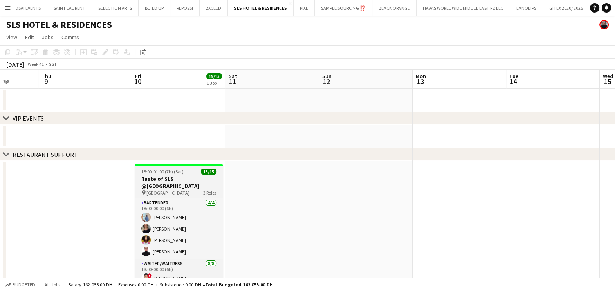
click at [162, 176] on h3 "Taste of SLS @SLS Hotel" at bounding box center [179, 182] width 88 height 14
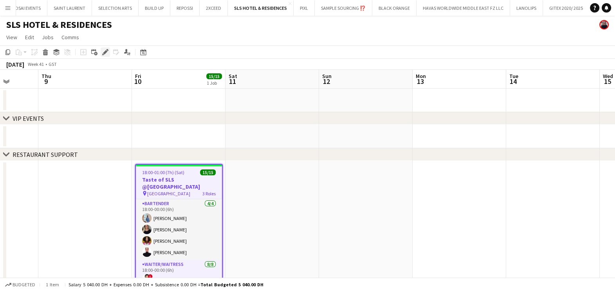
click at [104, 53] on icon at bounding box center [105, 52] width 4 height 4
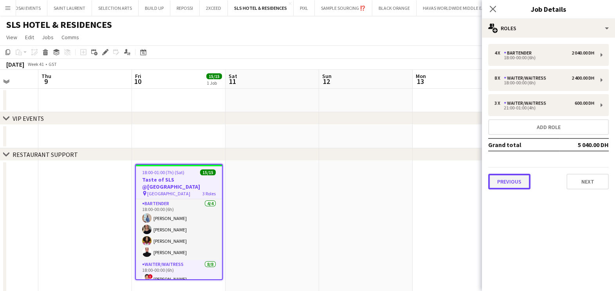
click at [505, 179] on button "Previous" at bounding box center [509, 181] width 42 height 16
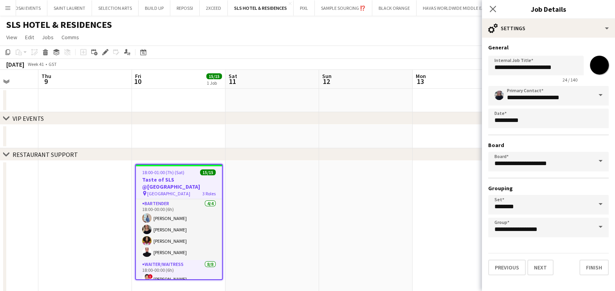
click at [388, 191] on app-date-cell at bounding box center [366, 228] width 94 height 135
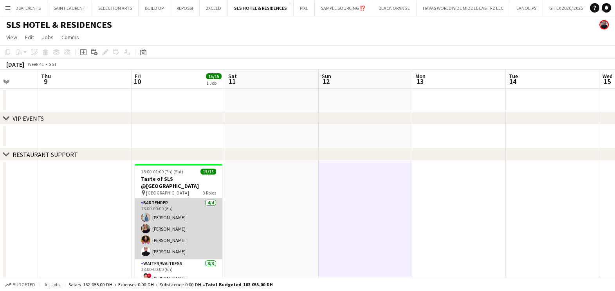
click at [156, 208] on app-card-role "Bartender 4/4 18:00-00:00 (6h) Nitah Esibe Smith TALITA SOARES Negeset Gebremic…" at bounding box center [179, 228] width 88 height 61
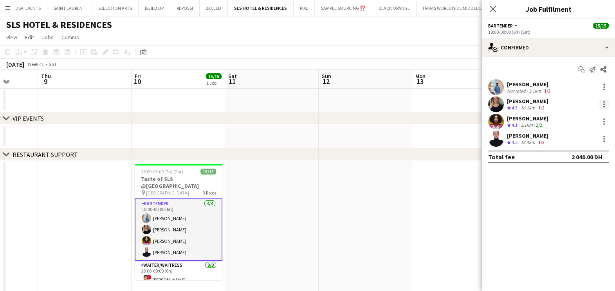
click at [604, 103] on div at bounding box center [604, 103] width 9 height 9
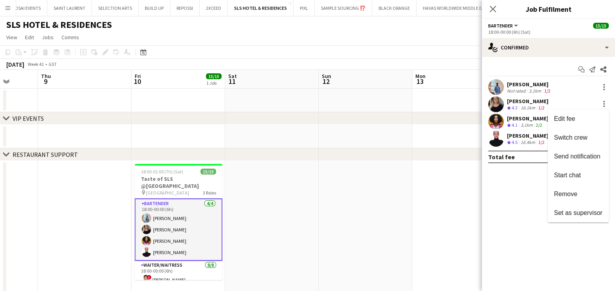
click at [568, 192] on span "Remove" at bounding box center [565, 193] width 23 height 7
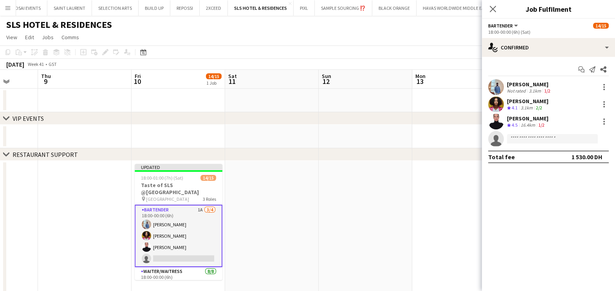
click at [384, 198] on app-date-cell at bounding box center [366, 228] width 94 height 135
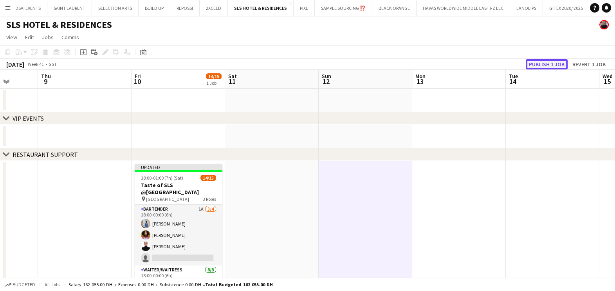
click at [557, 63] on button "Publish 1 job" at bounding box center [547, 64] width 42 height 10
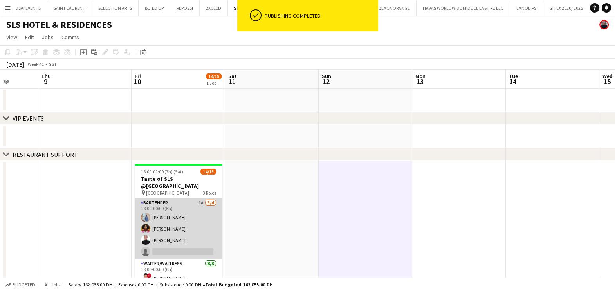
click at [175, 208] on app-card-role "Bartender 1A 3/4 18:00-00:00 (6h) Nitah Esibe Smith Negeset Gebremicael Jasna K…" at bounding box center [179, 228] width 88 height 61
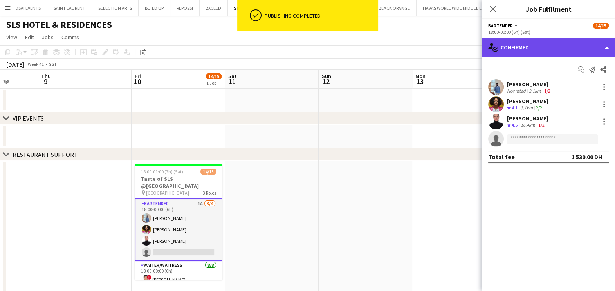
click at [534, 45] on div "single-neutral-actions-check-2 Confirmed" at bounding box center [548, 47] width 133 height 19
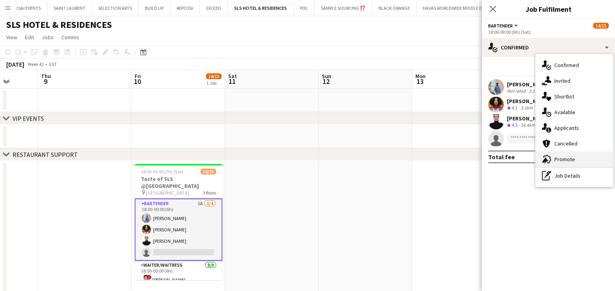
click at [552, 159] on div "advertising-megaphone Promote" at bounding box center [575, 159] width 78 height 16
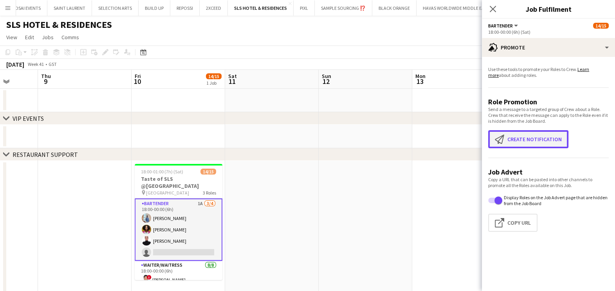
click at [527, 137] on button "Create notification Create notification" at bounding box center [528, 139] width 80 height 18
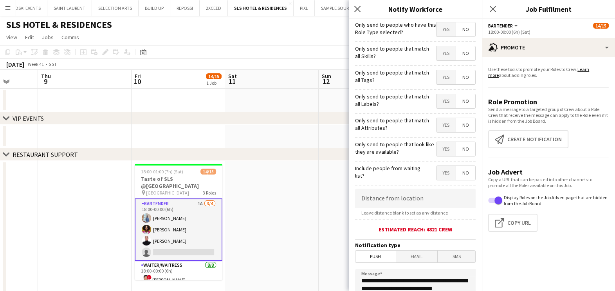
click at [439, 54] on span "Yes" at bounding box center [446, 53] width 19 height 14
click at [437, 82] on span "Yes" at bounding box center [446, 77] width 19 height 14
click at [439, 98] on span "Yes" at bounding box center [446, 101] width 19 height 14
click at [437, 121] on span "Yes" at bounding box center [446, 125] width 19 height 14
click at [437, 146] on span "Yes" at bounding box center [446, 149] width 19 height 14
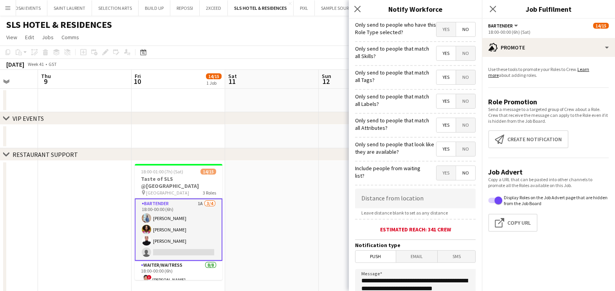
scroll to position [139, 0]
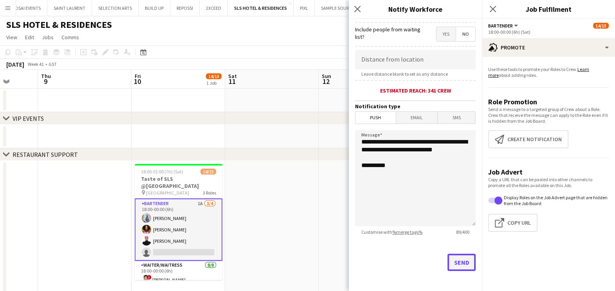
click at [453, 264] on button "Send" at bounding box center [462, 261] width 28 height 17
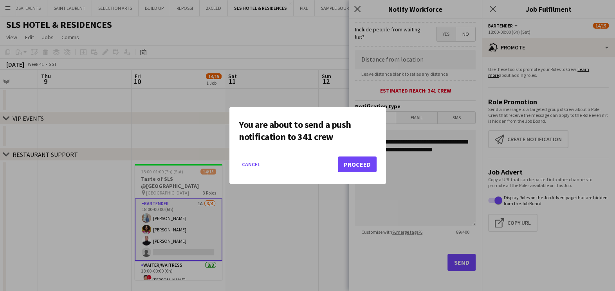
click at [267, 220] on div at bounding box center [307, 145] width 615 height 291
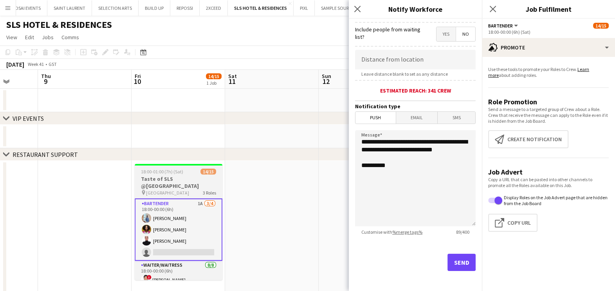
click at [177, 177] on h3 "Taste of SLS @SLS Hotel" at bounding box center [179, 182] width 88 height 14
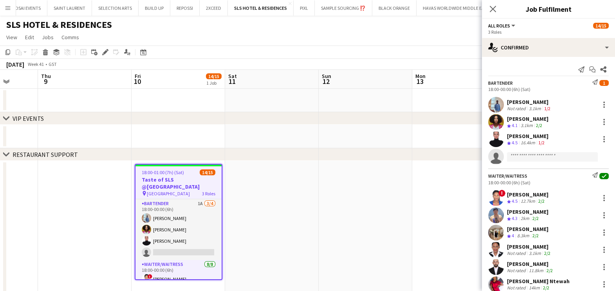
click at [104, 58] on app-toolbar "Copy Paste Paste Ctrl+V Paste with crew Ctrl+Shift+V Paste linked Job Delete Gr…" at bounding box center [307, 51] width 615 height 13
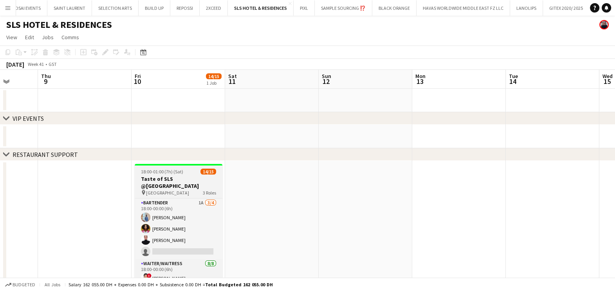
click at [155, 190] on span "SLS Dubai Hotel" at bounding box center [167, 193] width 43 height 6
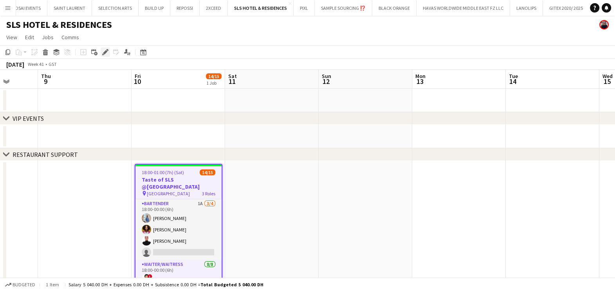
click at [105, 51] on icon at bounding box center [105, 52] width 4 height 4
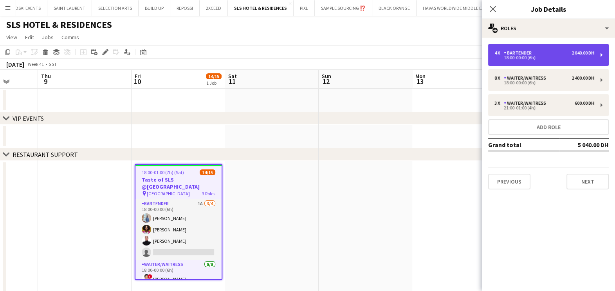
click at [527, 54] on div "Bartender" at bounding box center [519, 52] width 31 height 5
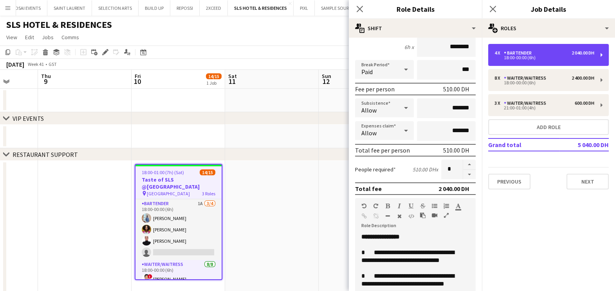
scroll to position [238, 0]
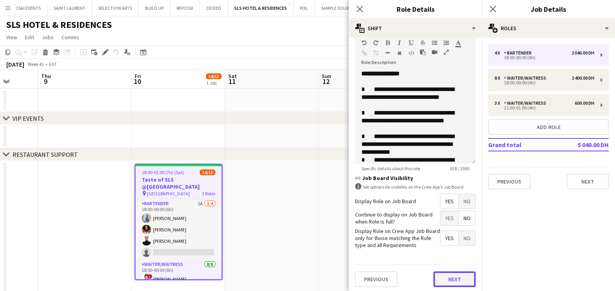
click at [441, 275] on button "Next" at bounding box center [455, 279] width 42 height 16
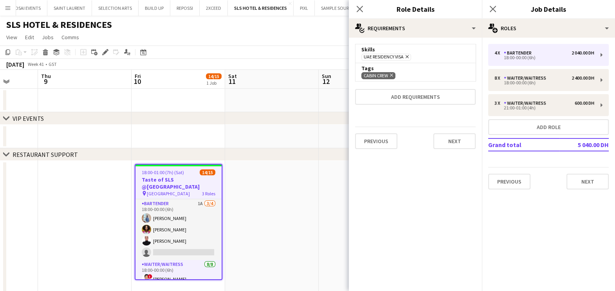
click at [391, 72] on icon "Remove" at bounding box center [390, 74] width 5 height 5
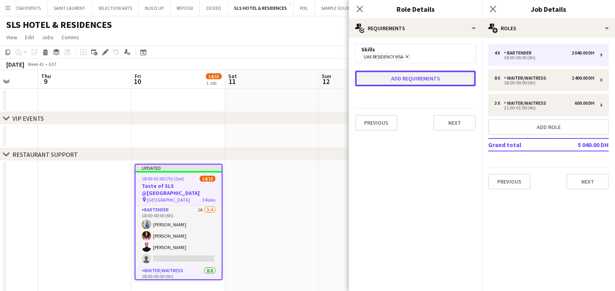
click at [394, 82] on button "Add requirements" at bounding box center [415, 78] width 121 height 16
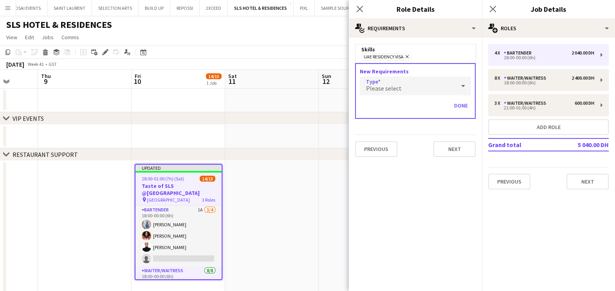
click at [396, 86] on span "Please select" at bounding box center [384, 88] width 36 height 8
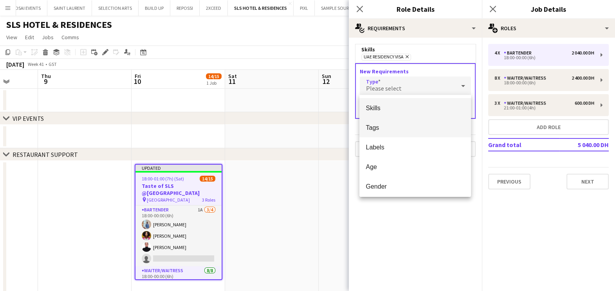
click at [397, 129] on span "Tags" at bounding box center [415, 127] width 99 height 7
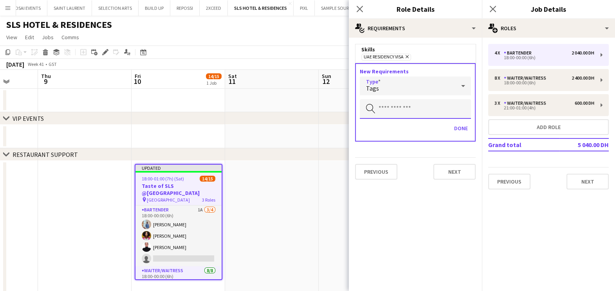
click at [396, 110] on input "text" at bounding box center [415, 109] width 111 height 20
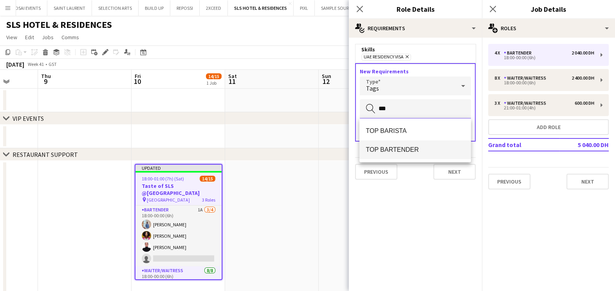
type input "***"
click at [419, 152] on span "TOP BARTENDER" at bounding box center [415, 149] width 99 height 7
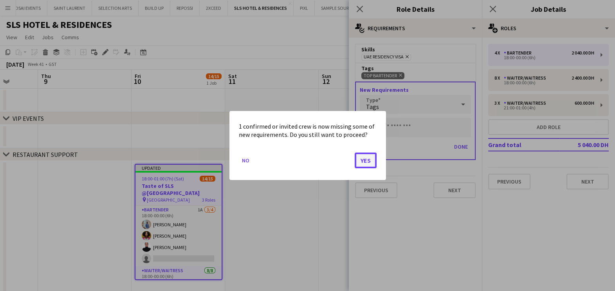
click at [366, 161] on button "Yes" at bounding box center [366, 160] width 22 height 16
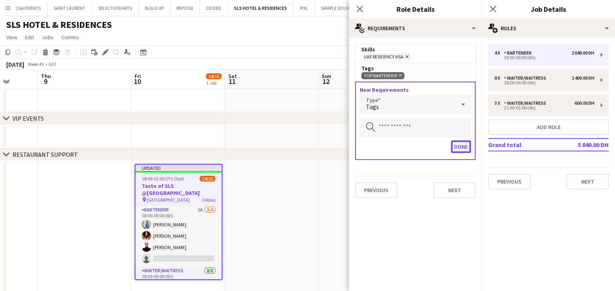
click at [459, 147] on button "Done" at bounding box center [461, 146] width 20 height 13
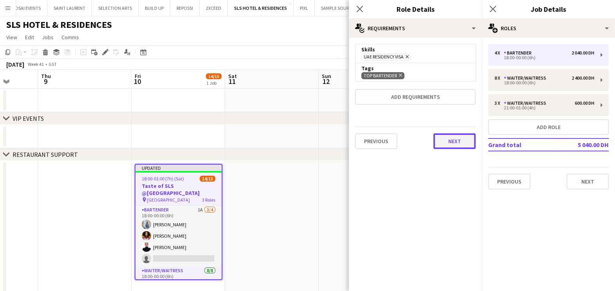
click at [458, 139] on button "Next" at bounding box center [455, 141] width 42 height 16
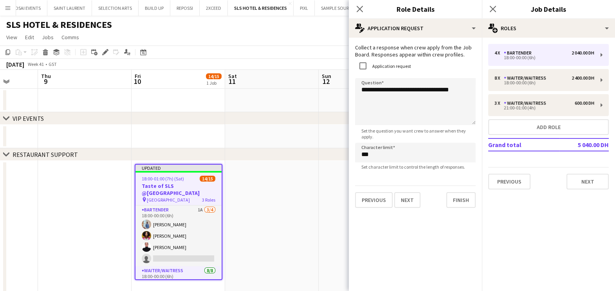
click at [291, 194] on app-date-cell at bounding box center [272, 228] width 94 height 135
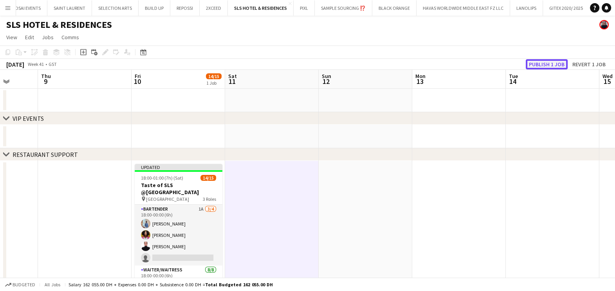
click at [549, 65] on button "Publish 1 job" at bounding box center [547, 64] width 42 height 10
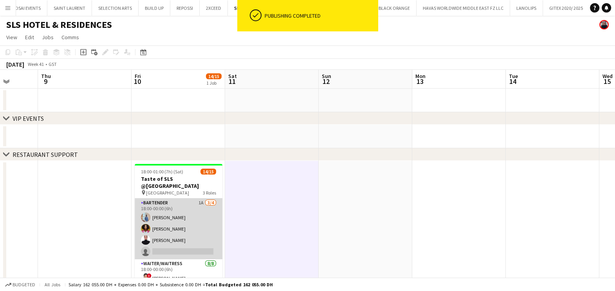
click at [190, 211] on app-card-role "Bartender 1A 3/4 18:00-00:00 (6h) Nitah Esibe Smith Negeset Gebremicael Jasna K…" at bounding box center [179, 228] width 88 height 61
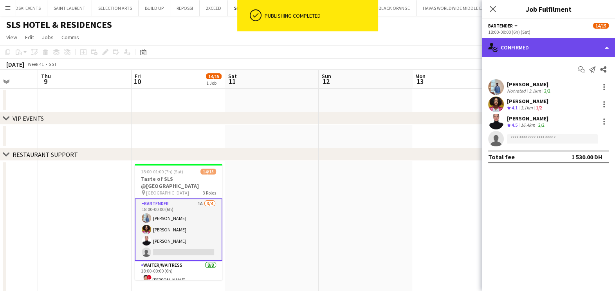
click at [544, 41] on div "single-neutral-actions-check-2 Confirmed" at bounding box center [548, 47] width 133 height 19
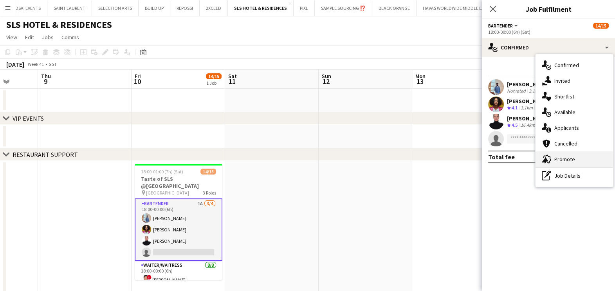
click at [555, 159] on span "Promote" at bounding box center [565, 158] width 21 height 7
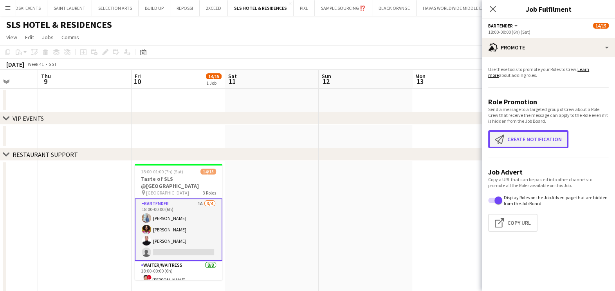
click at [528, 139] on button "Create notification Create notification" at bounding box center [528, 139] width 80 height 18
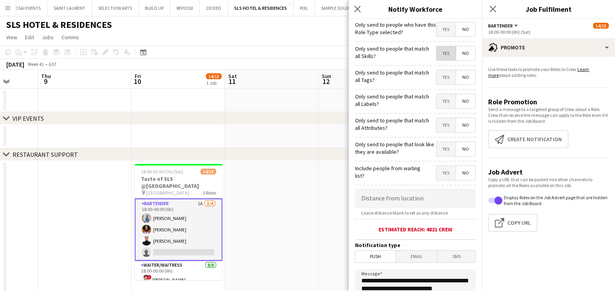
click at [437, 51] on span "Yes" at bounding box center [446, 53] width 19 height 14
click at [437, 74] on span "Yes" at bounding box center [446, 77] width 19 height 14
click at [437, 107] on span "Yes" at bounding box center [446, 101] width 19 height 14
click at [437, 121] on span "Yes" at bounding box center [446, 125] width 19 height 14
click at [437, 147] on span "Yes" at bounding box center [446, 149] width 19 height 14
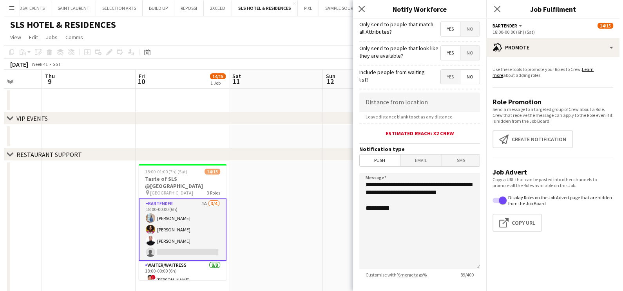
scroll to position [139, 0]
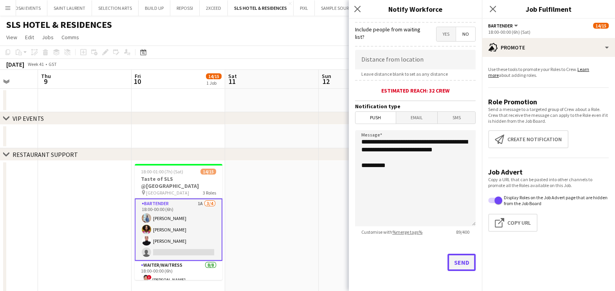
click at [450, 258] on button "Send" at bounding box center [462, 261] width 28 height 17
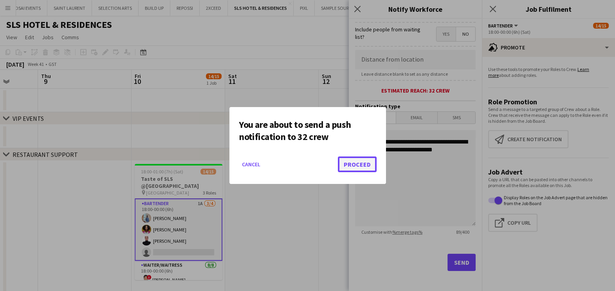
click at [366, 165] on button "Proceed" at bounding box center [357, 164] width 39 height 16
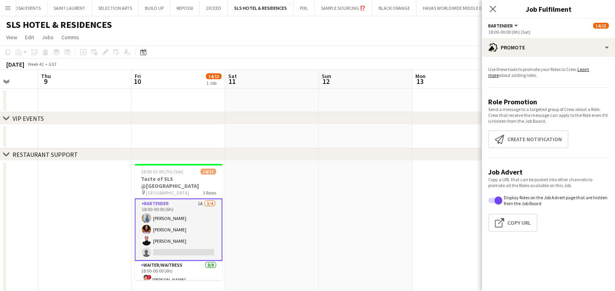
click at [399, 150] on div "chevron-right RESTAURANT SUPPORT" at bounding box center [307, 154] width 615 height 13
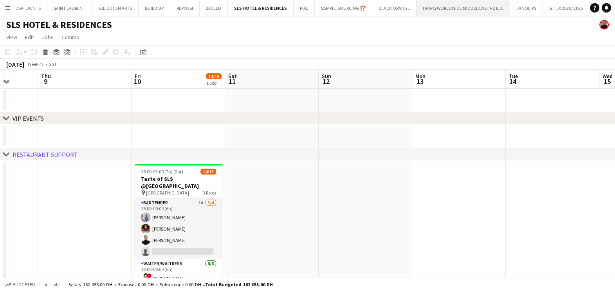
click at [471, 10] on button "HAVAS WORLDWIDE MIDDLE EAST FZ LLC Close" at bounding box center [464, 7] width 94 height 15
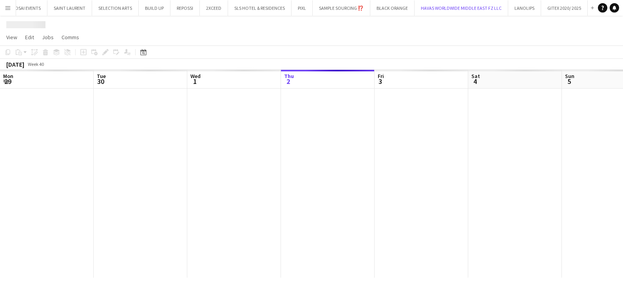
scroll to position [0, 187]
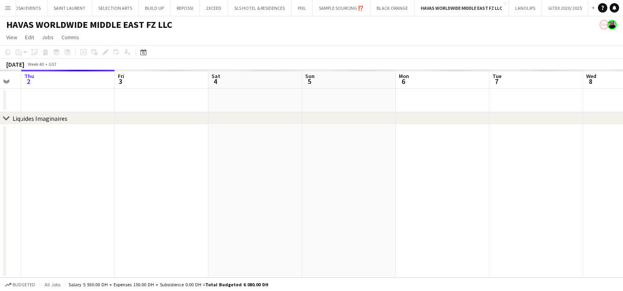
click at [168, 210] on app-calendar-viewport "Mon 29 Tue 30 Wed 1 Thu 2 Fri 3 Sat 4 Sun 5 Mon 6 Tue 7 Wed 8 Thu 9 Fri 10" at bounding box center [311, 174] width 623 height 208
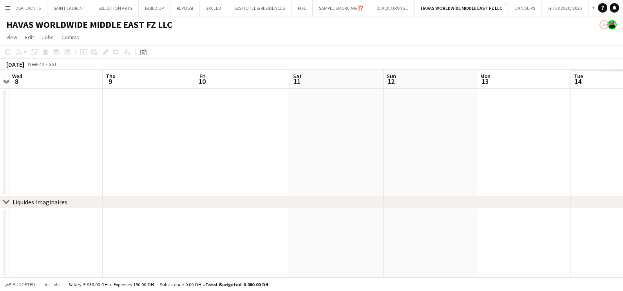
drag, startPoint x: 185, startPoint y: 166, endPoint x: 303, endPoint y: 179, distance: 118.9
click at [112, 177] on app-calendar-viewport "Sun 5 Mon 6 Tue 7 Wed 8 Thu 9 Fri 10 Sat 11 Sun 12 Mon 13 Tue 14 Wed 15 Thu 16" at bounding box center [311, 174] width 623 height 208
drag, startPoint x: 443, startPoint y: 174, endPoint x: 40, endPoint y: 175, distance: 403.7
click at [22, 175] on app-calendar-viewport "Mon 6 Tue 7 Wed 8 Thu 9 Fri 10 Sat 11 Sun 12 Mon 13 Tue 14 Wed 15 Thu 16 Fri 17" at bounding box center [311, 174] width 623 height 208
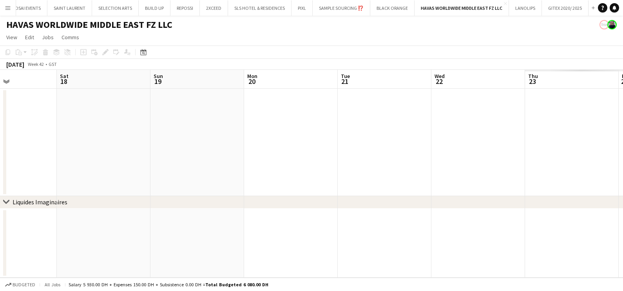
drag, startPoint x: 388, startPoint y: 148, endPoint x: 0, endPoint y: 151, distance: 387.7
click at [0, 151] on html "Menu Boards Boards Boards All jobs Status Workforce Workforce My Workforce Recr…" at bounding box center [311, 145] width 623 height 291
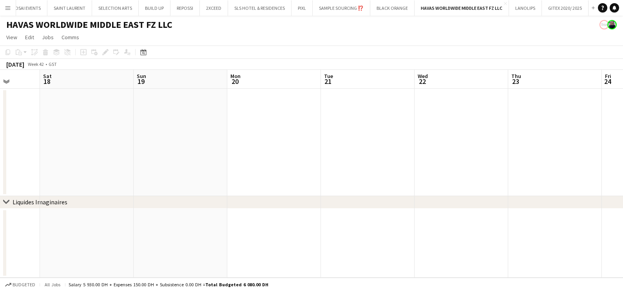
drag, startPoint x: 309, startPoint y: 142, endPoint x: 339, endPoint y: 150, distance: 30.8
click at [27, 146] on app-calendar-viewport "Wed 15 Thu 16 Fri 17 Sat 18 Sun 19 Mon 20 Tue 21 Wed 22 Thu 23 Fri 24 Sat 25 Su…" at bounding box center [311, 174] width 623 height 208
drag, startPoint x: 100, startPoint y: 151, endPoint x: 43, endPoint y: 160, distance: 57.9
click at [41, 157] on app-calendar-viewport "Sat 18 Sun 19 Mon 20 Tue 21 Wed 22 Thu 23 Fri 24 Sat 25 Sun 26 Mon 27 Tue 28 We…" at bounding box center [311, 174] width 623 height 208
drag, startPoint x: 161, startPoint y: 164, endPoint x: 112, endPoint y: 173, distance: 49.8
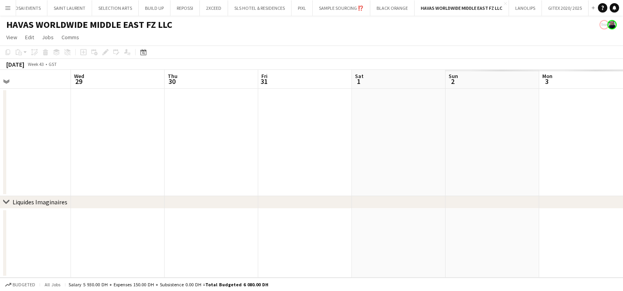
click at [0, 171] on html "Menu Boards Boards Boards All jobs Status Workforce Workforce My Workforce Recr…" at bounding box center [311, 145] width 623 height 291
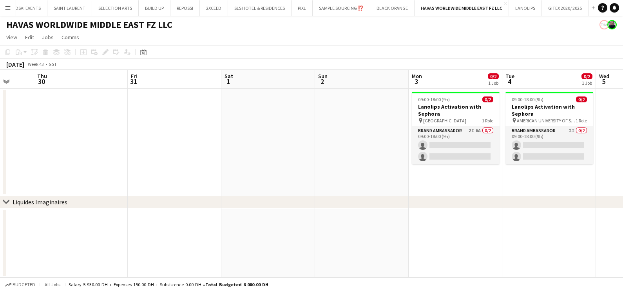
drag, startPoint x: 380, startPoint y: 173, endPoint x: 41, endPoint y: 175, distance: 338.7
click at [41, 175] on app-calendar-viewport "Sun 26 Mon 27 Tue 28 Wed 29 Thu 30 Fri 31 Sat 1 Sun 2 Mon 3 0/2 1 Job Tue 4 0/2…" at bounding box center [311, 174] width 623 height 208
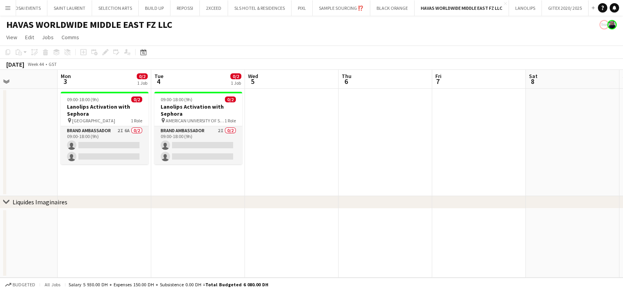
drag, startPoint x: 217, startPoint y: 177, endPoint x: 346, endPoint y: 176, distance: 128.8
click at [349, 177] on app-calendar-viewport "Fri 31 Sat 1 Sun 2 Mon 3 0/2 1 Job Tue 4 0/2 1 Job Wed 5 Thu 6 Fri 7 Sat 8 Sun …" at bounding box center [311, 174] width 623 height 208
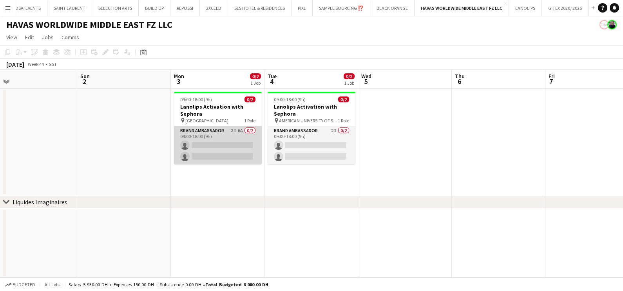
click at [219, 137] on app-card-role "Brand Ambassador 2I 6A 0/2 09:00-18:00 (9h) single-neutral-actions single-neutr…" at bounding box center [218, 145] width 88 height 38
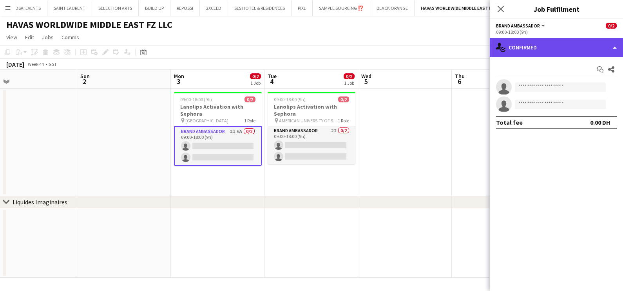
click at [552, 42] on div "single-neutral-actions-check-2 Confirmed" at bounding box center [556, 47] width 133 height 19
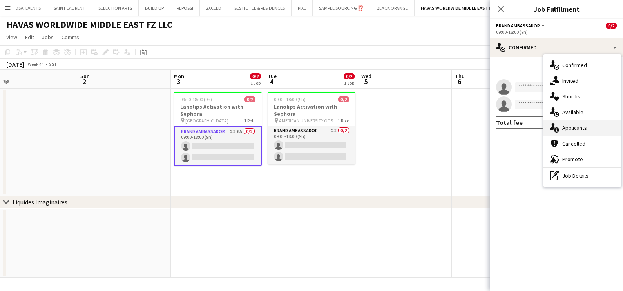
click at [584, 123] on div "single-neutral-actions-information Applicants" at bounding box center [582, 128] width 78 height 16
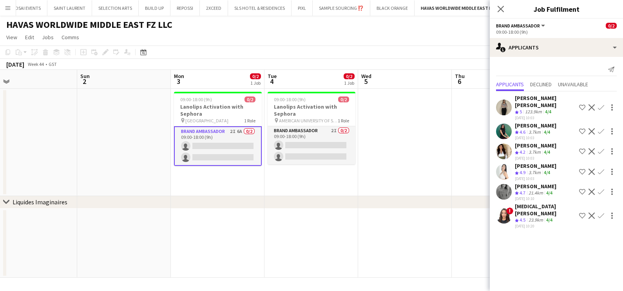
click at [580, 128] on app-icon "Shortlist crew" at bounding box center [582, 131] width 6 height 6
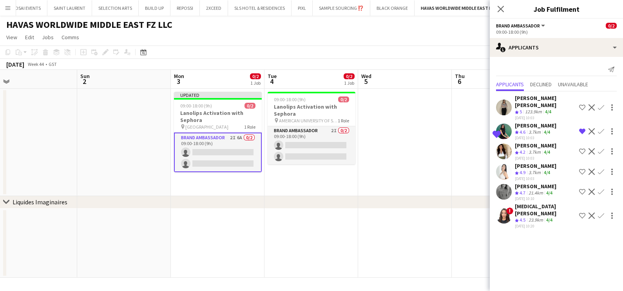
click at [580, 104] on app-icon "Shortlist crew" at bounding box center [582, 107] width 6 height 6
click at [580, 188] on app-icon "Shortlist crew" at bounding box center [582, 191] width 6 height 6
click at [582, 212] on app-icon "Shortlist crew" at bounding box center [582, 215] width 6 height 6
click at [448, 149] on app-date-cell at bounding box center [405, 142] width 94 height 107
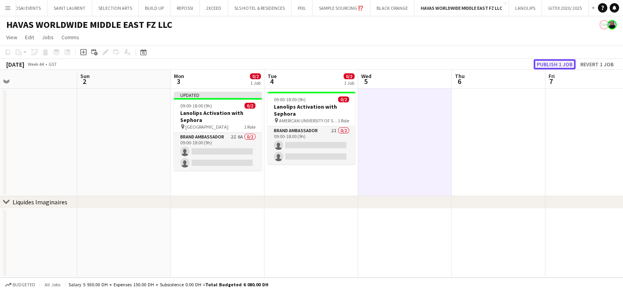
click at [553, 61] on button "Publish 1 job" at bounding box center [554, 64] width 42 height 10
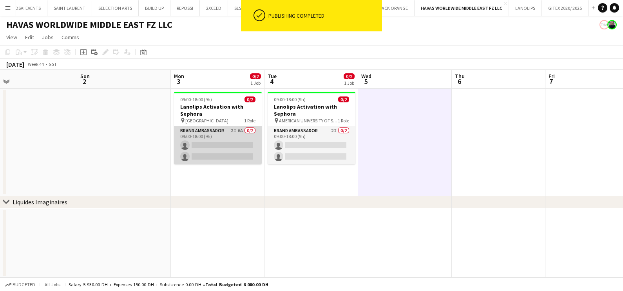
click at [229, 133] on app-card-role "Brand Ambassador 2I 6A 0/2 09:00-18:00 (9h) single-neutral-actions single-neutr…" at bounding box center [218, 145] width 88 height 38
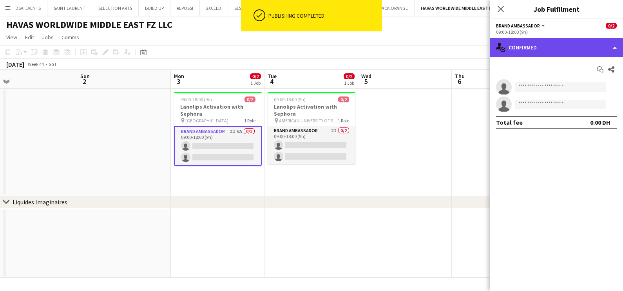
click at [576, 42] on div "single-neutral-actions-check-2 Confirmed" at bounding box center [556, 47] width 133 height 19
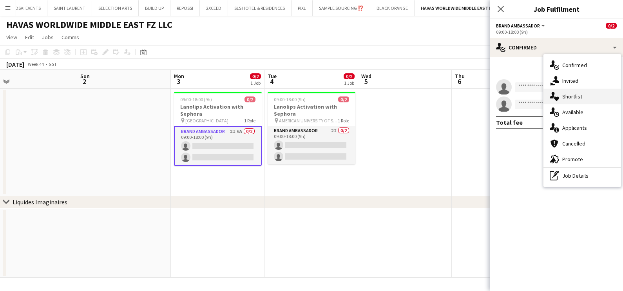
click at [580, 96] on span "Shortlist" at bounding box center [572, 96] width 20 height 7
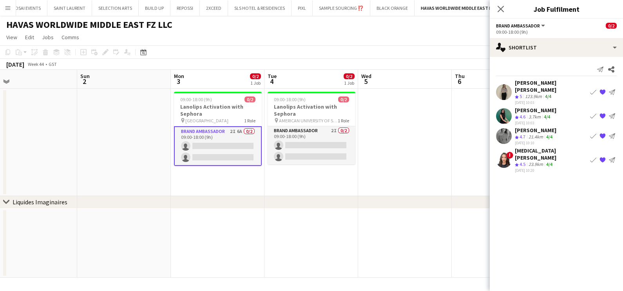
click at [528, 93] on div "123.9km" at bounding box center [533, 96] width 20 height 7
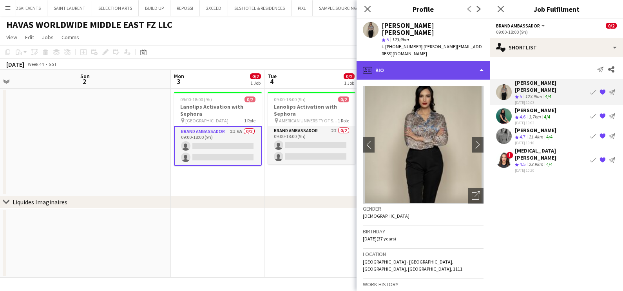
click at [434, 61] on div "profile Bio" at bounding box center [422, 70] width 133 height 19
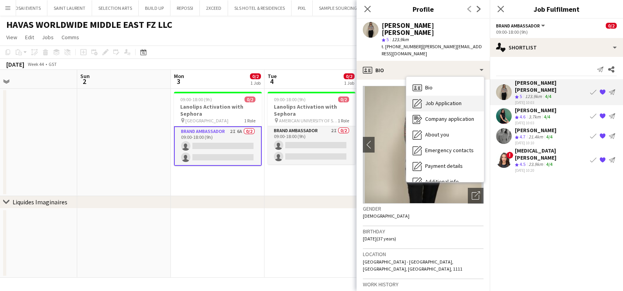
click at [446, 99] on span "Job Application" at bounding box center [443, 102] width 36 height 7
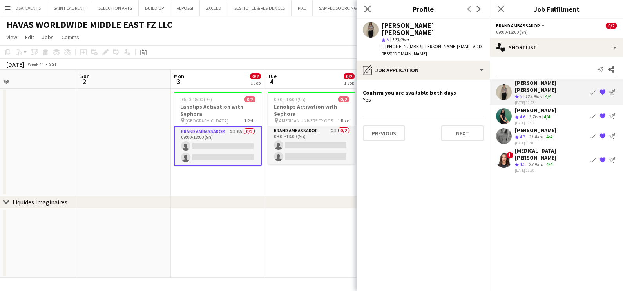
click at [527, 114] on div "Crew rating 4.6" at bounding box center [521, 117] width 12 height 7
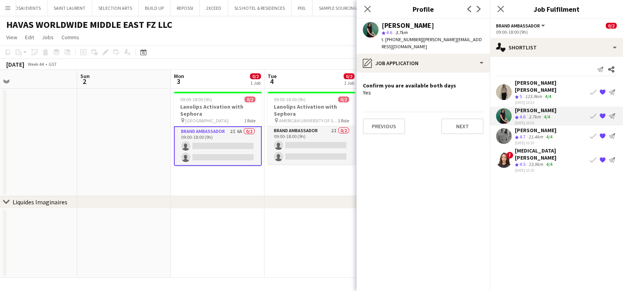
click at [524, 140] on div "02-10-2025 10:10" at bounding box center [536, 142] width 42 height 5
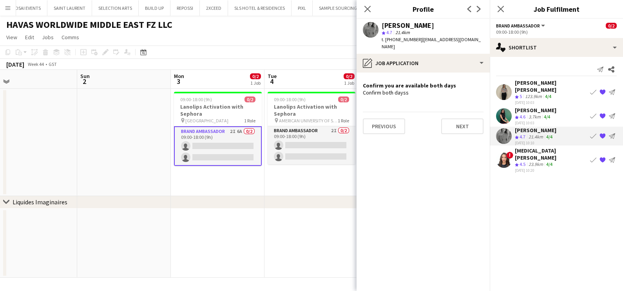
click at [522, 147] on div "Amira Malek" at bounding box center [551, 154] width 72 height 14
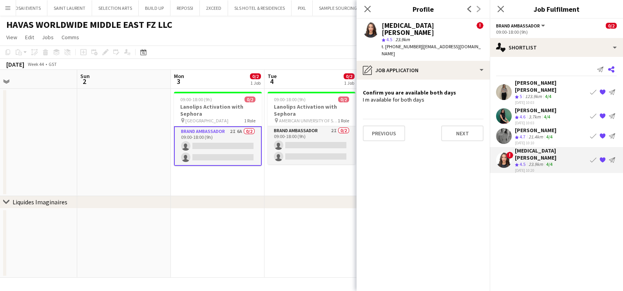
click at [608, 71] on icon "Share" at bounding box center [611, 69] width 6 height 6
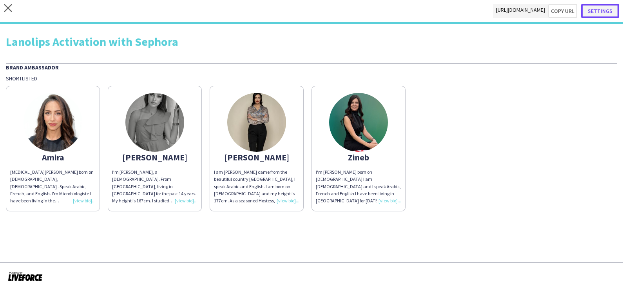
click at [600, 13] on button "Settings" at bounding box center [600, 11] width 38 height 14
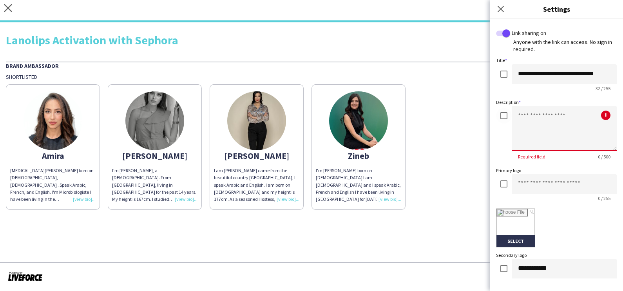
click at [533, 139] on textarea at bounding box center [563, 128] width 105 height 45
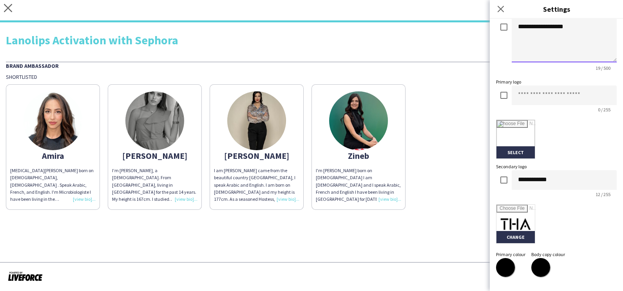
scroll to position [98, 0]
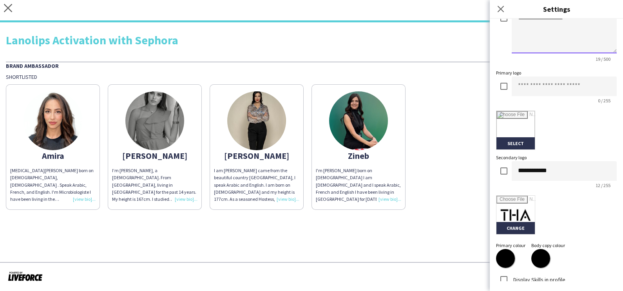
type textarea "**********"
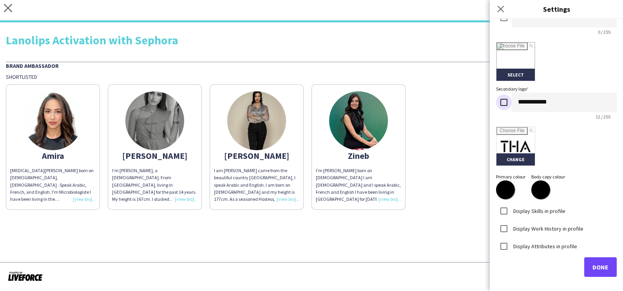
scroll to position [167, 0]
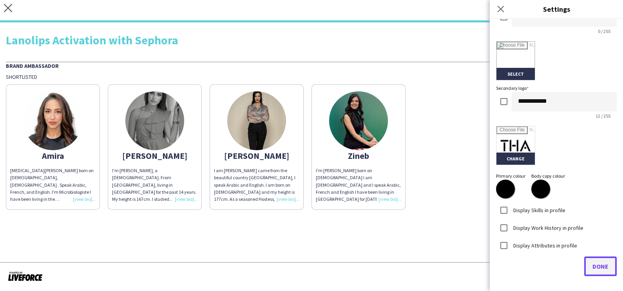
click at [597, 267] on span "Done" at bounding box center [600, 266] width 16 height 8
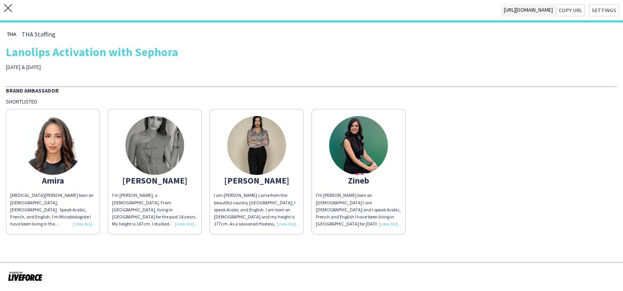
drag, startPoint x: 247, startPoint y: 159, endPoint x: 249, endPoint y: 164, distance: 5.8
click at [246, 159] on img at bounding box center [256, 145] width 59 height 59
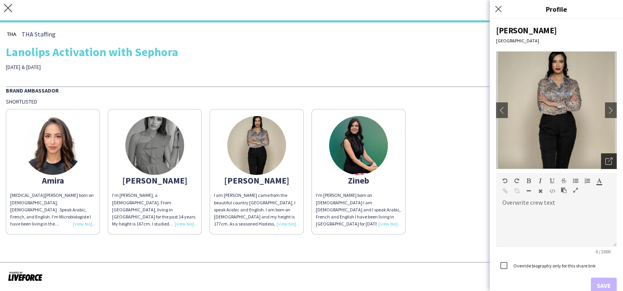
click at [605, 159] on icon "Open photos pop-in" at bounding box center [608, 160] width 7 height 7
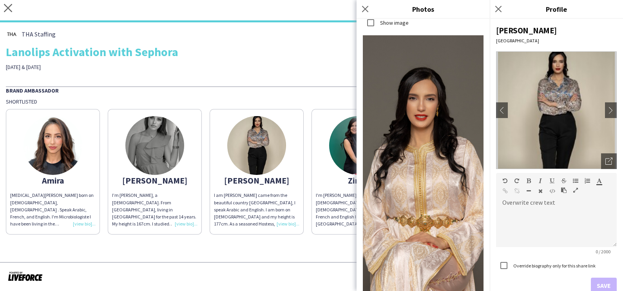
scroll to position [2105, 0]
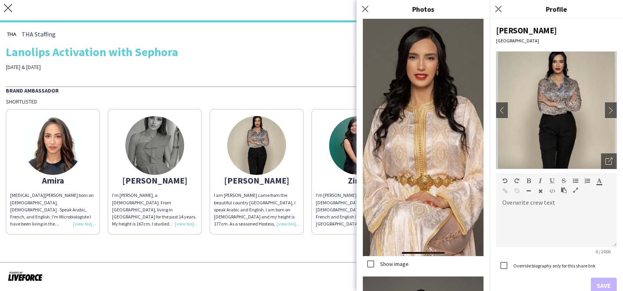
click at [333, 138] on img at bounding box center [358, 145] width 59 height 59
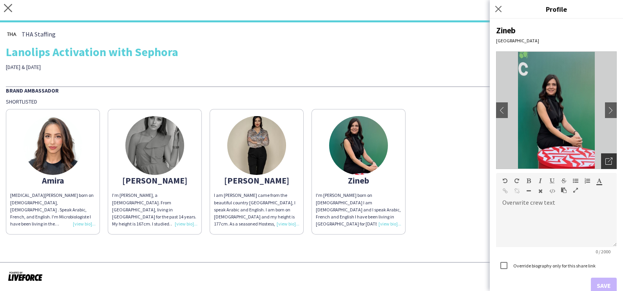
click at [601, 166] on div "Open photos pop-in" at bounding box center [609, 161] width 16 height 16
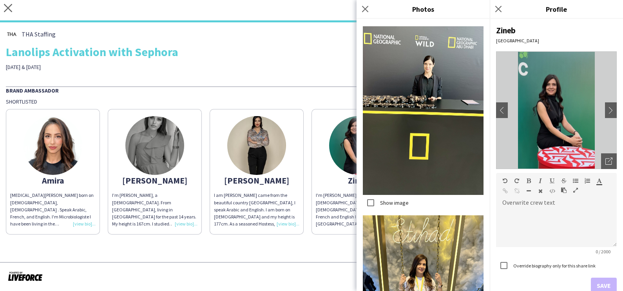
scroll to position [10841, 0]
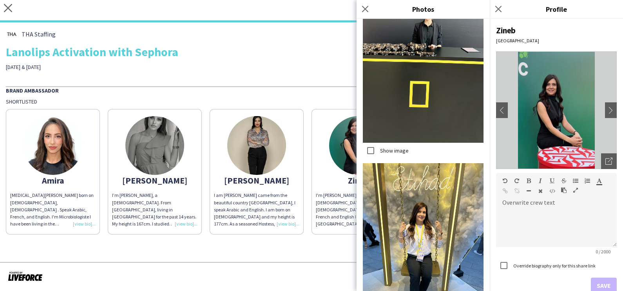
click at [315, 258] on app-share-pages "close https://admin.liveforce.co/v2/s/ae4b60db-74e9-4455-a6d3-73b22d5029a1 Copy…" at bounding box center [311, 145] width 623 height 291
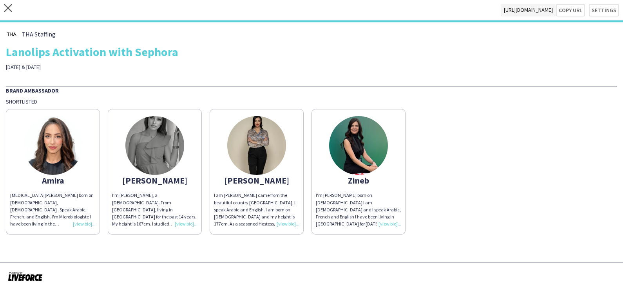
click at [170, 138] on img at bounding box center [154, 145] width 59 height 59
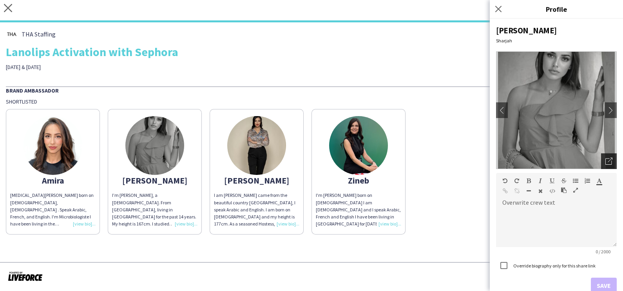
click at [605, 163] on icon "Open photos pop-in" at bounding box center [608, 160] width 7 height 7
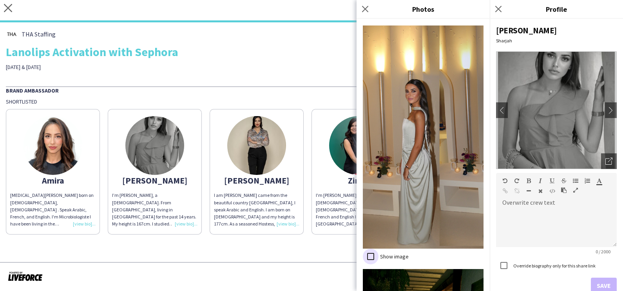
scroll to position [2833, 0]
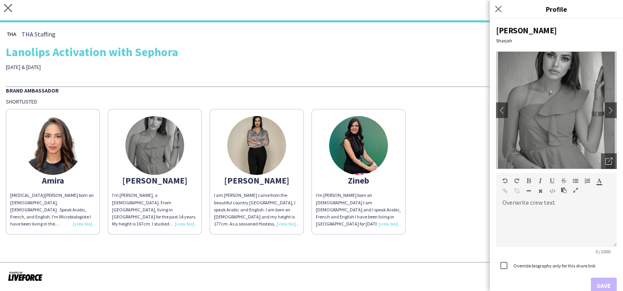
drag, startPoint x: 50, startPoint y: 152, endPoint x: 72, endPoint y: 152, distance: 21.9
click at [50, 152] on img at bounding box center [52, 145] width 59 height 59
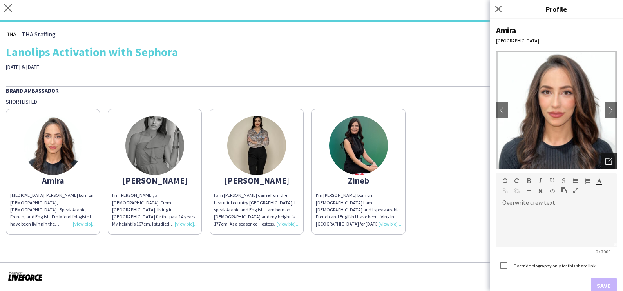
click at [601, 161] on div "Open photos pop-in" at bounding box center [609, 161] width 16 height 16
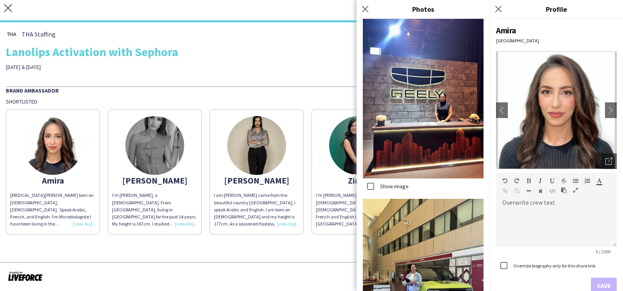
scroll to position [3501, 0]
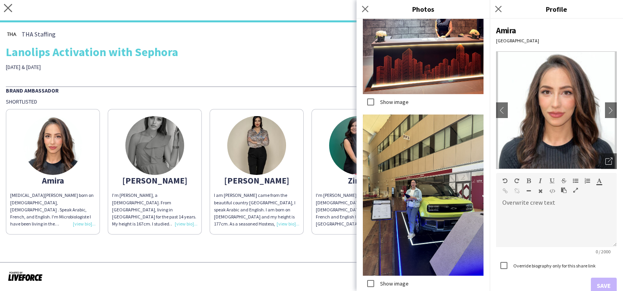
click at [245, 54] on div "Lanolips Activation with Sephora" at bounding box center [311, 52] width 611 height 12
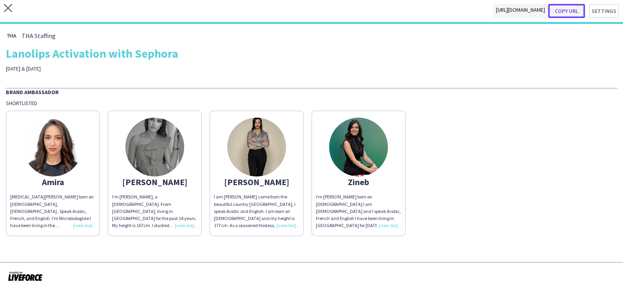
click at [568, 10] on button "Copy url" at bounding box center [566, 11] width 37 height 14
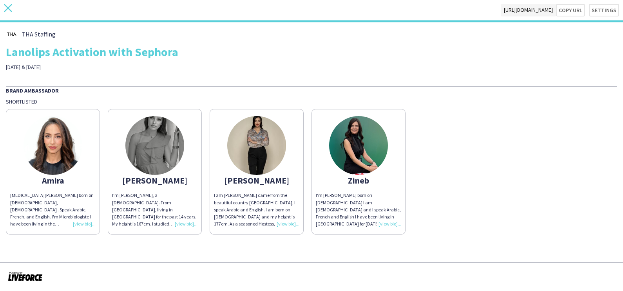
click at [9, 10] on icon "close" at bounding box center [8, 8] width 8 height 8
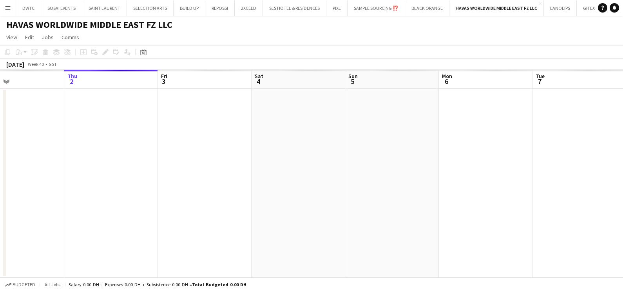
drag, startPoint x: 535, startPoint y: 161, endPoint x: 121, endPoint y: 156, distance: 413.6
click at [121, 156] on app-calendar-viewport "Mon 29 Tue 30 Wed 1 Thu 2 Fri 3 Sat 4 Sun 5 Mon 6 Tue 7 Wed 8 Thu 9 Fri 10" at bounding box center [311, 174] width 623 height 208
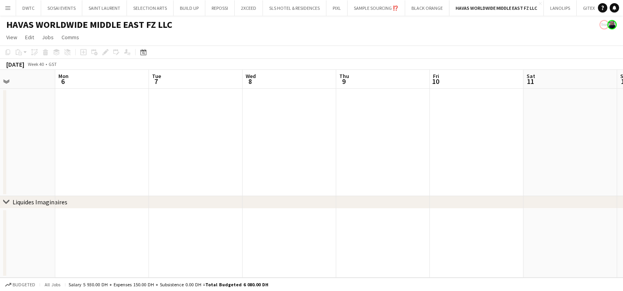
drag, startPoint x: 367, startPoint y: 165, endPoint x: 278, endPoint y: 186, distance: 91.0
click at [56, 175] on app-calendar-viewport "Thu 2 Fri 3 2/2 1 Job Sat 4 Sun 5 Mon 6 Tue 7 Wed 8 Thu 9 Fri 10 Sat 11 Sun 12 …" at bounding box center [311, 174] width 623 height 208
drag, startPoint x: 374, startPoint y: 181, endPoint x: 23, endPoint y: 184, distance: 350.5
click at [23, 182] on app-calendar-viewport "Sat 11 Sun 12 Mon 13 Tue 14 Wed 15 Thu 16 Fri 17 Sat 18 Sun 19 Mon 20 Tue 21 We…" at bounding box center [311, 174] width 623 height 208
drag, startPoint x: 61, startPoint y: 172, endPoint x: 153, endPoint y: 175, distance: 92.5
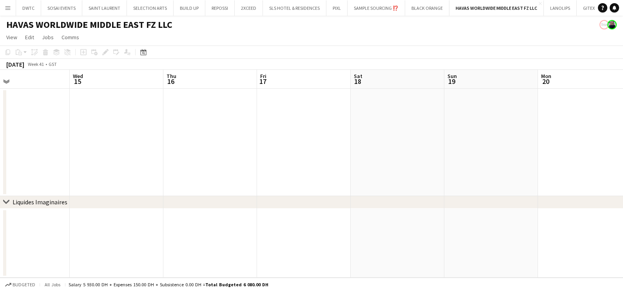
click at [10, 174] on app-calendar-viewport "Sat 11 Sun 12 Mon 13 Tue 14 Wed 15 Thu 16 Fri 17 Sat 18 Sun 19 Mon 20 Tue 21 We…" at bounding box center [311, 174] width 623 height 208
drag, startPoint x: 344, startPoint y: 170, endPoint x: -2, endPoint y: 171, distance: 345.4
click at [0, 171] on html "Menu Boards Boards Boards All jobs Status Workforce Workforce My Workforce Recr…" at bounding box center [311, 145] width 623 height 291
drag, startPoint x: 151, startPoint y: 169, endPoint x: 0, endPoint y: 173, distance: 150.4
click at [0, 171] on html "Menu Boards Boards Boards All jobs Status Workforce Workforce My Workforce Recr…" at bounding box center [311, 145] width 623 height 291
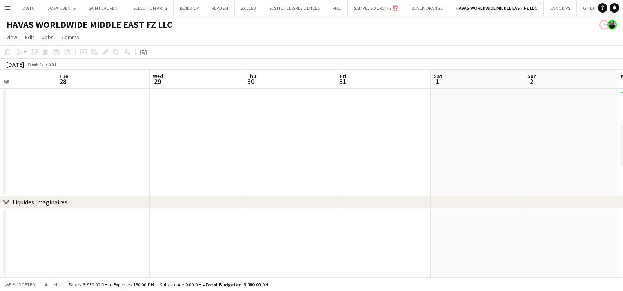
drag, startPoint x: 462, startPoint y: 171, endPoint x: 276, endPoint y: 163, distance: 186.6
click at [47, 175] on app-calendar-viewport "Fri 24 Sat 25 Sun 26 Mon 27 Tue 28 Wed 29 Thu 30 Fri 31 Sat 1 Sun 2 Mon 3 0/2 1…" at bounding box center [311, 174] width 623 height 208
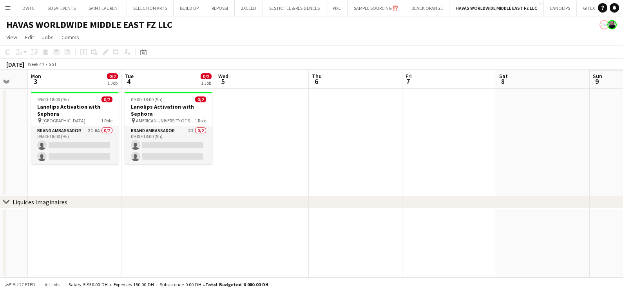
drag, startPoint x: 416, startPoint y: 165, endPoint x: 374, endPoint y: 166, distance: 42.3
click at [381, 166] on app-calendar-viewport "Thu 30 Fri 31 Sat 1 Sun 2 Mon 3 0/2 1 Job Tue 4 0/2 1 Job Wed 5 Thu 6 Fri 7 Sat…" at bounding box center [311, 174] width 623 height 208
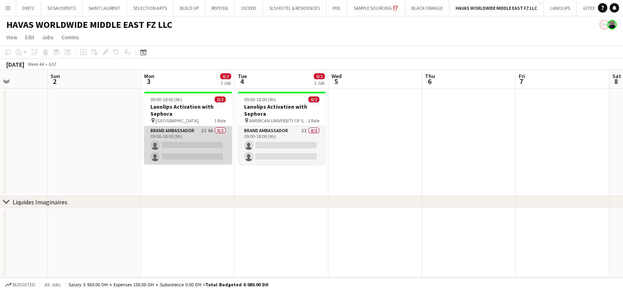
click at [207, 146] on app-card-role "Brand Ambassador 2I 6A 0/2 09:00-18:00 (9h) single-neutral-actions single-neutr…" at bounding box center [188, 145] width 88 height 38
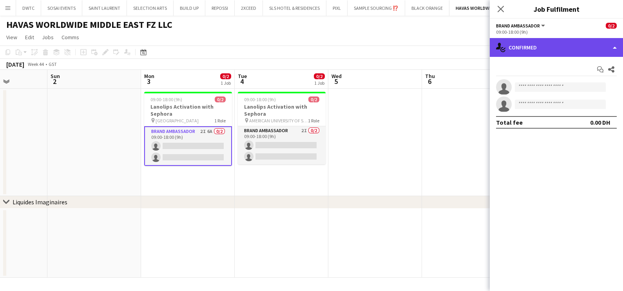
click at [536, 50] on div "single-neutral-actions-check-2 Confirmed" at bounding box center [556, 47] width 133 height 19
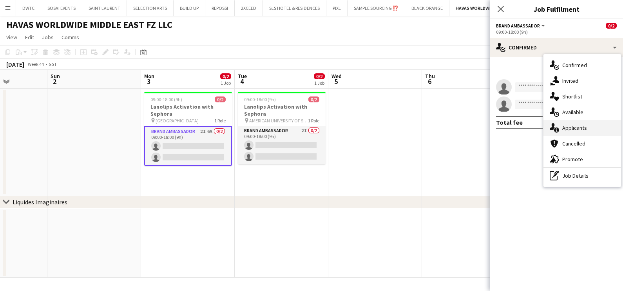
click at [574, 129] on span "Applicants" at bounding box center [574, 127] width 25 height 7
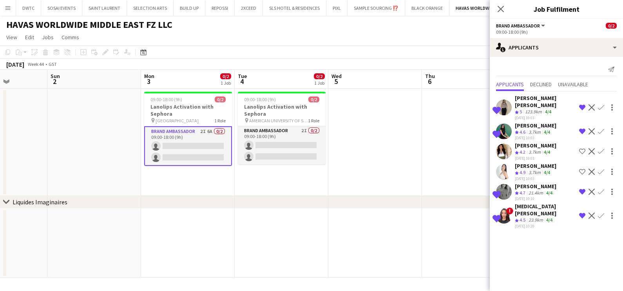
click at [536, 142] on div "Yanina Taleb" at bounding box center [536, 145] width 42 height 7
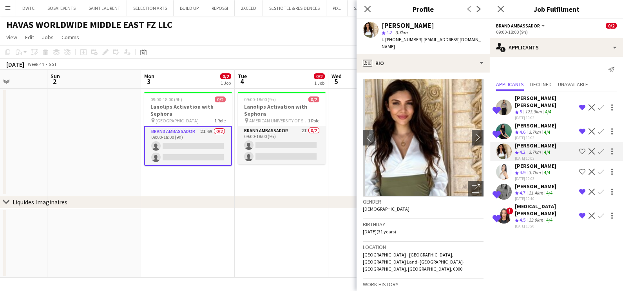
click at [458, 182] on img at bounding box center [423, 137] width 121 height 117
click at [275, 194] on app-date-cell "09:00-18:00 (9h) 0/2 Lanolips Activation with Sephora pin AMERICAN UNIVERSITY O…" at bounding box center [282, 142] width 94 height 107
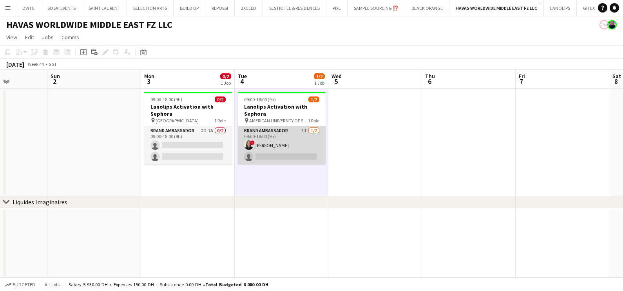
click at [280, 143] on app-card-role "Brand Ambassador 1I 1/2 09:00-18:00 (9h) ! Malak Mahmoud single-neutral-actions" at bounding box center [282, 145] width 88 height 38
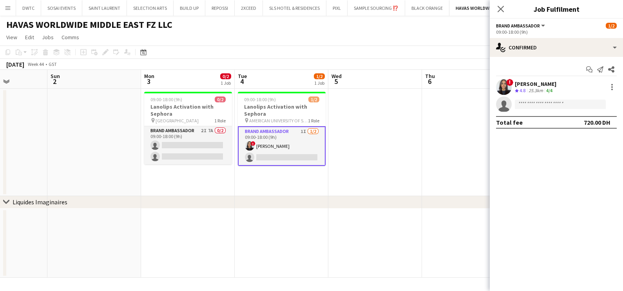
click at [523, 81] on div "[PERSON_NAME]" at bounding box center [536, 83] width 42 height 7
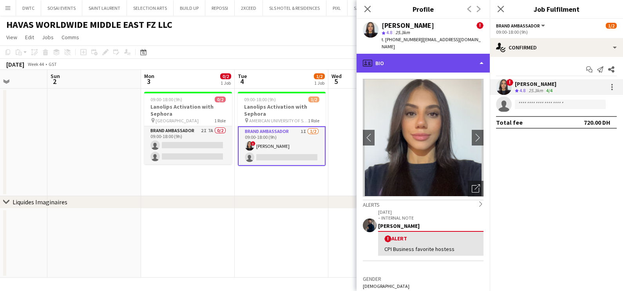
click at [409, 64] on div "profile Bio" at bounding box center [422, 63] width 133 height 19
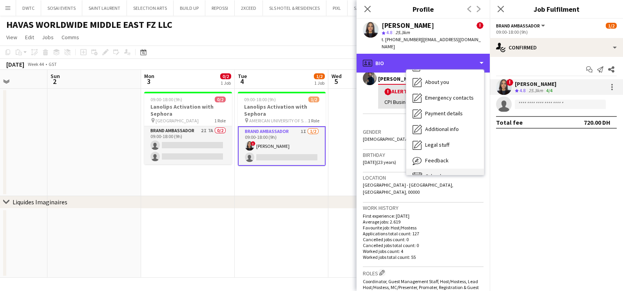
scroll to position [42, 0]
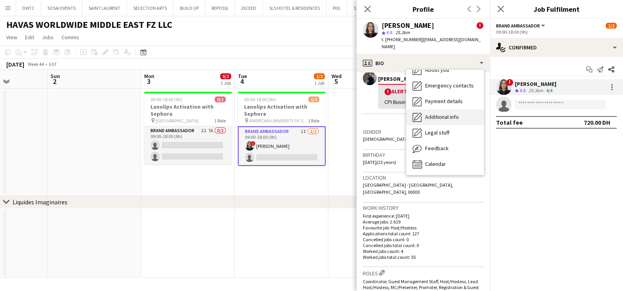
click at [446, 112] on div "Additional info Additional info" at bounding box center [445, 117] width 78 height 16
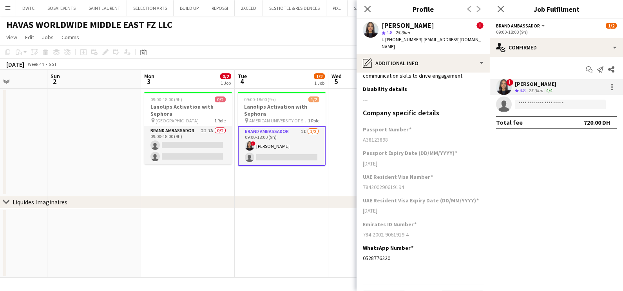
scroll to position [132, 0]
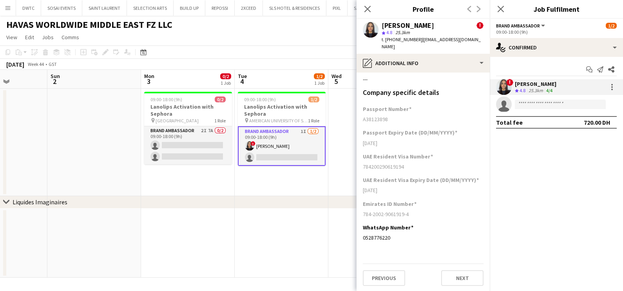
click at [95, 152] on app-date-cell at bounding box center [94, 142] width 94 height 107
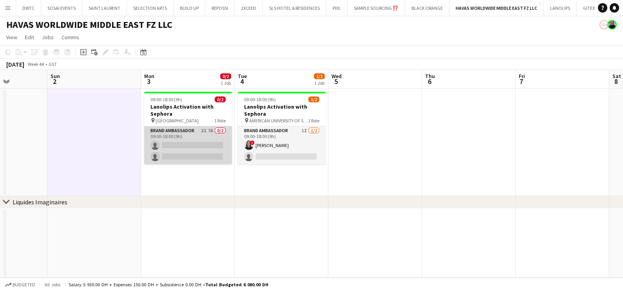
click at [211, 139] on app-card-role "Brand Ambassador 2I 7A 0/2 09:00-18:00 (9h) single-neutral-actions single-neutr…" at bounding box center [188, 145] width 88 height 38
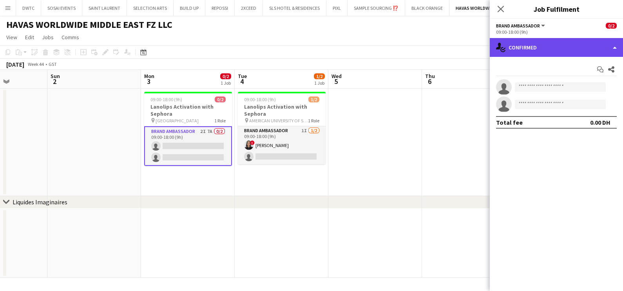
click at [519, 48] on div "single-neutral-actions-check-2 Confirmed" at bounding box center [556, 47] width 133 height 19
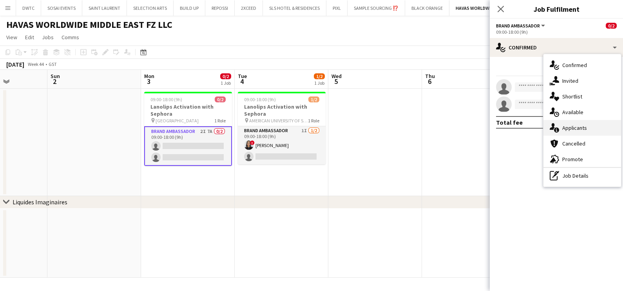
click at [578, 131] on span "Applicants" at bounding box center [574, 127] width 25 height 7
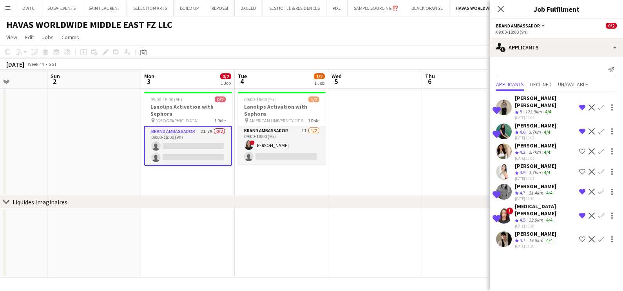
click at [563, 37] on app-options-switcher "Brand Ambassador All roles Brand Ambassador 0/2 09:00-18:00 (9h)" at bounding box center [556, 28] width 133 height 19
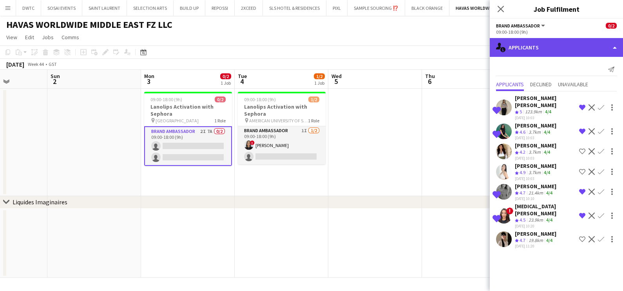
click at [562, 44] on div "single-neutral-actions-information Applicants" at bounding box center [556, 47] width 133 height 19
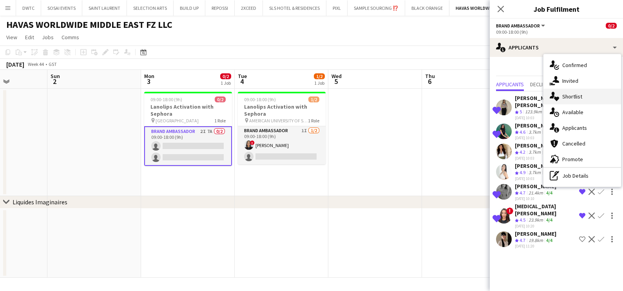
click at [575, 95] on span "Shortlist" at bounding box center [572, 96] width 20 height 7
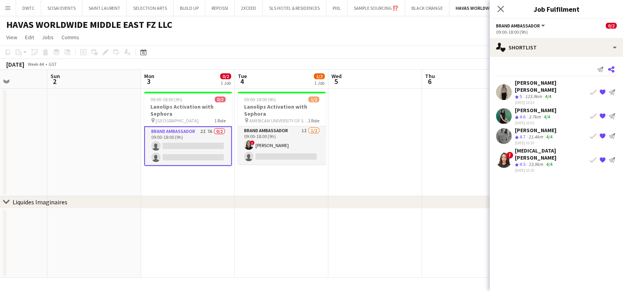
click at [612, 68] on icon at bounding box center [611, 69] width 6 height 6
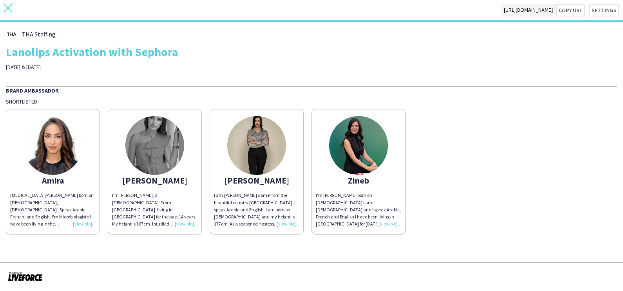
click at [12, 8] on icon "close" at bounding box center [8, 8] width 8 height 8
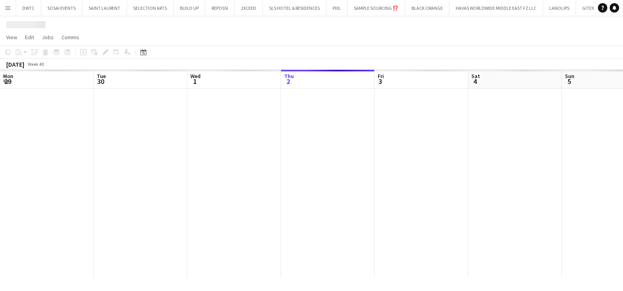
scroll to position [0, 187]
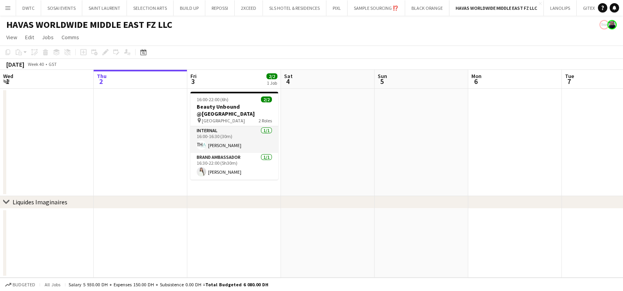
drag, startPoint x: 445, startPoint y: 141, endPoint x: 35, endPoint y: 141, distance: 409.6
click at [61, 141] on app-calendar-viewport "Mon 29 Tue 30 Wed 1 Thu 2 Fri 3 2/2 1 Job Sat 4 Sun 5 Mon 6 Tue 7 Wed 8 Thu 9 F…" at bounding box center [311, 174] width 623 height 208
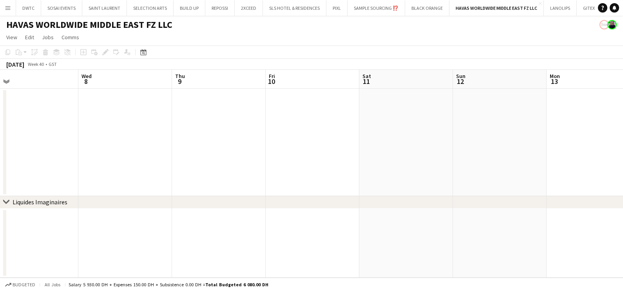
drag, startPoint x: 535, startPoint y: 144, endPoint x: 0, endPoint y: 147, distance: 534.9
click at [0, 145] on html "Menu Boards Boards Boards All jobs Status Workforce Workforce My Workforce Recr…" at bounding box center [311, 145] width 623 height 291
click at [0, 152] on html "Menu Boards Boards Boards All jobs Status Workforce Workforce My Workforce Recr…" at bounding box center [311, 145] width 623 height 291
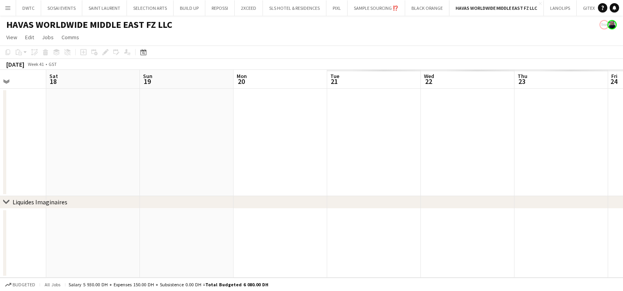
click at [2, 157] on app-calendar-viewport "Tue 14 Wed 15 Thu 16 Fri 17 Sat 18 Sun 19 Mon 20 Tue 21 Wed 22 Thu 23 Fri 24 Sa…" at bounding box center [311, 174] width 623 height 208
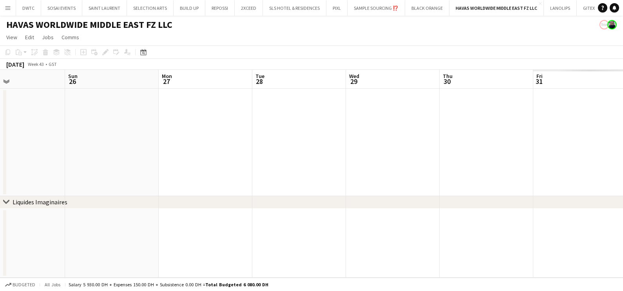
click at [0, 164] on html "Menu Boards Boards Boards All jobs Status Workforce Workforce My Workforce Recr…" at bounding box center [311, 145] width 623 height 291
click at [0, 170] on html "Menu Boards Boards Boards All jobs Status Workforce Workforce My Workforce Recr…" at bounding box center [311, 145] width 623 height 291
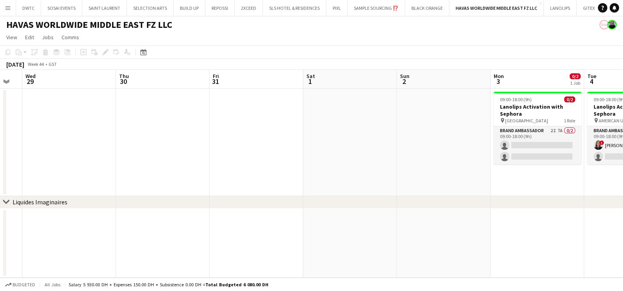
drag, startPoint x: 461, startPoint y: 175, endPoint x: 141, endPoint y: 178, distance: 320.0
click at [141, 176] on app-calendar-viewport "Sun 26 Mon 27 Tue 28 Wed 29 Thu 30 Fri 31 Sat 1 Sun 2 Mon 3 0/2 1 Job Tue 4 1/2…" at bounding box center [311, 174] width 623 height 208
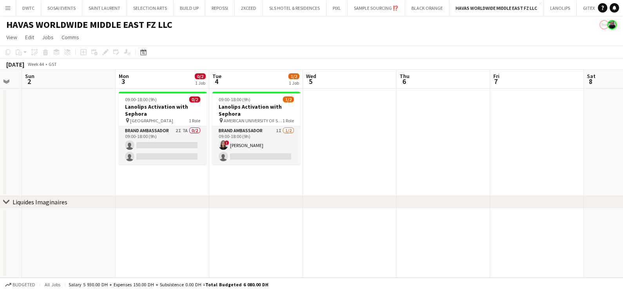
scroll to position [0, 259]
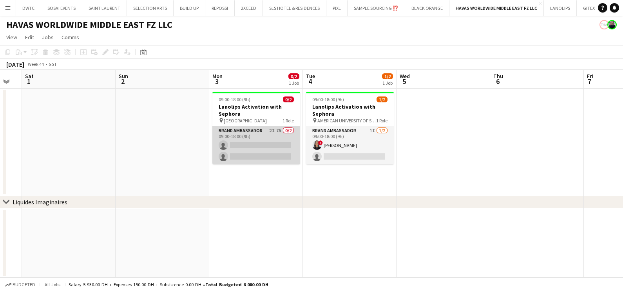
click at [263, 155] on app-card-role "Brand Ambassador 2I 7A 0/2 09:00-18:00 (9h) single-neutral-actions single-neutr…" at bounding box center [256, 145] width 88 height 38
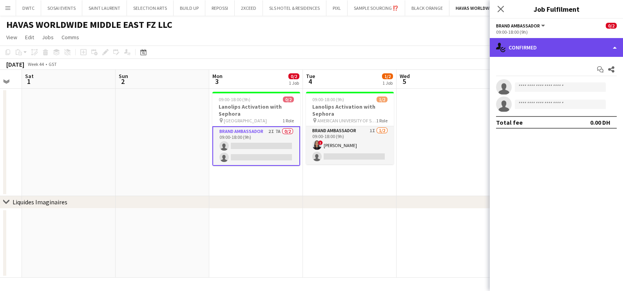
click at [558, 41] on div "single-neutral-actions-check-2 Confirmed" at bounding box center [556, 47] width 133 height 19
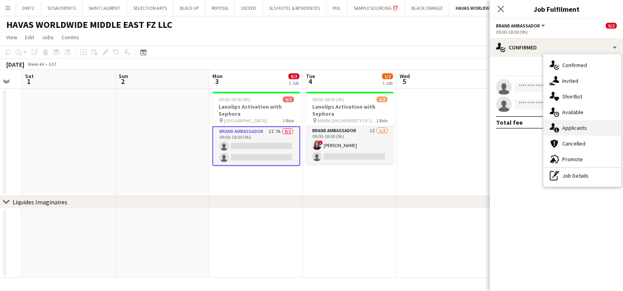
click at [562, 128] on span "Applicants" at bounding box center [574, 127] width 25 height 7
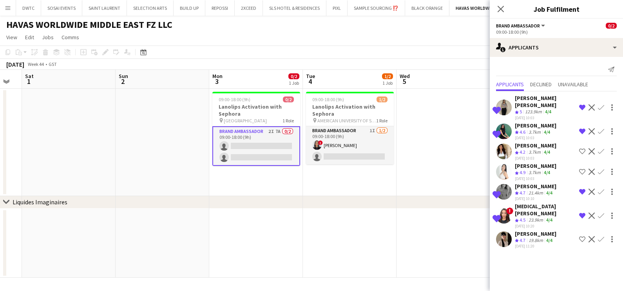
click at [536, 108] on div "123.9km" at bounding box center [533, 111] width 20 height 7
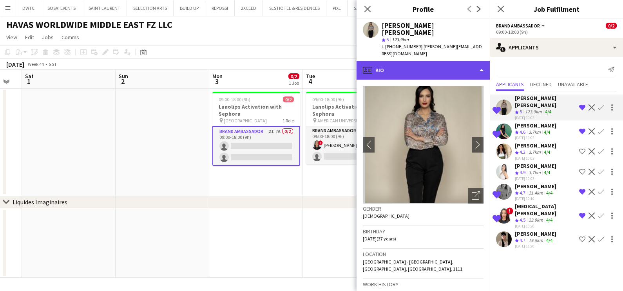
click at [435, 61] on div "profile Bio" at bounding box center [422, 70] width 133 height 19
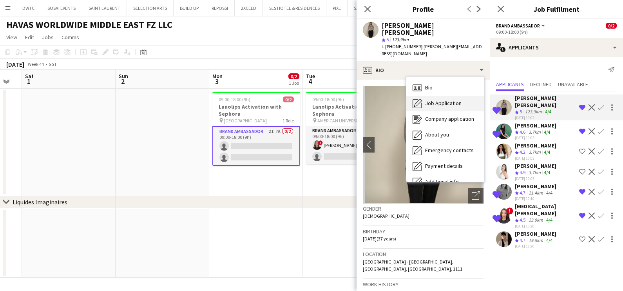
click at [446, 96] on div "Job Application Job Application" at bounding box center [445, 104] width 78 height 16
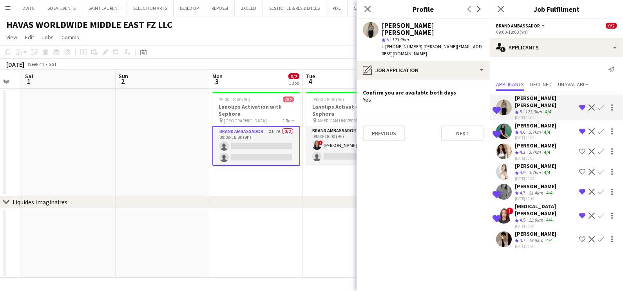
click at [533, 237] on div "19.8km" at bounding box center [536, 240] width 18 height 7
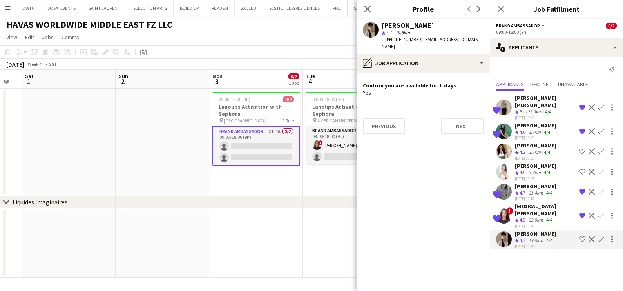
click at [524, 149] on span "4.2" at bounding box center [522, 152] width 6 height 6
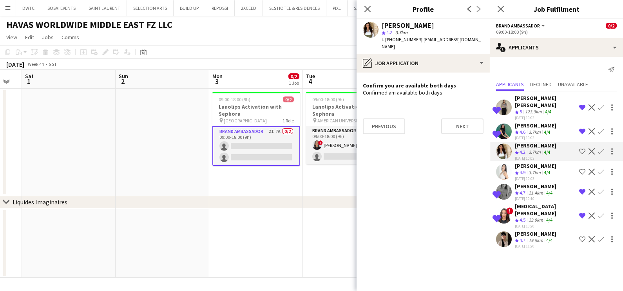
click at [521, 169] on span "4.9" at bounding box center [522, 172] width 6 height 6
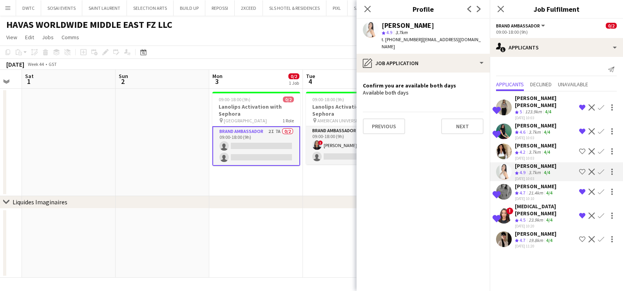
click at [538, 149] on div "3.7km" at bounding box center [534, 152] width 15 height 7
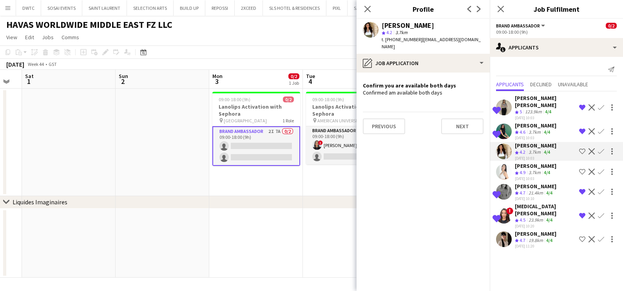
click at [541, 162] on div "Amel Ferjani" at bounding box center [536, 165] width 42 height 7
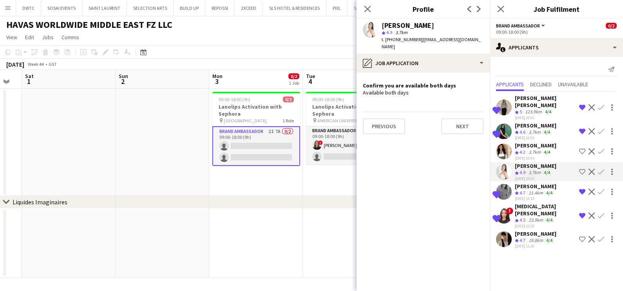
click at [581, 168] on app-icon "Shortlist crew" at bounding box center [582, 171] width 6 height 6
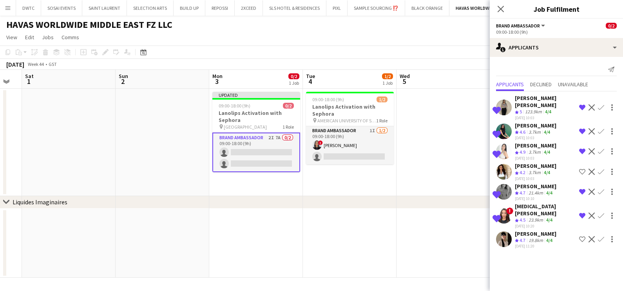
click at [583, 236] on app-icon "Shortlist crew" at bounding box center [582, 239] width 6 height 6
click at [424, 159] on app-date-cell at bounding box center [443, 142] width 94 height 107
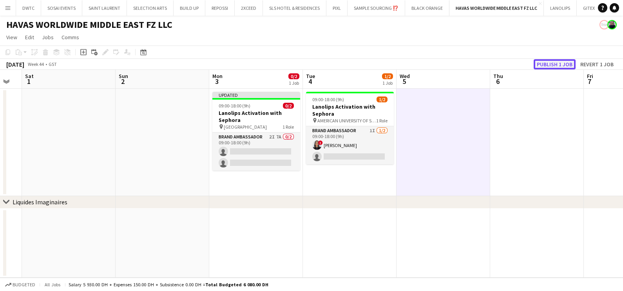
click at [546, 63] on button "Publish 1 job" at bounding box center [554, 64] width 42 height 10
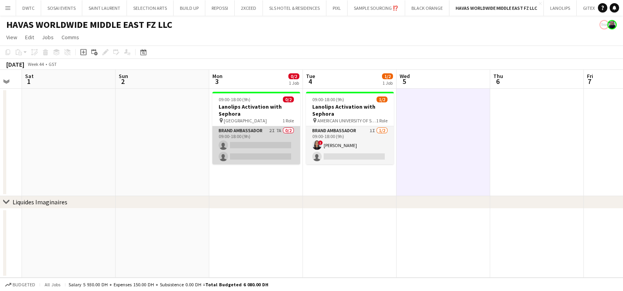
click at [267, 140] on app-card-role "Brand Ambassador 2I 7A 0/2 09:00-18:00 (9h) single-neutral-actions single-neutr…" at bounding box center [256, 145] width 88 height 38
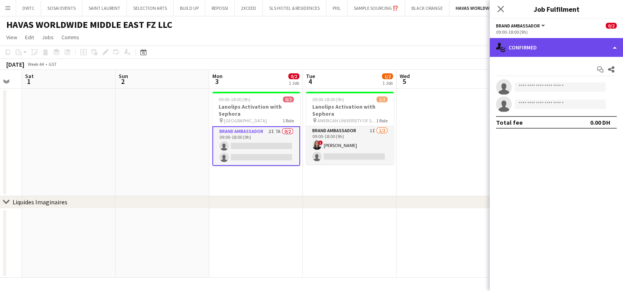
click at [575, 49] on div "single-neutral-actions-check-2 Confirmed" at bounding box center [556, 47] width 133 height 19
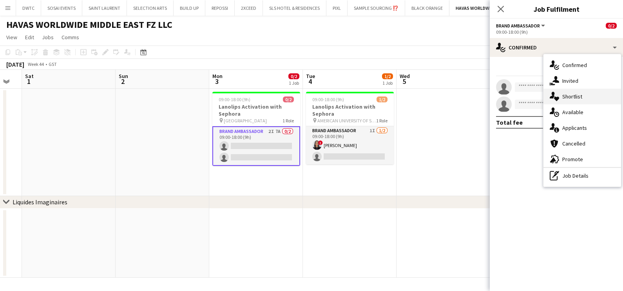
click at [569, 93] on span "Shortlist" at bounding box center [572, 96] width 20 height 7
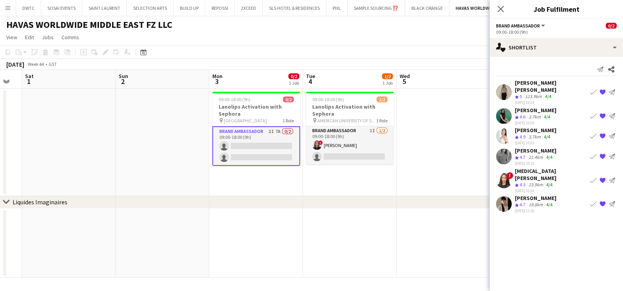
click at [602, 200] on app-icon "{{ spriteTitle }}" at bounding box center [602, 203] width 6 height 6
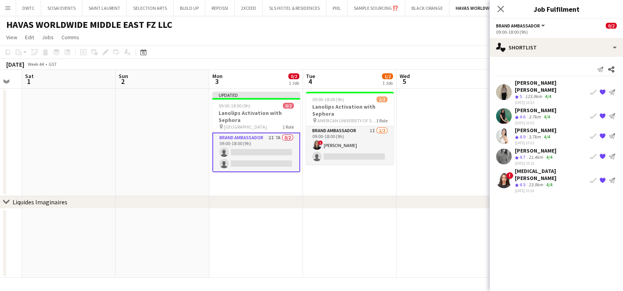
click at [603, 133] on app-icon "{{ spriteTitle }}" at bounding box center [602, 136] width 6 height 6
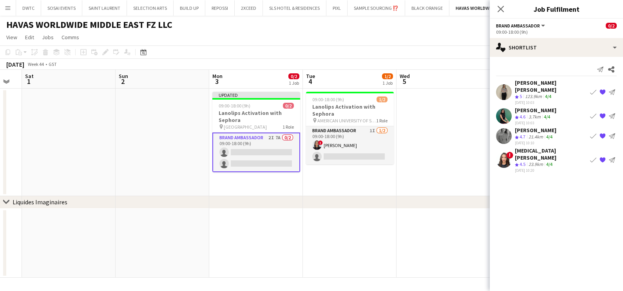
click at [424, 123] on app-date-cell at bounding box center [443, 142] width 94 height 107
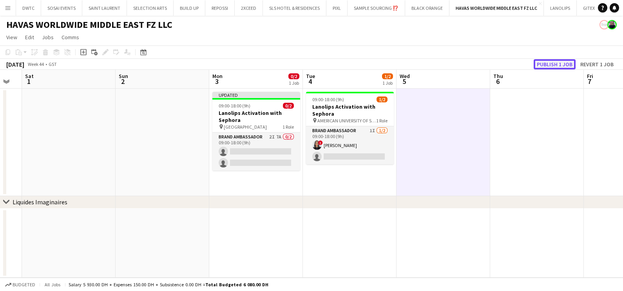
click at [552, 61] on button "Publish 1 job" at bounding box center [554, 64] width 42 height 10
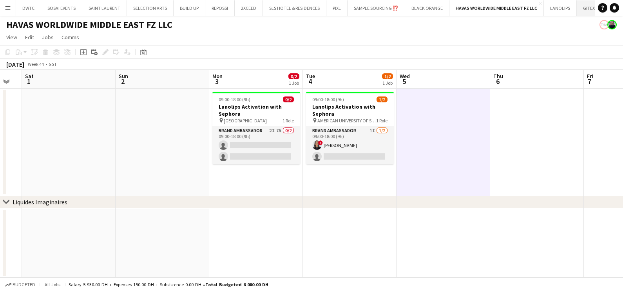
click at [582, 9] on button "GITEX 2020/ 2025 Close" at bounding box center [599, 7] width 47 height 15
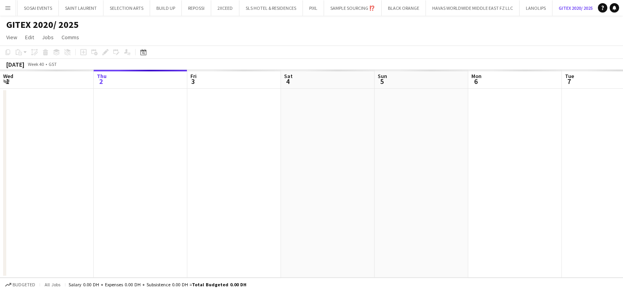
scroll to position [0, 27]
click at [177, 145] on app-calendar-viewport "Mon 29 Tue 30 Wed 1 Thu 2 Fri 3 Sat 4 Sun 5 Mon 6 Tue 7 Wed 8 Thu 9 Fri 10" at bounding box center [311, 174] width 623 height 208
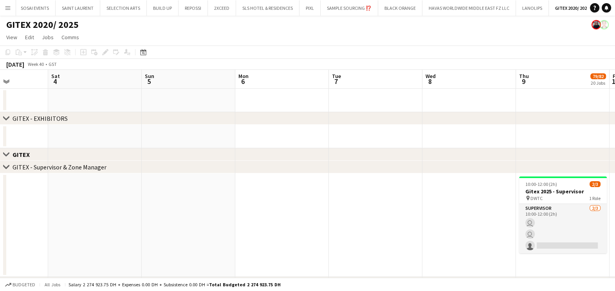
drag, startPoint x: 250, startPoint y: 137, endPoint x: 222, endPoint y: 137, distance: 27.8
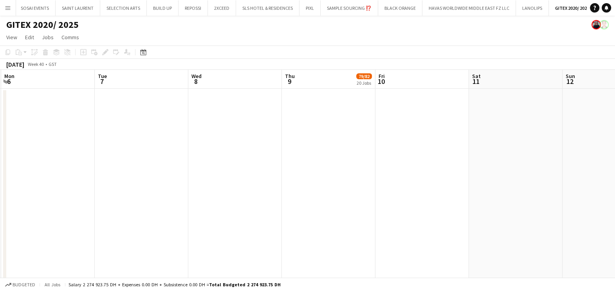
drag, startPoint x: 452, startPoint y: 137, endPoint x: 332, endPoint y: 140, distance: 119.5
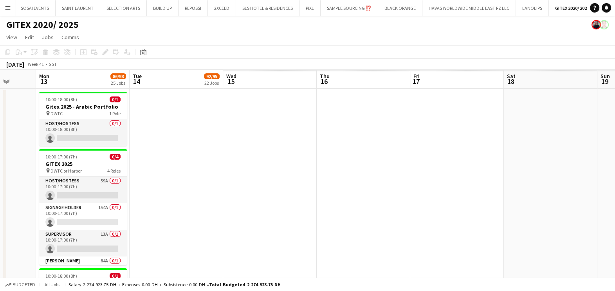
drag, startPoint x: 497, startPoint y: 141, endPoint x: 185, endPoint y: 140, distance: 311.7
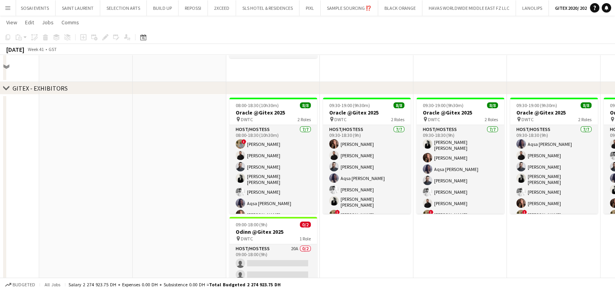
scroll to position [294, 0]
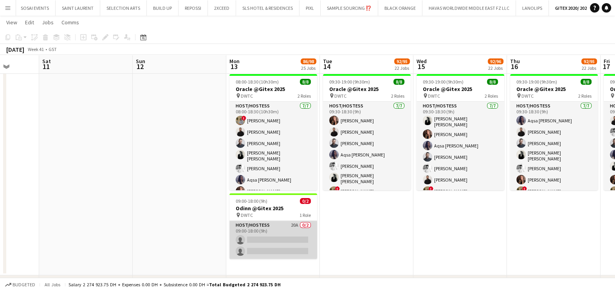
click at [275, 231] on app-card-role "Host/Hostess 20A 0/2 09:00-18:00 (9h) single-neutral-actions single-neutral-act…" at bounding box center [273, 239] width 88 height 38
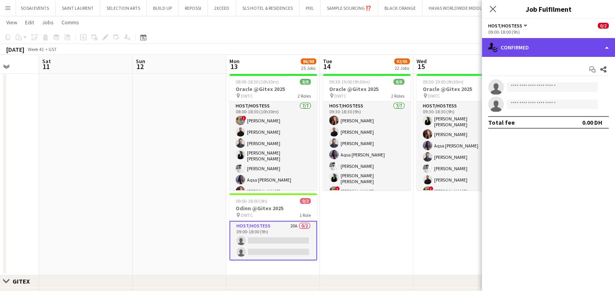
click at [536, 45] on div "single-neutral-actions-check-2 Confirmed" at bounding box center [548, 47] width 133 height 19
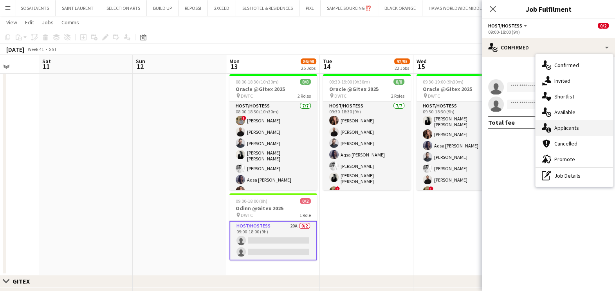
click at [564, 129] on span "Applicants" at bounding box center [567, 127] width 25 height 7
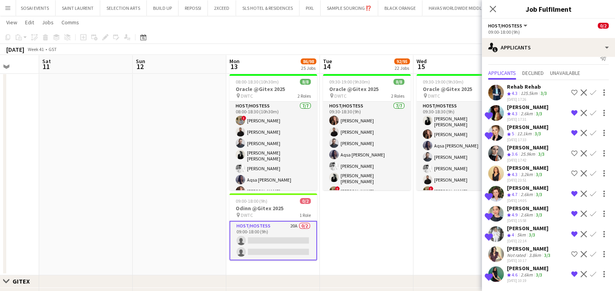
scroll to position [17, 0]
click at [343, 237] on app-date-cell "09:30-19:00 (9h30m) 8/8 Oracle @Gitex 2025 pin DWTC 2 Roles Host/Hostess 7/7 09…" at bounding box center [367, 173] width 94 height 204
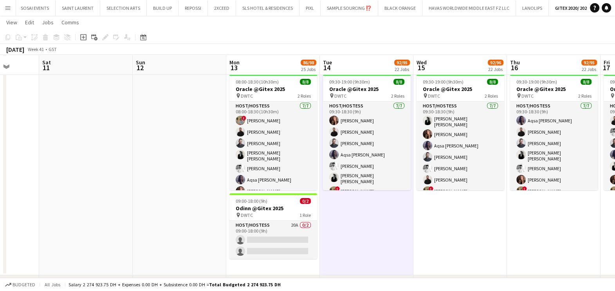
scroll to position [342, 0]
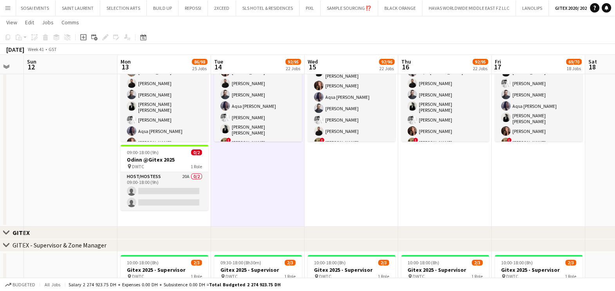
drag, startPoint x: 333, startPoint y: 207, endPoint x: 292, endPoint y: 208, distance: 41.1
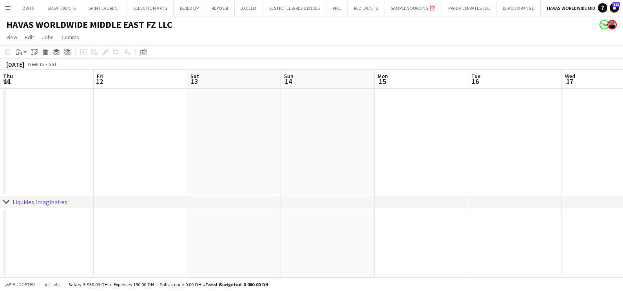
scroll to position [0, 269]
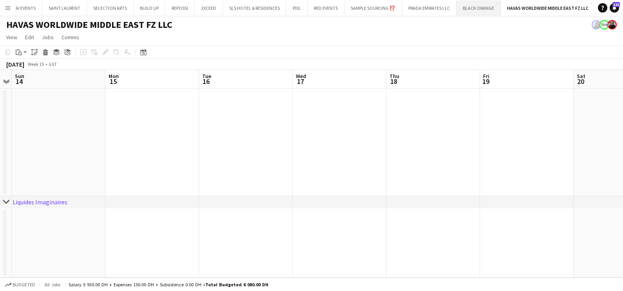
click at [470, 12] on button "BLACK ORANGE Close" at bounding box center [478, 7] width 44 height 15
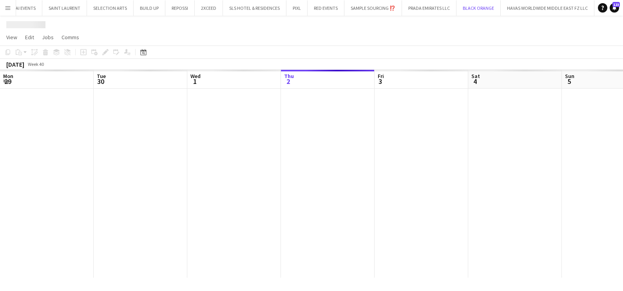
scroll to position [0, 187]
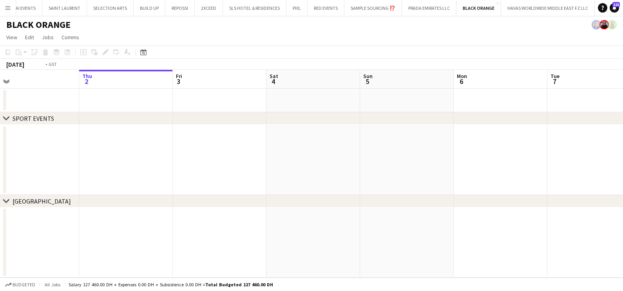
drag, startPoint x: 540, startPoint y: 166, endPoint x: 51, endPoint y: 168, distance: 489.5
click at [60, 167] on app-calendar-viewport "Mon 29 Tue 30 Wed 1 Thu 2 Fri 3 Sat 4 Sun 5 Mon 6 Tue 7 Wed 8 Thu 9 Fri 10" at bounding box center [311, 174] width 623 height 208
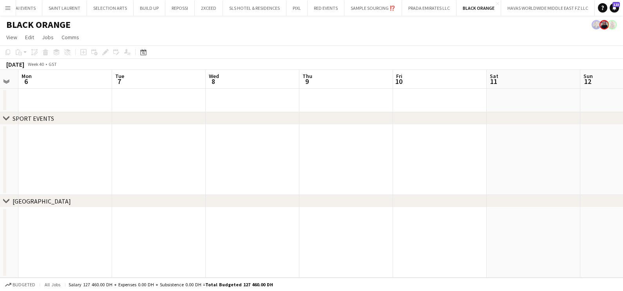
drag, startPoint x: 437, startPoint y: 167, endPoint x: 33, endPoint y: 170, distance: 403.7
click at [34, 169] on app-calendar-viewport "Fri 3 Sat 4 Sun 5 Mon 6 Tue 7 Wed 8 Thu 9 Fri 10 Sat 11 Sun 12 Mon 13 Tue 14" at bounding box center [311, 174] width 623 height 208
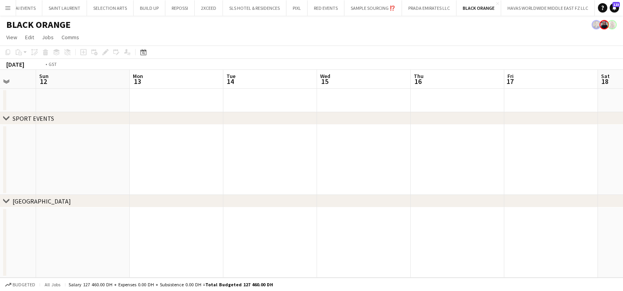
drag, startPoint x: 478, startPoint y: 170, endPoint x: 204, endPoint y: 172, distance: 274.5
click at [208, 172] on app-calendar-viewport "Wed 8 Thu 9 Fri 10 Sat 11 Sun 12 Mon 13 Tue 14 Wed 15 Thu 16 Fri 17 Sat 18 Sun …" at bounding box center [311, 174] width 623 height 208
drag, startPoint x: 518, startPoint y: 143, endPoint x: 401, endPoint y: 157, distance: 117.5
click at [7, 157] on app-calendar-viewport "Mon 13 Tue 14 Wed 15 Thu 16 Fri 17 Sat 18 Sun 19 Mon 20 Tue 21 Wed 22 Thu 23 Fr…" at bounding box center [311, 174] width 623 height 208
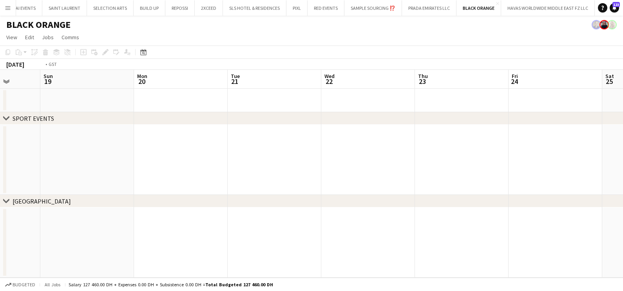
drag, startPoint x: 171, startPoint y: 158, endPoint x: 108, endPoint y: 164, distance: 63.4
click at [0, 163] on html "Menu Boards Boards Boards All jobs Status Workforce Workforce My Workforce Recr…" at bounding box center [311, 145] width 623 height 291
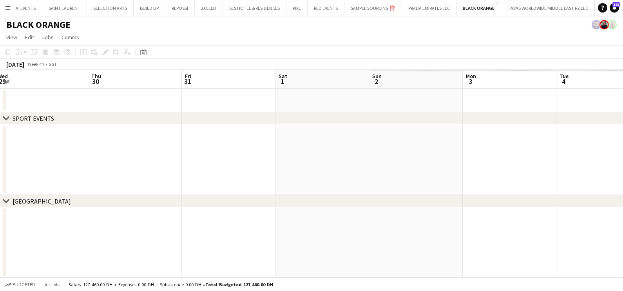
drag, startPoint x: 380, startPoint y: 163, endPoint x: 1, endPoint y: 166, distance: 379.1
click at [0, 164] on html "Menu Boards Boards Boards All jobs Status Workforce Workforce My Workforce Recr…" at bounding box center [311, 145] width 623 height 291
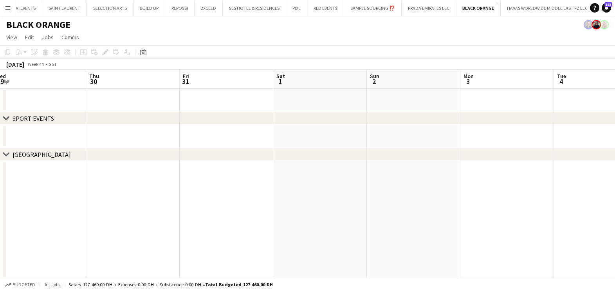
drag, startPoint x: 373, startPoint y: 165, endPoint x: 197, endPoint y: 171, distance: 176.7
click at [0, 167] on html "Menu Boards Boards Boards All jobs Status Workforce Workforce My Workforce Recr…" at bounding box center [307, 154] width 615 height 309
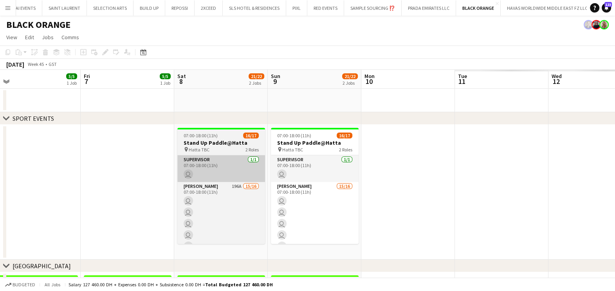
drag, startPoint x: 593, startPoint y: 163, endPoint x: 251, endPoint y: 166, distance: 342.3
click at [247, 164] on app-calendar-viewport "Sun 2 Mon 3 Tue 4 Wed 5 Thu 6 5/5 1 Job Fri 7 5/5 1 Job Sat 8 21/22 2 Jobs Sun …" at bounding box center [307, 238] width 615 height 337
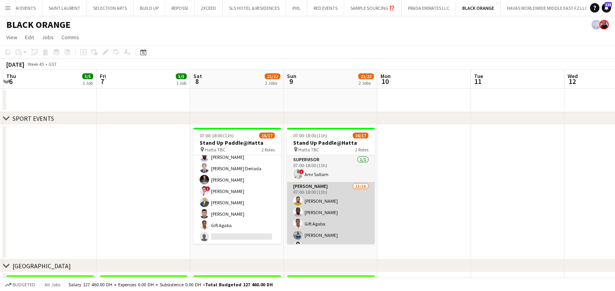
scroll to position [135, 0]
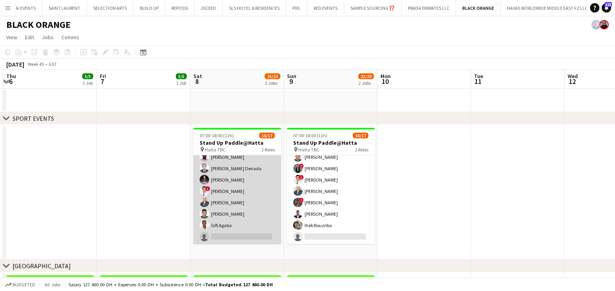
click at [235, 197] on app-card-role "[PERSON_NAME] 196A 15/16 07:00-18:00 (11h) [PERSON_NAME] ! [PERSON_NAME] [PERSO…" at bounding box center [237, 145] width 88 height 197
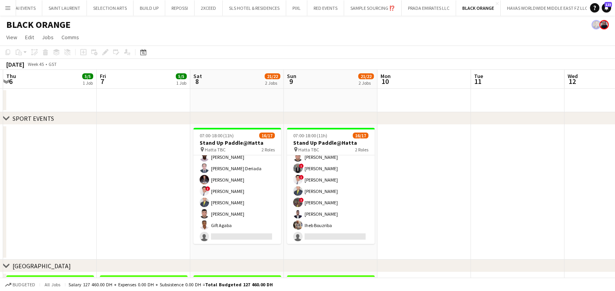
scroll to position [135, 0]
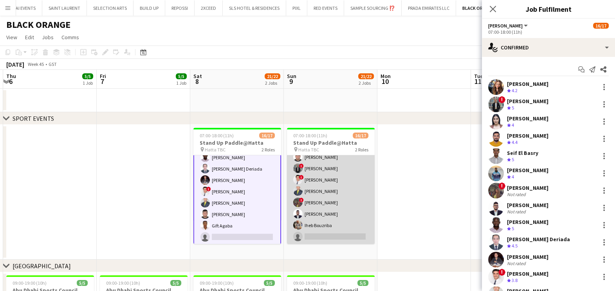
click at [334, 198] on app-card-role "[PERSON_NAME] 15/16 07:00-18:00 (11h) [PERSON_NAME] [PERSON_NAME] Gift [PERSON_…" at bounding box center [331, 145] width 88 height 197
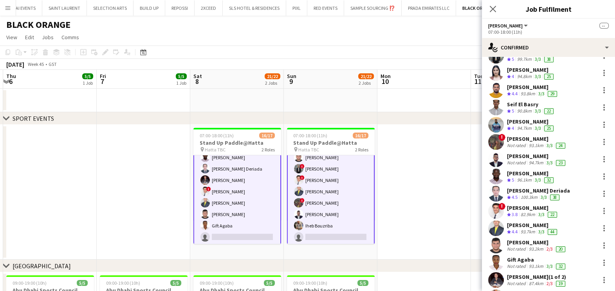
scroll to position [102, 0]
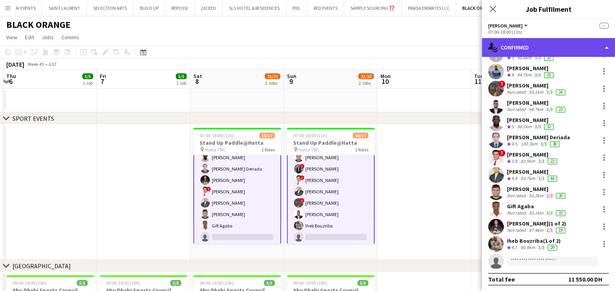
click at [529, 42] on div "single-neutral-actions-check-2 Confirmed" at bounding box center [548, 47] width 133 height 19
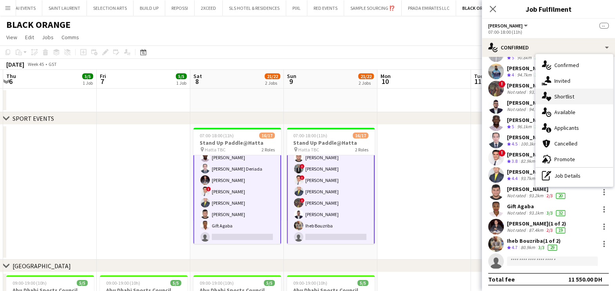
click at [558, 100] on div "single-neutral-actions-heart Shortlist" at bounding box center [575, 97] width 78 height 16
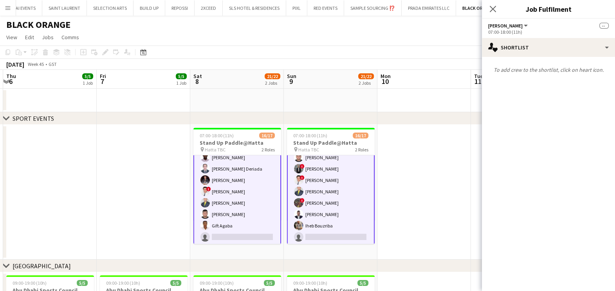
click at [237, 193] on app-card-role "[PERSON_NAME] 196A 15/16 07:00-18:00 (11h) [PERSON_NAME] ! [PERSON_NAME] [PERSO…" at bounding box center [237, 146] width 88 height 199
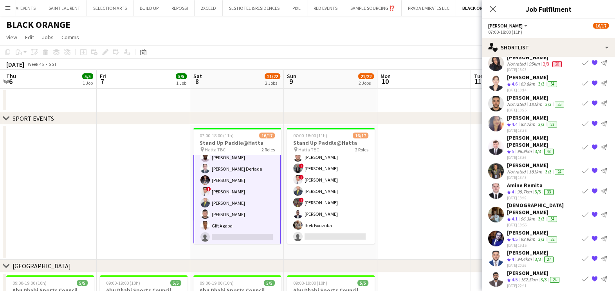
scroll to position [434, 0]
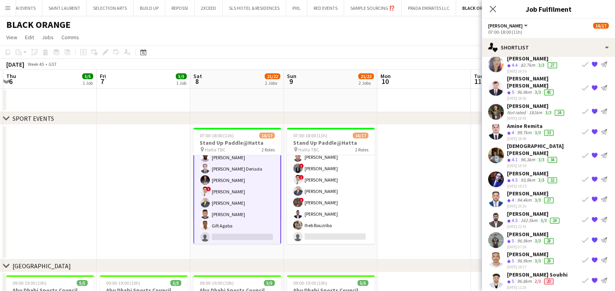
click at [500, 231] on app-user-avatar at bounding box center [496, 239] width 16 height 16
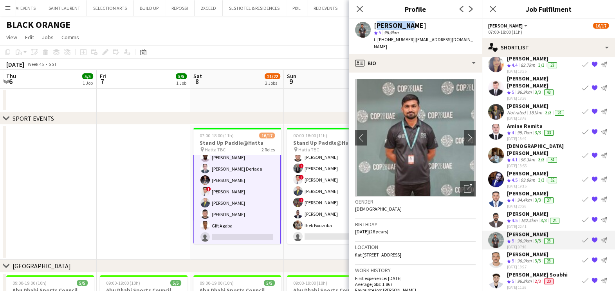
drag, startPoint x: 410, startPoint y: 25, endPoint x: 374, endPoint y: 23, distance: 36.1
click at [374, 23] on div "[PERSON_NAME]" at bounding box center [425, 25] width 102 height 7
copy div "[PERSON_NAME]"
click at [581, 235] on button "Book crew" at bounding box center [585, 239] width 9 height 9
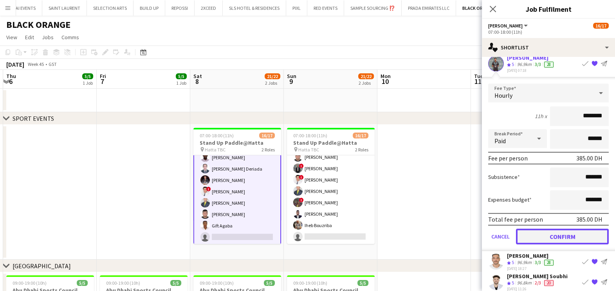
click at [568, 228] on button "Confirm" at bounding box center [562, 236] width 93 height 16
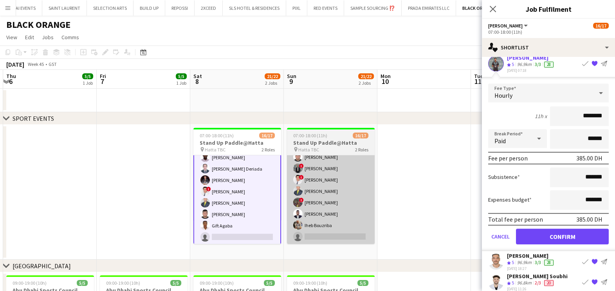
scroll to position [413, 0]
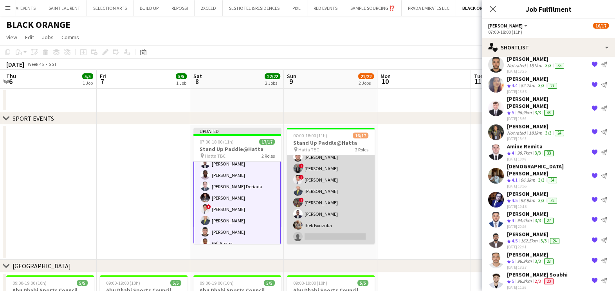
click at [328, 224] on app-card-role "[PERSON_NAME] 15/16 07:00-18:00 (11h) [PERSON_NAME] [PERSON_NAME] Gift [PERSON_…" at bounding box center [331, 145] width 88 height 197
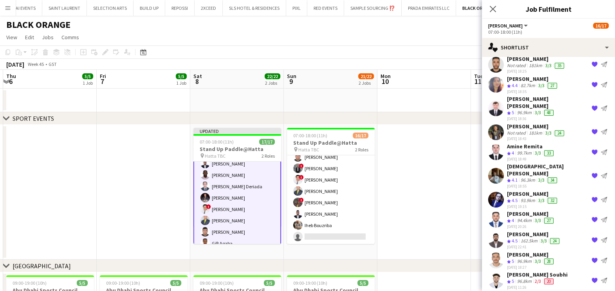
scroll to position [135, 0]
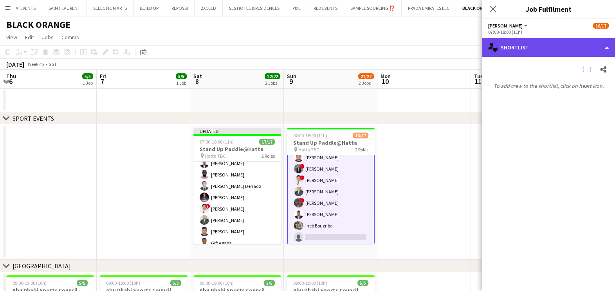
click at [536, 49] on div "single-neutral-actions-heart Shortlist" at bounding box center [548, 47] width 133 height 19
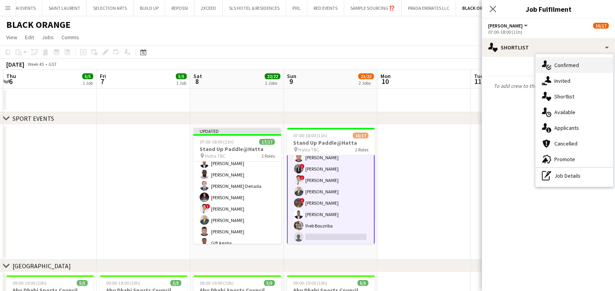
click at [560, 67] on span "Confirmed" at bounding box center [567, 64] width 25 height 7
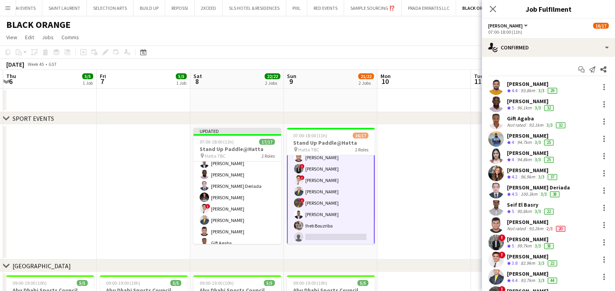
scroll to position [85, 0]
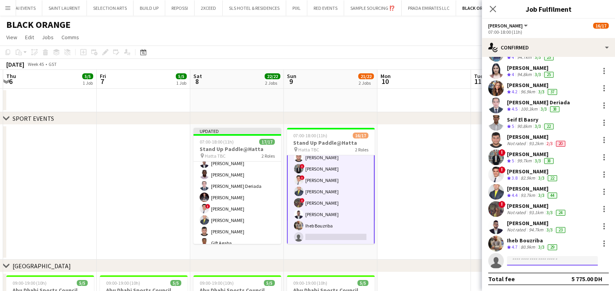
click at [527, 261] on input at bounding box center [552, 260] width 91 height 9
paste input "*********"
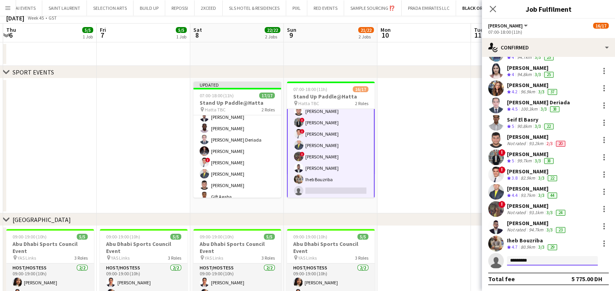
scroll to position [98, 0]
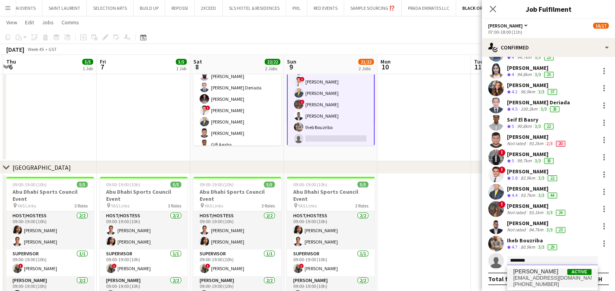
type input "********"
click at [533, 276] on span "[EMAIL_ADDRESS][DOMAIN_NAME]" at bounding box center [552, 278] width 78 height 6
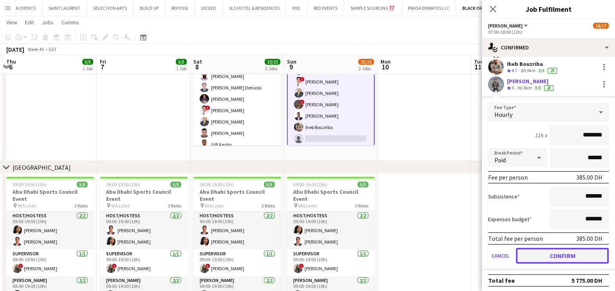
click at [545, 255] on button "Confirm" at bounding box center [562, 255] width 93 height 16
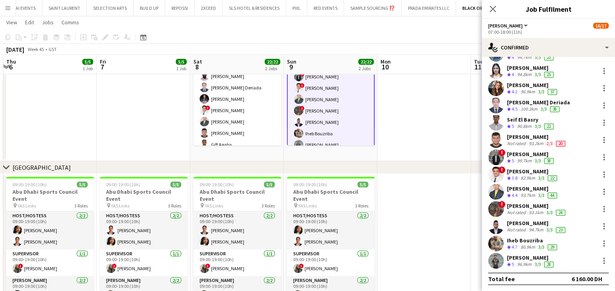
click at [443, 128] on app-date-cell at bounding box center [425, 93] width 94 height 135
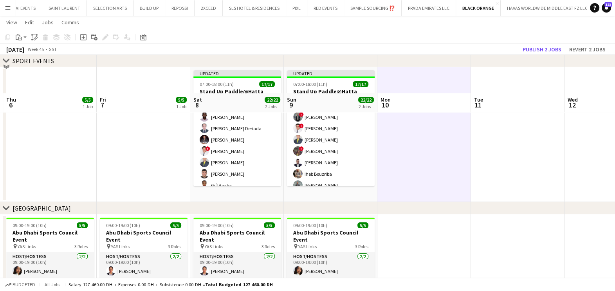
scroll to position [0, 0]
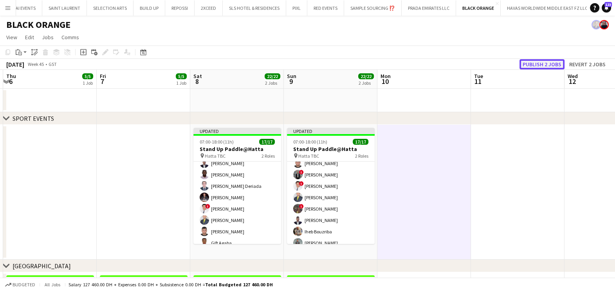
click at [551, 62] on button "Publish 2 jobs" at bounding box center [542, 64] width 45 height 10
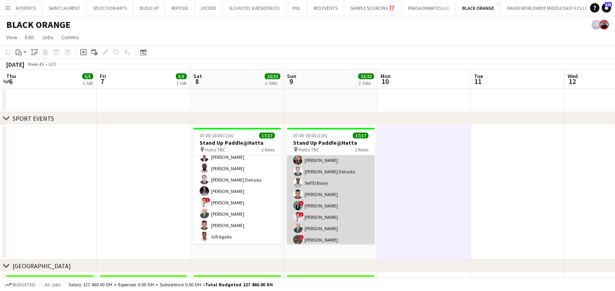
scroll to position [135, 0]
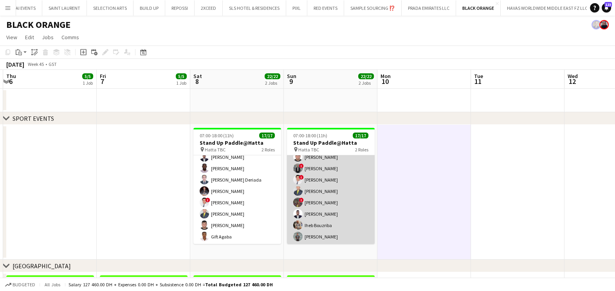
click at [322, 225] on app-card-role "[PERSON_NAME] 16/16 07:00-18:00 (11h) [PERSON_NAME] [PERSON_NAME] Gift [PERSON_…" at bounding box center [331, 145] width 88 height 197
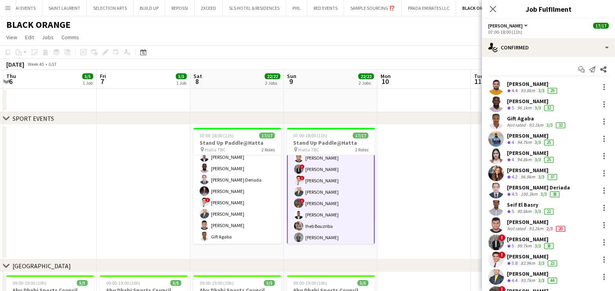
scroll to position [135, 0]
click at [450, 22] on div "BLACK ORANGE" at bounding box center [307, 23] width 615 height 15
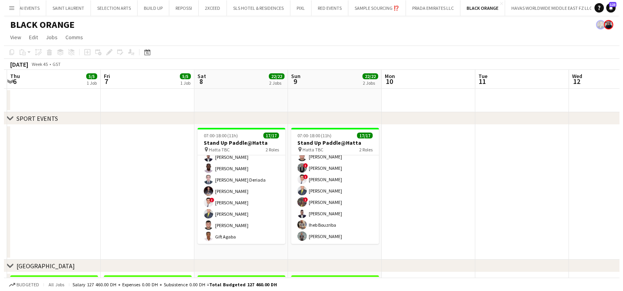
scroll to position [135, 0]
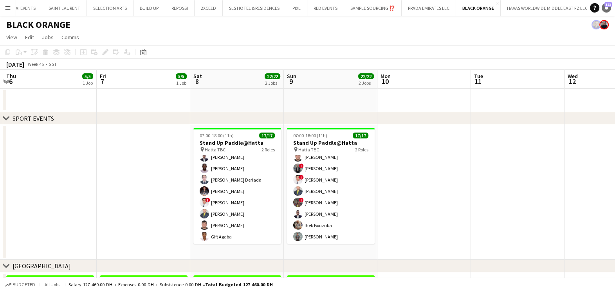
click at [605, 7] on icon at bounding box center [607, 7] width 4 height 4
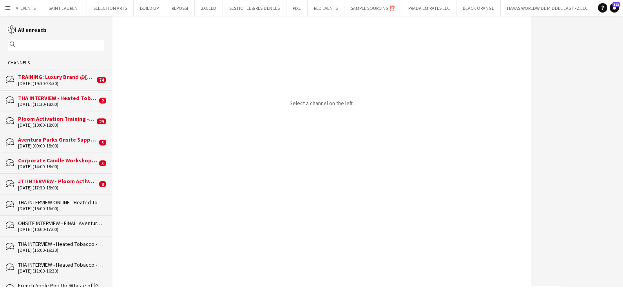
click at [51, 182] on div "JTI INTERVIEW - Ploom Activation - UAE Launch Program" at bounding box center [57, 180] width 79 height 7
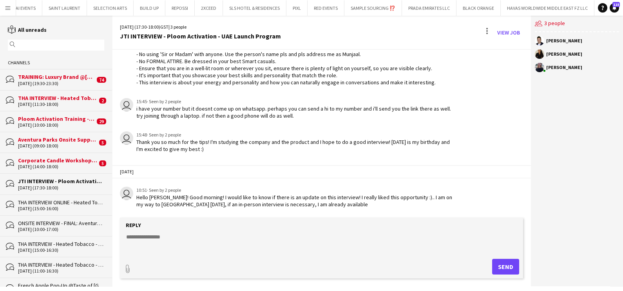
scroll to position [245, 0]
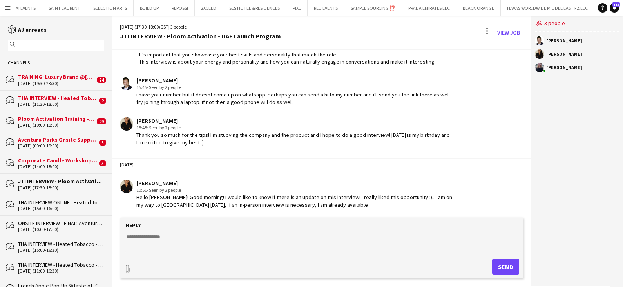
click at [44, 160] on div "Corporate Candle Workshop @RAK" at bounding box center [57, 160] width 79 height 7
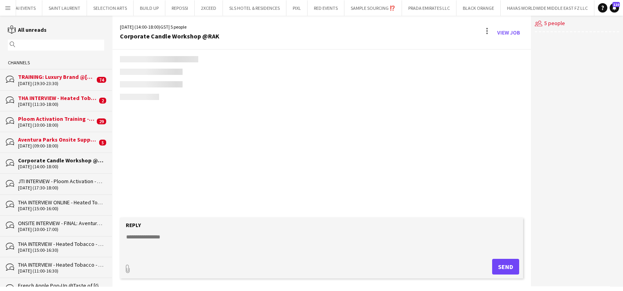
scroll to position [195, 0]
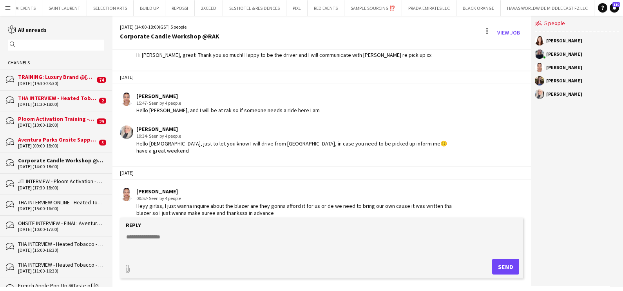
click at [49, 143] on div "Aventura Parks Onsite Support" at bounding box center [57, 139] width 79 height 7
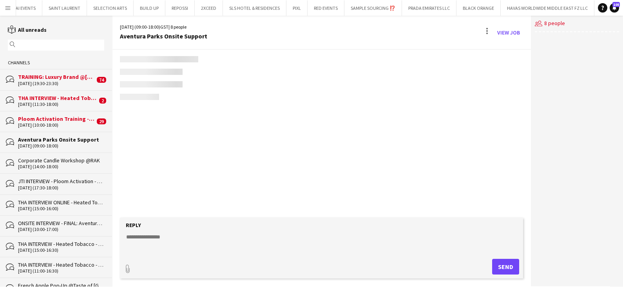
scroll to position [188, 0]
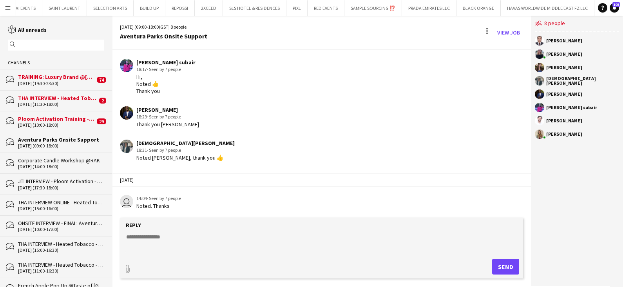
click at [53, 120] on div "Ploom Activation Training - UAE Launch Program" at bounding box center [56, 118] width 77 height 7
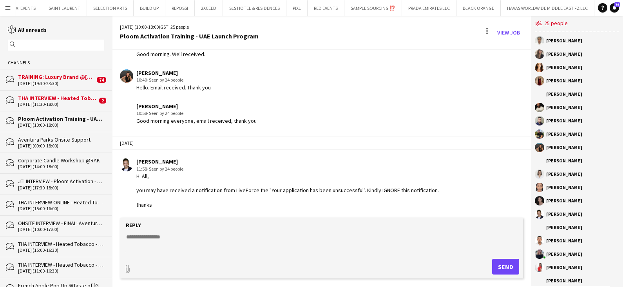
scroll to position [1198, 0]
click at [66, 95] on div "THA INTERVIEW - Heated Tobacco - UAE Launch Program" at bounding box center [57, 97] width 79 height 7
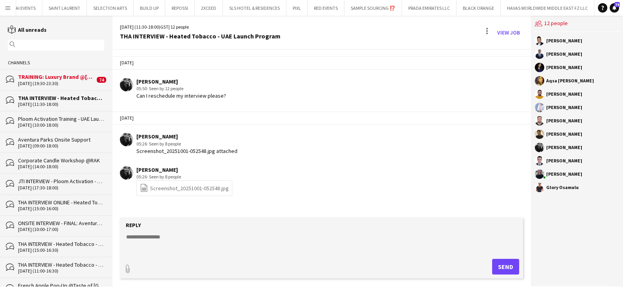
click at [70, 79] on div "TRAINING: Luxury Brand @[GEOGRAPHIC_DATA] Watch Week 2025" at bounding box center [56, 76] width 77 height 7
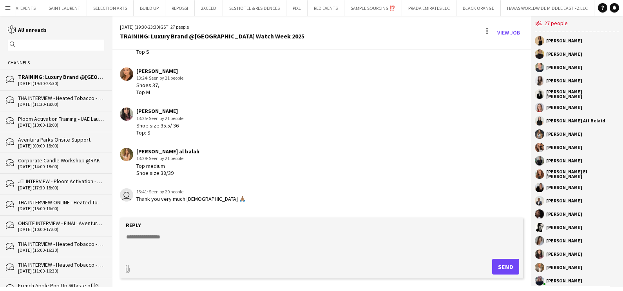
scroll to position [1616, 0]
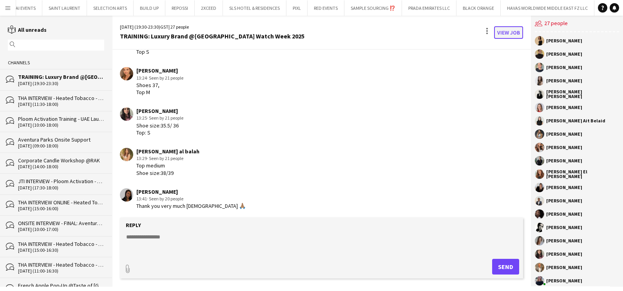
click at [511, 33] on link "View Job" at bounding box center [508, 32] width 29 height 13
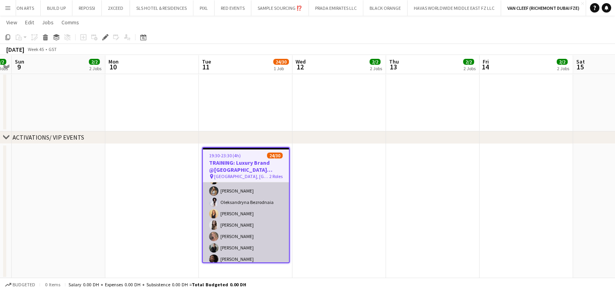
scroll to position [46, 0]
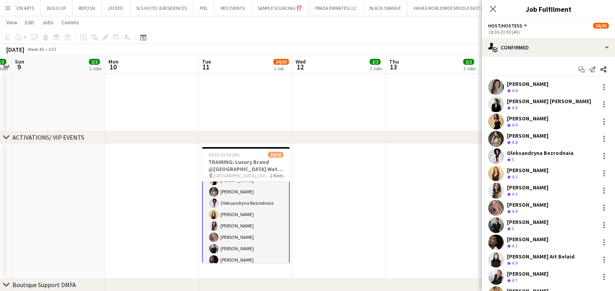
scroll to position [47, 0]
click at [578, 71] on icon "Start chat" at bounding box center [581, 69] width 6 height 6
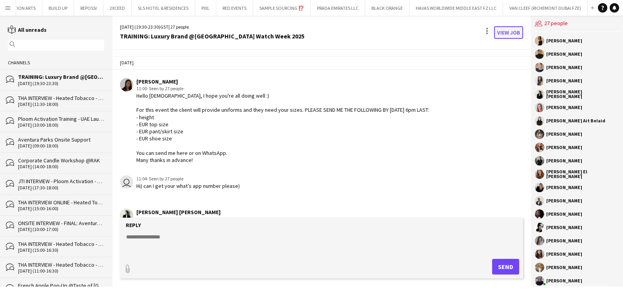
click at [508, 31] on link "View Job" at bounding box center [508, 32] width 29 height 13
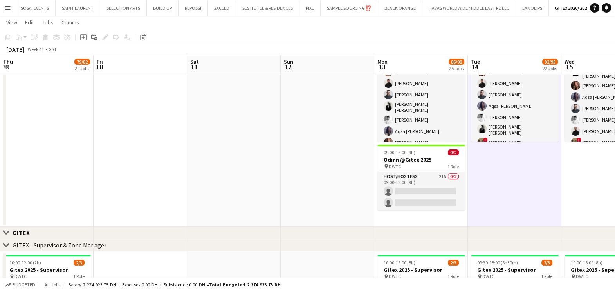
scroll to position [18, 0]
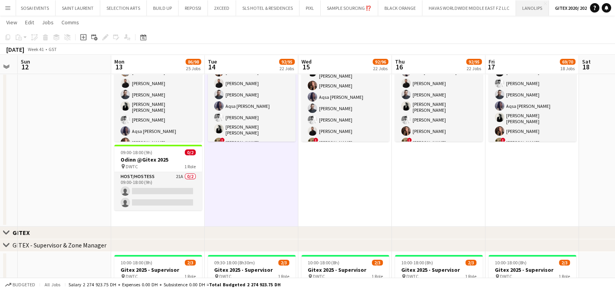
click at [535, 10] on button "LANOLIPS Close" at bounding box center [532, 7] width 33 height 15
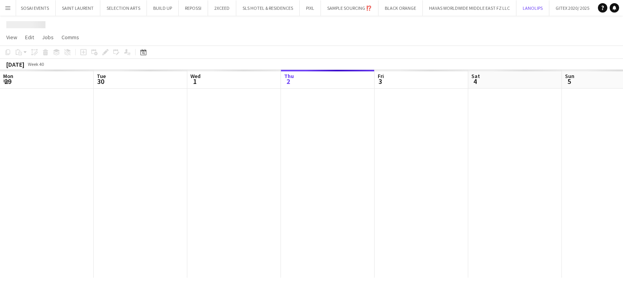
scroll to position [0, 187]
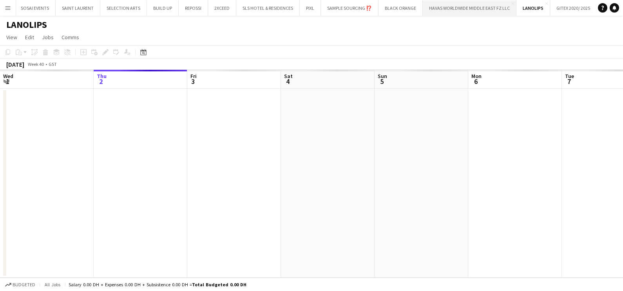
click at [471, 2] on button "HAVAS WORLDWIDE MIDDLE EAST FZ LLC Close" at bounding box center [470, 7] width 94 height 15
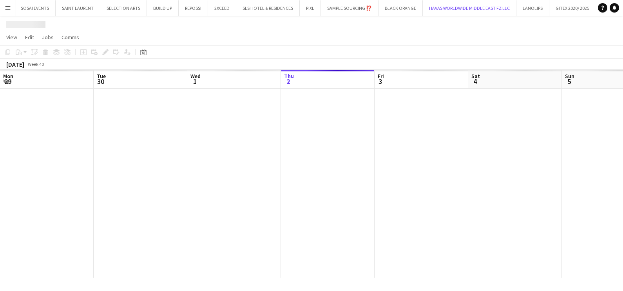
scroll to position [0, 187]
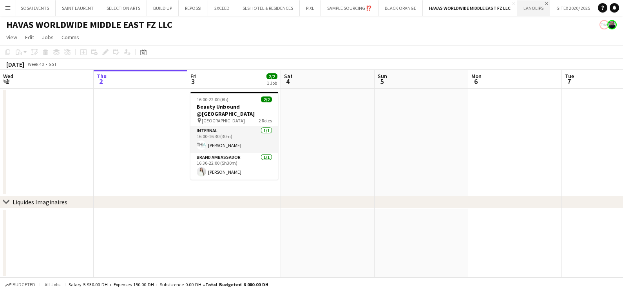
click at [545, 2] on app-icon "Close" at bounding box center [546, 3] width 3 height 3
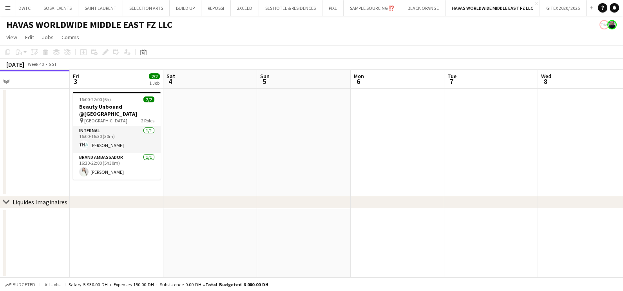
drag, startPoint x: 395, startPoint y: 164, endPoint x: 271, endPoint y: 165, distance: 123.7
click at [95, 164] on app-calendar-viewport "Mon 29 Tue 30 Wed 1 Thu 2 Fri 3 2/2 1 Job Sat 4 Sun 5 Mon 6 Tue 7 Wed 8 Thu 9 F…" at bounding box center [311, 174] width 623 height 208
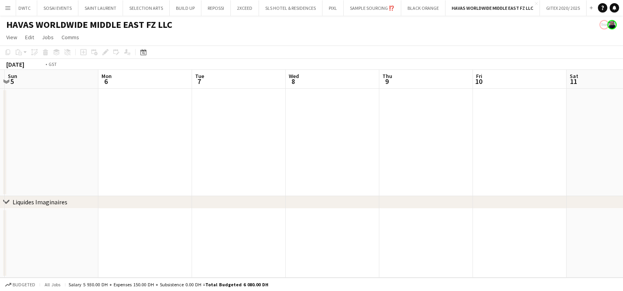
drag, startPoint x: 266, startPoint y: 164, endPoint x: 94, endPoint y: 164, distance: 171.9
click at [34, 164] on app-calendar-viewport "Thu 2 Fri 3 2/2 1 Job Sat 4 Sun 5 Mon 6 Tue 7 Wed 8 Thu 9 Fri 10 Sat 11 Sun 12 …" at bounding box center [311, 174] width 623 height 208
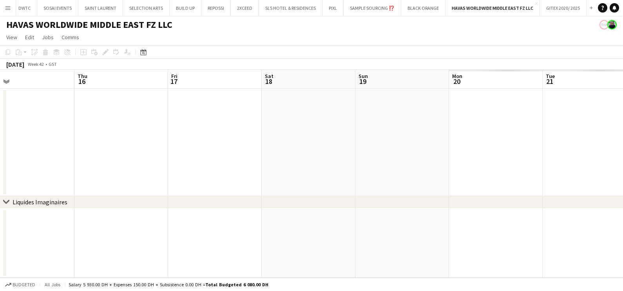
drag, startPoint x: 424, startPoint y: 163, endPoint x: 60, endPoint y: 163, distance: 364.2
click at [39, 163] on app-calendar-viewport "Mon 13 Tue 14 Wed 15 Thu 16 Fri 17 Sat 18 Sun 19 Mon 20 Tue 21 Wed 22 Thu 23 Fr…" at bounding box center [311, 174] width 623 height 208
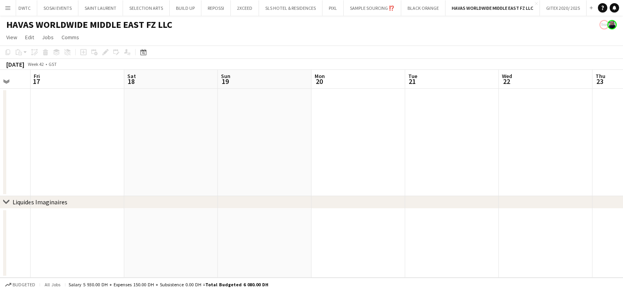
drag, startPoint x: 362, startPoint y: 163, endPoint x: 8, endPoint y: 165, distance: 354.4
click at [0, 164] on html "Menu Boards Boards Boards All jobs Status Workforce Workforce My Workforce Recr…" at bounding box center [311, 145] width 623 height 291
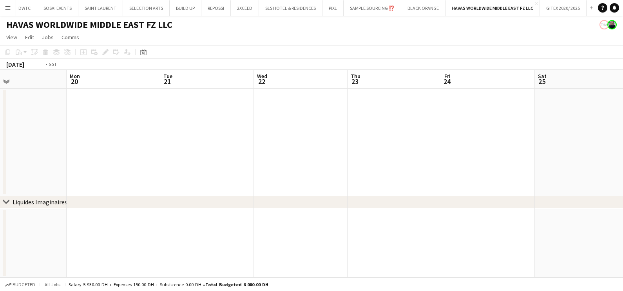
drag, startPoint x: 446, startPoint y: 165, endPoint x: 7, endPoint y: 165, distance: 439.0
click at [0, 165] on html "Menu Boards Boards Boards All jobs Status Workforce Workforce My Workforce Recr…" at bounding box center [311, 145] width 623 height 291
drag, startPoint x: -2, startPoint y: 172, endPoint x: 460, endPoint y: 172, distance: 462.1
click at [0, 172] on html "Menu Boards Boards Boards All jobs Status Workforce Workforce My Workforce Recr…" at bounding box center [311, 145] width 623 height 291
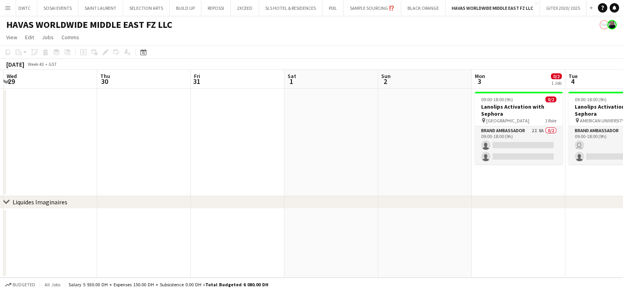
drag, startPoint x: 305, startPoint y: 175, endPoint x: 24, endPoint y: 176, distance: 280.8
click at [24, 176] on app-calendar-viewport "Sun 26 Mon 27 Tue 28 Wed 29 Thu 30 Fri 31 Sat 1 Sun 2 Mon 3 0/2 1 Job Tue 4 1/2…" at bounding box center [311, 174] width 623 height 208
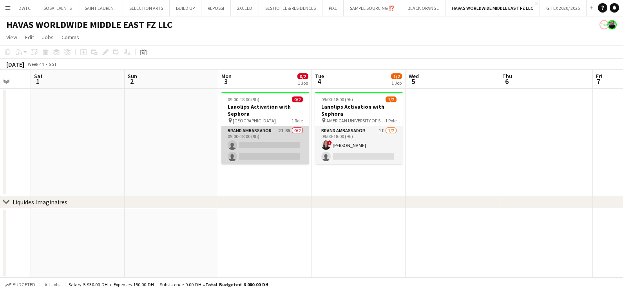
click at [272, 142] on app-card-role "Brand Ambassador 2I 8A 0/2 09:00-18:00 (9h) single-neutral-actions single-neutr…" at bounding box center [265, 145] width 88 height 38
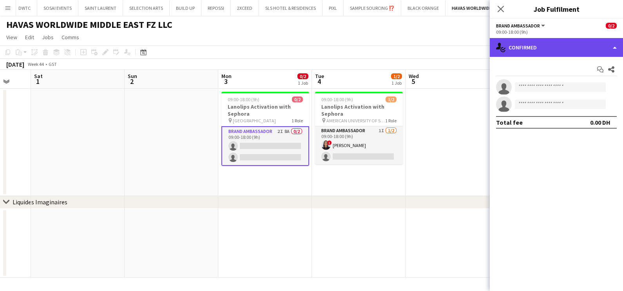
click at [582, 50] on div "single-neutral-actions-check-2 Confirmed" at bounding box center [556, 47] width 133 height 19
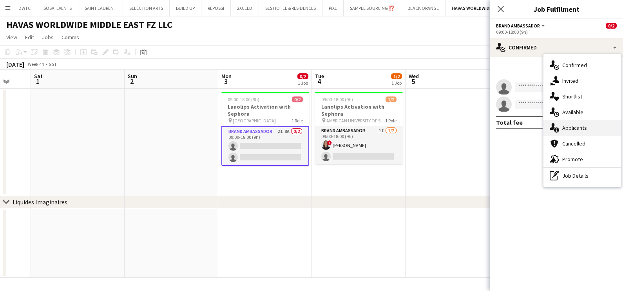
click at [584, 130] on span "Applicants" at bounding box center [574, 127] width 25 height 7
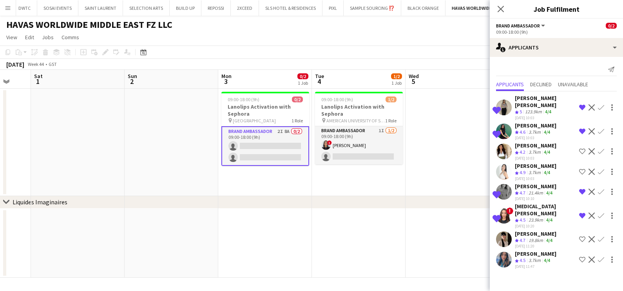
click at [536, 257] on div "3.7km" at bounding box center [534, 260] width 15 height 7
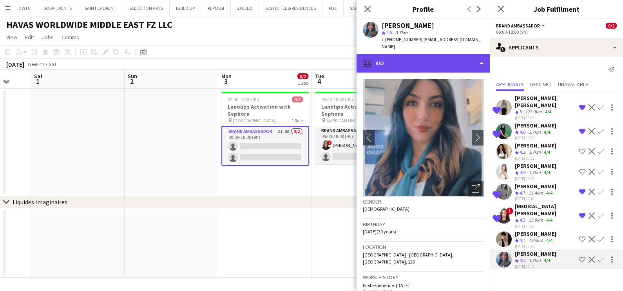
click at [419, 57] on div "profile Bio" at bounding box center [422, 63] width 133 height 19
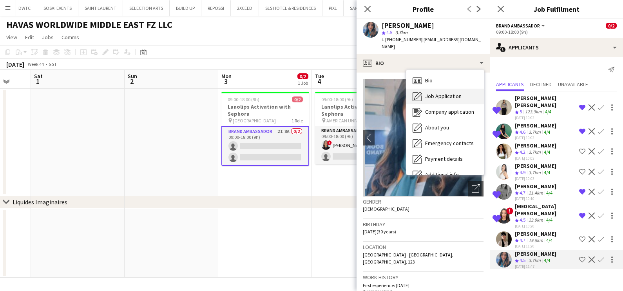
click at [430, 92] on span "Job Application" at bounding box center [443, 95] width 36 height 7
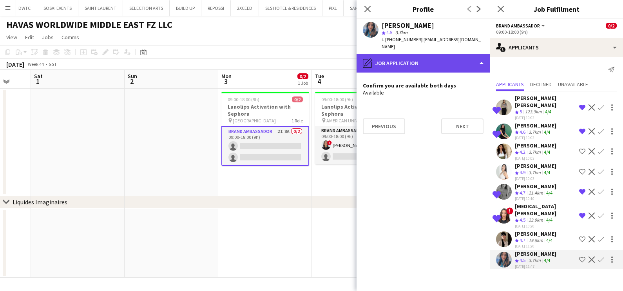
click at [422, 61] on div "pencil4 Job Application" at bounding box center [422, 63] width 133 height 19
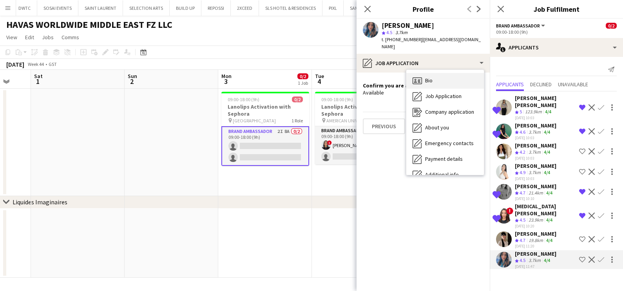
click at [441, 73] on div "Bio Bio" at bounding box center [445, 81] width 78 height 16
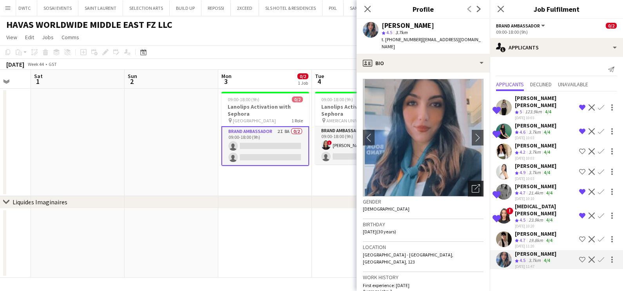
click at [468, 181] on div "Open photos pop-in" at bounding box center [476, 189] width 16 height 16
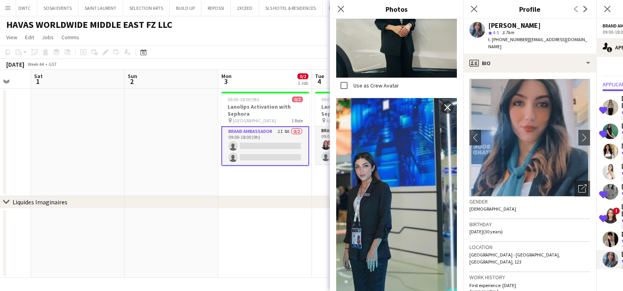
scroll to position [1449, 0]
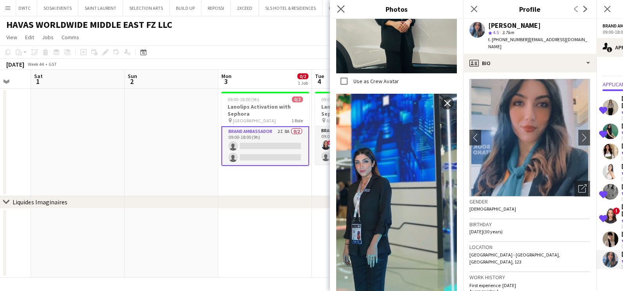
click at [335, 9] on app-icon "Close pop-in" at bounding box center [340, 9] width 11 height 11
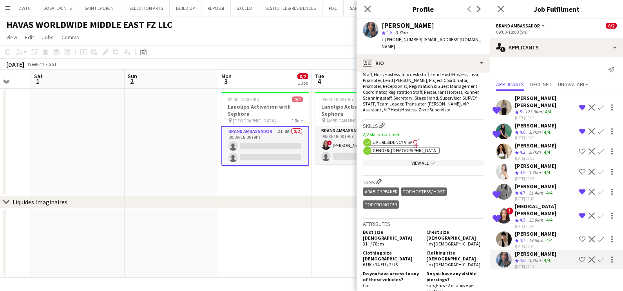
scroll to position [490, 0]
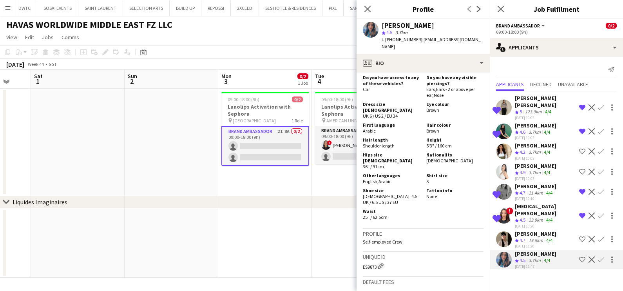
click at [535, 190] on div "21.4km" at bounding box center [536, 193] width 18 height 7
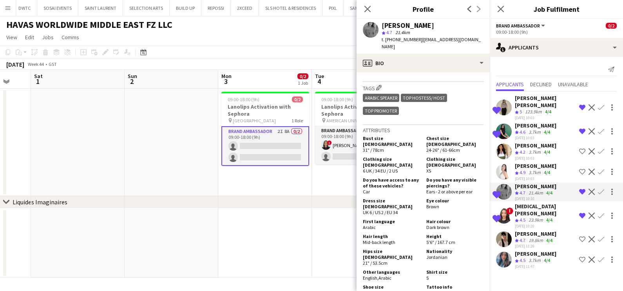
scroll to position [391, 0]
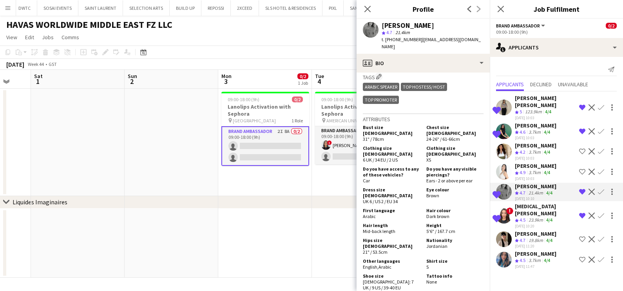
click at [529, 108] on div "123.9km" at bounding box center [533, 111] width 20 height 7
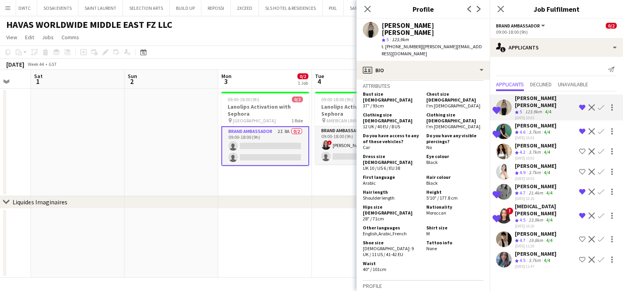
scroll to position [441, 0]
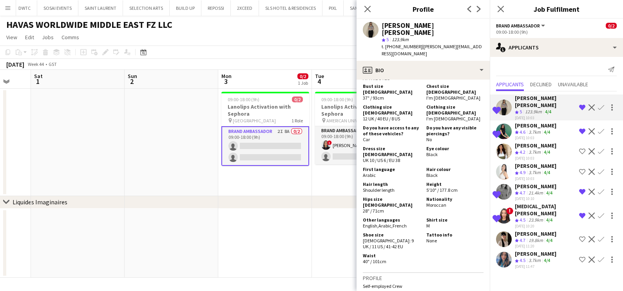
click at [527, 169] on div "3.7km" at bounding box center [534, 172] width 15 height 7
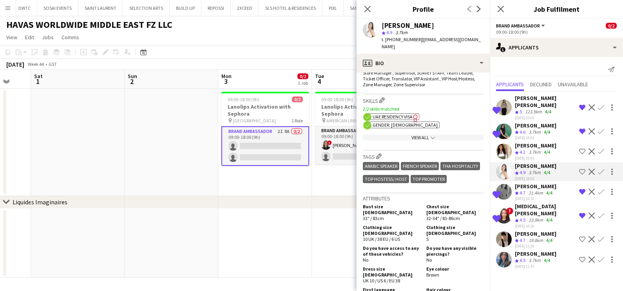
scroll to position [391, 0]
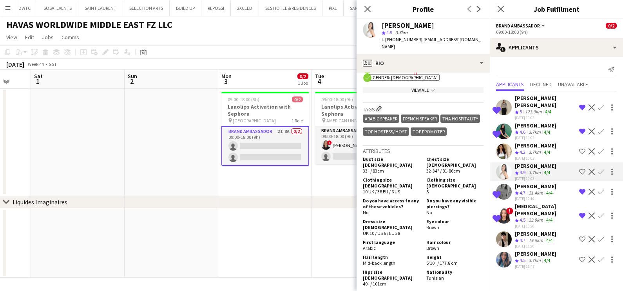
click at [579, 168] on app-icon "Shortlist crew" at bounding box center [582, 171] width 6 height 6
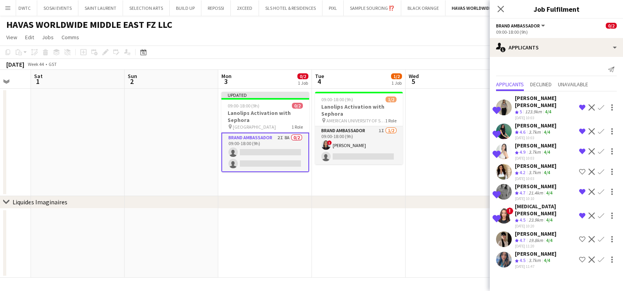
click at [457, 148] on app-date-cell at bounding box center [452, 142] width 94 height 107
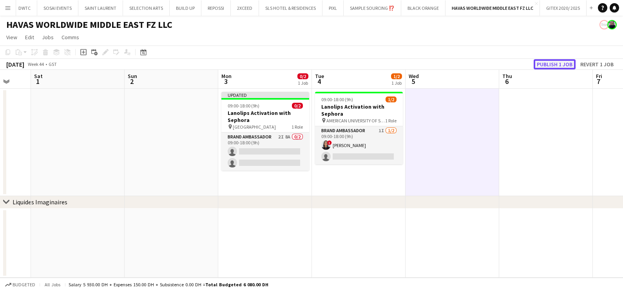
click at [557, 66] on button "Publish 1 job" at bounding box center [554, 64] width 42 height 10
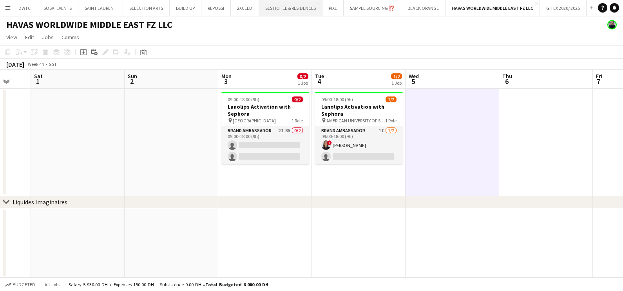
click at [298, 8] on button "SLS HOTEL & RESIDENCES Close" at bounding box center [290, 7] width 63 height 15
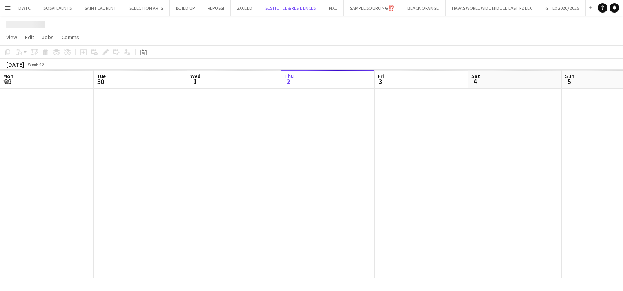
scroll to position [0, 2]
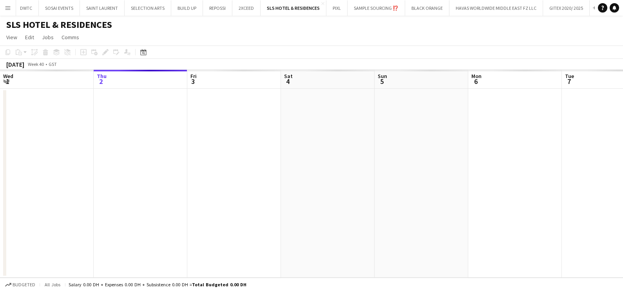
drag, startPoint x: 477, startPoint y: 154, endPoint x: 76, endPoint y: 154, distance: 400.2
click at [125, 154] on app-calendar-viewport "Mon 29 Tue 30 Wed 1 Thu 2 Fri 3 Sat 4 Sun 5 Mon 6 Tue 7 Wed 8 Thu 9 Fri 10" at bounding box center [311, 174] width 623 height 208
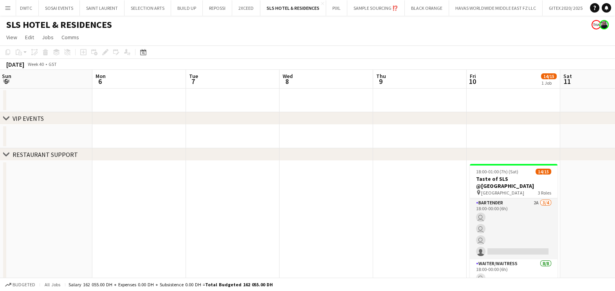
drag, startPoint x: 316, startPoint y: 157, endPoint x: 197, endPoint y: 158, distance: 119.1
click at [46, 157] on div "chevron-right RESTAURANT SUPPORT" at bounding box center [307, 154] width 615 height 13
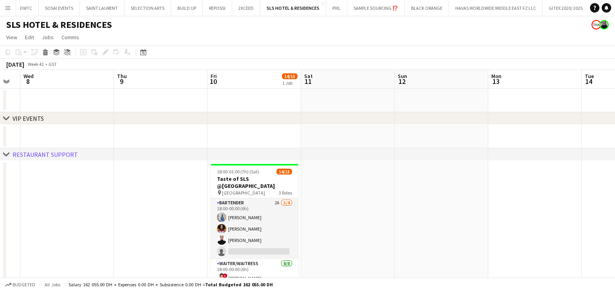
drag, startPoint x: 360, startPoint y: 239, endPoint x: 151, endPoint y: 200, distance: 212.7
click at [96, 201] on app-calendar-viewport "Sun 5 Mon 6 Tue 7 Wed 8 Thu 9 Fri 10 14/15 1 Job Sat 11 Sun 12 Mon 13 Tue 14 We…" at bounding box center [307, 183] width 615 height 226
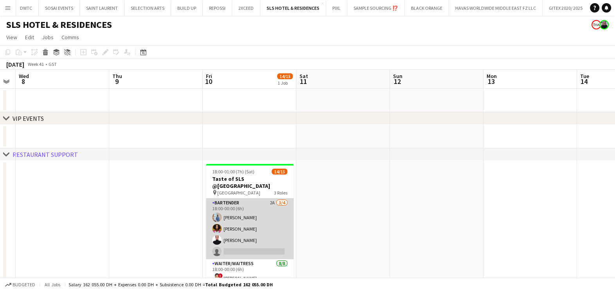
click at [260, 210] on app-card-role "Bartender 2A 3/4 18:00-00:00 (6h) Nitah Esibe Smith Negeset Gebremicael Jasna K…" at bounding box center [250, 228] width 88 height 61
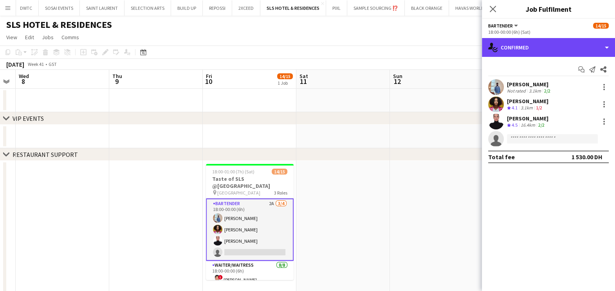
drag, startPoint x: 541, startPoint y: 43, endPoint x: 539, endPoint y: 55, distance: 11.9
click at [540, 43] on div "single-neutral-actions-check-2 Confirmed" at bounding box center [548, 47] width 133 height 19
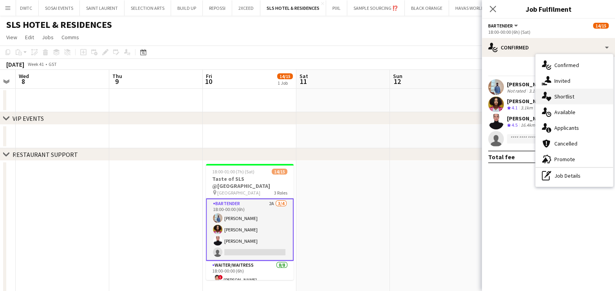
click at [567, 97] on span "Shortlist" at bounding box center [565, 96] width 20 height 7
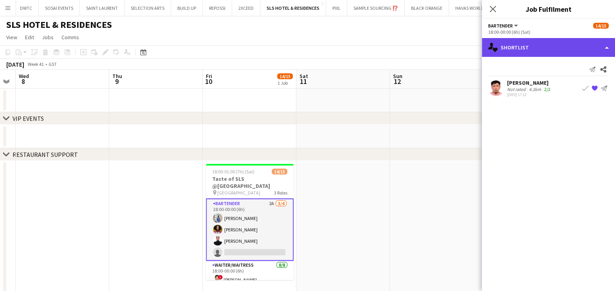
click at [523, 50] on div "single-neutral-actions-heart Shortlist" at bounding box center [548, 47] width 133 height 19
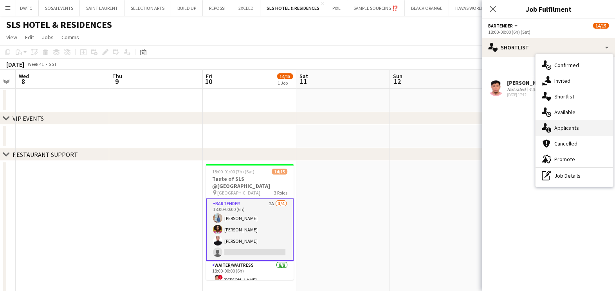
click at [563, 129] on span "Applicants" at bounding box center [567, 127] width 25 height 7
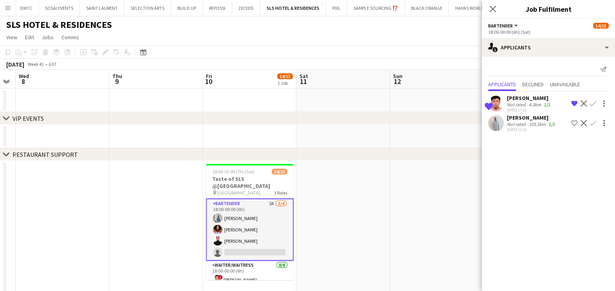
click at [595, 121] on app-icon "Confirm" at bounding box center [593, 123] width 6 height 6
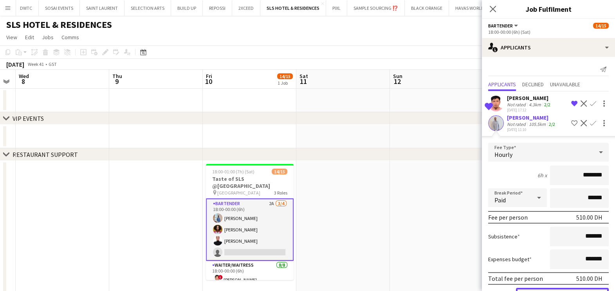
click at [556, 287] on button "Confirm" at bounding box center [562, 295] width 93 height 16
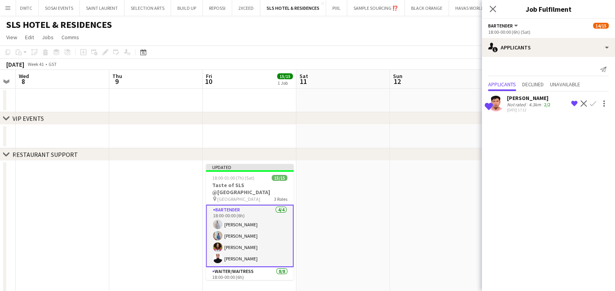
click at [376, 217] on app-date-cell at bounding box center [343, 228] width 94 height 135
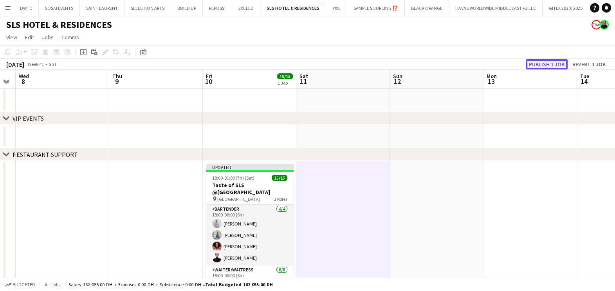
click at [534, 63] on button "Publish 1 job" at bounding box center [547, 64] width 42 height 10
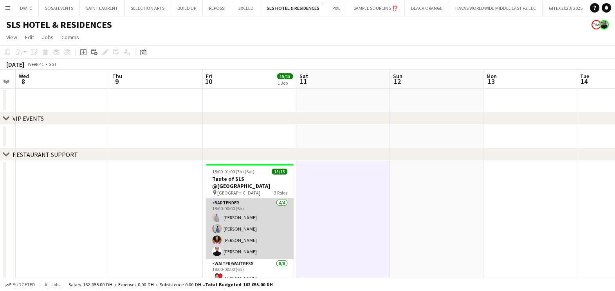
click at [248, 219] on app-card-role "Bartender 4/4 18:00-00:00 (6h) Tiago Molla Nitah Esibe Smith Negeset Gebremicae…" at bounding box center [250, 228] width 88 height 61
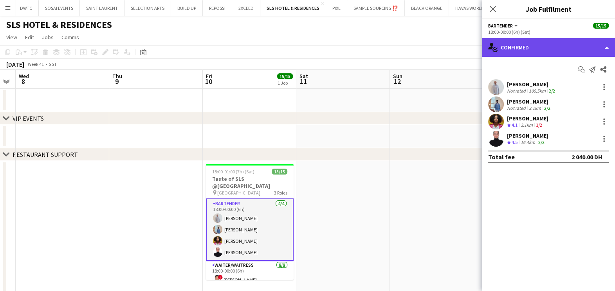
click at [545, 41] on div "single-neutral-actions-check-2 Confirmed" at bounding box center [548, 47] width 133 height 19
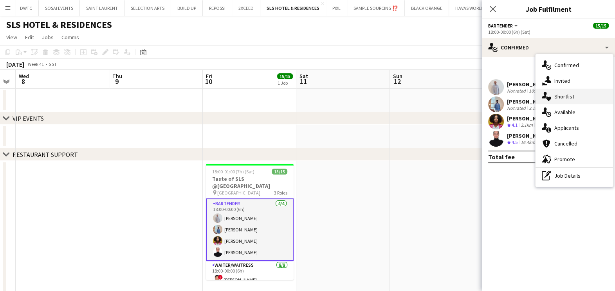
click at [560, 93] on span "Shortlist" at bounding box center [565, 96] width 20 height 7
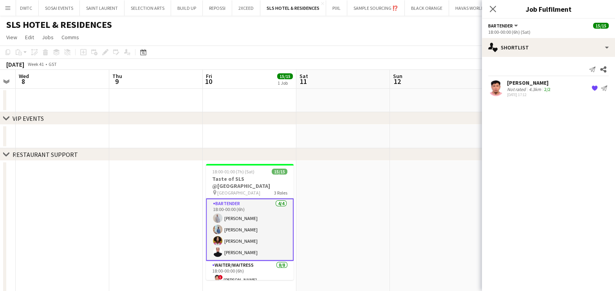
click at [527, 91] on div "4.3km" at bounding box center [534, 89] width 15 height 6
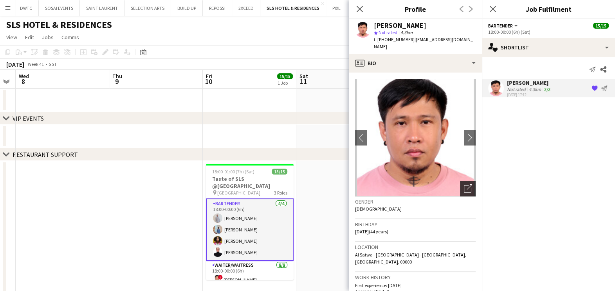
click at [460, 182] on div "Open photos pop-in" at bounding box center [468, 189] width 16 height 16
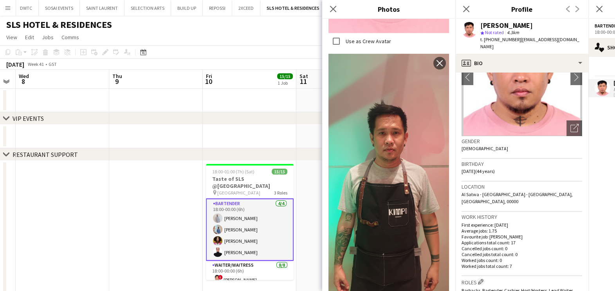
scroll to position [0, 0]
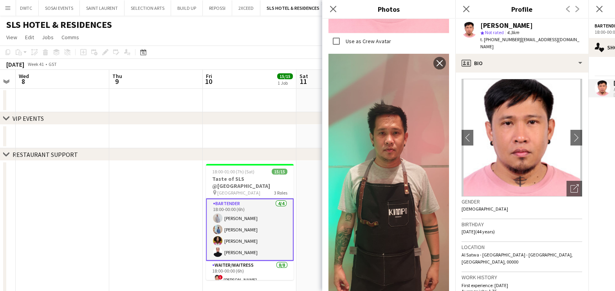
click at [312, 134] on app-date-cell at bounding box center [343, 136] width 94 height 23
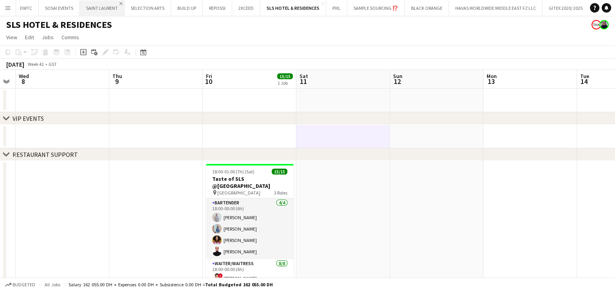
click at [120, 2] on app-icon "Close" at bounding box center [120, 3] width 3 height 3
click at [125, 2] on app-icon "Close" at bounding box center [125, 3] width 3 height 3
click at [504, 7] on app-icon "Add" at bounding box center [505, 7] width 3 height 3
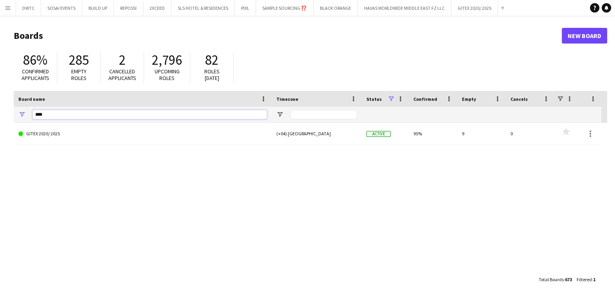
click at [92, 114] on input "****" at bounding box center [150, 114] width 235 height 9
type input "***"
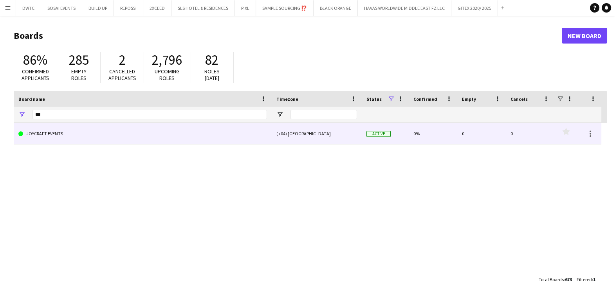
click at [99, 133] on link "JOYCRAFT EVENTS" at bounding box center [142, 134] width 249 height 22
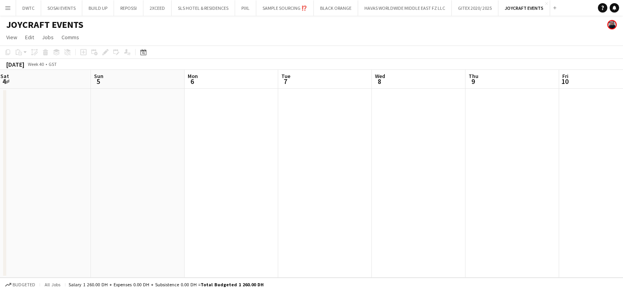
scroll to position [0, 308]
drag, startPoint x: 452, startPoint y: 156, endPoint x: 51, endPoint y: 163, distance: 401.4
click at [51, 161] on app-calendar-viewport "Wed 1 Thu 2 Fri 3 Sat 4 Sun 5 Mon 6 Tue 7 Wed 8 Thu 9 Fri 10 Sat 11 Sun 12" at bounding box center [311, 174] width 623 height 208
click at [383, 161] on app-date-cell at bounding box center [394, 183] width 94 height 189
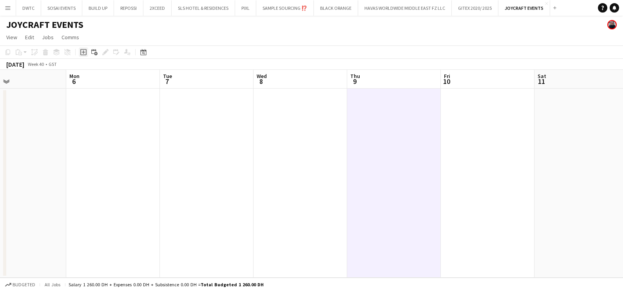
click at [83, 53] on icon "Add job" at bounding box center [83, 52] width 6 height 6
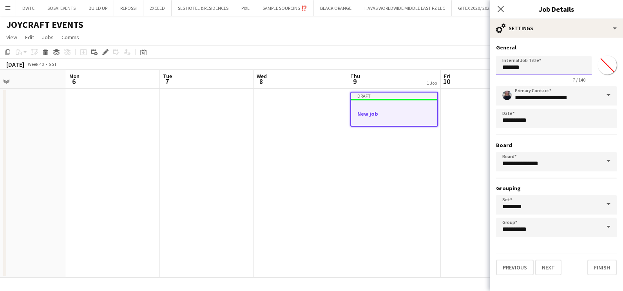
click at [533, 63] on input "*******" at bounding box center [544, 66] width 96 height 20
paste input "**********"
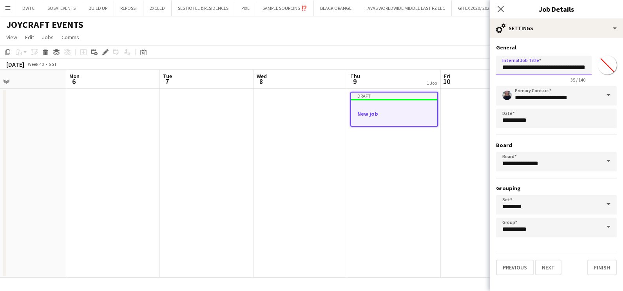
type input "**********"
click at [605, 67] on input "*******" at bounding box center [607, 65] width 28 height 28
type input "*******"
click at [501, 137] on div "**********" at bounding box center [556, 161] width 121 height 151
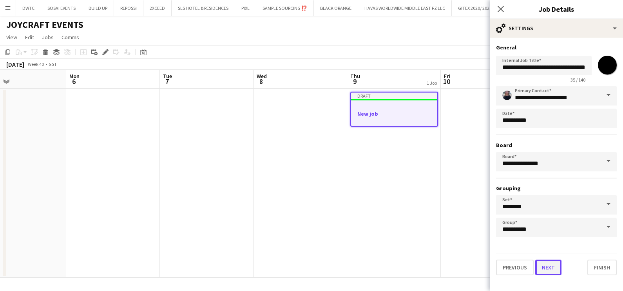
click at [553, 264] on button "Next" at bounding box center [548, 267] width 26 height 16
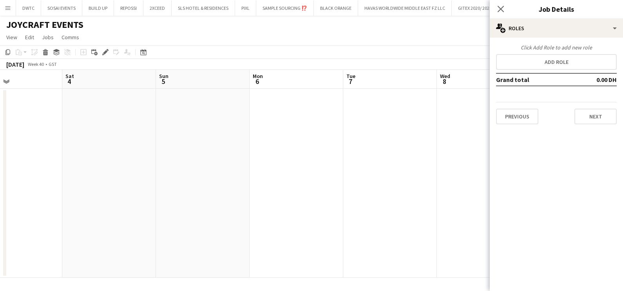
drag, startPoint x: 535, startPoint y: 206, endPoint x: 157, endPoint y: 204, distance: 377.9
click at [538, 206] on body "Menu Boards Boards Boards All jobs Status Workforce Workforce My Workforce Recr…" at bounding box center [311, 145] width 623 height 291
drag, startPoint x: 177, startPoint y: 214, endPoint x: 182, endPoint y: 199, distance: 16.0
click at [476, 215] on app-calendar-viewport "Wed 1 Thu 2 Fri 3 Sat 4 Sun 5 Mon 6 Tue 7 Wed 8 Thu 9 1 Job Fri 10 Sat 11 Sun 1…" at bounding box center [311, 174] width 623 height 208
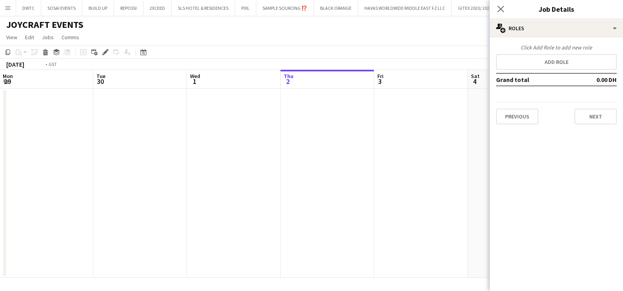
drag, startPoint x: 517, startPoint y: 206, endPoint x: 314, endPoint y: 200, distance: 202.5
click at [526, 206] on body "Menu Boards Boards Boards All jobs Status Workforce Workforce My Workforce Recr…" at bounding box center [311, 145] width 623 height 291
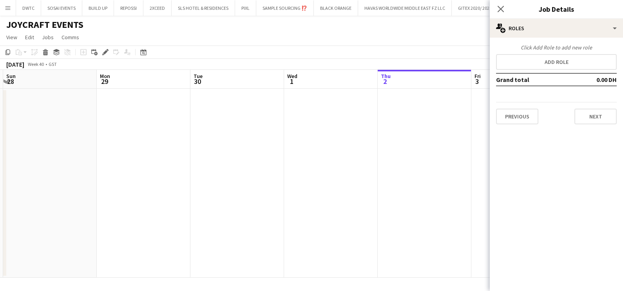
drag, startPoint x: 461, startPoint y: 207, endPoint x: 428, endPoint y: 204, distance: 33.0
click at [467, 206] on app-calendar-viewport "Thu 25 Fri 26 Sat 27 Sun 28 Mon 29 Tue 30 Wed 1 Thu 2 Fri 3 Sat 4 Sun 5 Mon 6" at bounding box center [311, 174] width 623 height 208
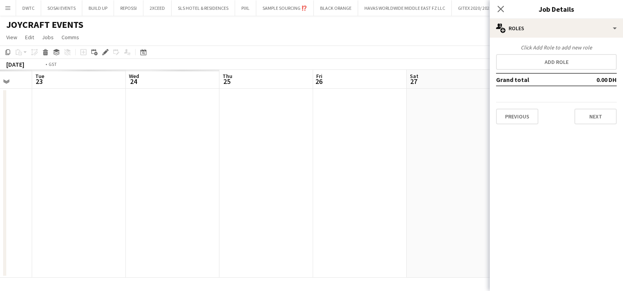
click at [401, 213] on app-calendar-viewport "Sat 20 Sun 21 Mon 22 Tue 23 Wed 24 Thu 25 Fri 26 Sat 27 Sun 28 Mon 29 Tue 30 We…" at bounding box center [311, 174] width 623 height 208
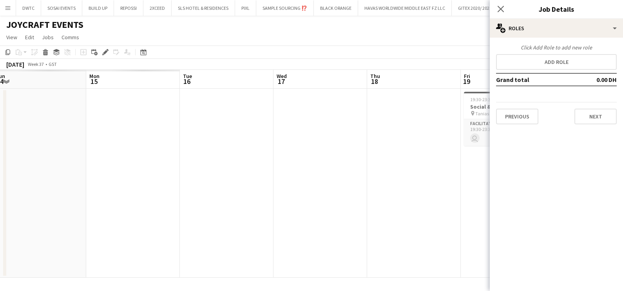
drag, startPoint x: 52, startPoint y: 217, endPoint x: 559, endPoint y: 218, distance: 507.1
click at [565, 218] on body "Menu Boards Boards Boards All jobs Status Workforce Workforce My Workforce Recr…" at bounding box center [311, 145] width 623 height 291
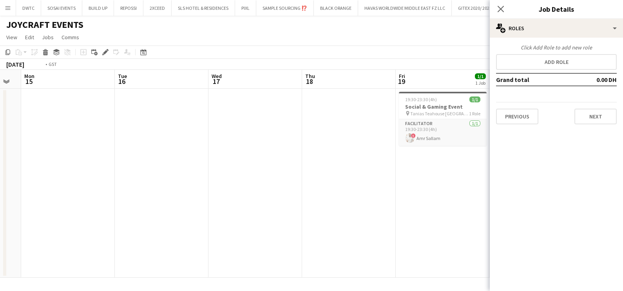
drag, startPoint x: 282, startPoint y: 227, endPoint x: -2, endPoint y: 217, distance: 284.1
click at [0, 217] on html "Menu Boards Boards Boards All jobs Status Workforce Workforce My Workforce Recr…" at bounding box center [311, 145] width 623 height 291
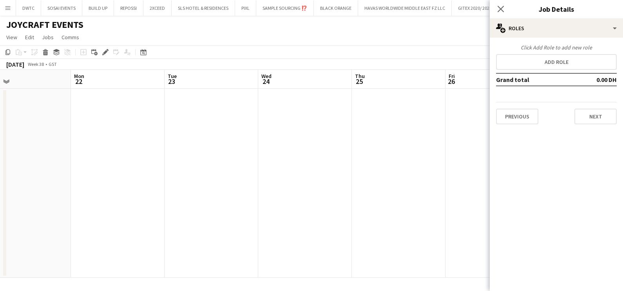
drag, startPoint x: 166, startPoint y: 218, endPoint x: 266, endPoint y: 220, distance: 99.9
click at [0, 219] on html "Menu Boards Boards Boards All jobs Status Workforce Workforce My Workforce Recr…" at bounding box center [311, 145] width 623 height 291
drag, startPoint x: 393, startPoint y: 221, endPoint x: 201, endPoint y: 223, distance: 191.5
click at [6, 222] on div "Fri 19 1/1 1 Job Sat 20 Sun 21 Mon 22 Tue 23 Wed 24 Thu 25 Fri 26 Sat 27 Sun 28…" at bounding box center [311, 174] width 623 height 208
drag, startPoint x: 94, startPoint y: 220, endPoint x: 140, endPoint y: 227, distance: 46.6
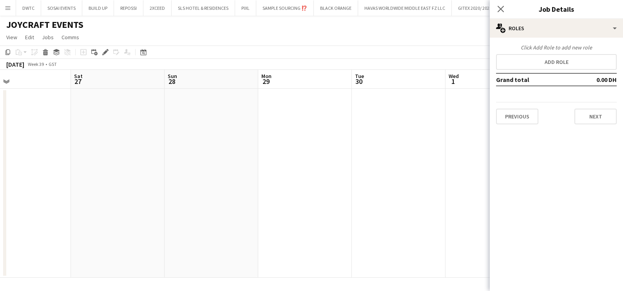
click at [0, 224] on html "Menu Boards Boards Boards All jobs Status Workforce Workforce My Workforce Recr…" at bounding box center [311, 145] width 623 height 291
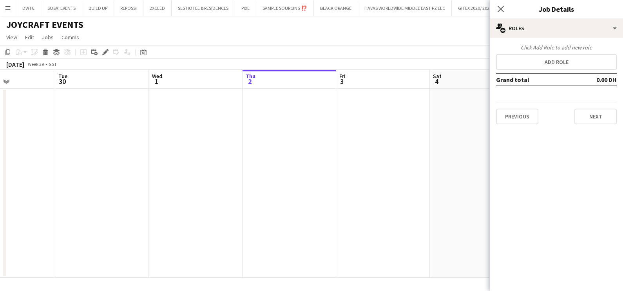
drag, startPoint x: 115, startPoint y: 228, endPoint x: 27, endPoint y: 228, distance: 88.1
click at [27, 228] on app-calendar-viewport "Sat 27 Sun 28 Mon 29 Tue 30 Wed 1 Thu 2 Fri 3 Sat 4 Sun 5 Mon 6 Tue 7 Wed 8" at bounding box center [311, 174] width 623 height 208
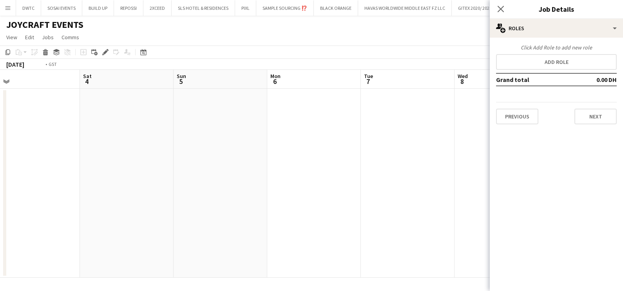
drag, startPoint x: 325, startPoint y: 229, endPoint x: 40, endPoint y: 229, distance: 285.1
click at [38, 229] on app-calendar-viewport "Wed 1 Thu 2 Fri 3 Sat 4 Sun 5 Mon 6 Tue 7 Wed 8 Thu 9 1 Job Fri 10 Sat 11 Sun 1…" at bounding box center [311, 174] width 623 height 208
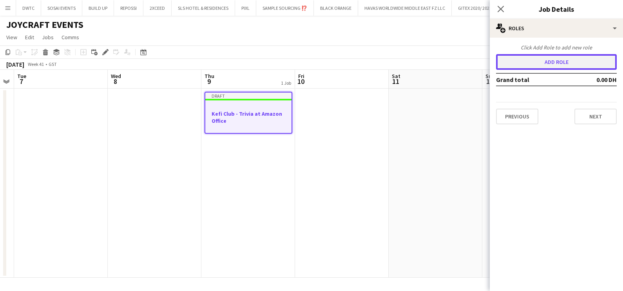
click at [560, 64] on button "Add role" at bounding box center [556, 62] width 121 height 16
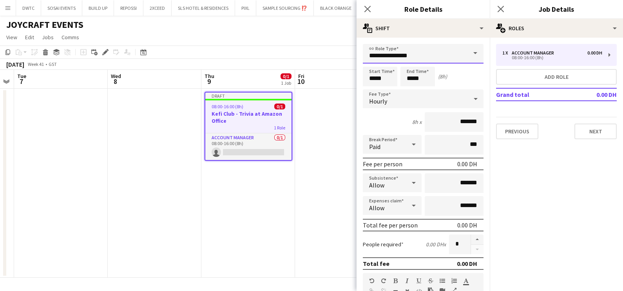
click at [396, 49] on input "**********" at bounding box center [423, 54] width 121 height 20
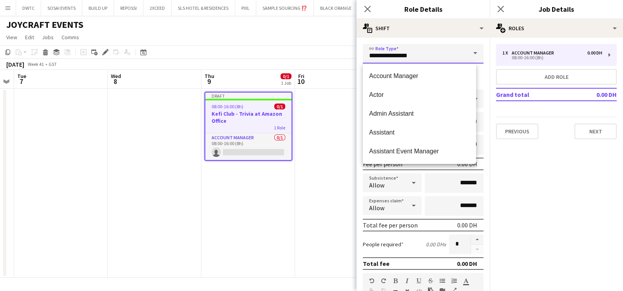
click at [396, 49] on input "**********" at bounding box center [423, 54] width 121 height 20
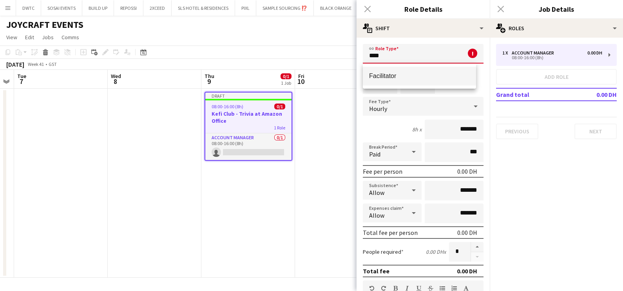
click at [383, 70] on mat-option "Facilitator" at bounding box center [419, 76] width 113 height 19
type input "**********"
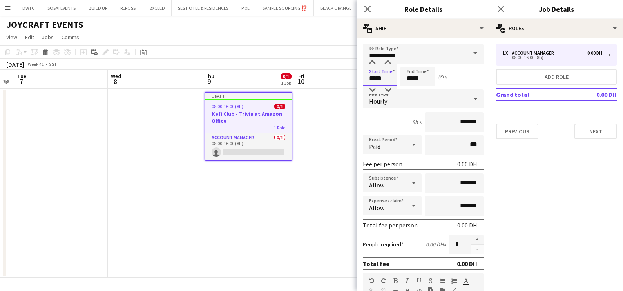
click at [375, 72] on input "*****" at bounding box center [380, 77] width 34 height 20
click at [370, 59] on div at bounding box center [372, 63] width 16 height 8
type input "*****"
click at [370, 59] on div at bounding box center [372, 63] width 16 height 8
click at [417, 78] on input "*****" at bounding box center [417, 77] width 34 height 20
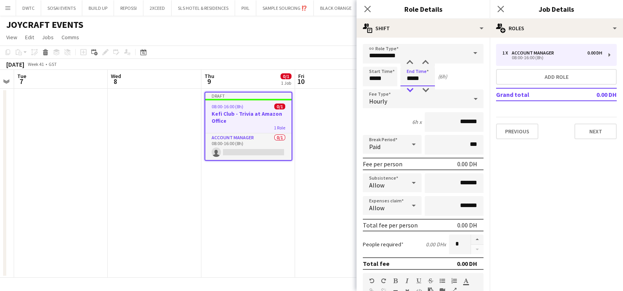
click at [407, 89] on div at bounding box center [410, 90] width 16 height 8
type input "*****"
click at [407, 89] on div at bounding box center [410, 90] width 16 height 8
click at [471, 238] on button "button" at bounding box center [477, 239] width 13 height 10
type input "*"
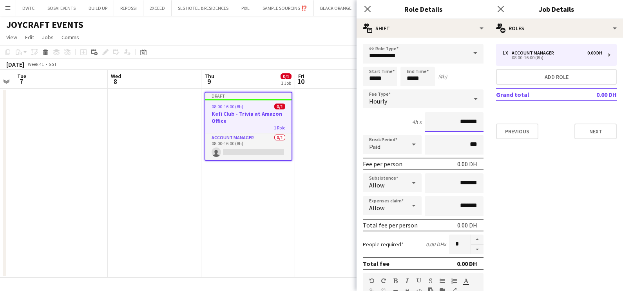
click at [432, 122] on input "*******" at bounding box center [453, 122] width 59 height 20
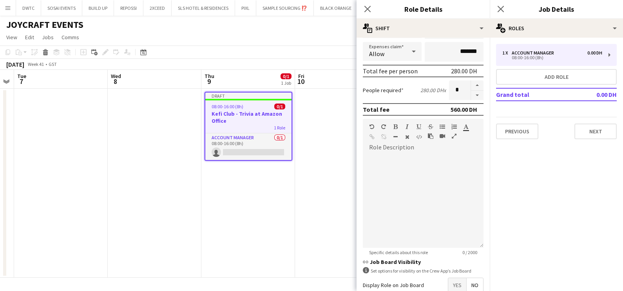
scroll to position [197, 0]
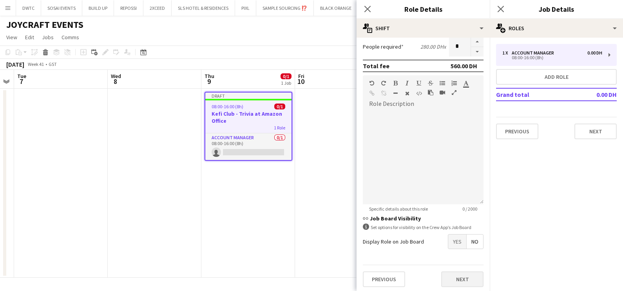
type input "********"
click at [450, 276] on button "Next" at bounding box center [462, 279] width 42 height 16
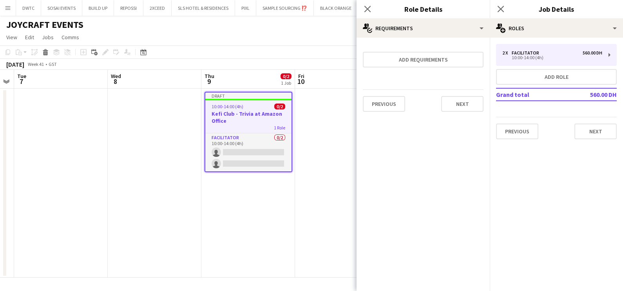
scroll to position [0, 0]
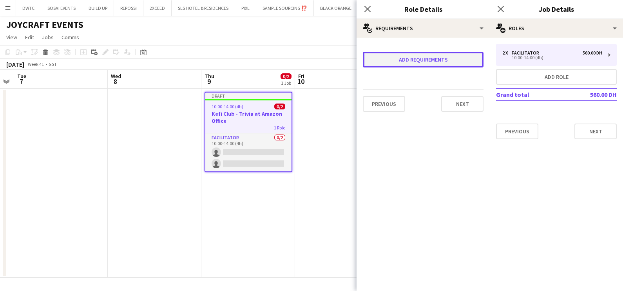
click at [436, 63] on button "Add requirements" at bounding box center [423, 60] width 121 height 16
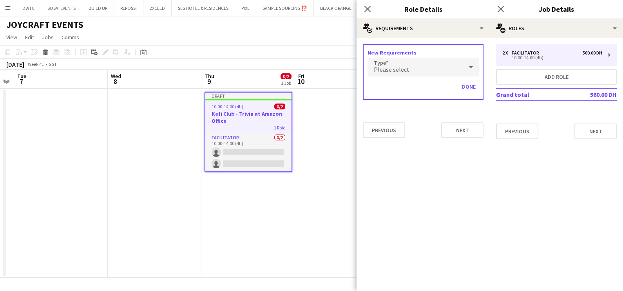
click at [436, 63] on div "Please select" at bounding box center [415, 67] width 96 height 19
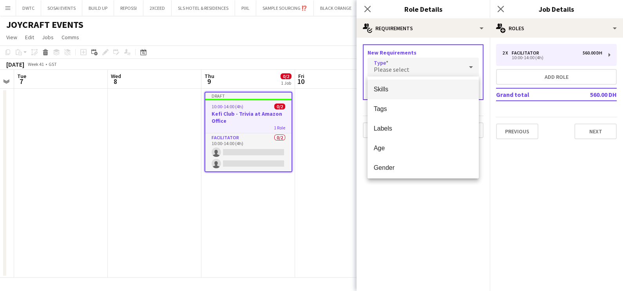
click at [424, 87] on span "Skills" at bounding box center [423, 88] width 99 height 7
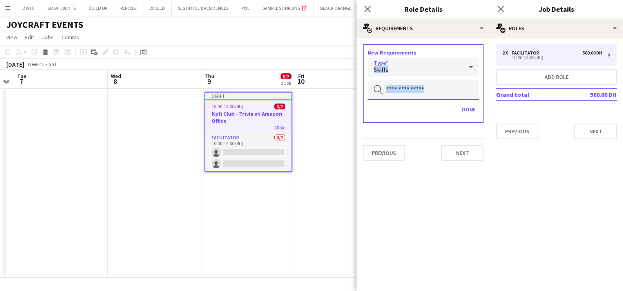
click at [402, 86] on input "text" at bounding box center [422, 90] width 111 height 20
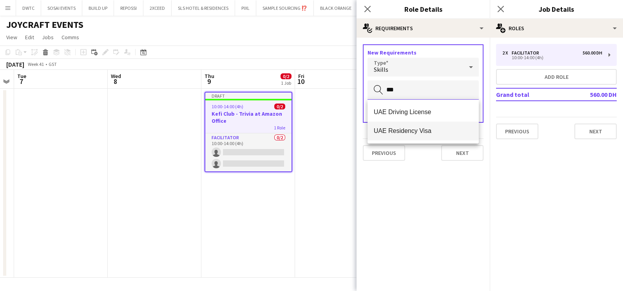
type input "***"
click at [411, 137] on mat-option "UAE Residency Visa" at bounding box center [423, 130] width 112 height 19
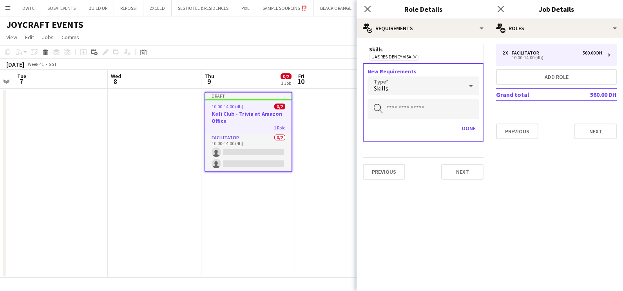
click at [418, 78] on div "Skills" at bounding box center [415, 85] width 96 height 19
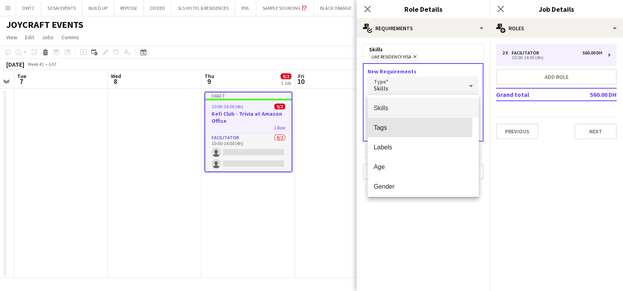
drag, startPoint x: 414, startPoint y: 125, endPoint x: 413, endPoint y: 117, distance: 8.6
click at [413, 125] on span "Tags" at bounding box center [423, 127] width 99 height 7
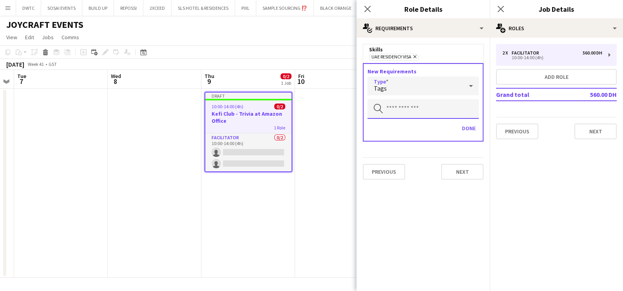
click at [414, 110] on input "text" at bounding box center [422, 109] width 111 height 20
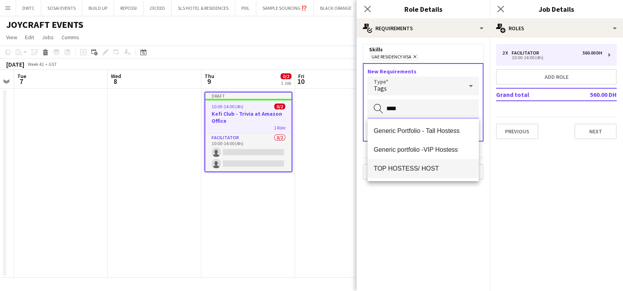
type input "****"
click at [430, 170] on span "TOP HOSTESS/ HOST" at bounding box center [423, 167] width 99 height 7
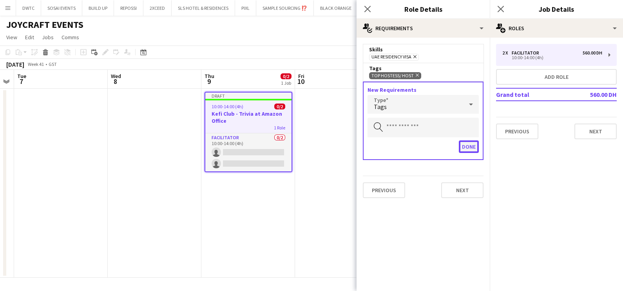
click at [465, 145] on button "Done" at bounding box center [469, 146] width 20 height 13
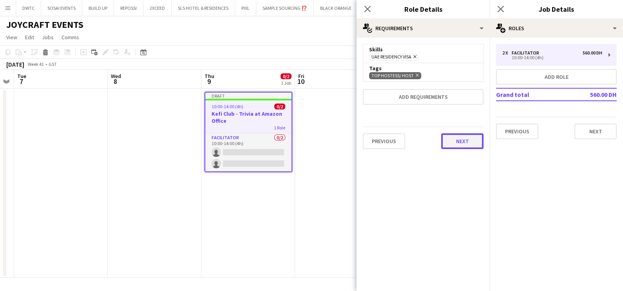
click at [482, 145] on button "Next" at bounding box center [462, 141] width 42 height 16
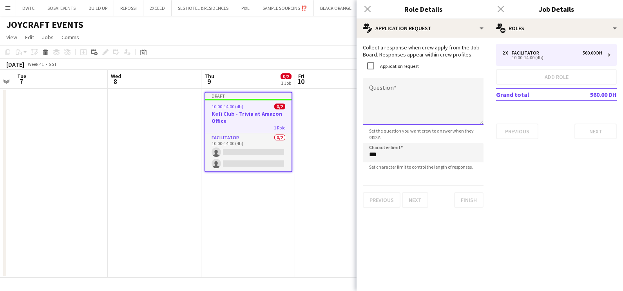
click at [372, 92] on textarea "Question" at bounding box center [423, 101] width 121 height 47
type textarea "*"
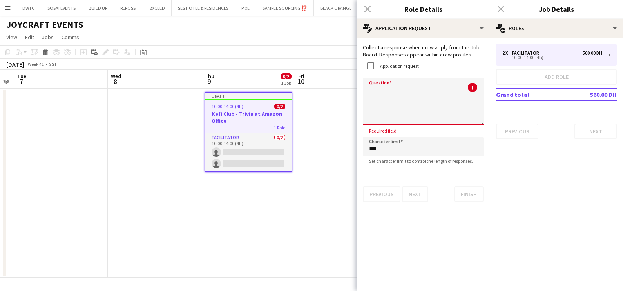
type textarea "*"
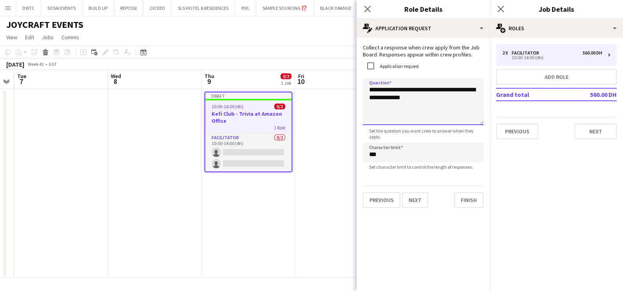
type textarea "**********"
click at [194, 202] on app-date-cell at bounding box center [155, 183] width 94 height 189
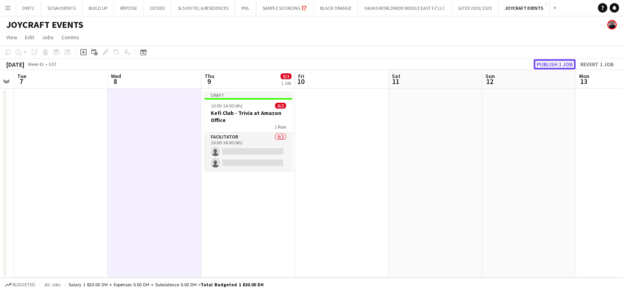
click at [546, 62] on button "Publish 1 job" at bounding box center [554, 64] width 42 height 10
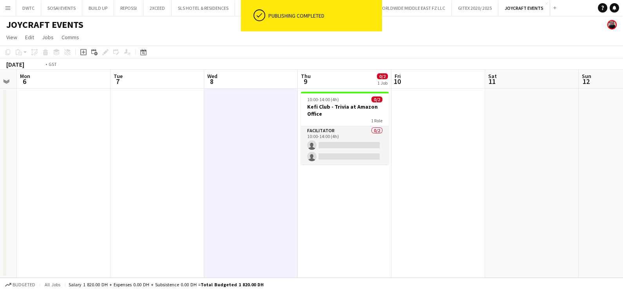
drag, startPoint x: 145, startPoint y: 184, endPoint x: 262, endPoint y: 186, distance: 117.1
click at [394, 193] on app-calendar-viewport "Sat 4 Sun 5 Mon 6 Tue 7 Wed 8 Thu 9 0/2 1 Job Fri 10 Sat 11 Sun 12 Mon 13 Tue 1…" at bounding box center [311, 174] width 623 height 208
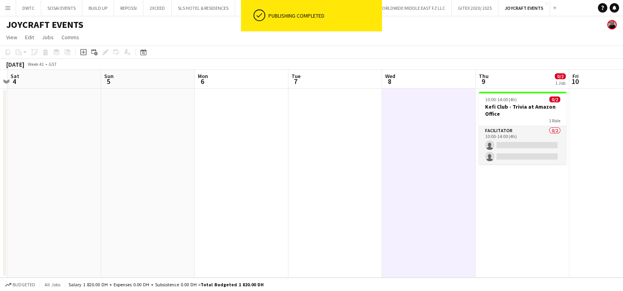
drag, startPoint x: 87, startPoint y: 204, endPoint x: 386, endPoint y: 211, distance: 299.3
click at [386, 211] on app-calendar-viewport "Thu 2 Fri 3 Sat 4 Sun 5 Mon 6 Tue 7 Wed 8 Thu 9 0/2 1 Job Fri 10 Sat 11 Sun 12 …" at bounding box center [311, 174] width 623 height 208
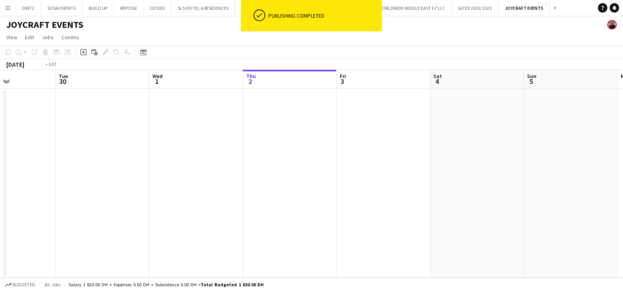
drag, startPoint x: 74, startPoint y: 217, endPoint x: 453, endPoint y: 221, distance: 379.1
click at [455, 221] on app-calendar-viewport "Sat 27 Sun 28 Mon 29 Tue 30 Wed 1 Thu 2 Fri 3 Sat 4 Sun 5 Mon 6 Tue 7 Wed 8" at bounding box center [311, 174] width 623 height 208
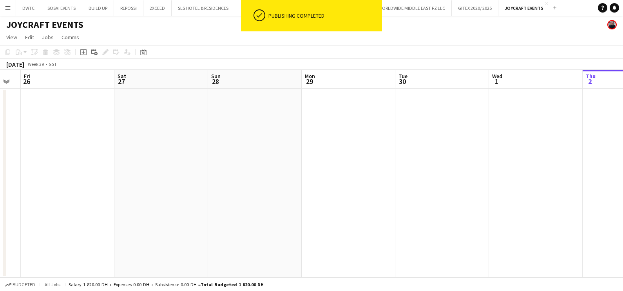
drag, startPoint x: 85, startPoint y: 212, endPoint x: 446, endPoint y: 213, distance: 361.1
click at [471, 213] on app-calendar-viewport "Wed 24 Thu 25 Fri 26 Sat 27 Sun 28 Mon 29 Tue 30 Wed 1 Thu 2 Fri 3 Sat 4 Sun 5" at bounding box center [311, 174] width 623 height 208
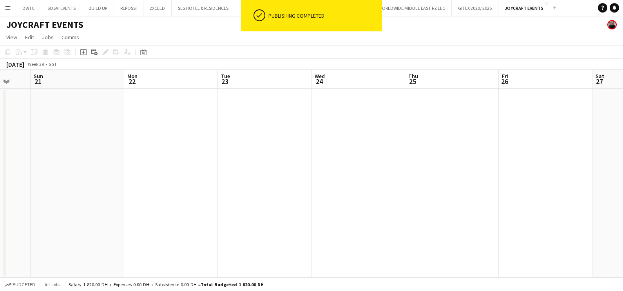
drag, startPoint x: 88, startPoint y: 195, endPoint x: 536, endPoint y: 196, distance: 447.6
click at [516, 195] on app-calendar-viewport "Fri 19 1/1 1 Job Sat 20 Sun 21 Mon 22 Tue 23 Wed 24 Thu 25 Fri 26 Sat 27 Sun 28…" at bounding box center [311, 174] width 623 height 208
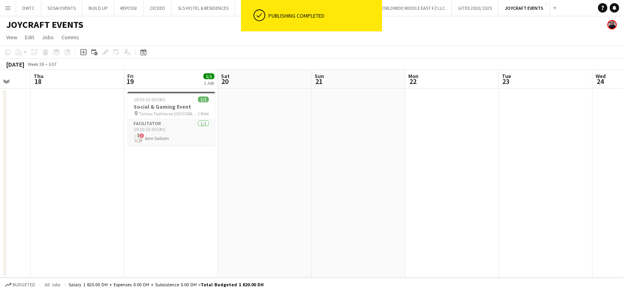
scroll to position [0, 268]
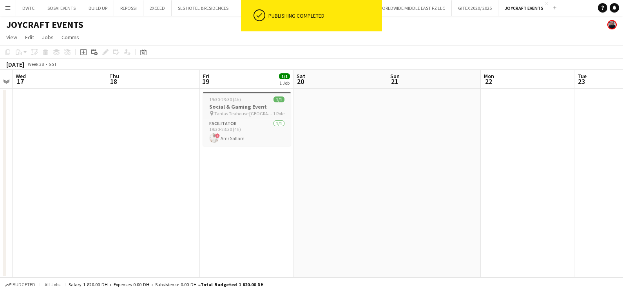
click at [231, 107] on h3 "Social & Gaming Event" at bounding box center [247, 106] width 88 height 7
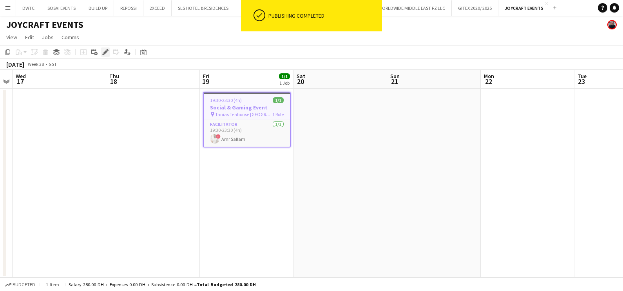
click at [106, 51] on icon at bounding box center [105, 52] width 4 height 4
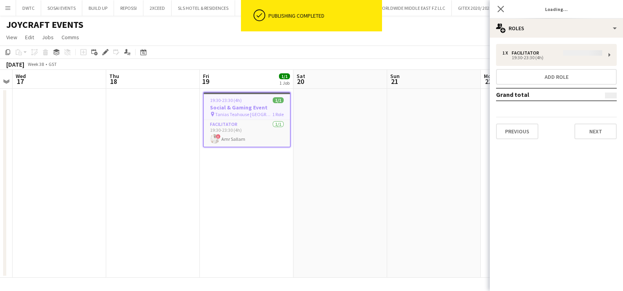
click at [517, 59] on div "1 x Facilitator 19:30-23:30 (4h) Add role Grand total Previous Next" at bounding box center [556, 91] width 133 height 95
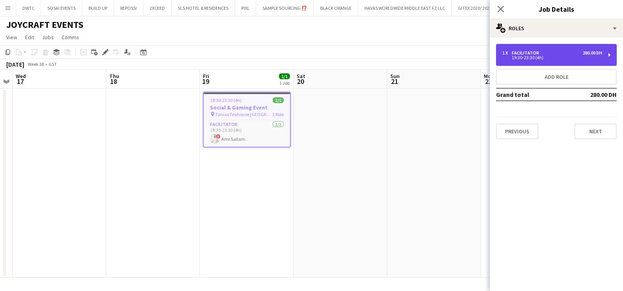
click at [547, 51] on div "1 x Facilitator 280.00 DH" at bounding box center [552, 52] width 100 height 5
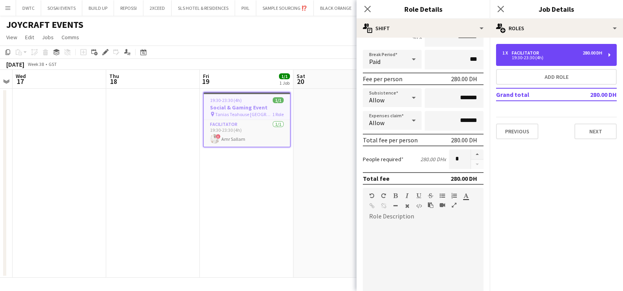
scroll to position [197, 0]
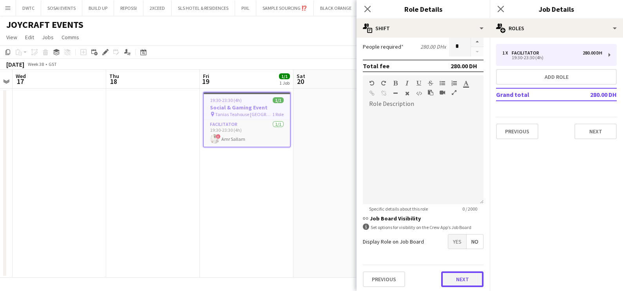
click at [456, 278] on button "Next" at bounding box center [462, 279] width 42 height 16
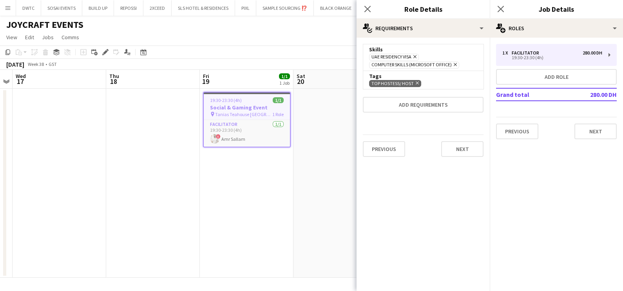
click at [298, 167] on app-date-cell at bounding box center [340, 183] width 94 height 189
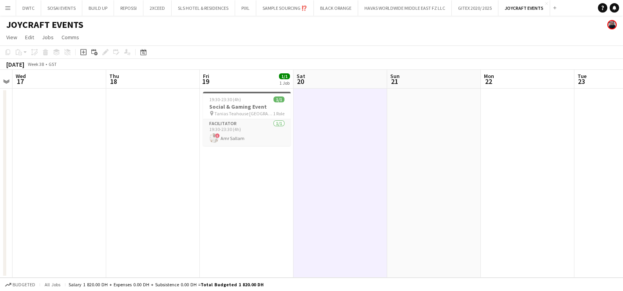
click at [158, 208] on app-calendar-viewport "Sun 14 Mon 15 Tue 16 Wed 17 Thu 18 Fri 19 1/1 1 Job Sat 20 Sun 21 Mon 22 Tue 23…" at bounding box center [311, 174] width 623 height 208
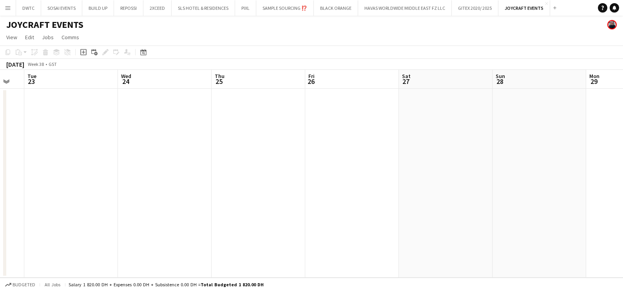
drag, startPoint x: 184, startPoint y: 208, endPoint x: 412, endPoint y: 208, distance: 227.9
click at [81, 208] on app-calendar-viewport "Sat 20 Sun 21 Mon 22 Tue 23 Wed 24 Thu 25 Fri 26 Sat 27 Sun 28 Mon 29 Tue 30 We…" at bounding box center [311, 174] width 623 height 208
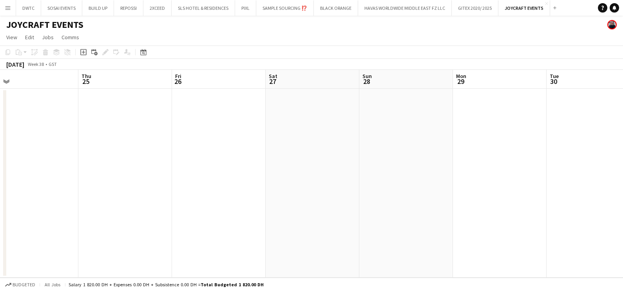
drag, startPoint x: 145, startPoint y: 212, endPoint x: 72, endPoint y: 212, distance: 72.8
click at [35, 212] on app-calendar-viewport "Mon 22 Tue 23 Wed 24 Thu 25 Fri 26 Sat 27 Sun 28 Mon 29 Tue 30 Wed 1 Thu 2 Fri 3" at bounding box center [311, 174] width 623 height 208
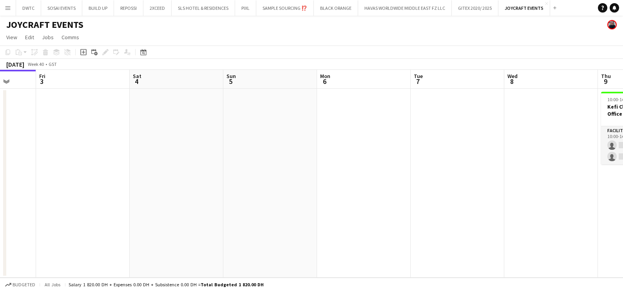
drag, startPoint x: 402, startPoint y: 213, endPoint x: 85, endPoint y: 213, distance: 316.8
click at [85, 213] on app-calendar-viewport "Mon 29 Tue 30 Wed 1 Thu 2 Fri 3 Sat 4 Sun 5 Mon 6 Tue 7 Wed 8 Thu 9 0/2 1 Job F…" at bounding box center [311, 174] width 623 height 208
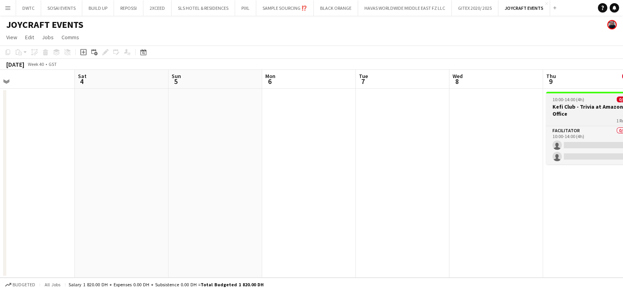
click at [572, 108] on h3 "Kefi Club - Trivia at Amazon Office" at bounding box center [590, 110] width 88 height 14
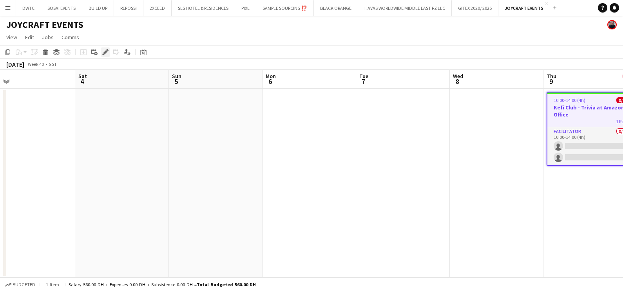
click at [103, 52] on icon at bounding box center [105, 52] width 4 height 4
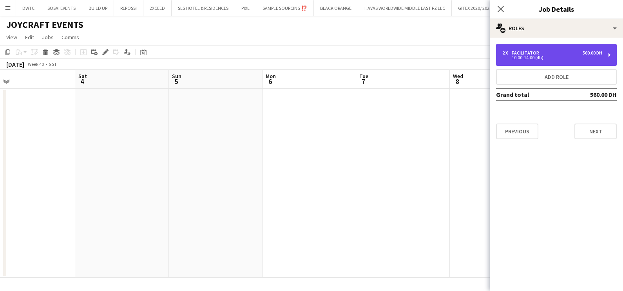
click at [529, 54] on div "Facilitator" at bounding box center [526, 52] width 31 height 5
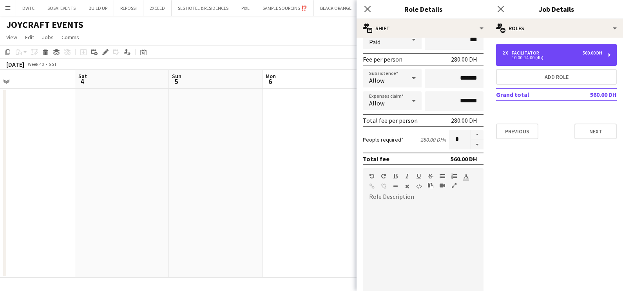
scroll to position [197, 0]
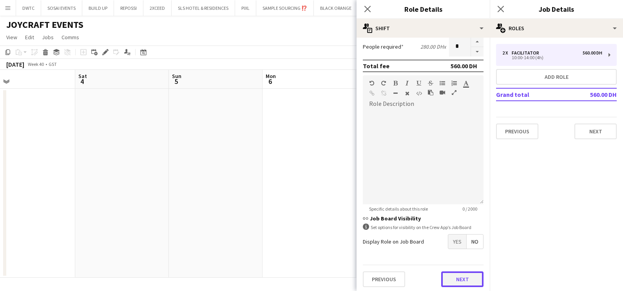
click at [455, 274] on button "Next" at bounding box center [462, 279] width 42 height 16
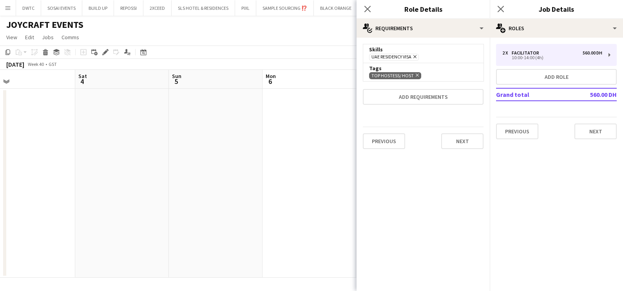
scroll to position [0, 0]
click at [470, 138] on button "Next" at bounding box center [462, 141] width 42 height 16
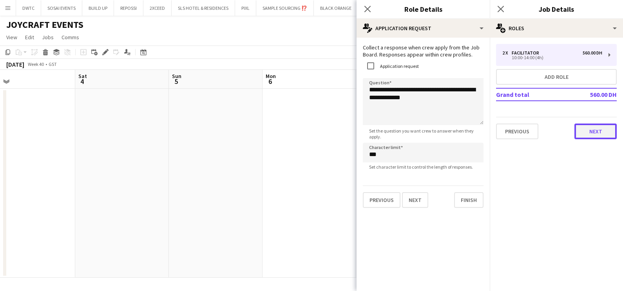
click at [609, 133] on button "Next" at bounding box center [595, 131] width 42 height 16
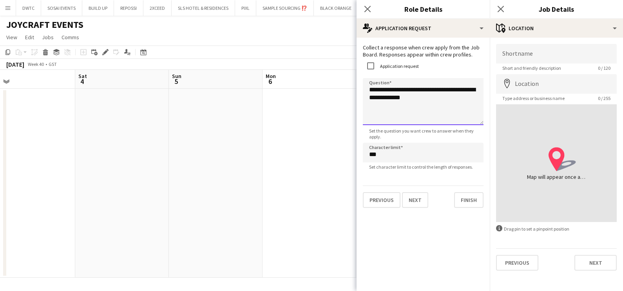
click at [370, 87] on textarea "**********" at bounding box center [423, 101] width 121 height 47
click at [424, 97] on textarea "**********" at bounding box center [423, 101] width 121 height 47
type textarea "**********"
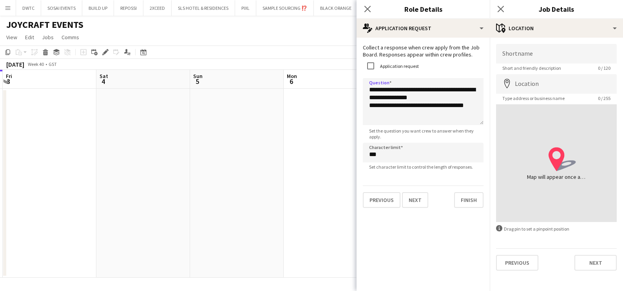
drag, startPoint x: 231, startPoint y: 186, endPoint x: 462, endPoint y: 188, distance: 231.1
click at [470, 190] on body "Menu Boards Boards Boards All jobs Status Workforce Workforce My Workforce Recr…" at bounding box center [311, 145] width 623 height 291
drag, startPoint x: 31, startPoint y: 193, endPoint x: 345, endPoint y: 200, distance: 313.4
click at [347, 201] on app-calendar-viewport "Tue 30 Wed 1 Thu 2 Fri 3 Sat 4 Sun 5 Mon 6 Tue 7 Wed 8 Thu 9 0/2 1 Job Fri 10 S…" at bounding box center [311, 174] width 623 height 208
drag, startPoint x: 32, startPoint y: 196, endPoint x: 245, endPoint y: 198, distance: 212.6
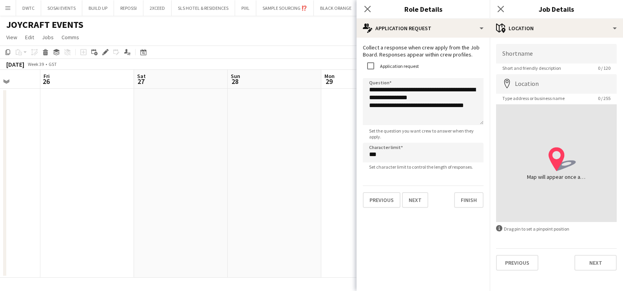
click at [286, 199] on app-calendar-viewport "Tue 23 Wed 24 Thu 25 Fri 26 Sat 27 Sun 28 Mon 29 Tue 30 Wed 1 Thu 2 Fri 3 Sat 4" at bounding box center [311, 174] width 623 height 208
drag, startPoint x: 102, startPoint y: 206, endPoint x: 215, endPoint y: 206, distance: 113.2
click at [322, 206] on app-calendar-viewport "Tue 23 Wed 24 Thu 25 Fri 26 Sat 27 Sun 28 Mon 29 Tue 30 Wed 1 Thu 2 Fri 3 Sat 4" at bounding box center [311, 174] width 623 height 208
click at [323, 212] on app-calendar-viewport "Sat 20 Sun 21 Mon 22 Tue 23 Wed 24 Thu 25 Fri 26 Sat 27 Sun 28 Mon 29 Tue 30 We…" at bounding box center [311, 174] width 623 height 208
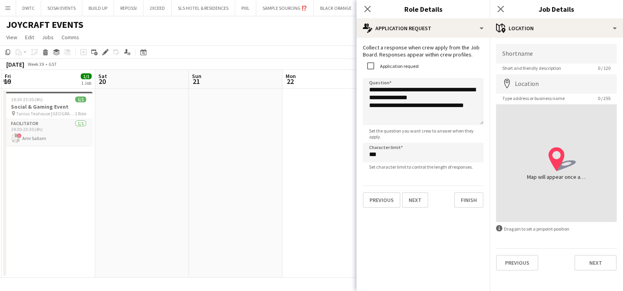
drag, startPoint x: 163, startPoint y: 231, endPoint x: 225, endPoint y: 230, distance: 62.3
click at [233, 233] on app-calendar-viewport "Wed 17 Thu 18 Fri 19 1/1 1 Job Sat 20 Sun 21 Mon 22 Tue 23 Wed 24 Thu 25 Fri 26…" at bounding box center [311, 174] width 623 height 208
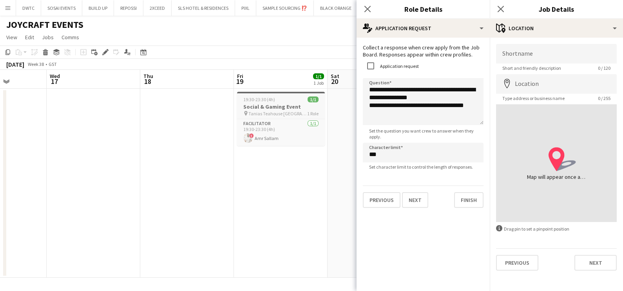
click at [272, 111] on span "Tanias Teahouse Dubai Hills" at bounding box center [277, 113] width 59 height 6
type input "**********"
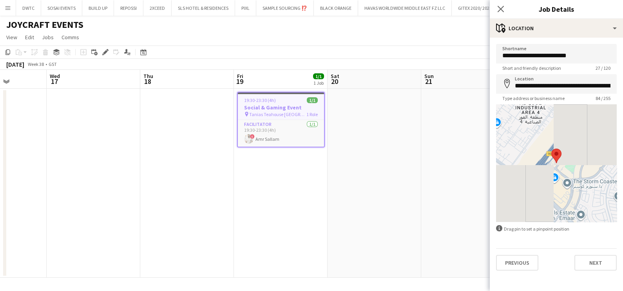
drag, startPoint x: 104, startPoint y: 53, endPoint x: 129, endPoint y: 62, distance: 27.0
click at [104, 53] on icon at bounding box center [105, 52] width 4 height 4
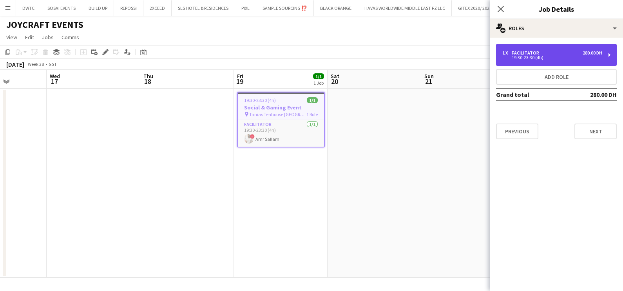
click at [517, 61] on div "1 x Facilitator 280.00 DH 19:30-23:30 (4h)" at bounding box center [556, 55] width 121 height 22
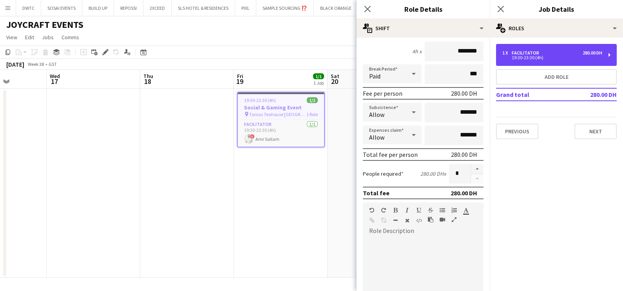
scroll to position [197, 0]
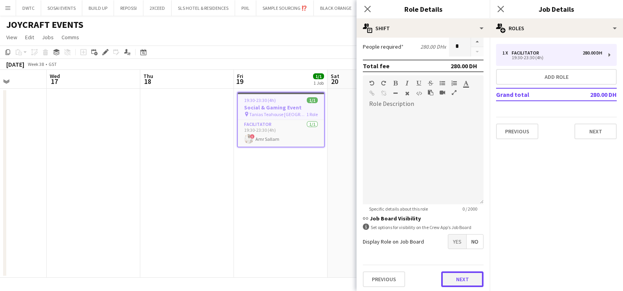
click at [450, 280] on button "Next" at bounding box center [462, 279] width 42 height 16
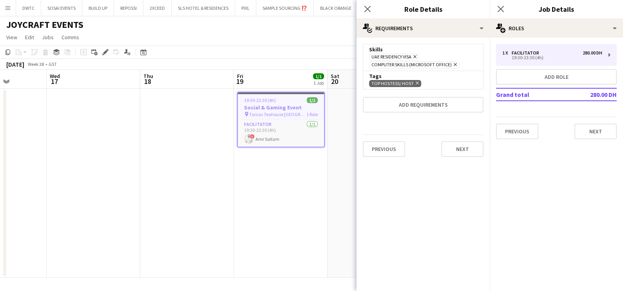
scroll to position [0, 0]
click at [461, 146] on button "Next" at bounding box center [462, 149] width 42 height 16
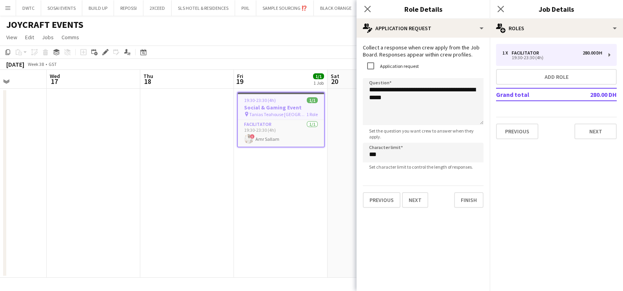
click at [318, 178] on app-date-cell "19:30-23:30 (4h) 1/1 Social & Gaming Event pin Tanias Teahouse Dubai Hills 1 Ro…" at bounding box center [281, 183] width 94 height 189
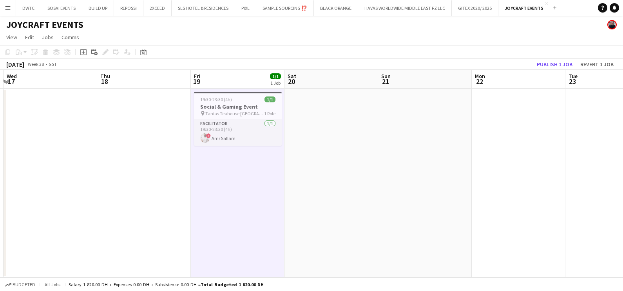
drag, startPoint x: 431, startPoint y: 181, endPoint x: 0, endPoint y: 187, distance: 430.8
click at [0, 186] on html "Menu Boards Boards Boards All jobs Status Workforce Workforce My Workforce Recr…" at bounding box center [311, 145] width 623 height 291
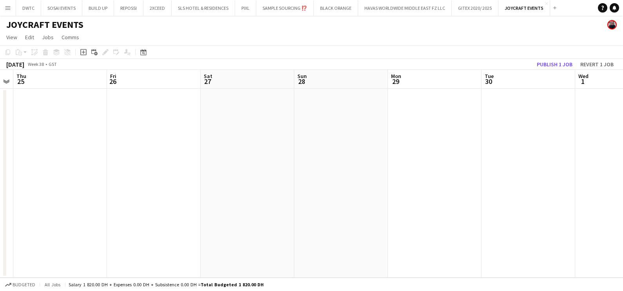
drag, startPoint x: 211, startPoint y: 191, endPoint x: 430, endPoint y: 192, distance: 218.9
click at [25, 191] on app-calendar-viewport "Sun 21 Mon 22 Tue 23 Wed 24 Thu 25 Fri 26 Sat 27 Sun 28 Mon 29 Tue 30 Wed 1 Thu…" at bounding box center [311, 174] width 623 height 208
drag, startPoint x: 141, startPoint y: 195, endPoint x: 101, endPoint y: 195, distance: 40.7
click at [81, 195] on app-calendar-viewport "Tue 23 Wed 24 Thu 25 Fri 26 Sat 27 Sun 28 Mon 29 Tue 30 Wed 1 Thu 2 Fri 3 Sat 4" at bounding box center [311, 174] width 623 height 208
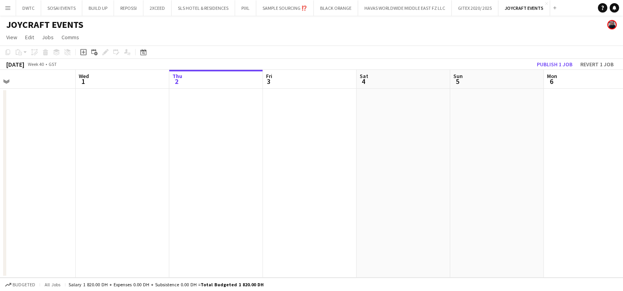
drag, startPoint x: 427, startPoint y: 197, endPoint x: 143, endPoint y: 197, distance: 283.9
click at [142, 197] on app-calendar-viewport "Sun 28 Mon 29 Tue 30 Wed 1 Thu 2 Fri 3 Sat 4 Sun 5 Mon 6 Tue 7 Wed 8 Thu 9 0/2 …" at bounding box center [311, 174] width 623 height 208
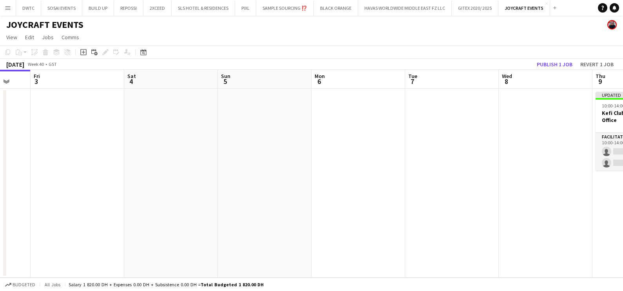
scroll to position [0, 248]
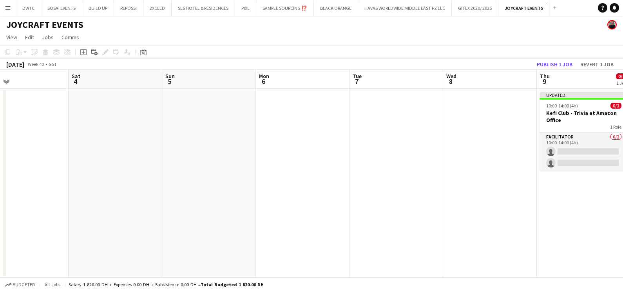
drag, startPoint x: 289, startPoint y: 198, endPoint x: 151, endPoint y: 198, distance: 138.2
click at [154, 198] on app-calendar-viewport "Tue 30 Wed 1 Thu 2 Fri 3 Sat 4 Sun 5 Mon 6 Tue 7 Wed 8 Thu 9 0/2 1 Job Fri 10 S…" at bounding box center [311, 174] width 623 height 208
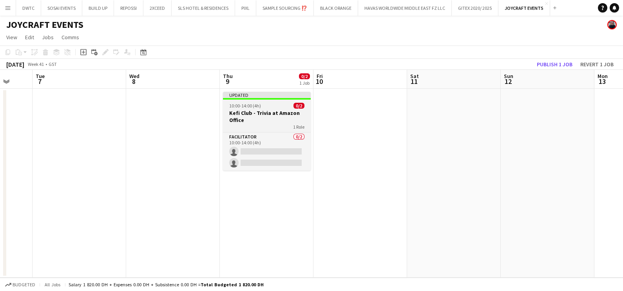
click at [273, 117] on h3 "Kefi Club - Trivia at Amazon Office" at bounding box center [267, 116] width 88 height 14
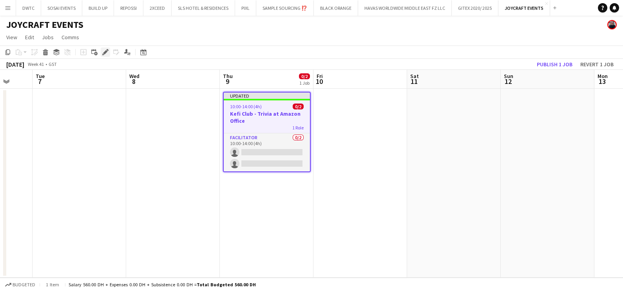
click at [106, 51] on icon at bounding box center [105, 52] width 4 height 4
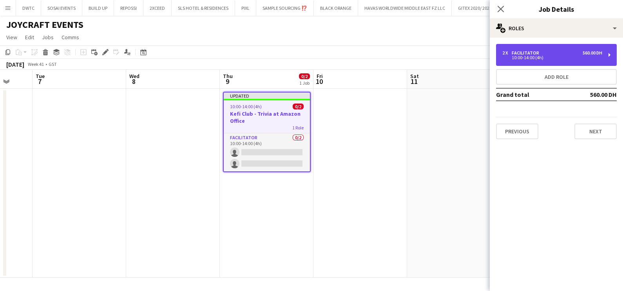
click at [543, 55] on div "2 x Facilitator 560.00 DH" at bounding box center [552, 52] width 100 height 5
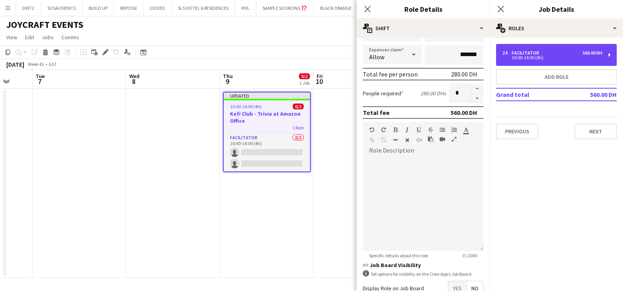
scroll to position [197, 0]
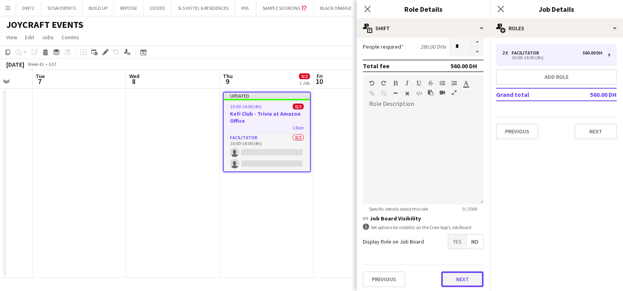
click at [456, 279] on button "Next" at bounding box center [462, 279] width 42 height 16
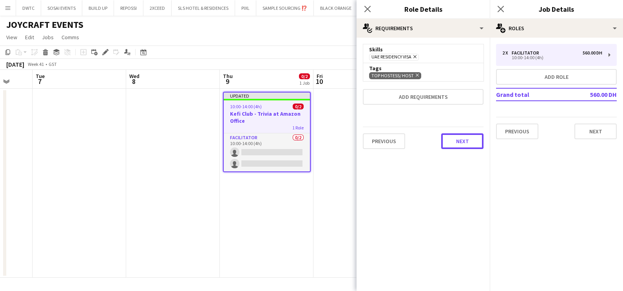
drag, startPoint x: 462, startPoint y: 143, endPoint x: 432, endPoint y: 111, distance: 44.3
click at [462, 143] on button "Next" at bounding box center [462, 141] width 42 height 16
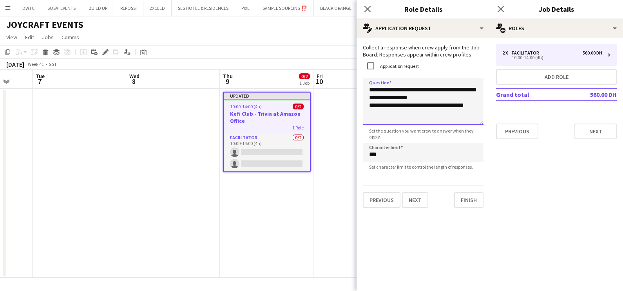
drag, startPoint x: 440, startPoint y: 108, endPoint x: 424, endPoint y: 91, distance: 23.0
click at [422, 90] on textarea "**********" at bounding box center [423, 101] width 121 height 47
drag, startPoint x: 399, startPoint y: 101, endPoint x: 365, endPoint y: 101, distance: 34.1
click at [365, 101] on textarea "**********" at bounding box center [423, 101] width 121 height 47
click at [376, 88] on textarea "**********" at bounding box center [423, 101] width 121 height 47
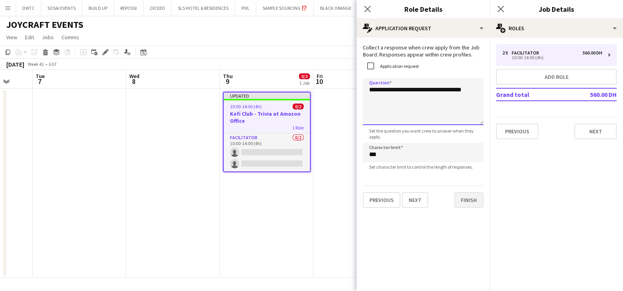
type textarea "**********"
click at [462, 198] on button "Finish" at bounding box center [468, 200] width 29 height 16
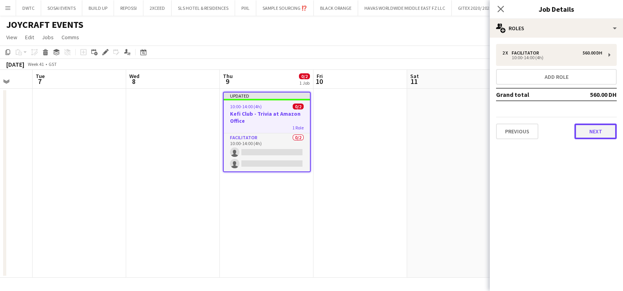
click at [585, 130] on button "Next" at bounding box center [595, 131] width 42 height 16
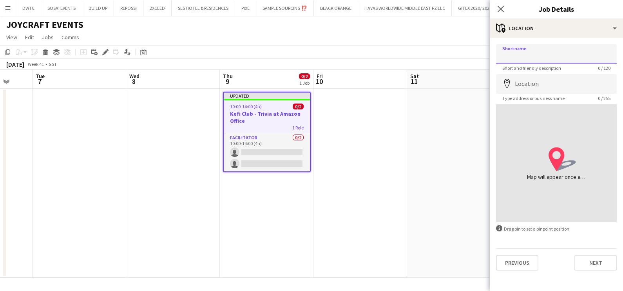
click at [540, 52] on input "Shortname" at bounding box center [556, 54] width 121 height 20
paste input "**********"
type input "**********"
click at [550, 78] on input "Location" at bounding box center [556, 84] width 121 height 20
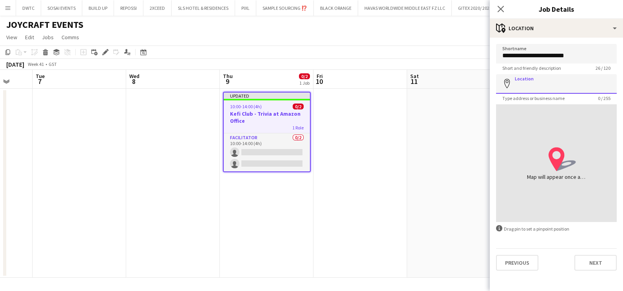
paste input "**********"
type input "**********"
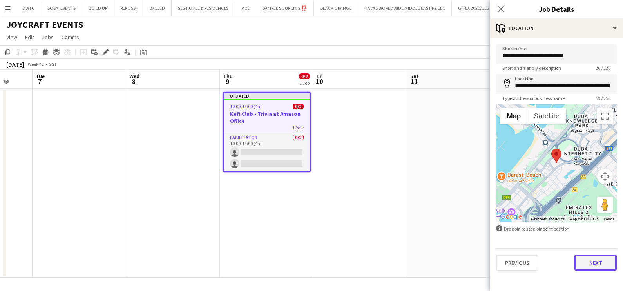
click at [587, 263] on button "Next" at bounding box center [595, 263] width 42 height 16
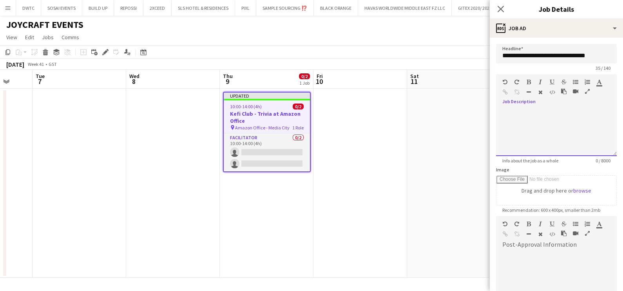
click at [520, 124] on div at bounding box center [556, 132] width 121 height 47
paste div
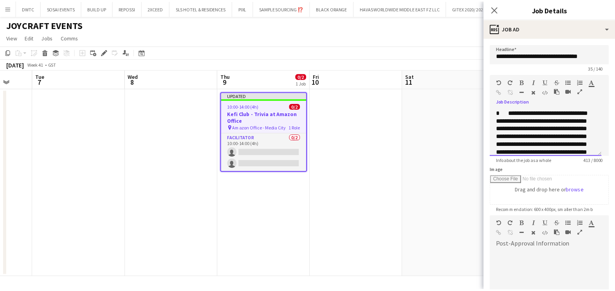
scroll to position [55, 0]
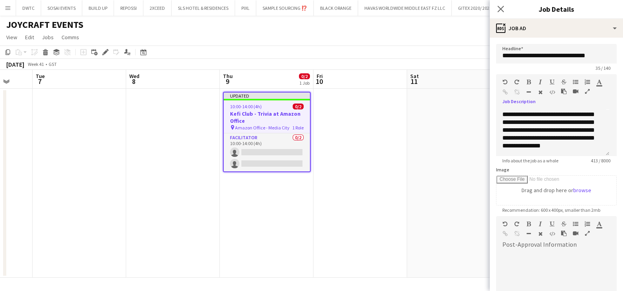
click at [587, 91] on icon "button" at bounding box center [587, 91] width 5 height 5
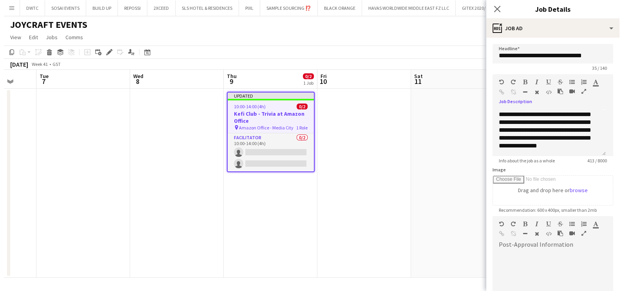
scroll to position [0, 0]
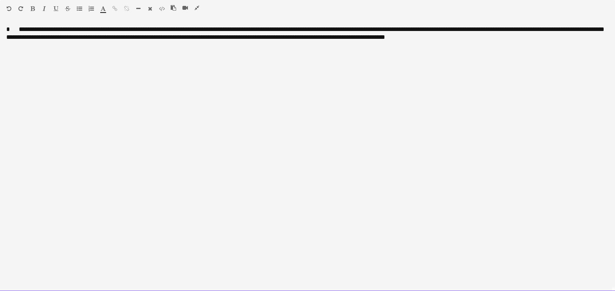
click at [17, 29] on div "**********" at bounding box center [307, 158] width 615 height 266
click at [49, 29] on div "**********" at bounding box center [307, 158] width 615 height 266
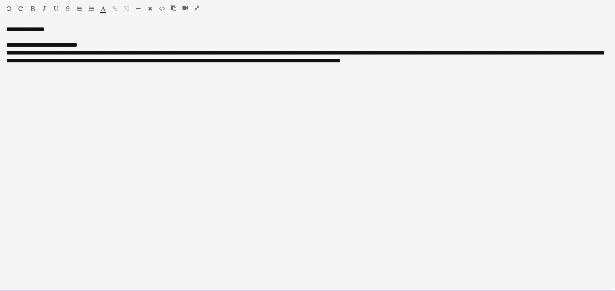
click at [277, 54] on div "**********" at bounding box center [307, 57] width 603 height 16
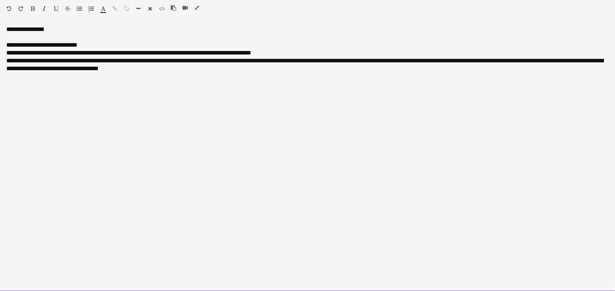
drag, startPoint x: 55, startPoint y: 63, endPoint x: 10, endPoint y: 64, distance: 45.0
click at [10, 64] on div "**********" at bounding box center [307, 65] width 603 height 16
drag, startPoint x: 104, startPoint y: 60, endPoint x: 120, endPoint y: 61, distance: 16.1
click at [125, 61] on div "**********" at bounding box center [307, 65] width 603 height 16
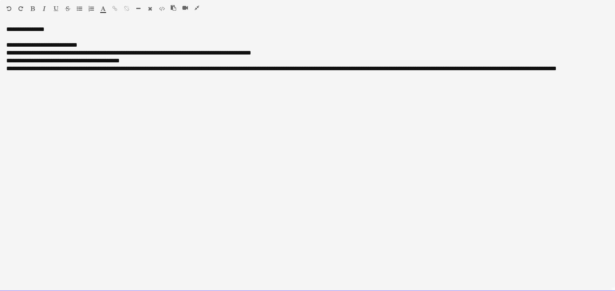
drag, startPoint x: 137, startPoint y: 58, endPoint x: 86, endPoint y: 60, distance: 50.9
click at [86, 60] on div "**********" at bounding box center [307, 61] width 603 height 8
drag, startPoint x: 76, startPoint y: 70, endPoint x: 6, endPoint y: 72, distance: 70.1
click at [6, 72] on div "**********" at bounding box center [307, 158] width 615 height 266
drag, startPoint x: 139, startPoint y: 69, endPoint x: 85, endPoint y: 76, distance: 54.1
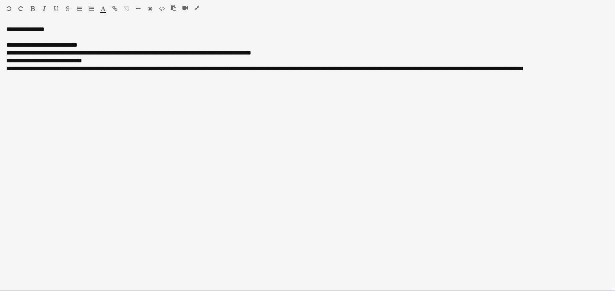
click at [85, 76] on div "**********" at bounding box center [307, 158] width 615 height 266
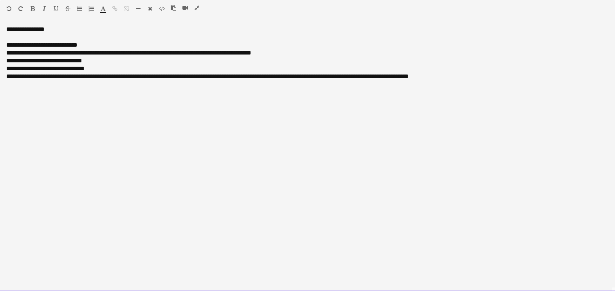
drag, startPoint x: 90, startPoint y: 76, endPoint x: 121, endPoint y: 76, distance: 31.3
click at [121, 76] on div "**********" at bounding box center [307, 76] width 603 height 8
drag, startPoint x: 311, startPoint y: 77, endPoint x: 347, endPoint y: 77, distance: 35.6
click at [347, 77] on div "**********" at bounding box center [307, 76] width 603 height 8
drag, startPoint x: 427, startPoint y: 78, endPoint x: 337, endPoint y: 81, distance: 89.7
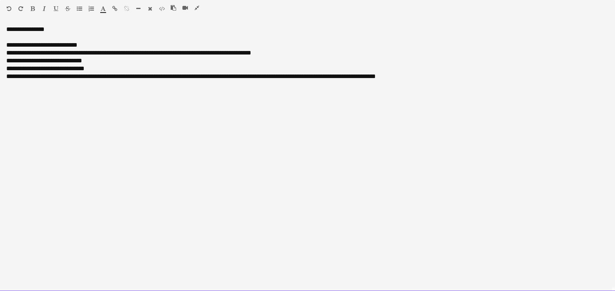
click at [340, 81] on div "**********" at bounding box center [307, 158] width 615 height 266
click at [315, 82] on div "**********" at bounding box center [307, 158] width 615 height 266
click at [407, 73] on div "**********" at bounding box center [307, 76] width 603 height 8
click at [31, 32] on div "**********" at bounding box center [307, 158] width 615 height 266
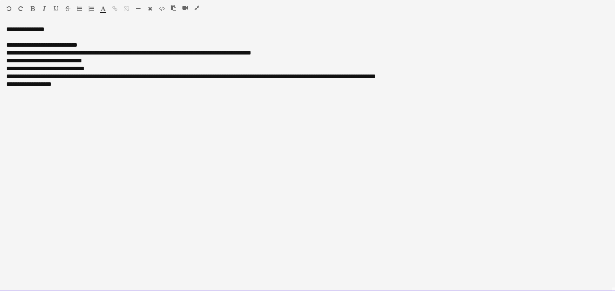
click at [31, 32] on div "**********" at bounding box center [307, 158] width 615 height 266
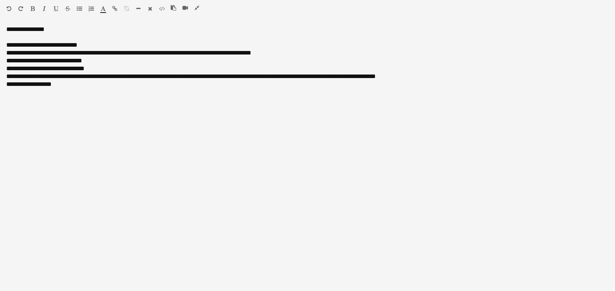
click at [31, 7] on icon "button" at bounding box center [33, 8] width 4 height 5
click at [197, 8] on icon "button" at bounding box center [197, 7] width 5 height 5
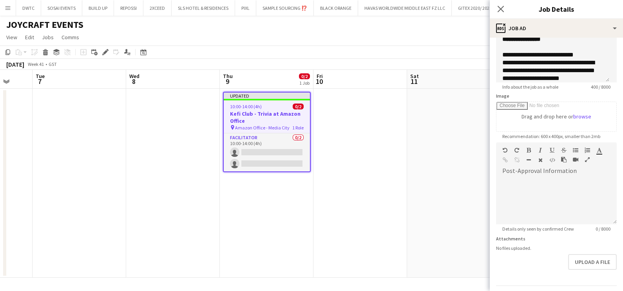
scroll to position [96, 0]
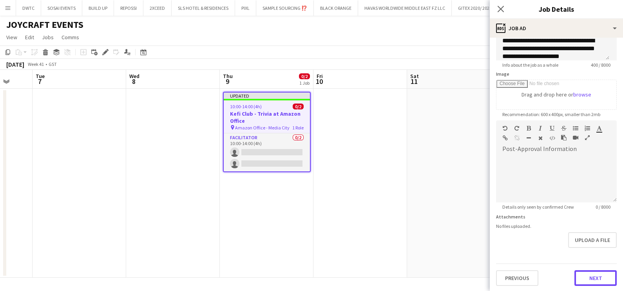
drag, startPoint x: 579, startPoint y: 278, endPoint x: 564, endPoint y: 269, distance: 17.4
click at [579, 278] on button "Next" at bounding box center [595, 278] width 42 height 16
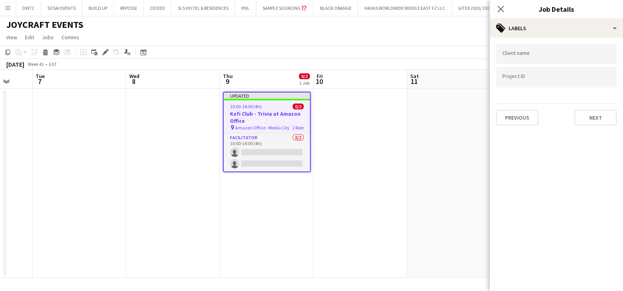
scroll to position [0, 0]
click at [531, 51] on div at bounding box center [556, 54] width 121 height 20
type input "***"
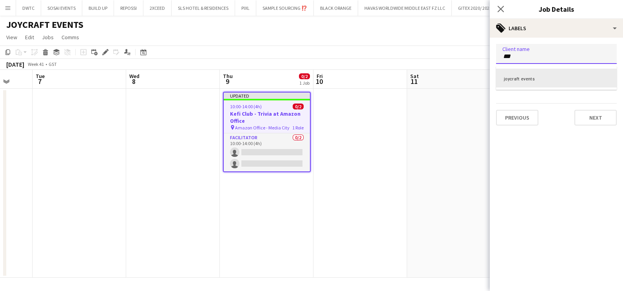
click at [540, 79] on div "joycraft events" at bounding box center [556, 78] width 121 height 19
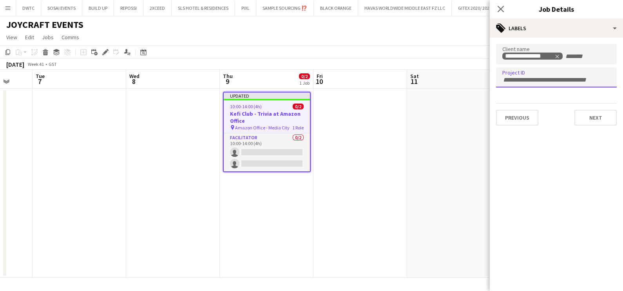
click at [523, 72] on div at bounding box center [556, 77] width 121 height 20
paste input "**********"
type input "**********"
click at [437, 141] on app-date-cell at bounding box center [454, 183] width 94 height 189
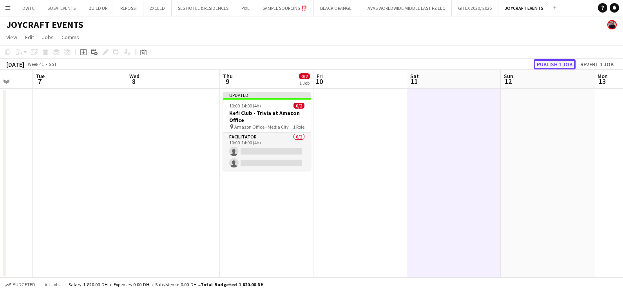
click at [554, 64] on button "Publish 1 job" at bounding box center [554, 64] width 42 height 10
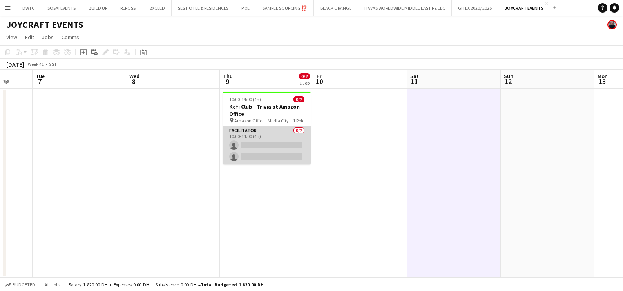
click at [265, 138] on app-card-role "Facilitator 0/2 10:00-14:00 (4h) single-neutral-actions single-neutral-actions" at bounding box center [267, 145] width 88 height 38
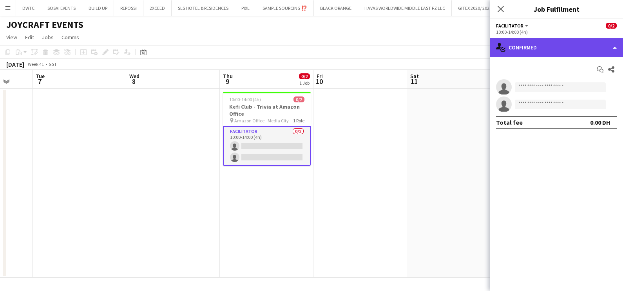
click at [572, 47] on div "single-neutral-actions-check-2 Confirmed" at bounding box center [556, 47] width 133 height 19
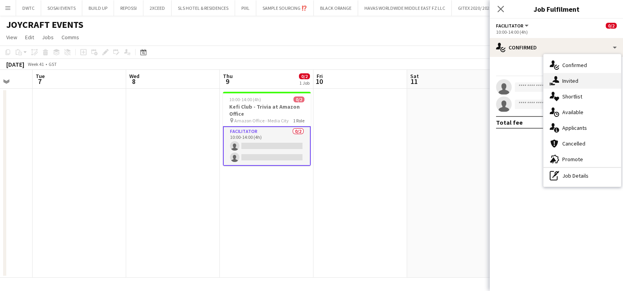
click at [571, 78] on span "Invited" at bounding box center [570, 80] width 16 height 7
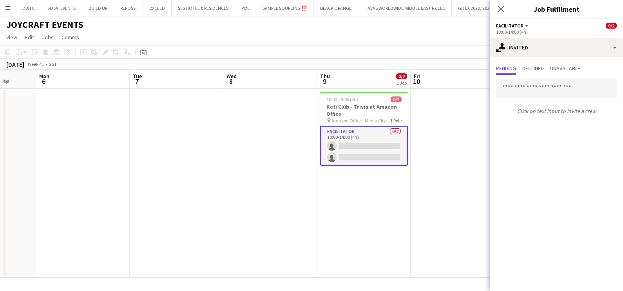
drag, startPoint x: 232, startPoint y: 235, endPoint x: 134, endPoint y: 235, distance: 97.9
click at [327, 235] on app-calendar-viewport "Fri 3 Sat 4 Sun 5 Mon 6 Tue 7 Wed 8 Thu 9 0/2 1 Job Fri 10 Sat 11 Sun 12 Mon 13…" at bounding box center [311, 174] width 623 height 208
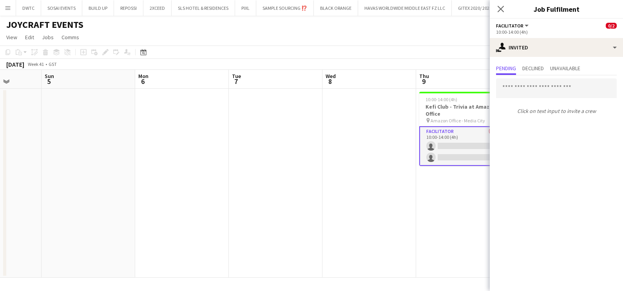
drag, startPoint x: 87, startPoint y: 239, endPoint x: 370, endPoint y: 239, distance: 283.5
click at [380, 239] on app-calendar-viewport "Thu 2 Fri 3 Sat 4 Sun 5 Mon 6 Tue 7 Wed 8 Thu 9 0/2 1 Job Fri 10 Sat 11 Sun 12 …" at bounding box center [311, 174] width 623 height 208
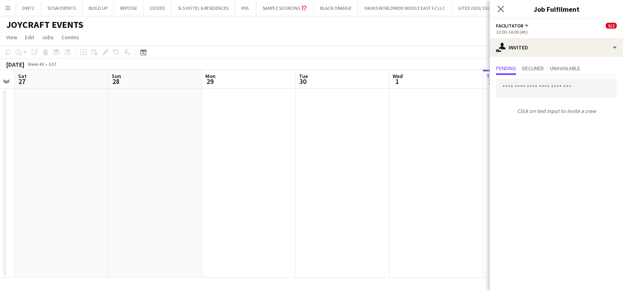
drag, startPoint x: 79, startPoint y: 242, endPoint x: 367, endPoint y: 241, distance: 287.4
click at [370, 244] on app-calendar-viewport "Thu 25 Fri 26 Sat 27 Sun 28 Mon 29 Tue 30 Wed 1 Thu 2 Fri 3 Sat 4 Sun 5 Mon 6" at bounding box center [311, 174] width 623 height 208
drag, startPoint x: 83, startPoint y: 232, endPoint x: 205, endPoint y: 226, distance: 122.3
click at [388, 229] on app-calendar-viewport "Thu 25 Fri 26 Sat 27 Sun 28 Mon 29 Tue 30 Wed 1 Thu 2 Fri 3 Sat 4 Sun 5 Mon 6" at bounding box center [311, 174] width 623 height 208
drag, startPoint x: 388, startPoint y: 226, endPoint x: 444, endPoint y: 219, distance: 57.2
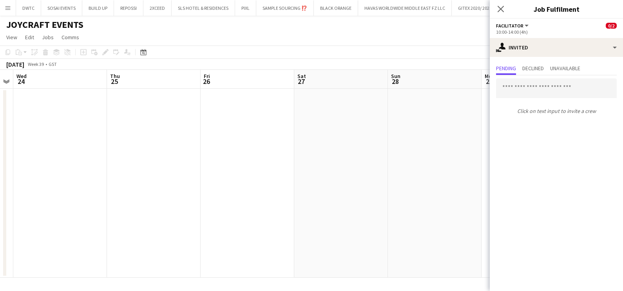
click at [444, 219] on app-calendar-viewport "Mon 22 Tue 23 Wed 24 Thu 25 Fri 26 Sat 27 Sun 28 Mon 29 Tue 30 Wed 1 Thu 2 Fri 3" at bounding box center [311, 174] width 623 height 208
drag, startPoint x: 176, startPoint y: 217, endPoint x: 470, endPoint y: 205, distance: 293.6
click at [484, 205] on app-calendar-viewport "Thu 18 Fri 19 1/1 1 Job Sat 20 Sun 21 Mon 22 Tue 23 Wed 24 Thu 25 Fri 26 Sat 27…" at bounding box center [311, 174] width 623 height 208
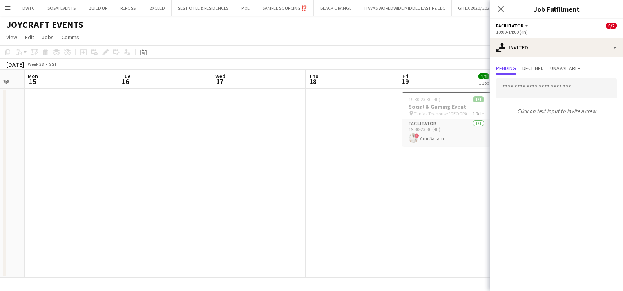
drag, startPoint x: 208, startPoint y: 205, endPoint x: 329, endPoint y: 206, distance: 121.8
click at [329, 206] on app-calendar-viewport "Sat 13 Sun 14 Mon 15 Tue 16 Wed 17 Thu 18 Fri 19 1/1 1 Job Sat 20 Sun 21 Mon 22…" at bounding box center [311, 174] width 623 height 208
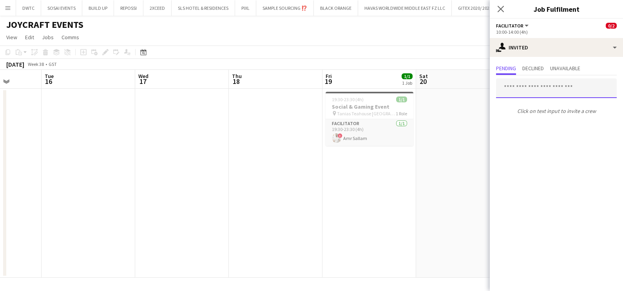
click at [531, 88] on input "text" at bounding box center [556, 88] width 121 height 20
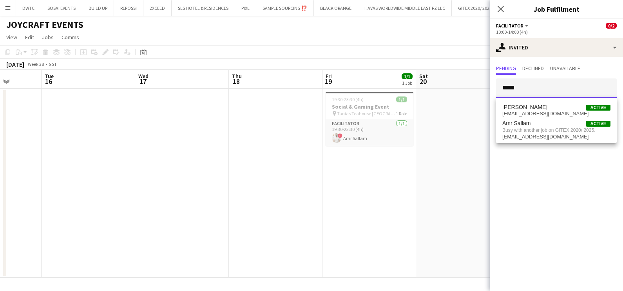
type input "*****"
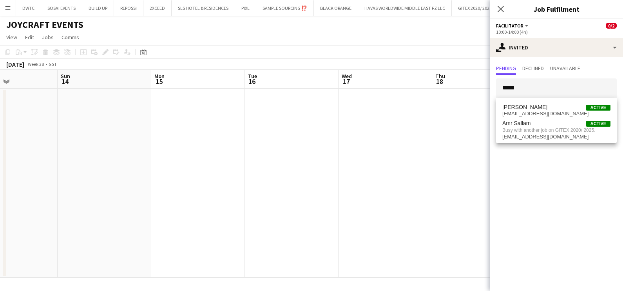
drag, startPoint x: 351, startPoint y: 210, endPoint x: 409, endPoint y: 206, distance: 57.7
click at [436, 210] on app-calendar-viewport "Thu 11 Fri 12 Sat 13 Sun 14 Mon 15 Tue 16 Wed 17 Thu 18 Fri 19 1/1 1 Job Sat 20…" at bounding box center [311, 174] width 623 height 208
click at [408, 204] on app-calendar-viewport "Thu 11 Fri 12 Sat 13 Sun 14 Mon 15 Tue 16 Wed 17 Thu 18 Fri 19 1/1 1 Job Sat 20…" at bounding box center [311, 174] width 623 height 208
drag, startPoint x: 388, startPoint y: 202, endPoint x: 219, endPoint y: 197, distance: 169.2
click at [446, 198] on app-calendar-viewport "Fri 5 Sat 6 Sun 7 Mon 8 Tue 9 Wed 10 Thu 11 Fri 12 Sat 13 Sun 14 Mon 15 Tue 16" at bounding box center [311, 174] width 623 height 208
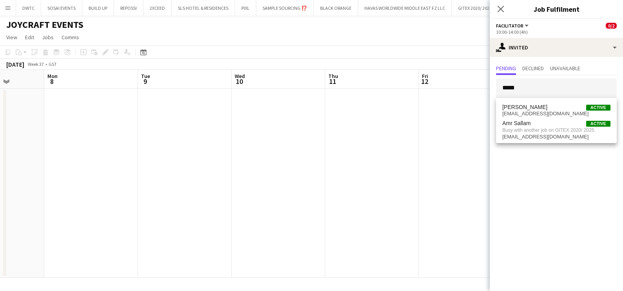
drag, startPoint x: 119, startPoint y: 199, endPoint x: 382, endPoint y: 193, distance: 262.8
click at [460, 194] on app-calendar-viewport "Fri 5 Sat 6 Sun 7 Mon 8 Tue 9 Wed 10 Thu 11 Fri 12 Sat 13 Sun 14 Mon 15 Tue 16" at bounding box center [311, 174] width 623 height 208
drag, startPoint x: 196, startPoint y: 190, endPoint x: 490, endPoint y: 141, distance: 297.8
click at [490, 141] on body "Menu Boards Boards Boards All jobs Status Workforce Workforce My Workforce Recr…" at bounding box center [311, 145] width 623 height 291
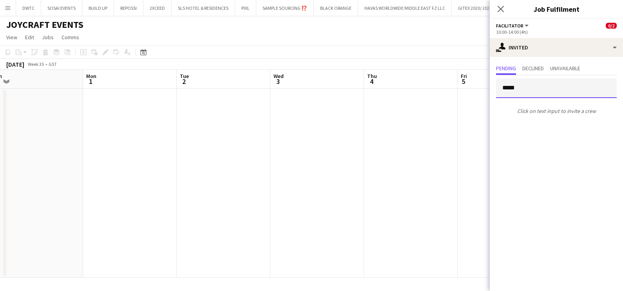
click at [524, 91] on input "*****" at bounding box center [556, 88] width 121 height 20
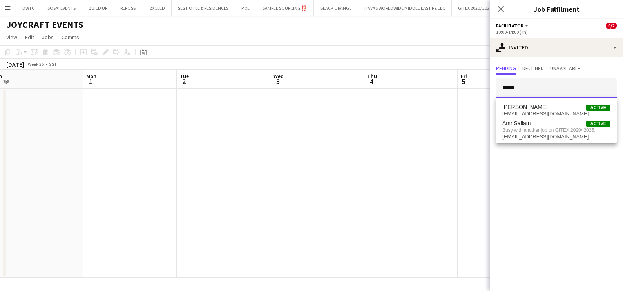
click at [524, 91] on input "*****" at bounding box center [556, 88] width 121 height 20
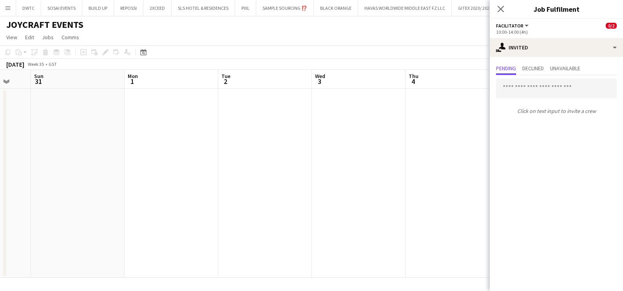
drag, startPoint x: 140, startPoint y: 186, endPoint x: 436, endPoint y: 175, distance: 296.7
click at [390, 184] on app-calendar-viewport "Fri 29 Sat 30 Sun 31 Mon 1 Tue 2 Wed 3 Thu 4 Fri 5 Sat 6 Sun 7 Mon 8 Tue 9" at bounding box center [311, 174] width 623 height 208
drag, startPoint x: 48, startPoint y: 169, endPoint x: 450, endPoint y: 171, distance: 402.6
click at [446, 171] on app-calendar-viewport "Mon 25 Tue 26 Wed 27 Thu 28 Fri 29 Sat 30 Sun 31 Mon 1 Tue 2 Wed 3 Thu 4 Fri 5" at bounding box center [311, 174] width 623 height 208
drag, startPoint x: 289, startPoint y: 185, endPoint x: 455, endPoint y: 184, distance: 166.0
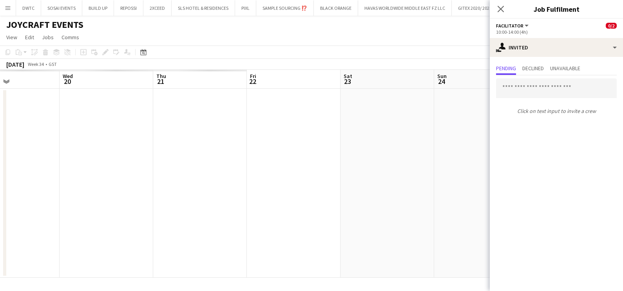
click at [455, 184] on app-calendar-viewport "Sun 17 Mon 18 Tue 19 Wed 20 Thu 21 Fri 22 Sat 23 Sun 24 Mon 25 Tue 26 Wed 27 Th…" at bounding box center [311, 174] width 623 height 208
drag, startPoint x: 118, startPoint y: 193, endPoint x: 472, endPoint y: 193, distance: 353.6
click at [475, 193] on app-calendar-viewport "Sun 17 Mon 18 Tue 19 Wed 20 Thu 21 Fri 22 Sat 23 Sun 24 Mon 25 Tue 26 Wed 27 Th…" at bounding box center [311, 174] width 623 height 208
drag, startPoint x: 389, startPoint y: 195, endPoint x: 284, endPoint y: 184, distance: 105.5
click at [481, 185] on app-calendar-viewport "Fri 8 Sat 9 Sun 10 Mon 11 Tue 12 Wed 13 Thu 14 Fri 15 Sat 16 Sun 17 Mon 18 Tue …" at bounding box center [311, 174] width 623 height 208
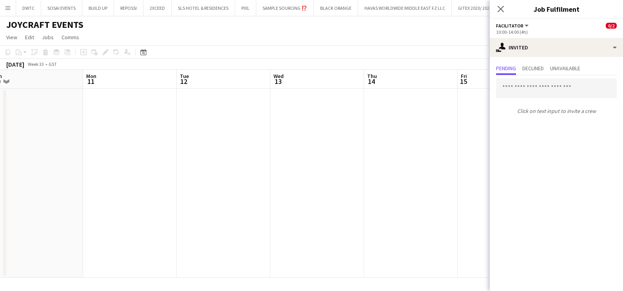
drag, startPoint x: 89, startPoint y: 188, endPoint x: 467, endPoint y: 170, distance: 379.1
click at [467, 170] on app-calendar-viewport "Fri 8 Sat 9 Sun 10 Mon 11 Tue 12 Wed 13 Thu 14 Fri 15 Sat 16 Sun 17 Mon 18 Tue …" at bounding box center [311, 174] width 623 height 208
drag, startPoint x: 225, startPoint y: 178, endPoint x: 113, endPoint y: 168, distance: 112.5
click at [457, 167] on app-calendar-viewport "Sat 2 Sun 3 Mon 4 Tue 5 Wed 6 Thu 7 Fri 8 Sat 9 Sun 10 Mon 11 Tue 12 Wed 13" at bounding box center [311, 174] width 623 height 208
drag, startPoint x: 216, startPoint y: 177, endPoint x: 393, endPoint y: 146, distance: 179.6
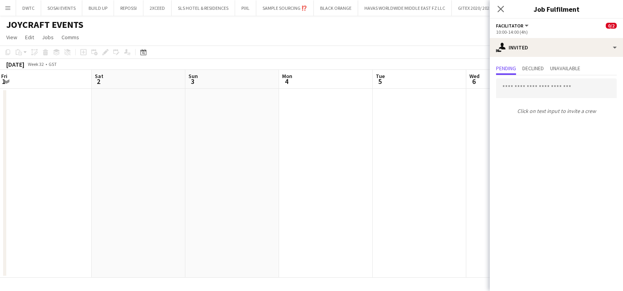
click at [429, 147] on app-calendar-viewport "Wed 30 Thu 31 Fri 1 Sat 2 Sun 3 Mon 4 Tue 5 Wed 6 Thu 7 Fri 8 Sat 9 Sun 10" at bounding box center [311, 174] width 623 height 208
drag, startPoint x: 79, startPoint y: 153, endPoint x: 390, endPoint y: 132, distance: 311.6
click at [390, 132] on app-calendar-viewport "Thu 24 Fri 25 Sat 26 Sun 27 Mon 28 Tue 29 Wed 30 Thu 31 Fri 1 Sat 2 Sun 3 Mon 4" at bounding box center [311, 174] width 623 height 208
drag, startPoint x: 38, startPoint y: 136, endPoint x: 270, endPoint y: 144, distance: 232.4
click at [418, 141] on app-calendar-viewport "Wed 23 Thu 24 Fri 25 Sat 26 Sun 27 Mon 28 Tue 29 Wed 30 Thu 31 Fri 1 Sat 2 Sun 3" at bounding box center [311, 174] width 623 height 208
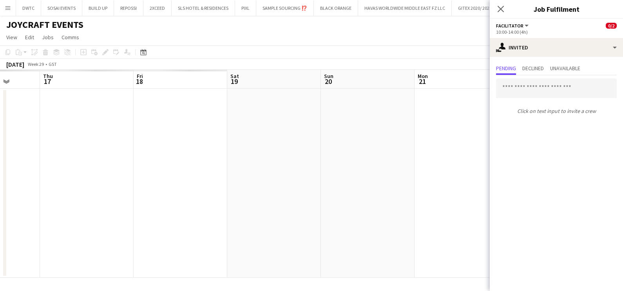
drag, startPoint x: 231, startPoint y: 170, endPoint x: 273, endPoint y: 176, distance: 41.9
click at [451, 171] on app-calendar-viewport "Mon 14 Tue 15 Wed 16 Thu 17 Fri 18 Sat 19 Sun 20 Mon 21 Tue 22 Wed 23 Thu 24 Fr…" at bounding box center [311, 174] width 623 height 208
drag, startPoint x: 97, startPoint y: 190, endPoint x: 478, endPoint y: 188, distance: 381.0
click at [529, 188] on body "Menu Boards Boards Boards All jobs Status Workforce Workforce My Workforce Recr…" at bounding box center [311, 145] width 623 height 291
drag, startPoint x: 24, startPoint y: 192, endPoint x: 459, endPoint y: 194, distance: 434.7
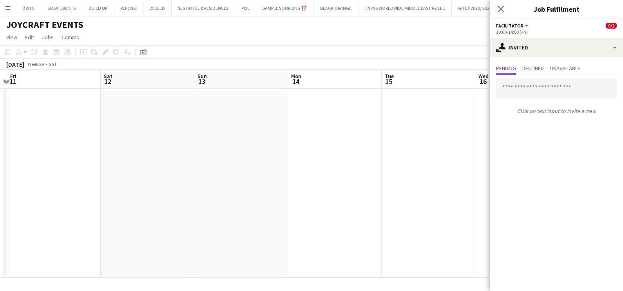
click at [461, 194] on div "Wed 9 Thu 10 Fri 11 Sat 12 Sun 13 Mon 14 Tue 15 Wed 16 Thu 17 Fri 18 Sat 19 Sun…" at bounding box center [311, 174] width 623 height 208
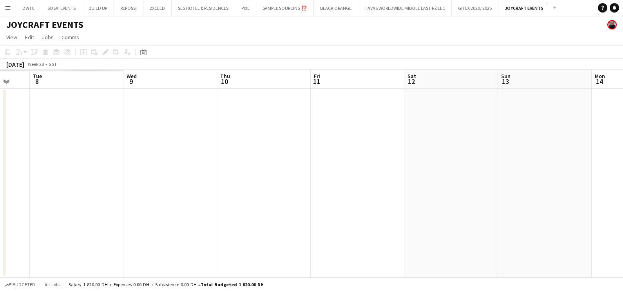
drag, startPoint x: 0, startPoint y: 196, endPoint x: 52, endPoint y: 184, distance: 53.4
click at [385, 190] on app-calendar-viewport "Sun 6 Mon 7 Tue 8 Wed 9 Thu 10 Fri 11 Sat 12 Sun 13 Mon 14 Tue 15 Wed 16 Thu 17" at bounding box center [311, 174] width 623 height 208
drag, startPoint x: 18, startPoint y: 186, endPoint x: 237, endPoint y: 169, distance: 219.9
click at [444, 168] on app-calendar-viewport "Fri 4 Sat 5 Sun 6 Mon 7 Tue 8 Wed 9 Thu 10 Fri 11 Sat 12 Sun 13 Mon 14 Tue 15" at bounding box center [311, 174] width 623 height 208
drag, startPoint x: 295, startPoint y: 164, endPoint x: 344, endPoint y: 163, distance: 49.0
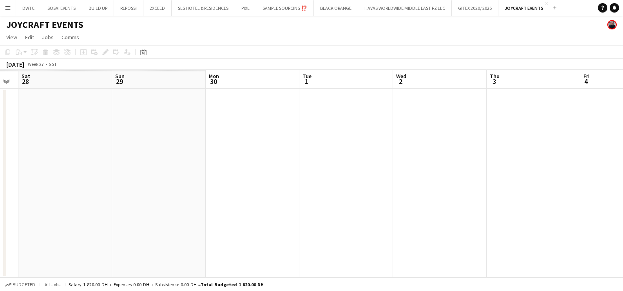
click at [520, 157] on app-calendar-viewport "Wed 25 Thu 26 Fri 27 Sat 28 Sun 29 Mon 30 Tue 1 Wed 2 Thu 3 Fri 4 Sat 5 Sun 6" at bounding box center [311, 174] width 623 height 208
drag, startPoint x: 104, startPoint y: 183, endPoint x: 598, endPoint y: 155, distance: 495.4
click at [615, 152] on app-calendar-viewport "Sun 22 Mon 23 Tue 24 Wed 25 Thu 26 Fri 27 Sat 28 Sun 29 Mon 30 Tue 1 Wed 2 Thu 3" at bounding box center [311, 174] width 623 height 208
drag, startPoint x: 544, startPoint y: 198, endPoint x: 556, endPoint y: 199, distance: 11.4
click at [560, 198] on app-calendar-viewport "Wed 18 Thu 19 Fri 20 2/2 1 Job Sat 21 Sun 22 Mon 23 Tue 24 Wed 25 Thu 26 Fri 27…" at bounding box center [311, 174] width 623 height 208
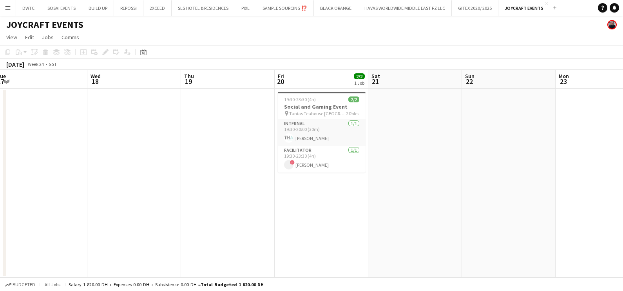
drag, startPoint x: 284, startPoint y: 215, endPoint x: 22, endPoint y: 218, distance: 262.0
click at [20, 217] on app-calendar-viewport "Sat 14 Sun 15 Mon 16 Tue 17 Wed 18 Thu 19 Fri 20 2/2 1 Job Sat 21 Sun 22 Mon 23…" at bounding box center [311, 174] width 623 height 208
click at [154, 196] on app-date-cell at bounding box center [134, 183] width 94 height 189
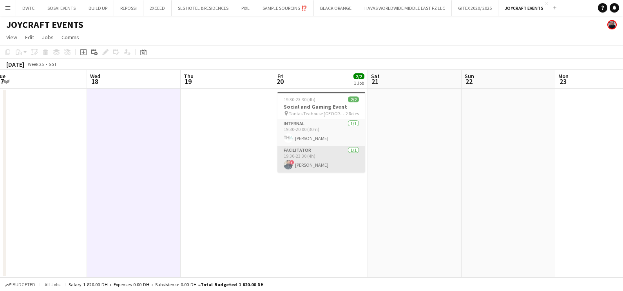
click at [323, 163] on app-card-role "Facilitator 1/1 19:30-23:30 (4h) ! Radouane Bouakaz" at bounding box center [321, 159] width 88 height 27
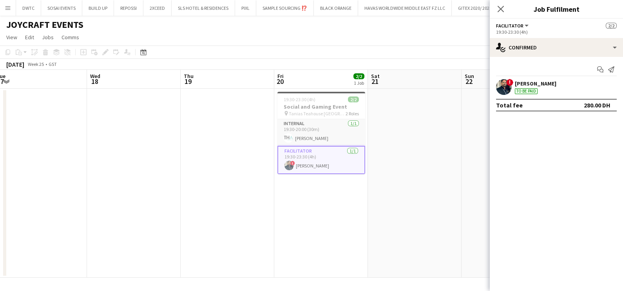
click at [544, 85] on div "Radouane Bouakaz" at bounding box center [536, 83] width 42 height 7
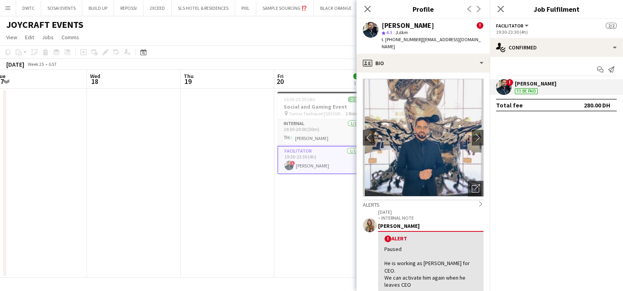
click at [264, 212] on app-date-cell at bounding box center [228, 183] width 94 height 189
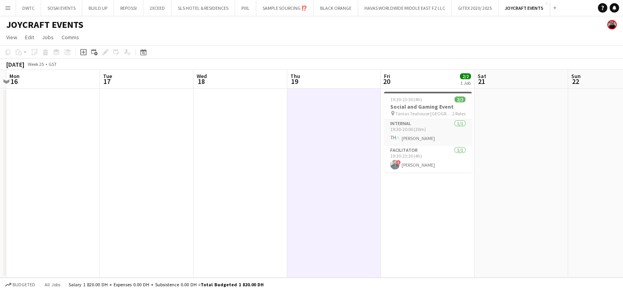
drag
click at [553, 196] on app-calendar-viewport "Sat 14 Sun 15 Mon 16 Tue 17 Wed 18 Thu 19 Fri 20 2/2 1 Job Sat 21 Sun 22 Mon 23…" at bounding box center [311, 174] width 623 height 208
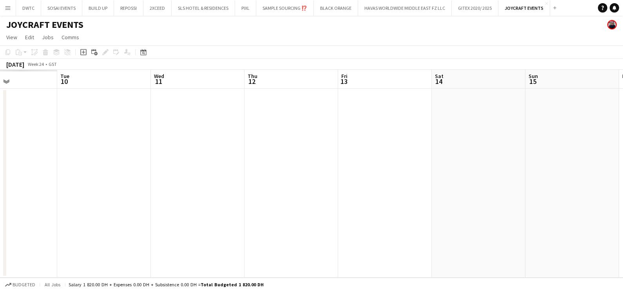
click at [530, 211] on app-calendar-viewport "Sat 7 Sun 8 Mon 9 Tue 10 Wed 11 Thu 12 Fri 13 Sat 14 Sun 15 Mon 16 Tue 17 Wed 18" at bounding box center [311, 174] width 623 height 208
click at [511, 211] on app-calendar-viewport "Fri 6 Sat 7 Sun 8 Mon 9 Tue 10 Wed 11 Thu 12 Fri 13 Sat 14 Sun 15 Mon 16 Tue 17" at bounding box center [311, 174] width 623 height 208
click at [595, 228] on app-calendar-viewport "Wed 28 Thu 29 Fri 30 Sat 31 Sun 1 Mon 2 Tue 3 Wed 4 Thu 5 Fri 6 Sat 7 Sun 8" at bounding box center [311, 174] width 623 height 208
click at [525, 229] on app-calendar-viewport "Mon 26 Tue 27 Wed 28 Thu 29 Fri 30 Sat 31 Sun 1 Mon 2 Tue 3 Wed 4 Thu 5 Fri 6" at bounding box center [311, 174] width 623 height 208
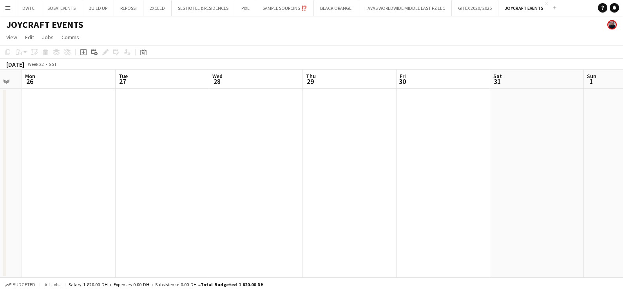
click at [607, 248] on app-calendar-viewport "Fri 23 Sat 24 Sun 25 Mon 26 Tue 27 Wed 28 Thu 29 Fri 30 Sat 31 Sun 1 Mon 2 Tue 3" at bounding box center [311, 174] width 623 height 208
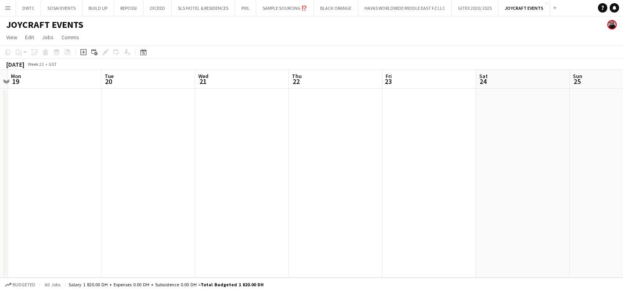
click at [485, 231] on app-calendar-viewport "Fri 16 Sat 17 Sun 18 Mon 19 Tue 20 Wed 21 Thu 22 Fri 23 Sat 24 Sun 25 Mon 26 Tu…" at bounding box center [311, 174] width 623 height 208
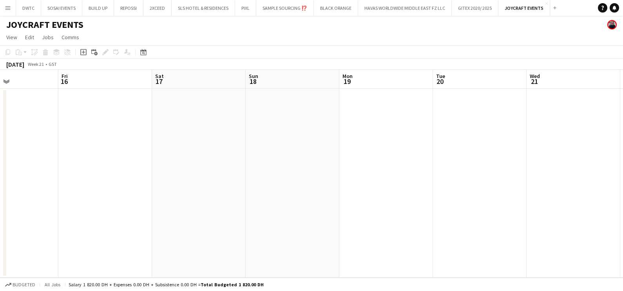
click at [443, 209] on app-calendar-viewport "Tue 13 Wed 14 Thu 15 Fri 16 Sat 17 Sun 18 Mon 19 Tue 20 Wed 21 Thu 22 Fri 23 Sa…" at bounding box center [311, 174] width 623 height 208
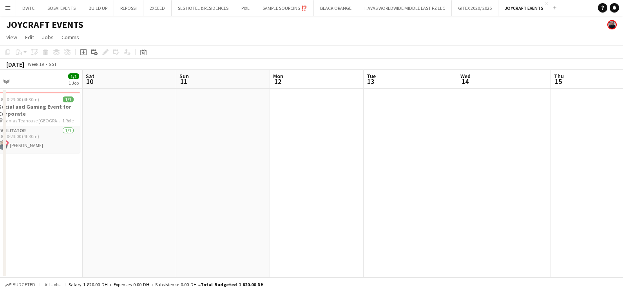
click at [429, 155] on app-calendar-viewport "Wed 7 Thu 8 Fri 9 1/1 1 Job Sat 10 Sun 11 Mon 12 Tue 13 Wed 14 Thu 15 Fri 16 Sa…" at bounding box center [311, 174] width 623 height 208
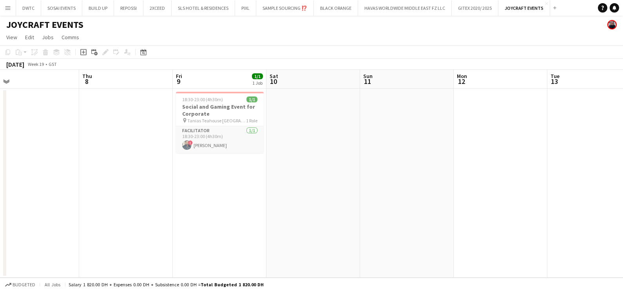
click at [394, 123] on app-calendar-viewport "Mon 5 Tue 6 Wed 7 Thu 8 Fri 9 1/1 1 Job Sat 10 Sun 11 Mon 12 Tue 13 Wed 14 Thu …" at bounding box center [311, 174] width 623 height 208
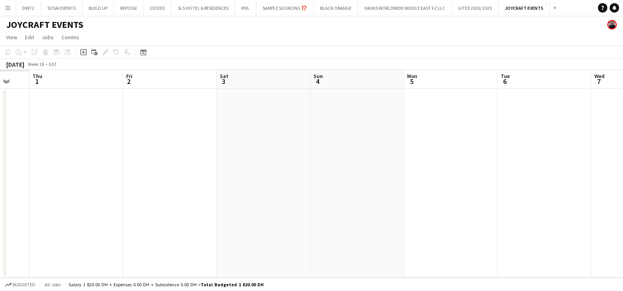
click at [615, 197] on html "Menu Boards Boards Boards All jobs Status Workforce Workforce My Workforce Recr…" at bounding box center [311, 145] width 623 height 291
click at [104, 180] on app-calendar-viewport "Tue 29 Wed 30 Thu 1 Fri 2 Sat 3 Sun 4 Mon 5 Tue 6 Wed 7 Thu 8 Fri 9 1/1 1 Job S…" at bounding box center [311, 174] width 623 height 208
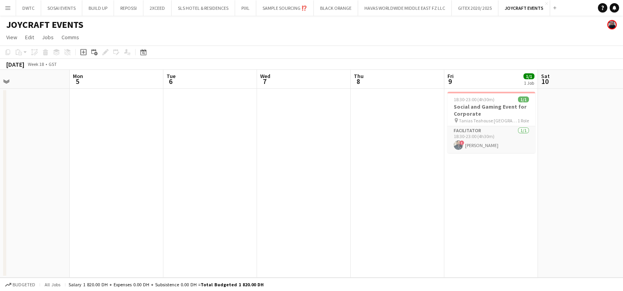
click at [521, 187] on app-calendar-viewport "Fri 2 Sat 3 Sun 4 Mon 5 Tue 6 Wed 7 Thu 8 Fri 9 1/1 1 Job Sat 10 Sun 11 Mon 12 …" at bounding box center [311, 174] width 623 height 208
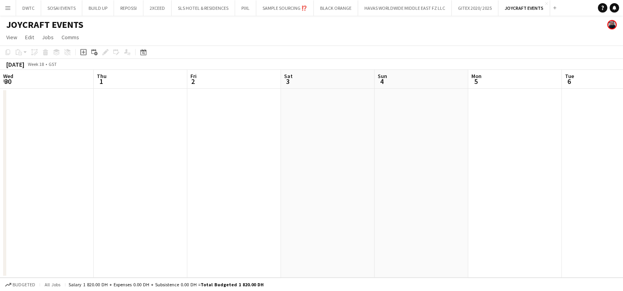
click at [435, 190] on app-calendar-viewport "Mon 28 Tue 29 Wed 30 Thu 1 Fri 2 Sat 3 Sun 4 Mon 5 Tue 6 Wed 7 Thu 8 Fri 9 1/1 …" at bounding box center [311, 174] width 623 height 208
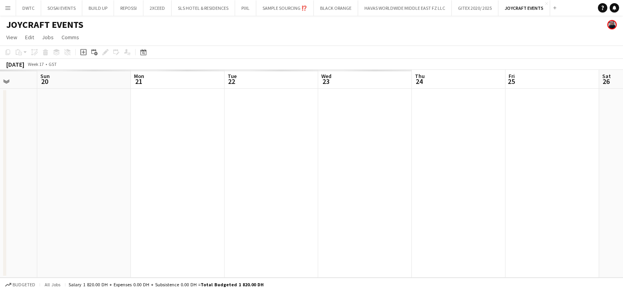
click at [615, 204] on html "Menu Boards Boards Boards All jobs Status Workforce Workforce My Workforce Recr…" at bounding box center [311, 145] width 623 height 291
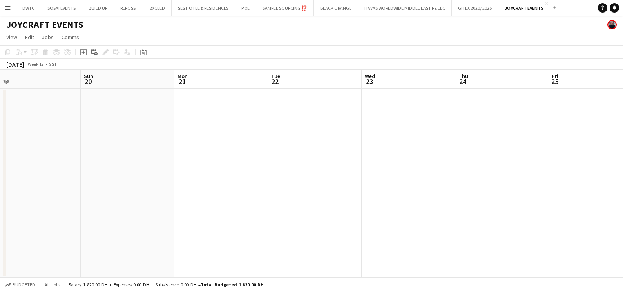
click at [599, 205] on app-calendar-viewport "Thu 17 Fri 18 Sat 19 Sun 20 Mon 21 Tue 22 Wed 23 Thu 24 Fri 25 Sat 26 Sun 27 Mo…" at bounding box center [311, 174] width 623 height 208
click at [0, 212] on html "Menu Boards Boards Boards All jobs Status Workforce Workforce My Workforce Recr…" at bounding box center [311, 145] width 623 height 291
click at [8, 233] on app-calendar-viewport "Wed 23 Thu 24 Fri 25 Sat 26 Sun 27 Mon 28 Tue 29 Wed 30 Thu 1 Fri 2 Sat 3 Sun 4" at bounding box center [311, 174] width 623 height 208
click at [0, 190] on html "Menu Boards Boards Boards All jobs Status Workforce Workforce My Workforce Recr…" at bounding box center [311, 145] width 623 height 291
click at [35, 137] on app-calendar-viewport "Mon 28 Tue 29 Wed 30 Thu 1 Fri 2 Sat 3 Sun 4 Mon 5 Tue 6 Wed 7 Thu 8 Fri 9 1/1 …" at bounding box center [311, 174] width 623 height 208
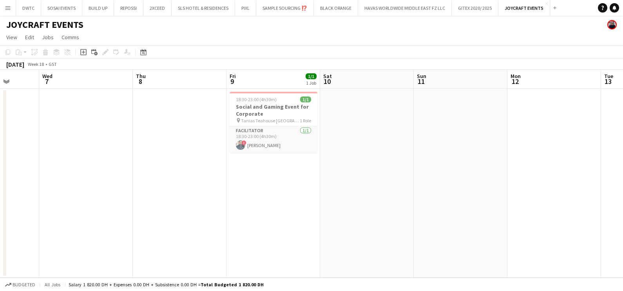
click at [18, 159] on app-calendar-viewport "Sun 4 Mon 5 Tue 6 Wed 7 Thu 8 Fri 9 1/1 1 Job Sat 10 Sun 11 Mon 12 Tue 13 Wed 1…" at bounding box center [311, 174] width 623 height 208
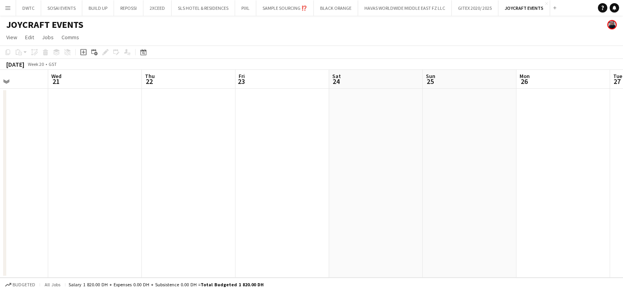
click at [7, 180] on app-calendar-viewport "Fri 16 Sat 17 Sun 18 Mon 19 Tue 20 Wed 21 Thu 22 Fri 23 Sat 24 Sun 25 Mon 26 Tu…" at bounding box center [311, 174] width 623 height 208
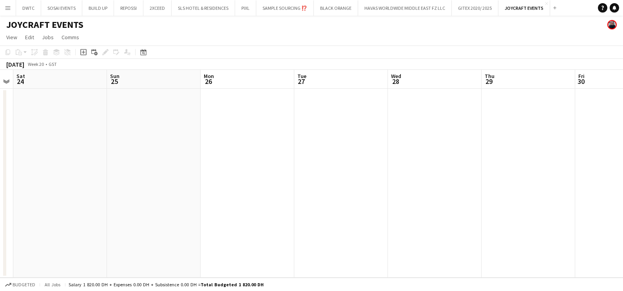
click at [53, 208] on app-calendar-viewport "Tue 20 Wed 21 Thu 22 Fri 23 Sat 24 Sun 25 Mon 26 Tue 27 Wed 28 Thu 29 Fri 30 Sa…" at bounding box center [311, 174] width 623 height 208
click at [141, 202] on app-calendar-viewport "Wed 21 Thu 22 Fri 23 Sat 24 Sun 25 Mon 26 Tue 27 Wed 28 Thu 29 Fri 30 Sat 31 Su…" at bounding box center [311, 174] width 623 height 208
click at [30, 212] on app-calendar-viewport "Thu 29 Fri 30 Sat 31 Sun 1 Mon 2 Tue 3 Wed 4 Thu 5 Fri 6 Sat 7 Sun 8 Mon 9" at bounding box center [311, 174] width 623 height 208
click at [72, 211] on app-calendar-viewport "Mon 2 Tue 3 Wed 4 Thu 5 Fri 6 Sat 7 Sun 8 Mon 9 Tue 10 Wed 11 Thu 12 Fri 13" at bounding box center [311, 174] width 623 height 208
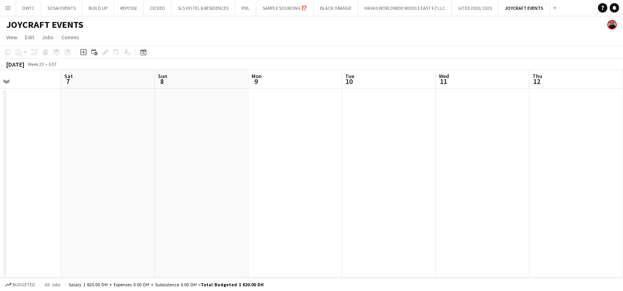
click at [9, 206] on app-calendar-viewport "Wed 4 Thu 5 Fri 6 Sat 7 Sun 8 Mon 9 Tue 10 Wed 11 Thu 12 Fri 13 Sat 14 Sun 15" at bounding box center [311, 174] width 623 height 208
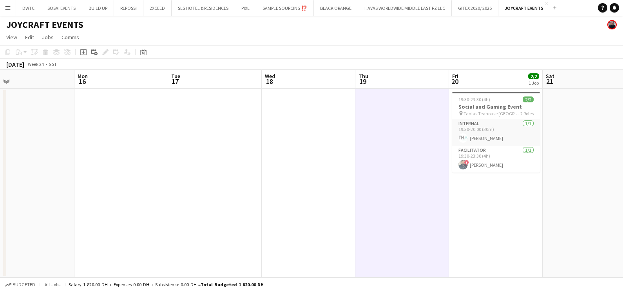
click at [1, 201] on app-calendar-viewport "Thu 12 Fri 13 Sat 14 Sun 15 Mon 16 Tue 17 Wed 18 Thu 19 Fri 20 2/2 1 Job Sat 21…" at bounding box center [311, 174] width 623 height 208
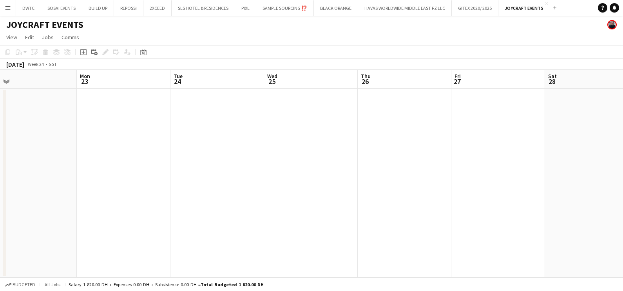
click at [0, 186] on html "Menu Boards Boards Boards All jobs Status Workforce Workforce My Workforce Recr…" at bounding box center [311, 145] width 623 height 291
click at [5, 178] on div "Fri 20 2/2 1 Job Sat 21 Sun 22 Mon 23 Tue 24 Wed 25 Thu 26 Fri 27 Sat 28 Sun 29…" at bounding box center [311, 174] width 623 height 208
click at [14, 185] on app-calendar-viewport "Wed 25 Thu 26 Fri 27 Sat 28 Sun 29 Mon 30 Tue 1 Wed 2 Thu 3 Fri 4 Sat 5 Sun 6" at bounding box center [311, 174] width 623 height 208
click at [61, 200] on app-calendar-viewport "Tue 1 Wed 2 Thu 3 Fri 4 Sat 5 Sun 6 Mon 7 Tue 8 Wed 9 Thu 10 Fri 11 Sat 12" at bounding box center [311, 174] width 623 height 208
click at [113, 202] on app-calendar-viewport "Sun 6 Mon 7 Tue 8 Wed 9 Thu 10 Fri 11 Sat 12 Sun 13 Mon 14 Tue 15 Wed 16 Thu 17" at bounding box center [311, 174] width 623 height 208
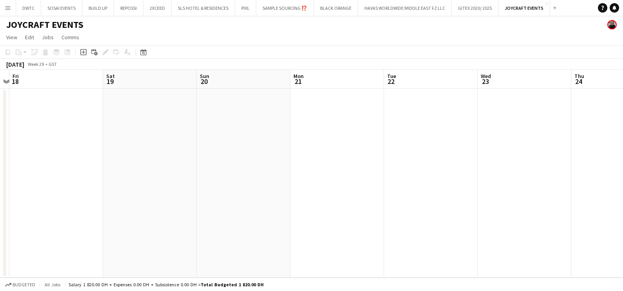
click at [16, 198] on app-calendar-viewport "Tue 15 Wed 16 Thu 17 Fri 18 Sat 19 Sun 20 Mon 21 Tue 22 Wed 23 Thu 24 Fri 25 Sa…" at bounding box center [311, 174] width 623 height 208
click at [3, 200] on div "Thu 17 Fri 18 Sat 19 Sun 20 Mon 21 Tue 22 Wed 23 Thu 24 Fri 25 Sat 26 Sun 27 Mo…" at bounding box center [311, 174] width 623 height 208
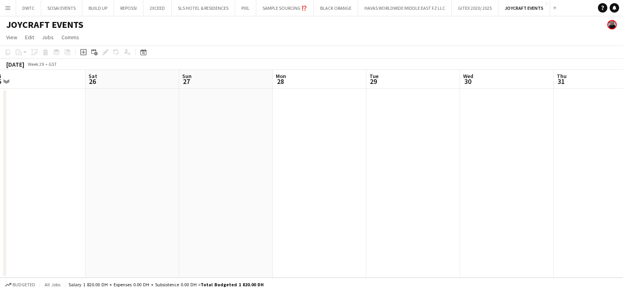
click at [45, 202] on app-calendar-viewport "Tue 22 Wed 23 Thu 24 Fri 25 Sat 26 Sun 27 Mon 28 Tue 29 Wed 30 Thu 31 Fri 1 Sat…" at bounding box center [311, 174] width 623 height 208
click at [29, 184] on app-calendar-viewport "Sun 27 Mon 28 Tue 29 Wed 30 Thu 31 Fri 1 Sat 2 Sun 3 Mon 4 Tue 5 Wed 6 Thu 7" at bounding box center [311, 174] width 623 height 208
click at [5, 189] on div "Tue 5 Wed 6 Thu 7 Fri 8 Sat 9 Sun 10 Mon 11 Tue 12 Wed 13 Thu 14 Fri 15 Sat 16" at bounding box center [311, 174] width 623 height 208
click at [14, 186] on app-calendar-viewport "Thu 7 Fri 8 Sat 9 Sun 10 Mon 11 Tue 12 Wed 13 Thu 14 Fri 15 Sat 16 Sun 17 Mon 18" at bounding box center [311, 174] width 623 height 208
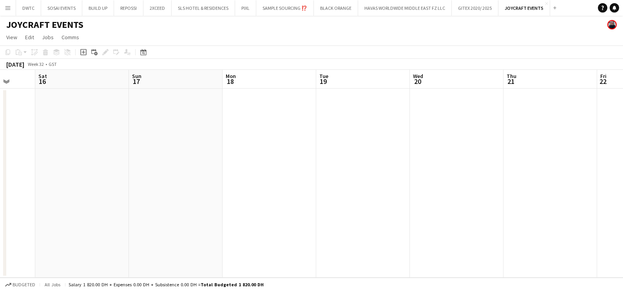
click at [22, 202] on app-calendar-viewport "Tue 12 Wed 13 Thu 14 Fri 15 Sat 16 Sun 17 Mon 18 Tue 19 Wed 20 Thu 21 Fri 22 Sa…" at bounding box center [311, 174] width 623 height 208
click at [14, 206] on app-calendar-viewport "Thu 21 Fri 22 Sat 23 Sun 24 Mon 25 Tue 26 Wed 27 Thu 28 Fri 29 Sat 30 Sun 31 Mo…" at bounding box center [311, 174] width 623 height 208
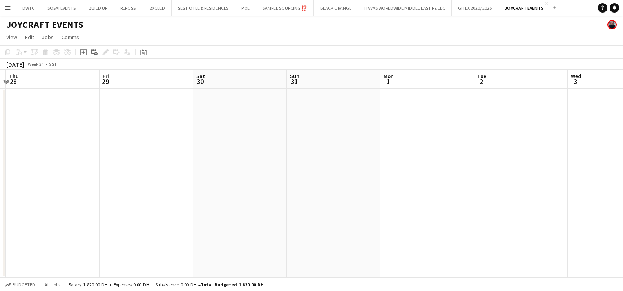
click at [114, 220] on app-calendar-viewport "Tue 26 Wed 27 Thu 28 Fri 29 Sat 30 Sun 31 Mon 1 Tue 2 Wed 3 Thu 4 Fri 5 Sat 6" at bounding box center [311, 174] width 623 height 208
click at [136, 223] on app-calendar-viewport "Thu 28 Fri 29 Sat 30 Sun 31 Mon 1 Tue 2 Wed 3 Thu 4 Fri 5 Sat 6 Sun 7 Mon 8" at bounding box center [311, 174] width 623 height 208
click at [61, 135] on app-calendar-viewport "Sun 31 Mon 1 Tue 2 Wed 3 Thu 4 Fri 5 Sat 6 Sun 7 Mon 8 Tue 9 Wed 10 Thu 11" at bounding box center [311, 174] width 623 height 208
click at [94, 150] on app-calendar-viewport "Fri 5 Sat 6 Sun 7 Mon 8 Tue 9 Wed 10 Thu 11 Fri 12 Sat 13 Sun 14 Mon 15 Tue 16" at bounding box center [311, 174] width 623 height 208
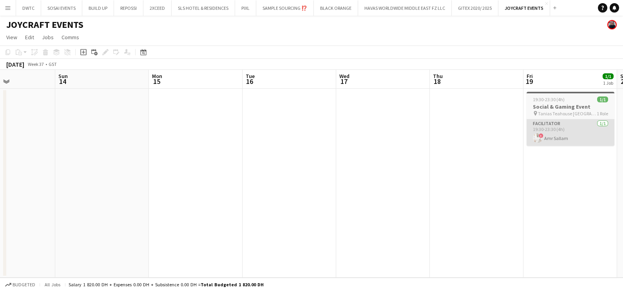
click at [171, 120] on app-calendar-viewport "Wed 10 Thu 11 Fri 12 Sat 13 Sun 14 Mon 15 Tue 16 Wed 17 Thu 18 Fri 19 1/1 1 Job…" at bounding box center [311, 174] width 623 height 208
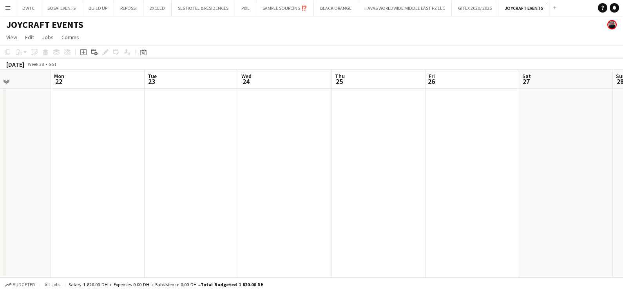
click at [17, 131] on app-calendar-viewport "Thu 18 Fri 19 1/1 1 Job Sat 20 Sun 21 Mon 22 Tue 23 Wed 24 Thu 25 Fri 26 Sat 27…" at bounding box center [311, 174] width 623 height 208
click at [93, 136] on app-calendar-viewport "Fri 19 1/1 1 Job Sat 20 Sun 21 Mon 22 Tue 23 Wed 24 Thu 25 Fri 26 Sat 27 Sun 28…" at bounding box center [311, 174] width 623 height 208
click at [151, 133] on app-calendar-viewport "Fri 26 Sat 27 Sun 28 Mon 29 Tue 30 Wed 1 Thu 2 Fri 3 Sat 4 Sun 5 Mon 6 Tue 7" at bounding box center [311, 174] width 623 height 208
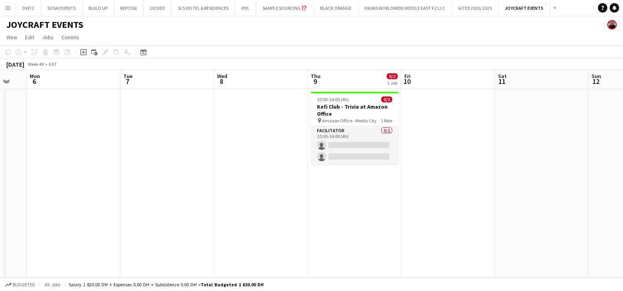
scroll to position [0, 189]
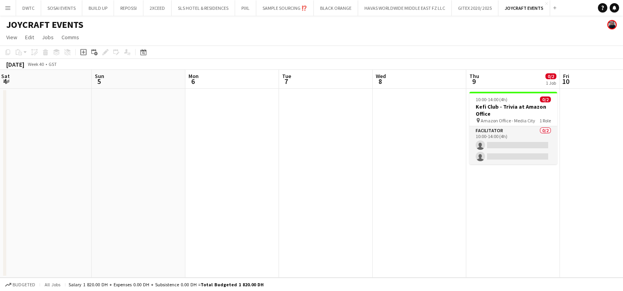
click at [0, 137] on html "Menu Boards Boards Boards All jobs Status Workforce Workforce My Workforce Recr…" at bounding box center [311, 145] width 623 height 291
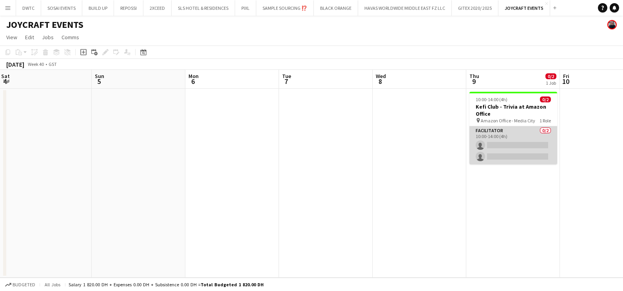
click at [509, 133] on app-card-role "Facilitator 0/2 10:00-14:00 (4h) single-neutral-actions single-neutral-actions" at bounding box center [513, 145] width 88 height 38
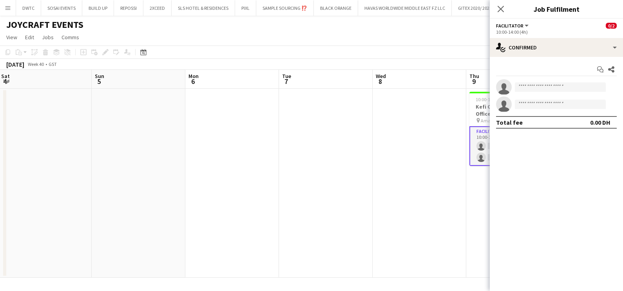
click at [562, 33] on div "10:00-14:00 (4h)" at bounding box center [556, 32] width 121 height 6
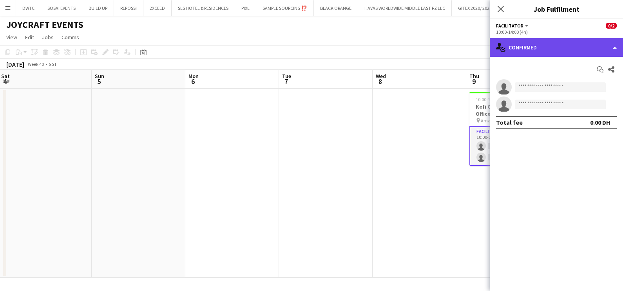
click at [563, 41] on div "single-neutral-actions-check-2 Confirmed" at bounding box center [556, 47] width 133 height 19
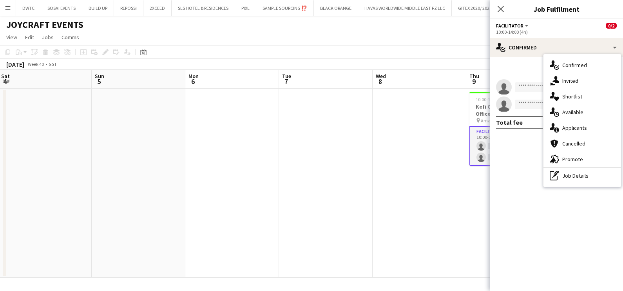
click at [448, 170] on app-date-cell at bounding box center [419, 183] width 94 height 189
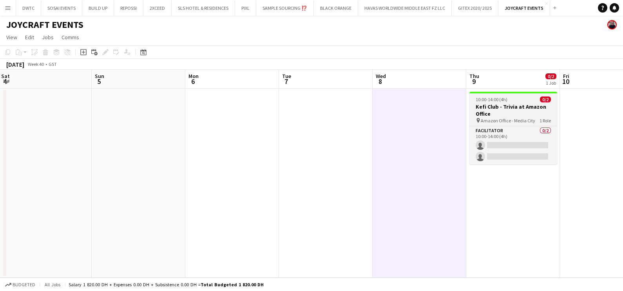
click at [496, 104] on h3 "Kefi Club - Trivia at Amazon Office" at bounding box center [513, 110] width 88 height 14
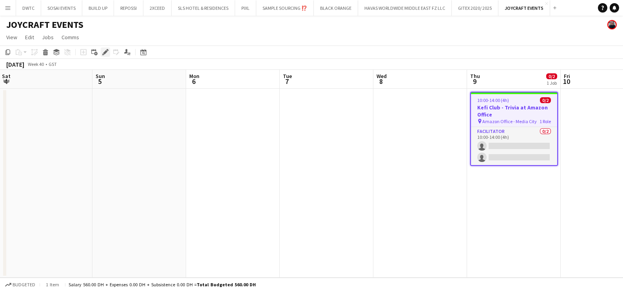
click at [107, 49] on div "Edit" at bounding box center [105, 51] width 9 height 9
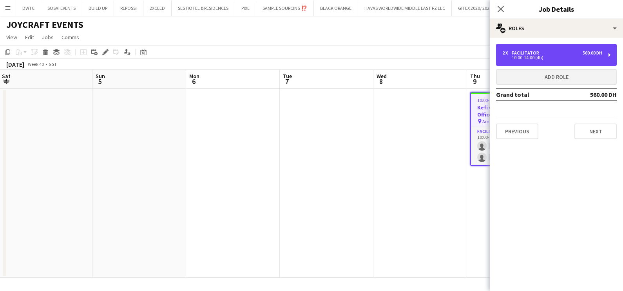
click at [528, 58] on div "10:00-14:00 (4h)" at bounding box center [552, 58] width 100 height 4
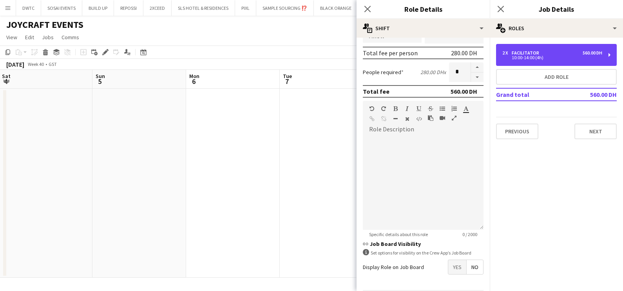
scroll to position [197, 0]
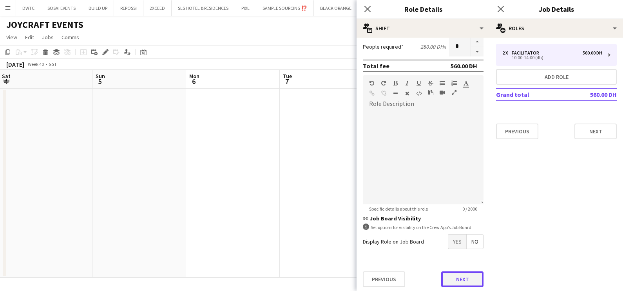
click at [457, 278] on button "Next" at bounding box center [462, 279] width 42 height 16
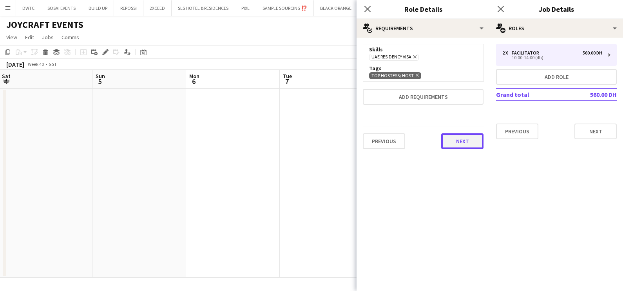
click at [464, 142] on button "Next" at bounding box center [462, 141] width 42 height 16
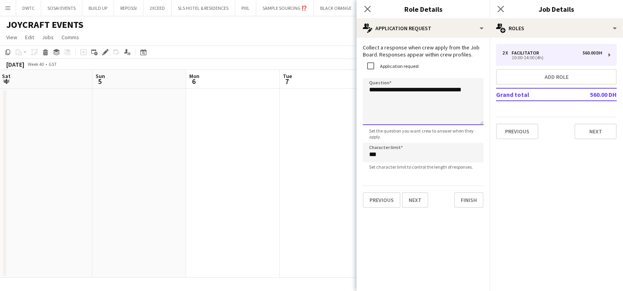
click at [363, 88] on textarea "**********" at bounding box center [423, 101] width 121 height 47
click at [480, 89] on textarea "**********" at bounding box center [423, 101] width 121 height 47
click at [394, 90] on textarea "**********" at bounding box center [423, 101] width 121 height 47
click at [382, 90] on textarea "**********" at bounding box center [423, 101] width 121 height 47
click at [461, 91] on textarea "**********" at bounding box center [423, 101] width 121 height 47
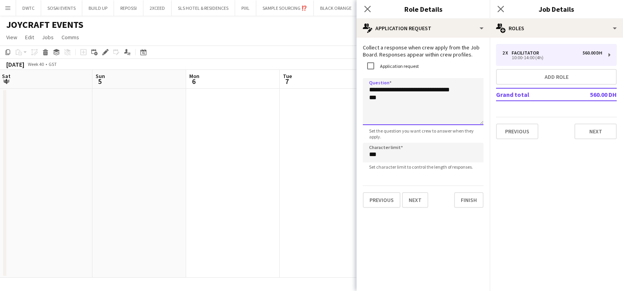
click at [406, 97] on textarea "**********" at bounding box center [423, 101] width 121 height 47
type textarea "**********"
click at [473, 205] on button "Finish" at bounding box center [468, 200] width 29 height 16
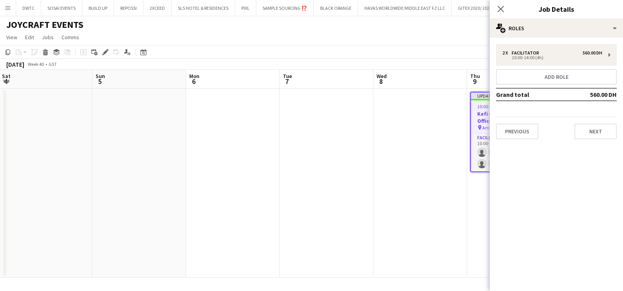
click at [261, 193] on app-date-cell at bounding box center [233, 183] width 94 height 189
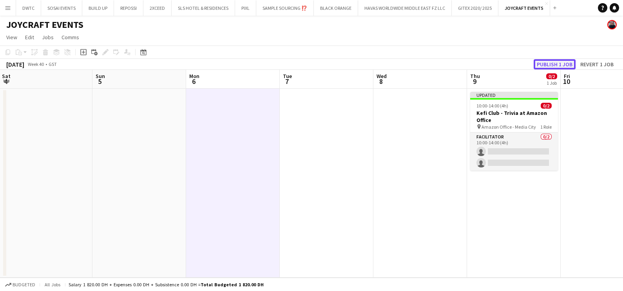
click at [568, 67] on button "Publish 1 job" at bounding box center [554, 64] width 42 height 10
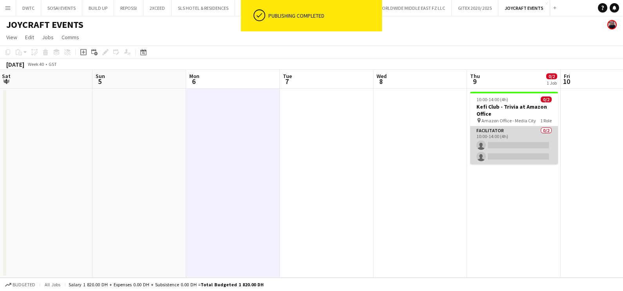
click at [516, 137] on app-card-role "Facilitator 0/2 10:00-14:00 (4h) single-neutral-actions single-neutral-actions" at bounding box center [514, 145] width 88 height 38
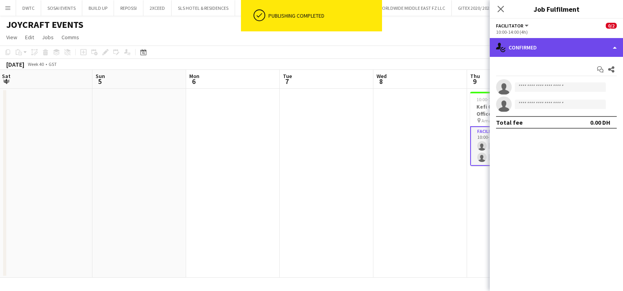
click at [564, 44] on div "single-neutral-actions-check-2 Confirmed" at bounding box center [556, 47] width 133 height 19
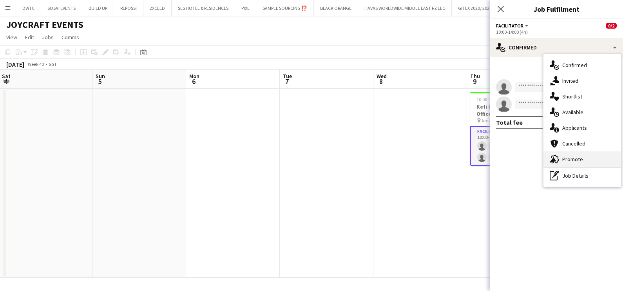
click at [570, 162] on span "Promote" at bounding box center [572, 158] width 21 height 7
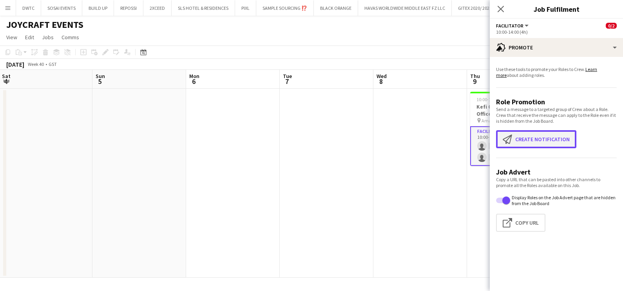
click at [531, 132] on button "Create notification Create notification" at bounding box center [536, 139] width 80 height 18
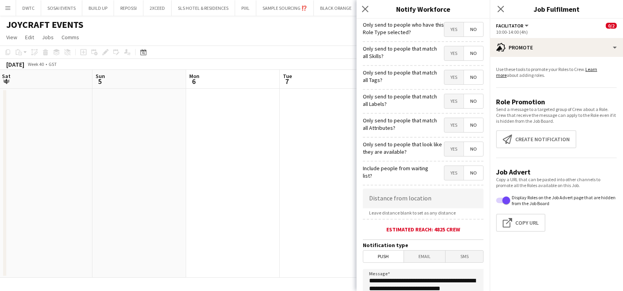
click at [447, 53] on span "Yes" at bounding box center [453, 53] width 19 height 14
click at [448, 72] on span "Yes" at bounding box center [453, 77] width 19 height 14
click at [446, 96] on span "Yes" at bounding box center [453, 101] width 19 height 14
drag, startPoint x: 444, startPoint y: 119, endPoint x: 444, endPoint y: 143, distance: 23.5
click at [444, 121] on span "Yes" at bounding box center [453, 125] width 19 height 14
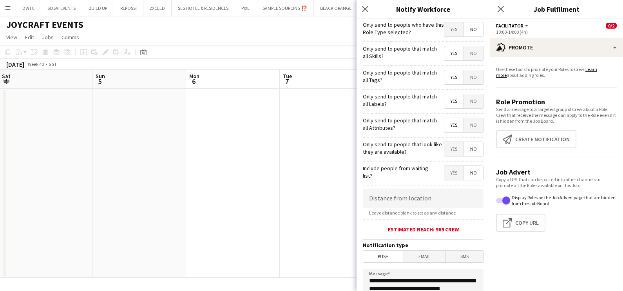
click at [447, 149] on span "Yes" at bounding box center [453, 149] width 19 height 14
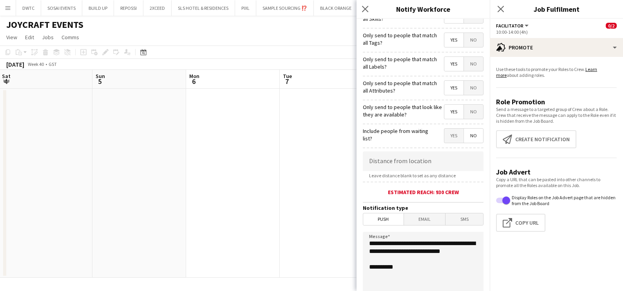
scroll to position [139, 0]
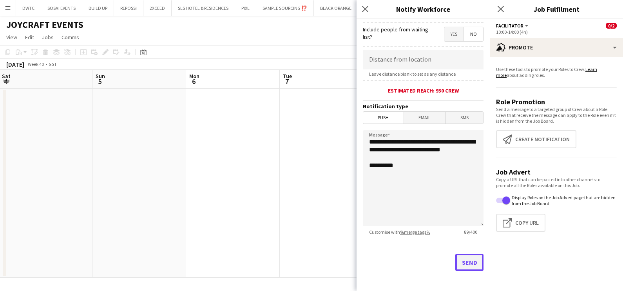
click at [469, 260] on button "Send" at bounding box center [469, 261] width 28 height 17
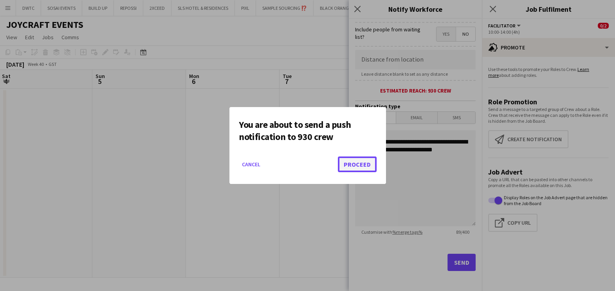
click at [369, 168] on button "Proceed" at bounding box center [357, 164] width 39 height 16
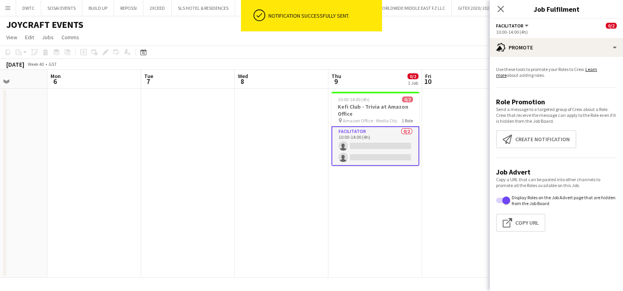
drag, startPoint x: 417, startPoint y: 187, endPoint x: 146, endPoint y: 190, distance: 271.4
click at [172, 190] on app-calendar-viewport "Thu 2 Fri 3 Sat 4 Sun 5 Mon 6 Tue 7 Wed 8 Thu 9 0/2 1 Job Fri 10 Sat 11 Sun 12 …" at bounding box center [311, 174] width 623 height 208
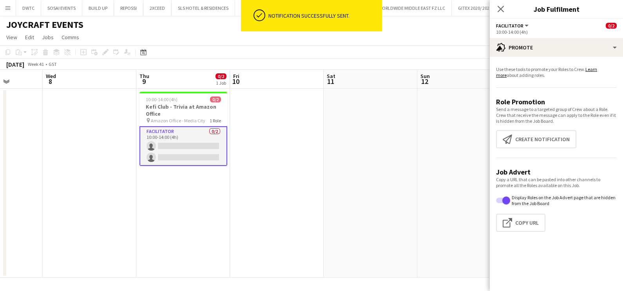
drag, startPoint x: 377, startPoint y: 192, endPoint x: 407, endPoint y: 202, distance: 31.3
click at [421, 195] on app-calendar-viewport "Sun 5 Mon 6 Tue 7 Wed 8 Thu 9 0/2 1 Job Fri 10 Sat 11 Sun 12 Mon 13 Tue 14 Wed …" at bounding box center [311, 174] width 623 height 208
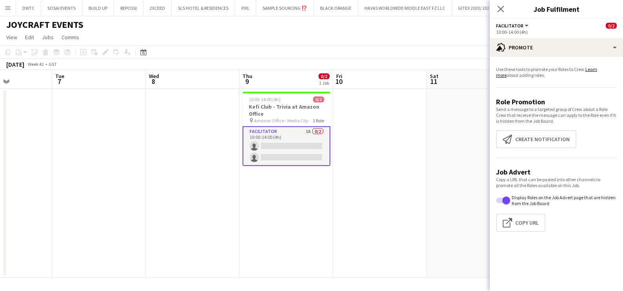
drag, startPoint x: 279, startPoint y: 137, endPoint x: 284, endPoint y: 136, distance: 5.2
click at [281, 137] on app-card-role "Facilitator 1A 0/2 10:00-14:00 (4h) single-neutral-actions single-neutral-actio…" at bounding box center [286, 146] width 88 height 40
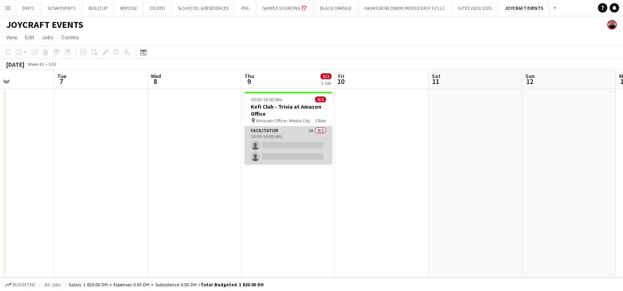
click at [274, 130] on app-card-role "Facilitator 1A 0/2 10:00-14:00 (4h) single-neutral-actions single-neutral-actio…" at bounding box center [288, 145] width 88 height 38
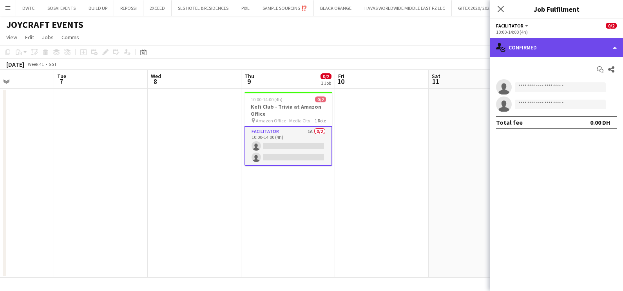
click at [580, 45] on div "single-neutral-actions-check-2 Confirmed" at bounding box center [556, 47] width 133 height 19
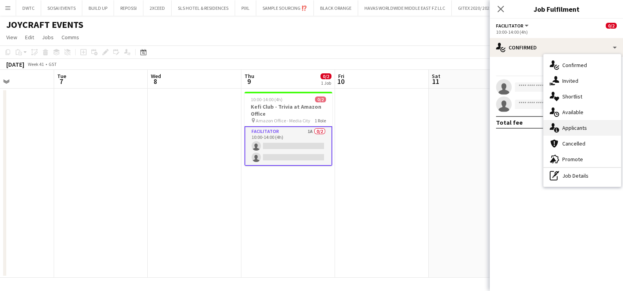
click at [574, 126] on span "Applicants" at bounding box center [574, 127] width 25 height 7
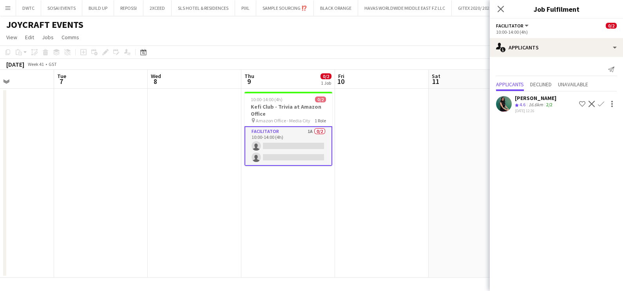
click at [531, 103] on div "16.6km" at bounding box center [536, 104] width 18 height 7
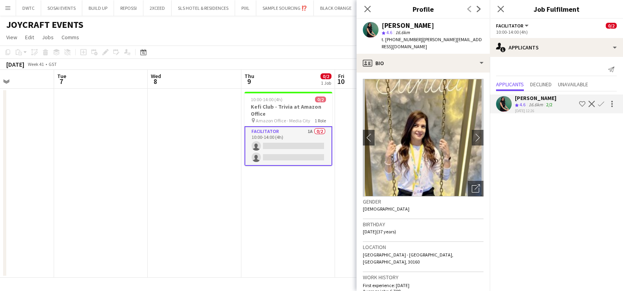
click at [580, 105] on app-icon "Shortlist crew" at bounding box center [582, 104] width 6 height 6
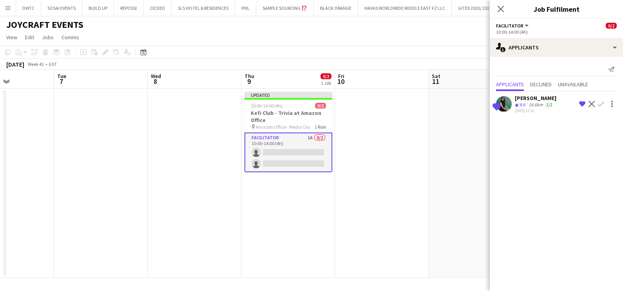
click at [535, 104] on div "16.6km" at bounding box center [536, 104] width 18 height 7
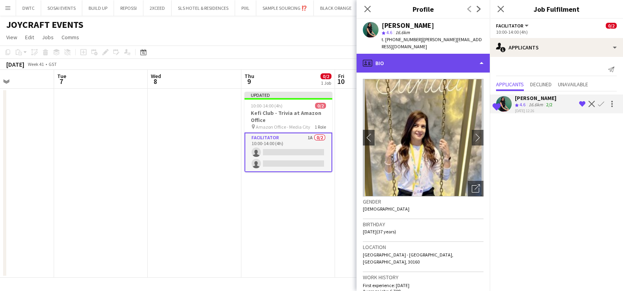
click at [417, 54] on div "profile Bio" at bounding box center [422, 63] width 133 height 19
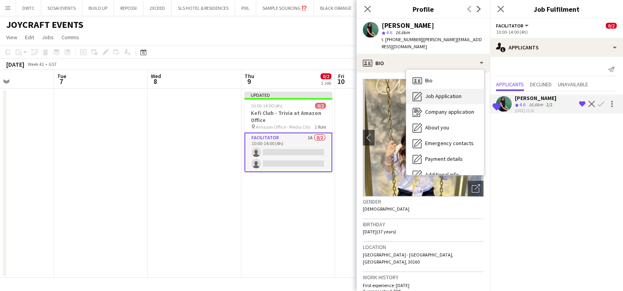
click at [423, 89] on div "Job Application Job Application" at bounding box center [445, 97] width 78 height 16
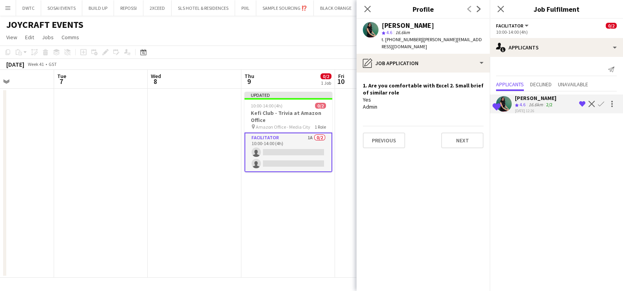
click at [336, 195] on app-date-cell at bounding box center [382, 183] width 94 height 189
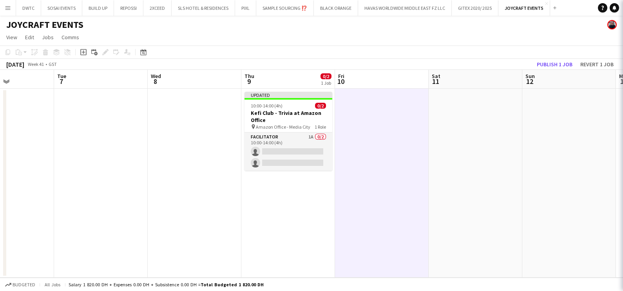
scroll to position [0, 225]
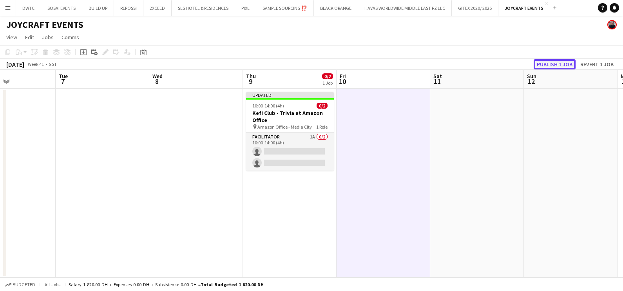
click at [553, 63] on button "Publish 1 job" at bounding box center [554, 64] width 42 height 10
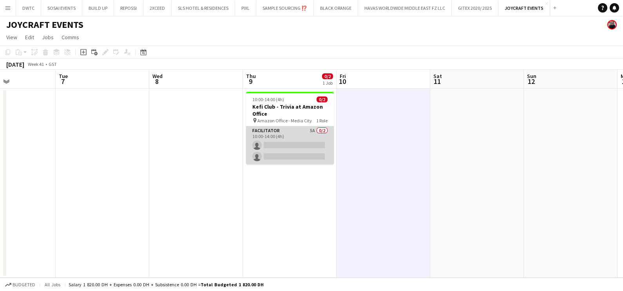
click at [298, 133] on app-card-role "Facilitator 5A 0/2 10:00-14:00 (4h) single-neutral-actions single-neutral-actio…" at bounding box center [290, 145] width 88 height 38
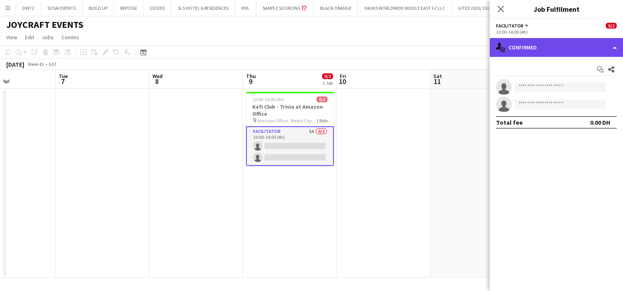
click at [540, 46] on div "single-neutral-actions-check-2 Confirmed" at bounding box center [556, 47] width 133 height 19
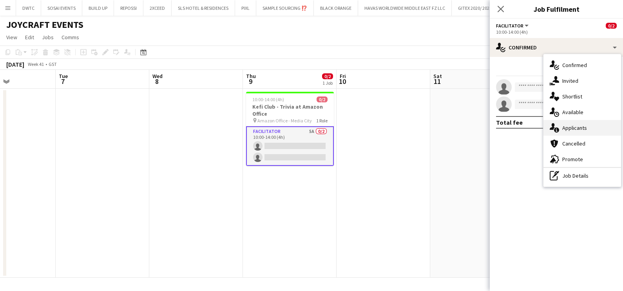
click at [573, 131] on div "single-neutral-actions-information Applicants" at bounding box center [582, 128] width 78 height 16
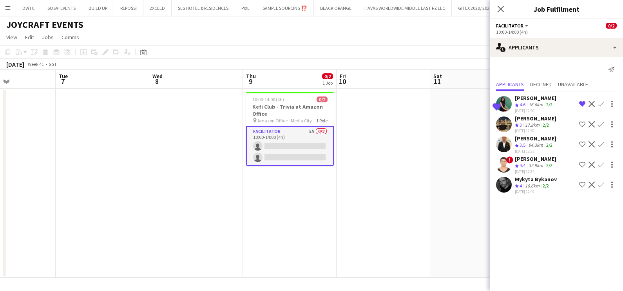
click at [534, 142] on div "94.3km" at bounding box center [536, 145] width 18 height 7
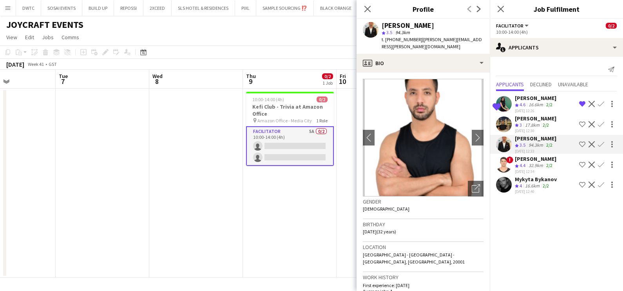
click at [529, 160] on div "Ali Tariq" at bounding box center [536, 158] width 42 height 7
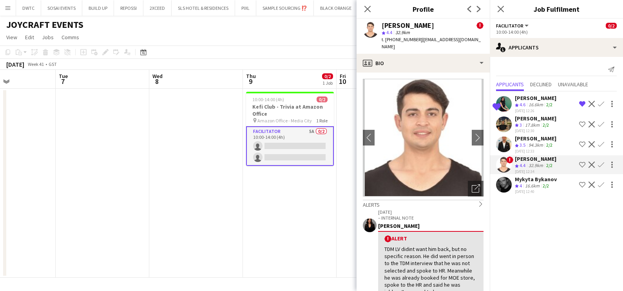
click at [518, 122] on div "Crew rating 3" at bounding box center [519, 125] width 9 height 7
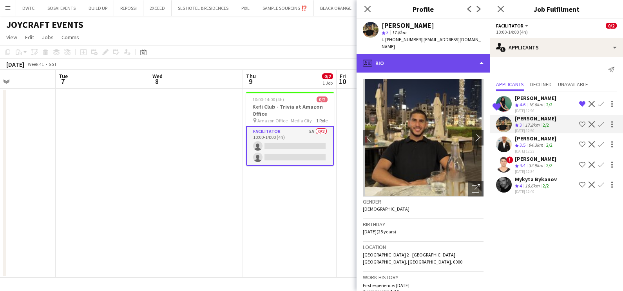
click at [441, 56] on div "profile Bio" at bounding box center [422, 63] width 133 height 19
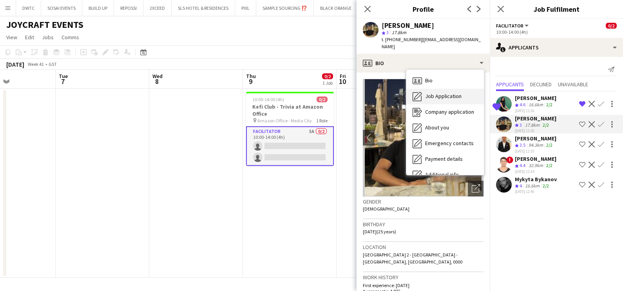
click at [455, 92] on span "Job Application" at bounding box center [443, 95] width 36 height 7
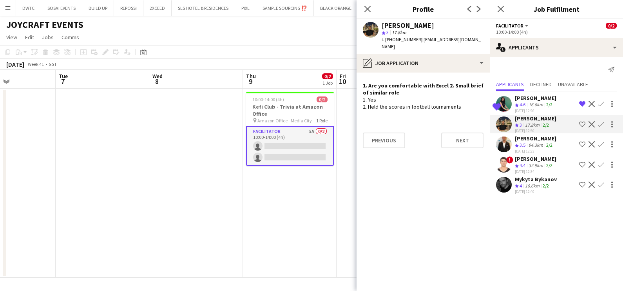
click at [284, 196] on app-date-cell "10:00-14:00 (4h) 0/2 Kefi Club - Trivia at Amazon Office pin Amazon Office - Me…" at bounding box center [290, 183] width 94 height 189
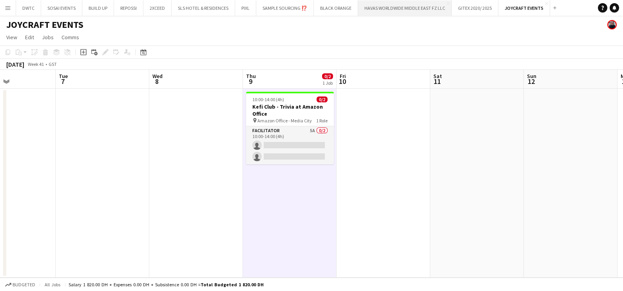
click at [399, 12] on button "HAVAS WORLDWIDE MIDDLE EAST FZ LLC Close" at bounding box center [405, 7] width 94 height 15
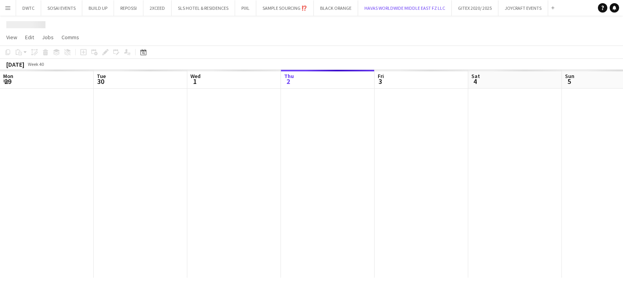
scroll to position [0, 187]
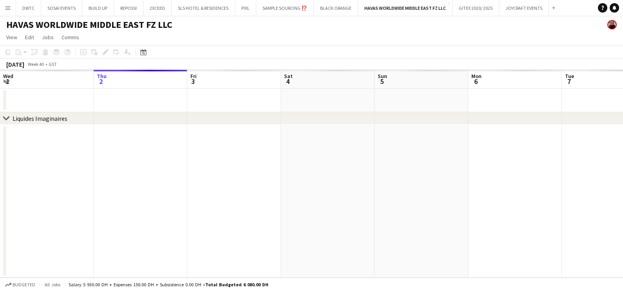
drag, startPoint x: 476, startPoint y: 184, endPoint x: 0, endPoint y: 190, distance: 475.4
click at [82, 185] on app-calendar-viewport "Mon 29 Tue 30 Wed 1 Thu 2 Fri 3 Sat 4 Sun 5 Mon 6 Tue 7 Wed 8 Thu 9 Fri 10" at bounding box center [311, 174] width 623 height 208
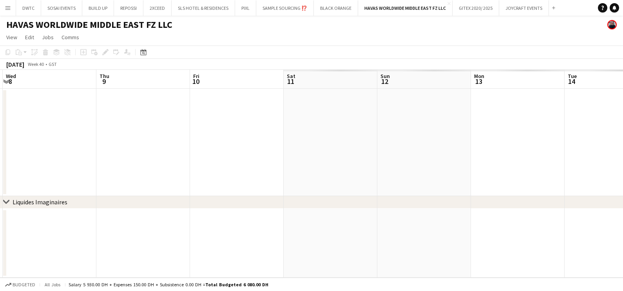
drag, startPoint x: 184, startPoint y: 195, endPoint x: 445, endPoint y: 127, distance: 269.5
click at [0, 195] on html "Menu Boards Boards Boards All jobs Status Workforce Workforce My Workforce Recr…" at bounding box center [311, 145] width 623 height 291
drag, startPoint x: 152, startPoint y: 106, endPoint x: 101, endPoint y: 112, distance: 51.6
click at [74, 112] on app-calendar-viewport "Tue 7 Wed 8 Thu 9 Fri 10 Sat 11 Sun 12 Mon 13 Tue 14 Wed 15 Thu 16 Fri 17 Sat 18" at bounding box center [311, 174] width 623 height 208
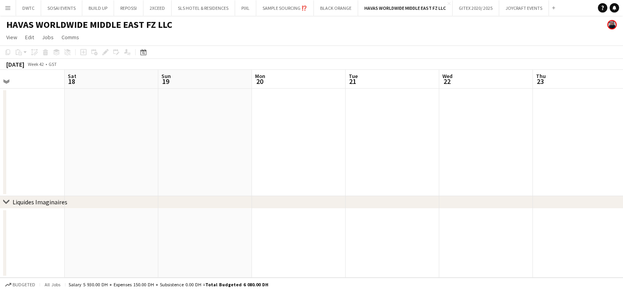
drag, startPoint x: 216, startPoint y: 132, endPoint x: 247, endPoint y: 141, distance: 31.8
click at [132, 140] on app-calendar-viewport "Tue 14 Wed 15 Thu 16 Fri 17 Sat 18 Sun 19 Mon 20 Tue 21 Wed 22 Thu 23 Fri 24 Sa…" at bounding box center [311, 174] width 623 height 208
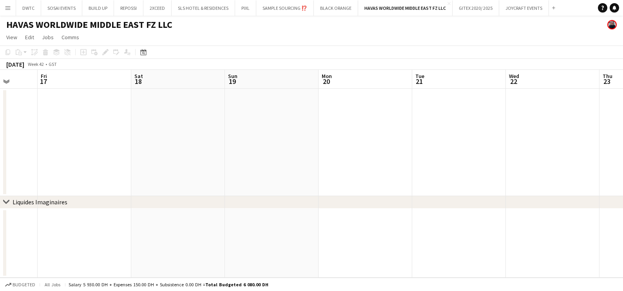
drag, startPoint x: 445, startPoint y: 143, endPoint x: 66, endPoint y: 153, distance: 378.8
click at [43, 150] on app-calendar-viewport "Tue 14 Wed 15 Thu 16 Fri 17 Sat 18 Sun 19 Mon 20 Tue 21 Wed 22 Thu 23 Fri 24 Sa…" at bounding box center [311, 174] width 623 height 208
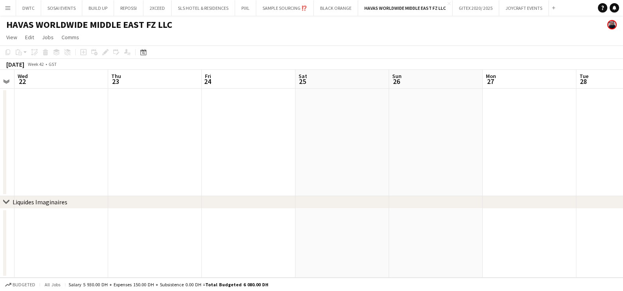
drag, startPoint x: 353, startPoint y: 153, endPoint x: 8, endPoint y: 156, distance: 345.0
click at [8, 156] on app-calendar-viewport "Sun 19 Mon 20 Tue 21 Wed 22 Thu 23 Fri 24 Sat 25 Sun 26 Mon 27 Tue 28 Wed 29 Th…" at bounding box center [311, 174] width 623 height 208
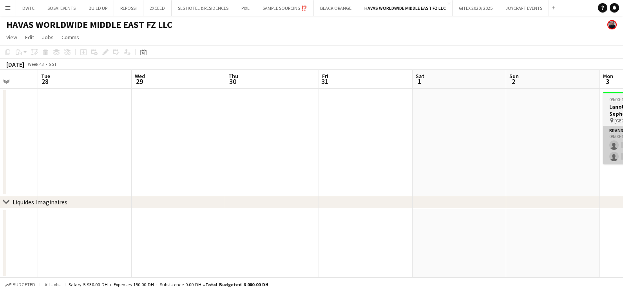
drag, startPoint x: 223, startPoint y: 162, endPoint x: 454, endPoint y: 159, distance: 231.1
click at [24, 171] on app-calendar-viewport "Sat 25 Sun 26 Mon 27 Tue 28 Wed 29 Thu 30 Fri 31 Sat 1 Sun 2 Mon 3 0/2 1 Job Tu…" at bounding box center [311, 174] width 623 height 208
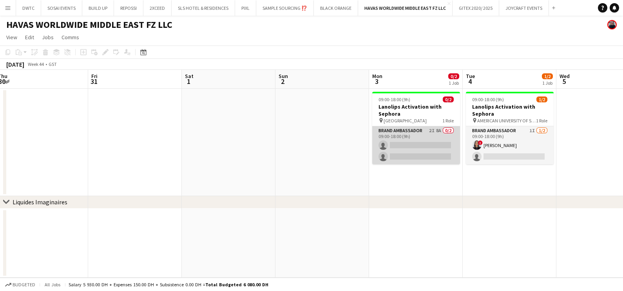
click at [415, 153] on app-card-role "Brand Ambassador 2I 8A 0/2 09:00-18:00 (9h) single-neutral-actions single-neutr…" at bounding box center [416, 145] width 88 height 38
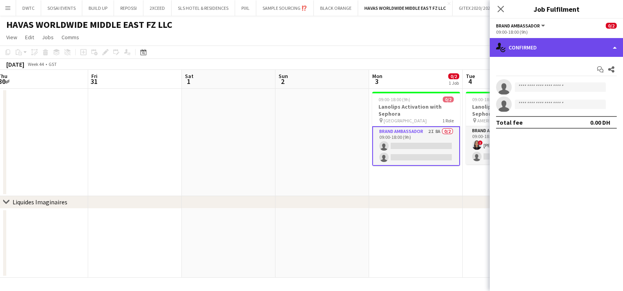
click at [540, 43] on div "single-neutral-actions-check-2 Confirmed" at bounding box center [556, 47] width 133 height 19
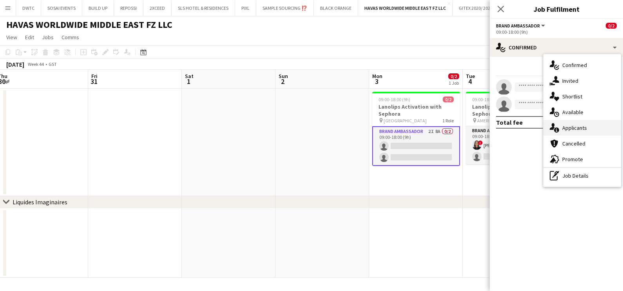
click at [565, 128] on span "Applicants" at bounding box center [574, 127] width 25 height 7
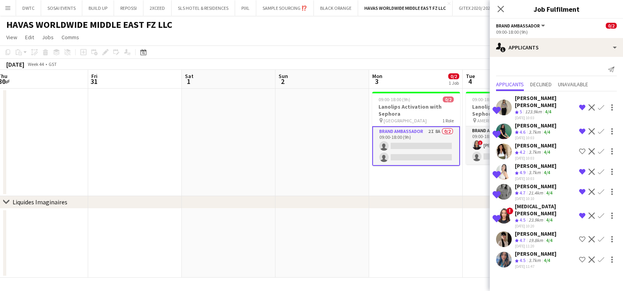
click at [511, 251] on div at bounding box center [504, 259] width 16 height 16
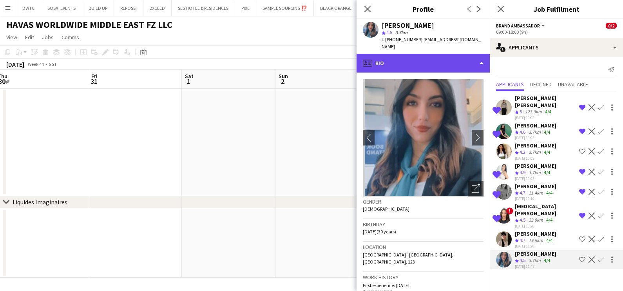
click at [376, 55] on div "profile Bio" at bounding box center [422, 63] width 133 height 19
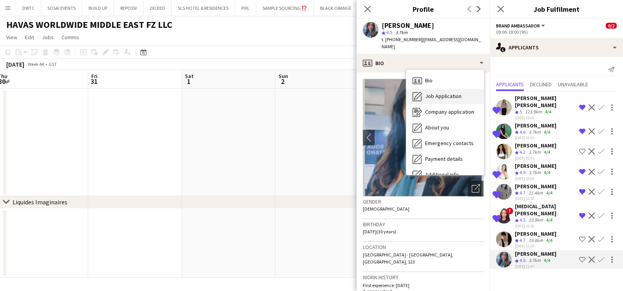
click at [427, 92] on span "Job Application" at bounding box center [443, 95] width 36 height 7
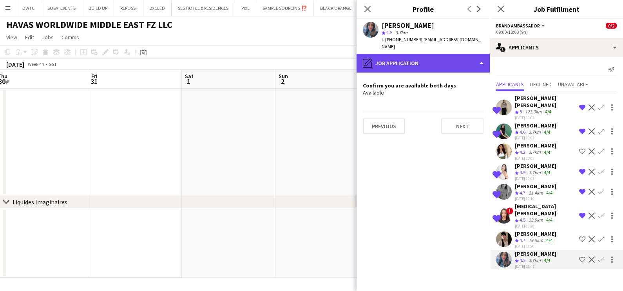
click at [418, 54] on div "pencil4 Job Application" at bounding box center [422, 63] width 133 height 19
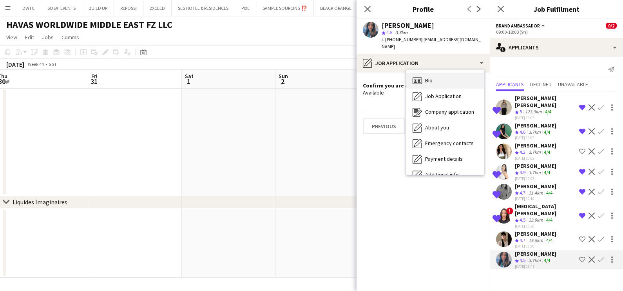
click at [425, 77] on span "Bio" at bounding box center [428, 80] width 7 height 7
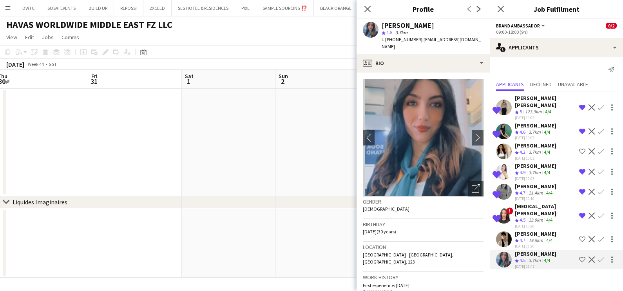
click at [271, 116] on app-date-cell at bounding box center [229, 142] width 94 height 107
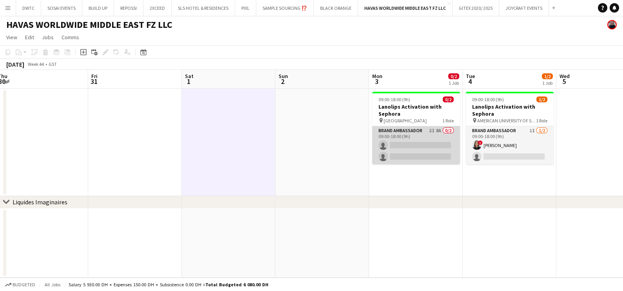
click at [410, 159] on app-card-role "Brand Ambassador 2I 8A 0/2 09:00-18:00 (9h) single-neutral-actions single-neutr…" at bounding box center [416, 145] width 88 height 38
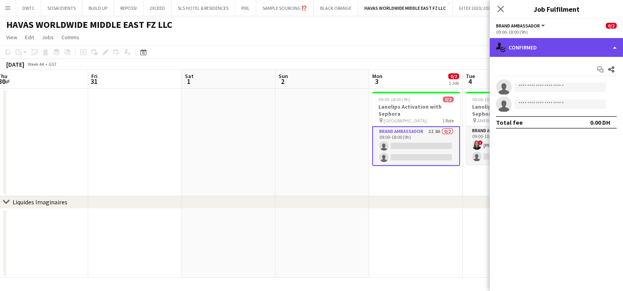
click at [534, 43] on div "single-neutral-actions-check-2 Confirmed" at bounding box center [556, 47] width 133 height 19
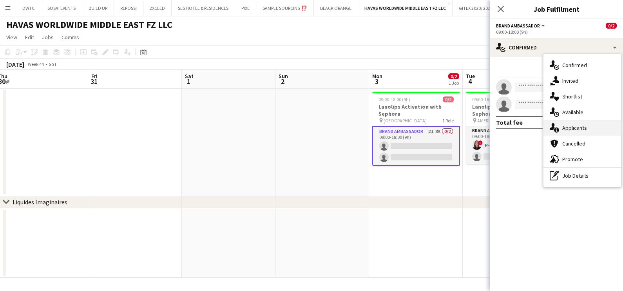
click at [566, 127] on span "Applicants" at bounding box center [574, 127] width 25 height 7
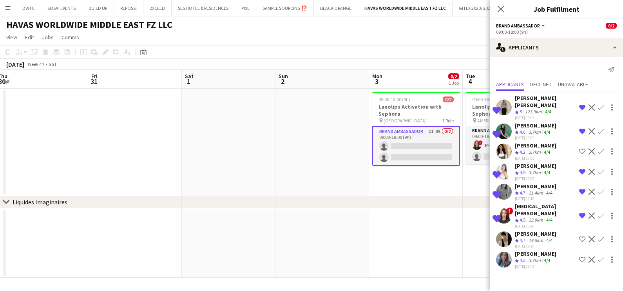
drag, startPoint x: 527, startPoint y: 137, endPoint x: 521, endPoint y: 154, distance: 17.5
click at [527, 142] on div "Yanina Taleb" at bounding box center [536, 145] width 42 height 7
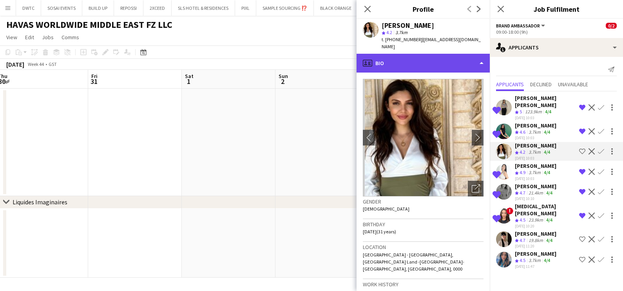
click at [406, 58] on div "profile Bio" at bounding box center [422, 63] width 133 height 19
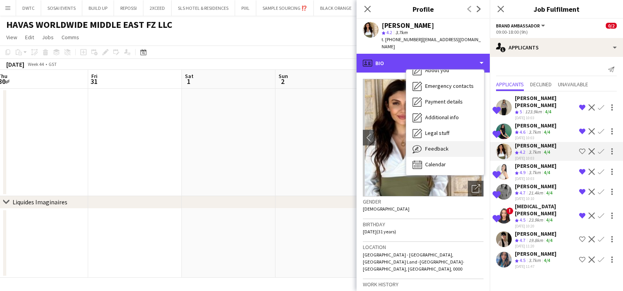
scroll to position [58, 0]
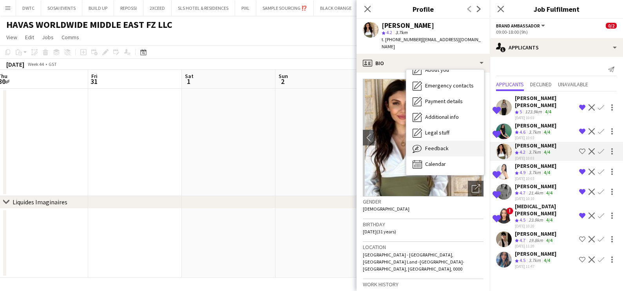
click at [447, 143] on div "Feedback Feedback" at bounding box center [445, 149] width 78 height 16
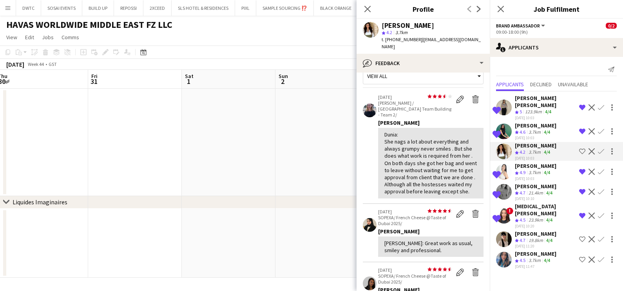
scroll to position [10, 0]
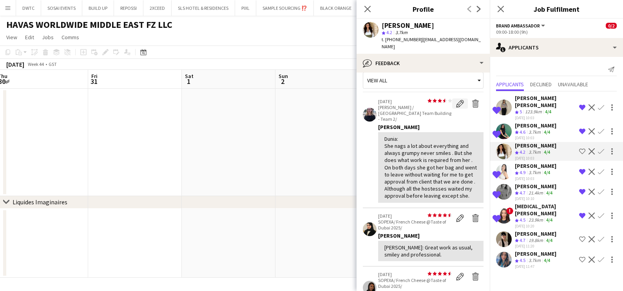
click at [456, 99] on app-icon "Edit feedback" at bounding box center [460, 103] width 8 height 8
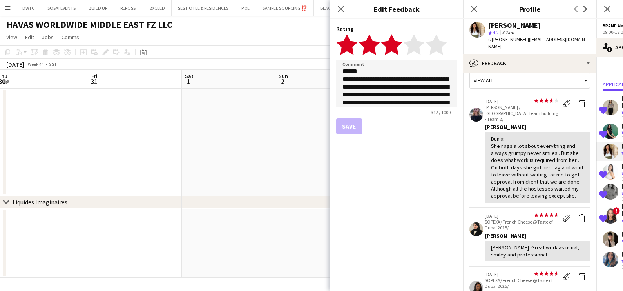
click at [396, 46] on polygon at bounding box center [392, 44] width 22 height 20
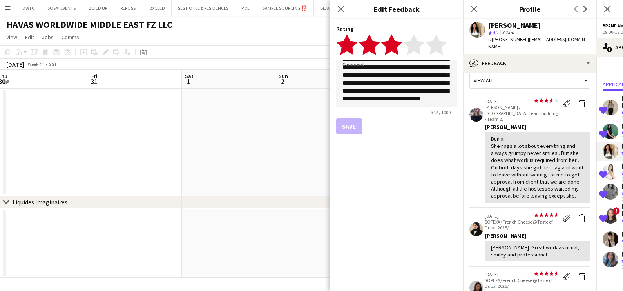
scroll to position [51, 0]
click at [293, 157] on app-date-cell at bounding box center [322, 142] width 94 height 107
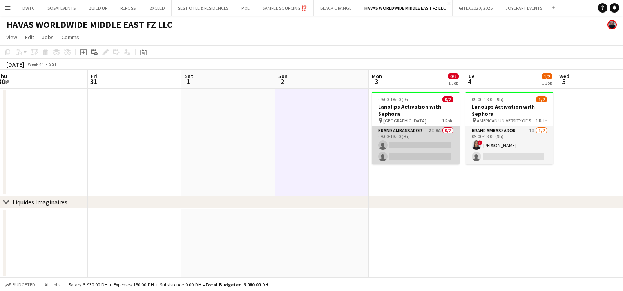
click at [409, 129] on app-card-role "Brand Ambassador 2I 8A 0/2 09:00-18:00 (9h) single-neutral-actions single-neutr…" at bounding box center [416, 145] width 88 height 38
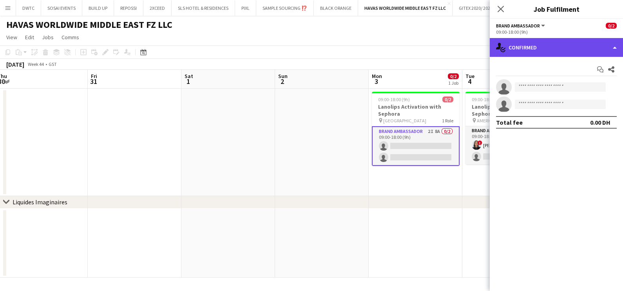
click at [555, 47] on div "single-neutral-actions-check-2 Confirmed" at bounding box center [556, 47] width 133 height 19
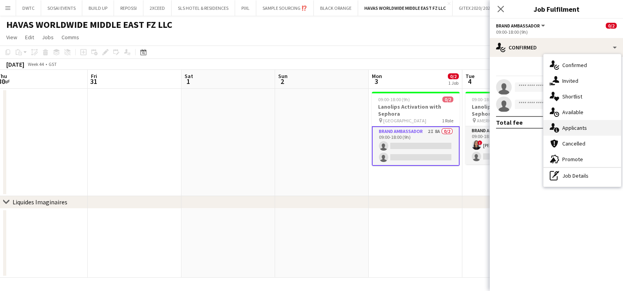
click at [582, 126] on span "Applicants" at bounding box center [574, 127] width 25 height 7
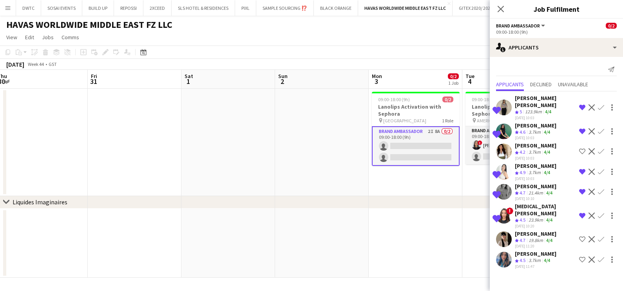
click at [520, 142] on div "Yanina Taleb" at bounding box center [536, 145] width 42 height 7
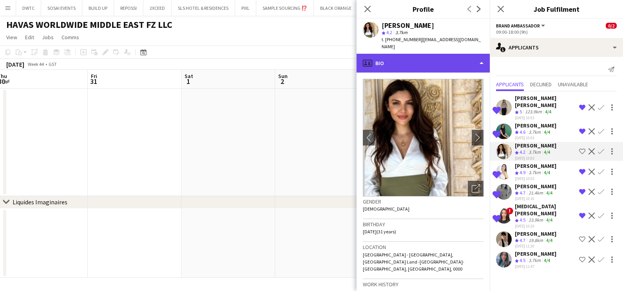
drag, startPoint x: 435, startPoint y: 55, endPoint x: 435, endPoint y: 93, distance: 38.4
click at [435, 55] on div "profile Bio" at bounding box center [422, 63] width 133 height 19
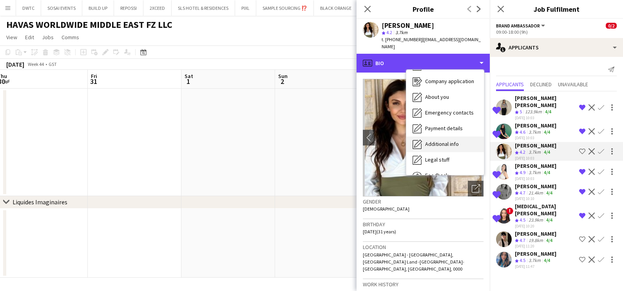
scroll to position [58, 0]
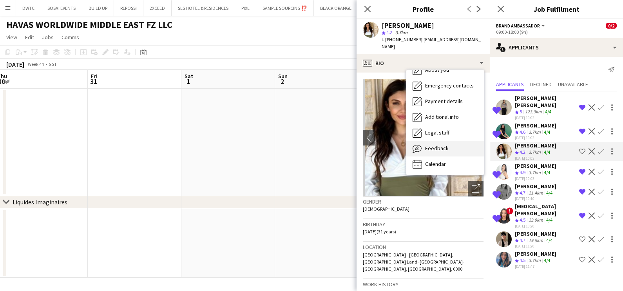
click at [446, 145] on span "Feedback" at bounding box center [436, 148] width 23 height 7
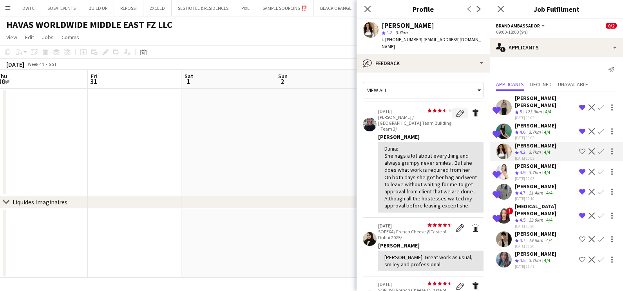
click at [456, 109] on app-icon "Edit feedback" at bounding box center [460, 113] width 8 height 8
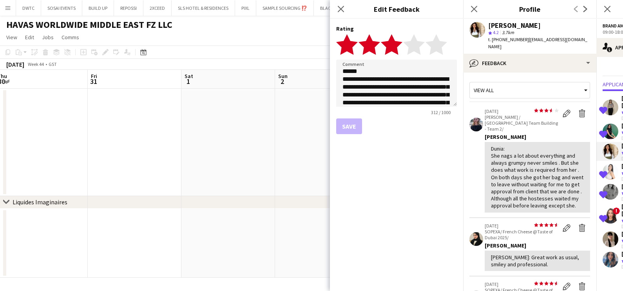
click at [396, 41] on icon "star" at bounding box center [392, 45] width 22 height 22
click at [435, 97] on textarea "**********" at bounding box center [396, 83] width 121 height 47
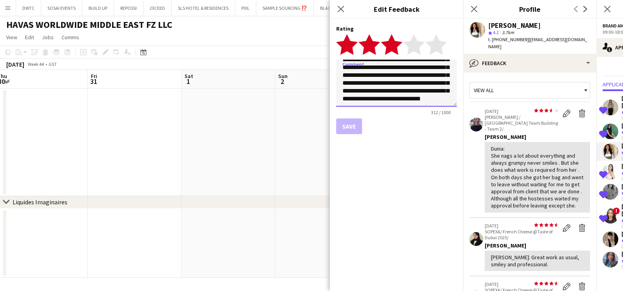
scroll to position [51, 0]
click at [398, 90] on textarea "**********" at bounding box center [396, 83] width 121 height 47
type textarea "**********"
click at [348, 126] on button "Save" at bounding box center [349, 126] width 26 height 16
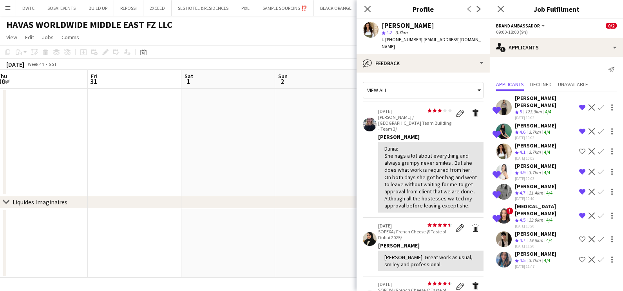
click at [333, 130] on app-date-cell at bounding box center [322, 142] width 94 height 107
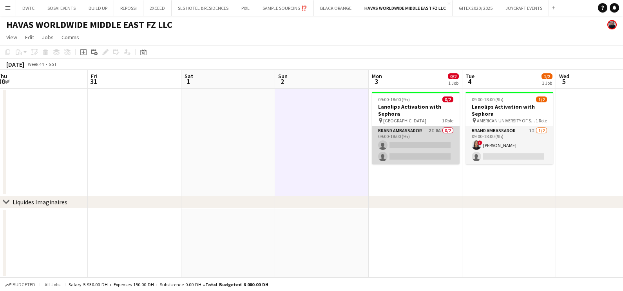
click at [436, 147] on app-card-role "Brand Ambassador 2I 8A 0/2 09:00-18:00 (9h) single-neutral-actions single-neutr…" at bounding box center [416, 145] width 88 height 38
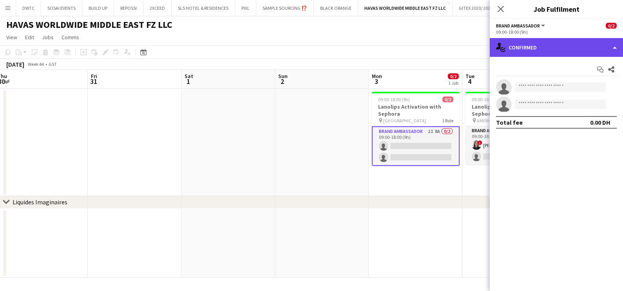
click at [533, 51] on div "single-neutral-actions-check-2 Confirmed" at bounding box center [556, 47] width 133 height 19
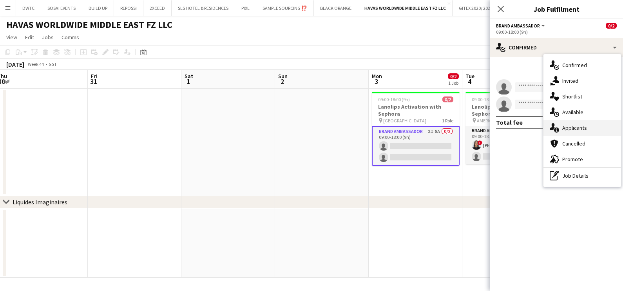
click at [580, 121] on div "single-neutral-actions-check-2 Confirmed single-neutral-actions-share-1 Invited…" at bounding box center [582, 120] width 78 height 132
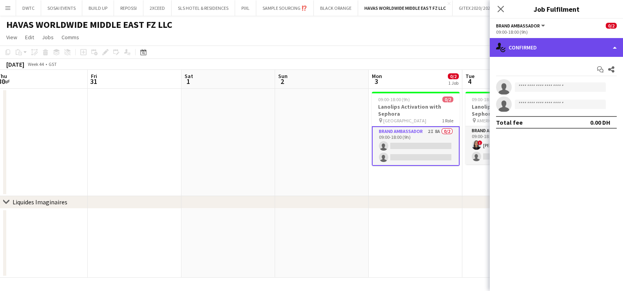
click at [517, 47] on div "single-neutral-actions-check-2 Confirmed" at bounding box center [556, 47] width 133 height 19
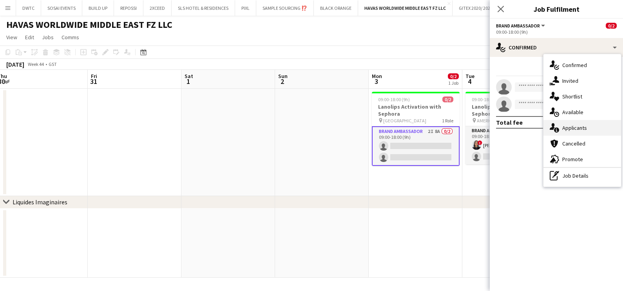
click at [575, 132] on div "single-neutral-actions-information Applicants" at bounding box center [582, 128] width 78 height 16
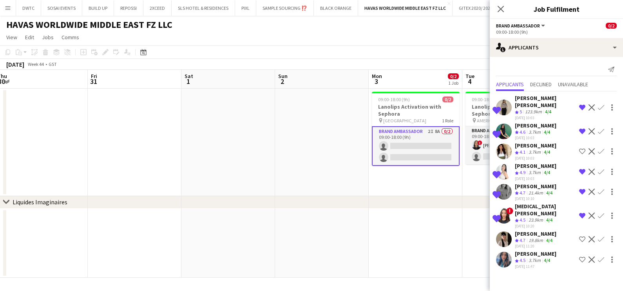
click at [447, 178] on app-date-cell "09:00-18:00 (9h) 0/2 Lanolips Activation with Sephora pin DUBAI DESIGN DISTRICT…" at bounding box center [415, 142] width 94 height 107
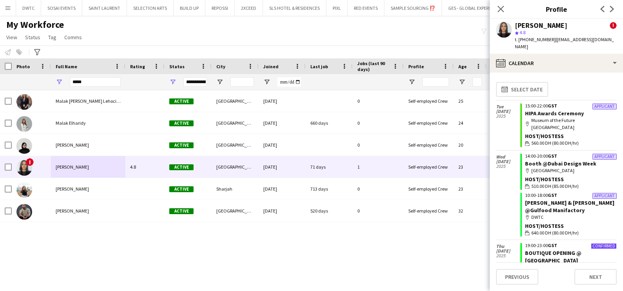
scroll to position [1204, 0]
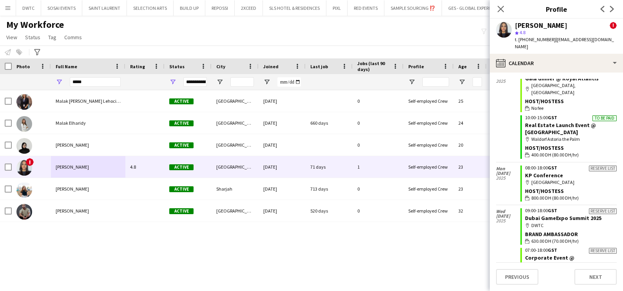
click at [88, 81] on input "*****" at bounding box center [95, 81] width 51 height 9
click at [316, 36] on div "My Workforce View Views Default view New view Update view Delete view Edit name…" at bounding box center [311, 32] width 623 height 27
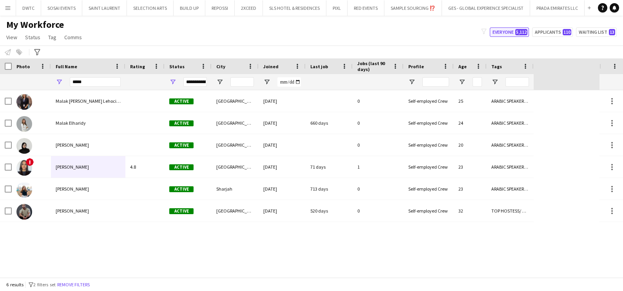
click at [501, 33] on button "Everyone 5,112" at bounding box center [509, 31] width 39 height 9
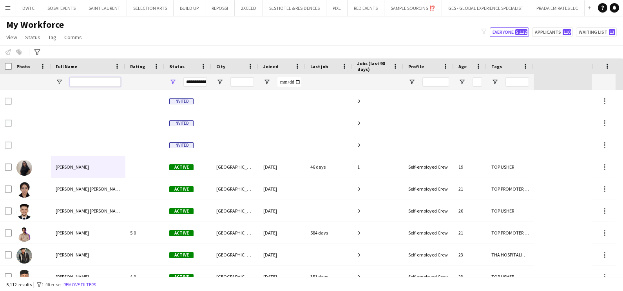
click at [97, 80] on input "Full Name Filter Input" at bounding box center [95, 81] width 51 height 9
paste input "**********"
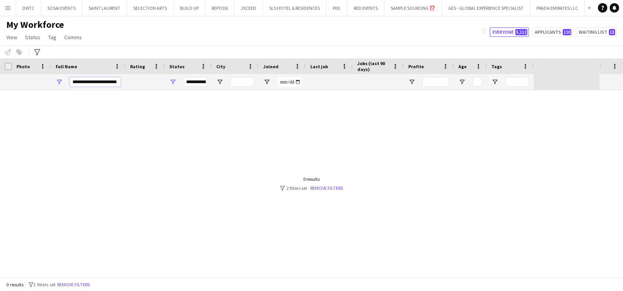
scroll to position [0, 0]
type input "**********"
click at [168, 77] on div "**********" at bounding box center [187, 82] width 47 height 16
click at [179, 81] on div "**********" at bounding box center [187, 82] width 47 height 16
click at [174, 81] on span "Open Filter Menu" at bounding box center [172, 81] width 7 height 7
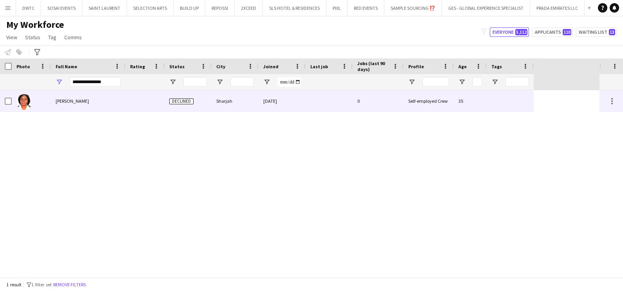
click at [89, 99] on span "[PERSON_NAME]" at bounding box center [72, 101] width 33 height 6
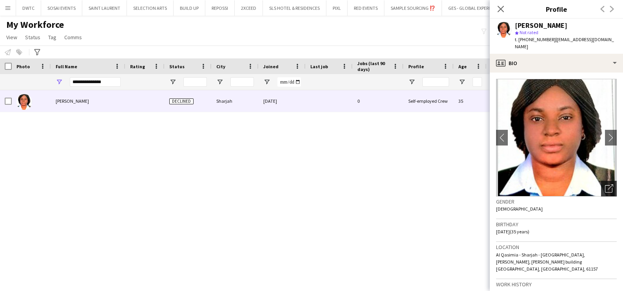
click at [605, 184] on icon "Open photos pop-in" at bounding box center [609, 188] width 8 height 8
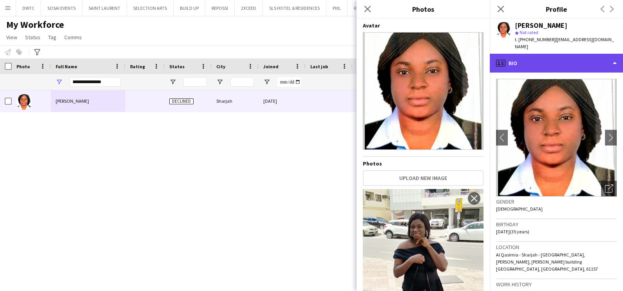
click at [537, 57] on div "profile Bio" at bounding box center [556, 63] width 133 height 19
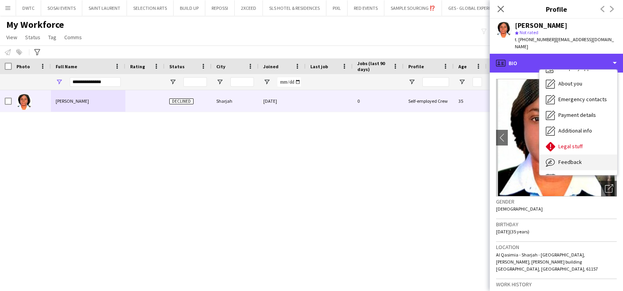
scroll to position [42, 0]
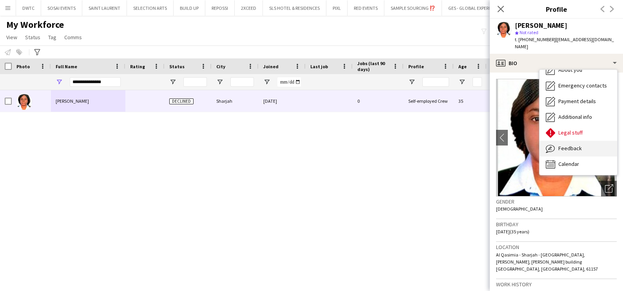
click at [578, 145] on span "Feedback" at bounding box center [569, 148] width 23 height 7
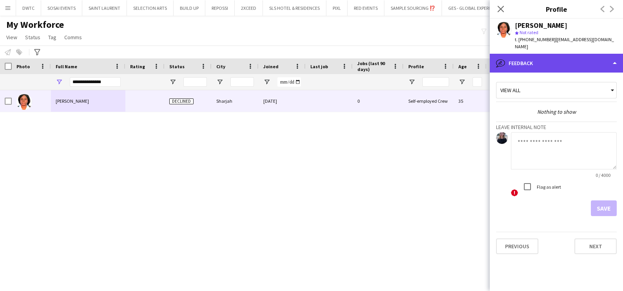
click at [558, 54] on div "bubble-pencil Feedback" at bounding box center [556, 63] width 133 height 19
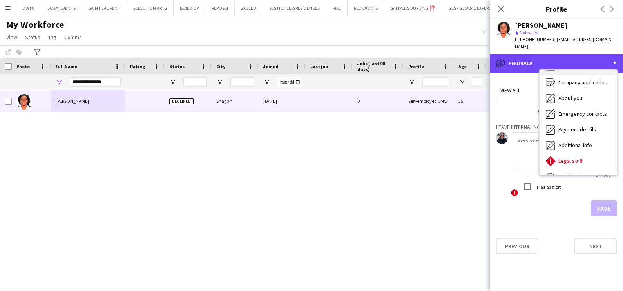
scroll to position [0, 0]
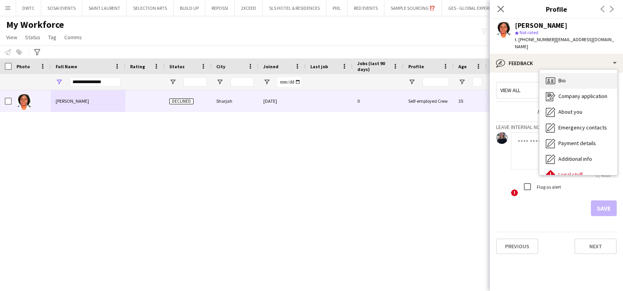
click at [570, 73] on div "Bio Bio" at bounding box center [578, 81] width 78 height 16
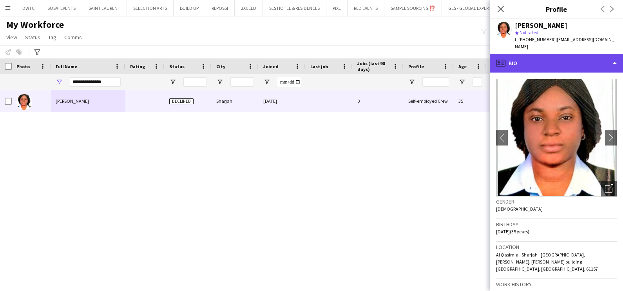
click at [581, 63] on div "profile Bio" at bounding box center [556, 63] width 133 height 19
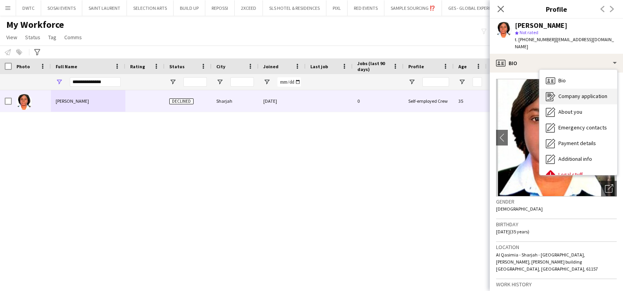
click at [582, 92] on span "Company application" at bounding box center [582, 95] width 49 height 7
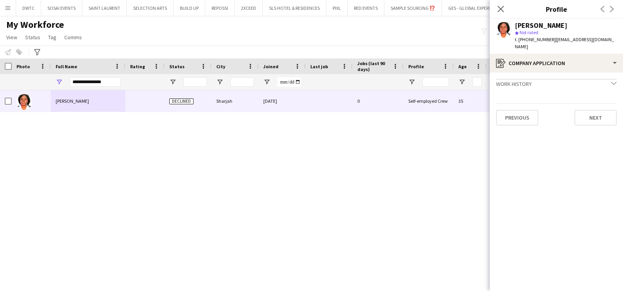
click at [360, 155] on div "[PERSON_NAME] Declined Sharjah [DATE] 0 Self-employed Crew 35" at bounding box center [299, 183] width 599 height 187
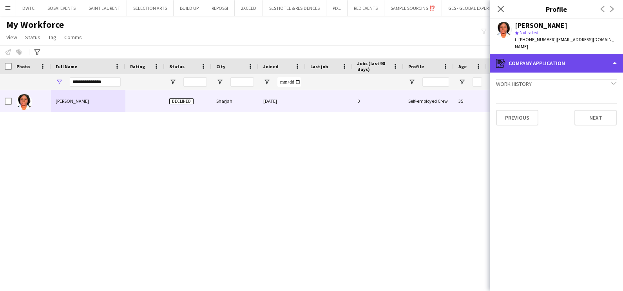
click at [536, 56] on div "register Company application" at bounding box center [556, 63] width 133 height 19
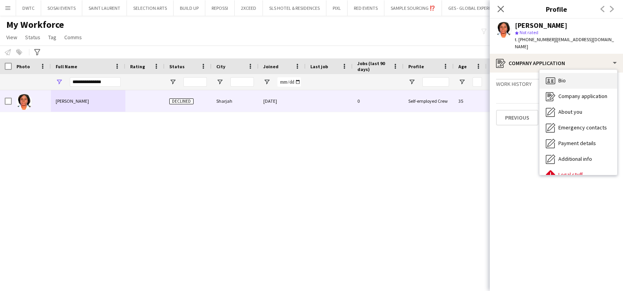
click at [571, 73] on div "Bio Bio" at bounding box center [578, 81] width 78 height 16
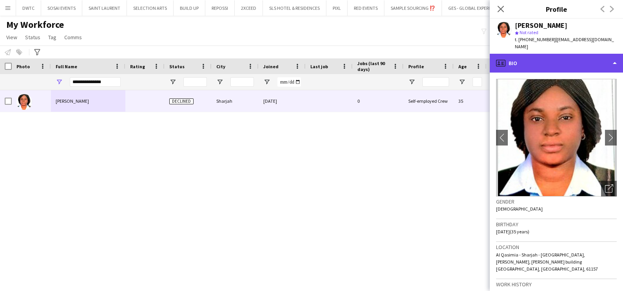
click at [567, 56] on div "profile Bio" at bounding box center [556, 63] width 133 height 19
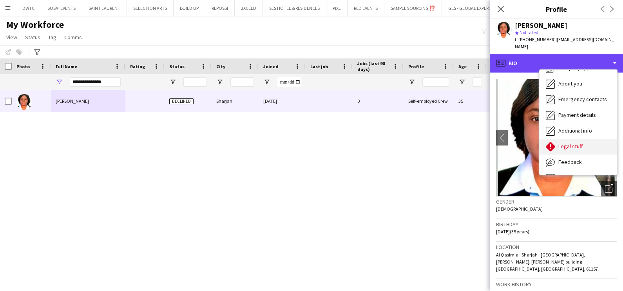
scroll to position [42, 0]
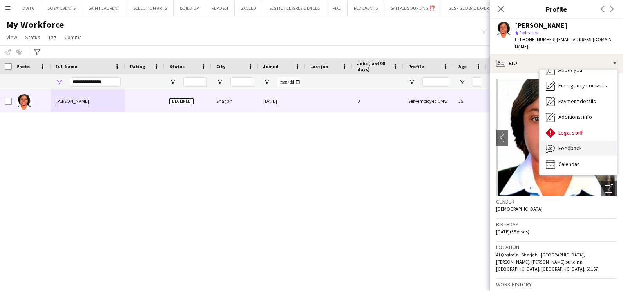
click at [580, 145] on span "Feedback" at bounding box center [569, 148] width 23 height 7
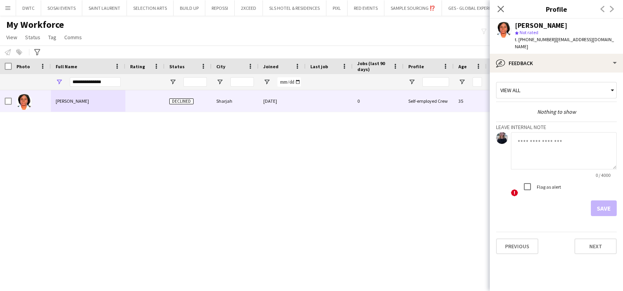
click at [533, 132] on textarea at bounding box center [564, 150] width 106 height 37
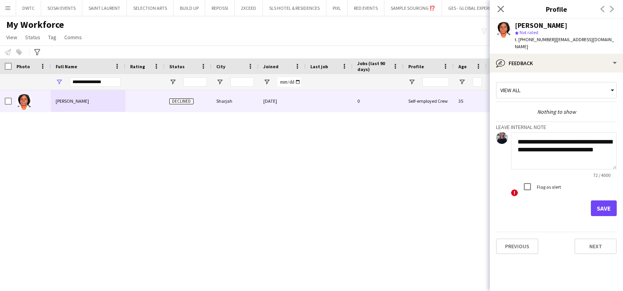
type textarea "**********"
click at [601, 200] on button "Save" at bounding box center [604, 208] width 26 height 16
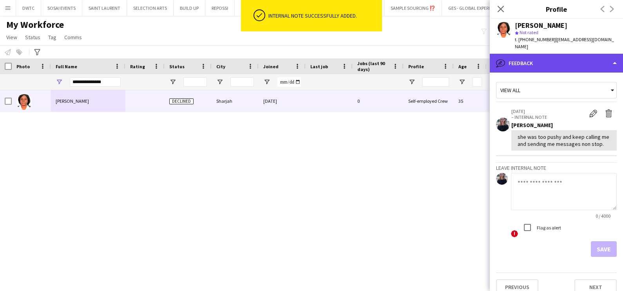
click at [512, 56] on div "bubble-pencil Feedback" at bounding box center [556, 63] width 133 height 19
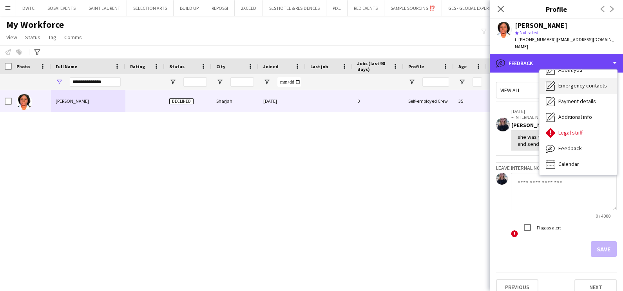
scroll to position [0, 0]
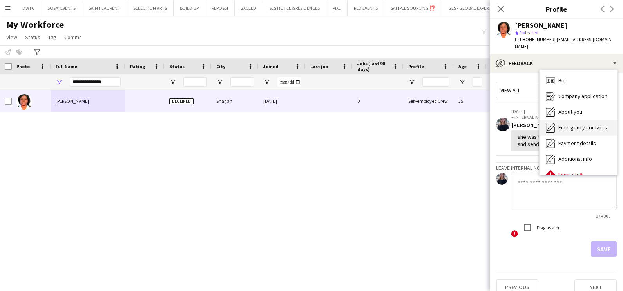
click at [571, 73] on div "Bio Bio" at bounding box center [578, 81] width 78 height 16
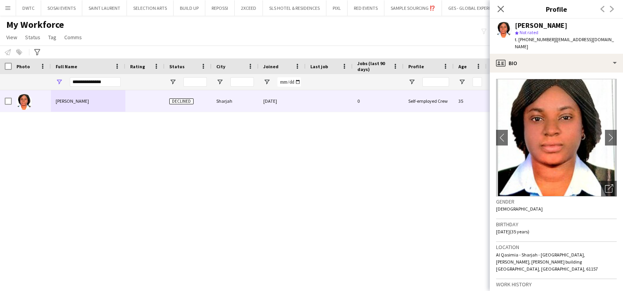
click at [349, 155] on div "[PERSON_NAME] Declined Sharjah [DATE] 0 Self-employed Crew 35" at bounding box center [299, 183] width 599 height 187
